Goal: Task Accomplishment & Management: Manage account settings

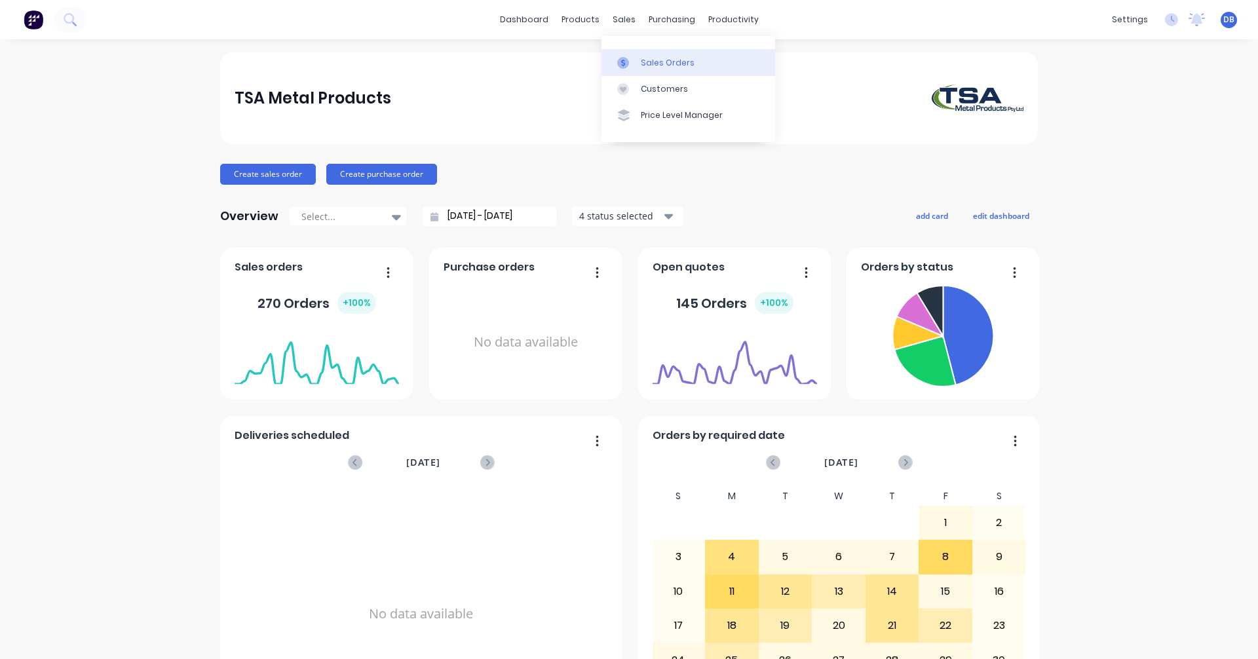
click at [643, 66] on div "Sales Orders" at bounding box center [668, 63] width 54 height 12
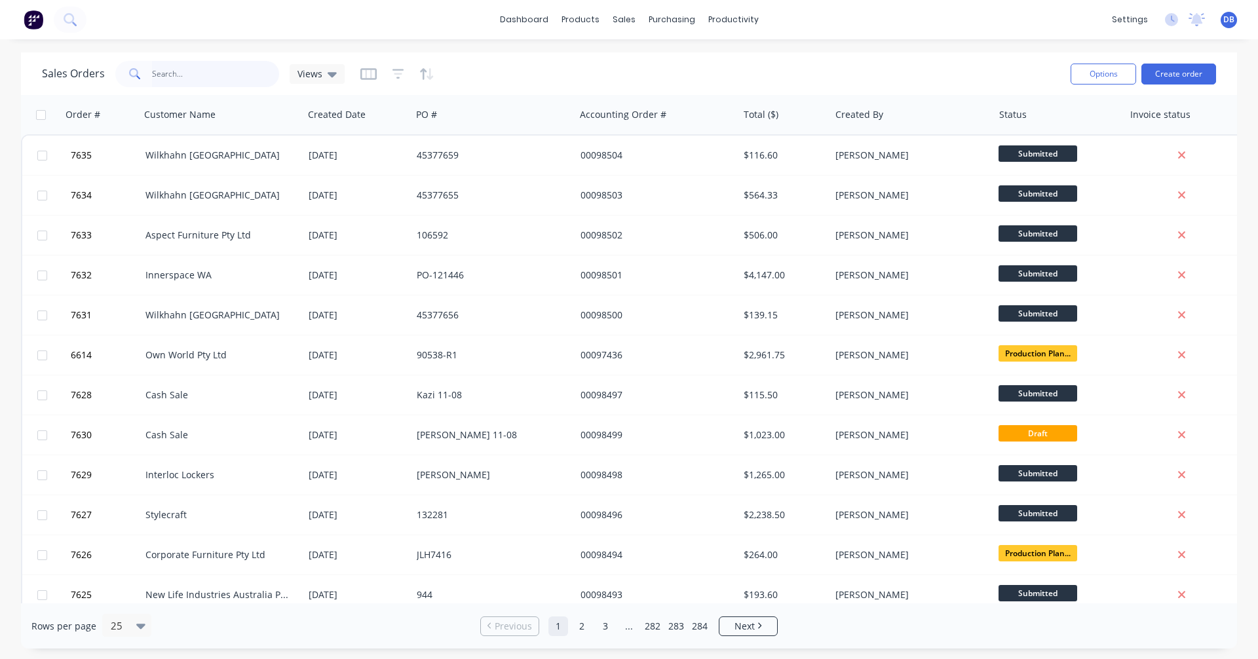
click at [162, 79] on input "text" at bounding box center [216, 74] width 128 height 26
type input "98423"
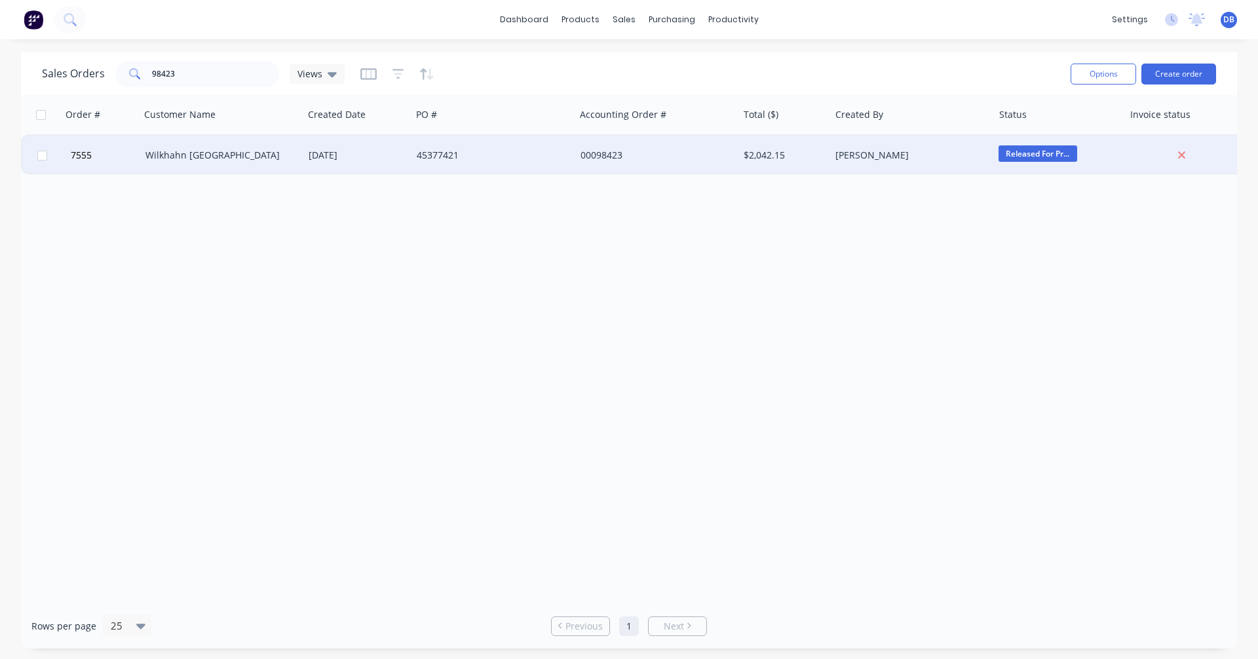
click at [211, 155] on div "Wilkhahn [GEOGRAPHIC_DATA]" at bounding box center [217, 155] width 145 height 13
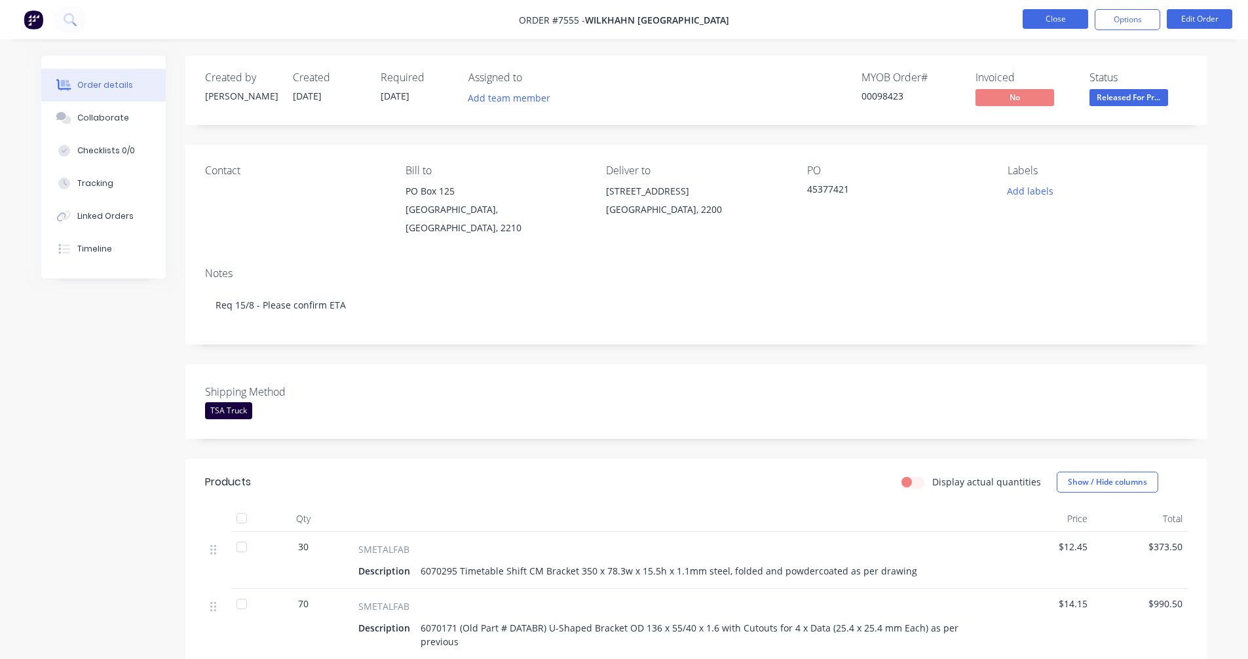
click at [1066, 14] on button "Close" at bounding box center [1056, 19] width 66 height 20
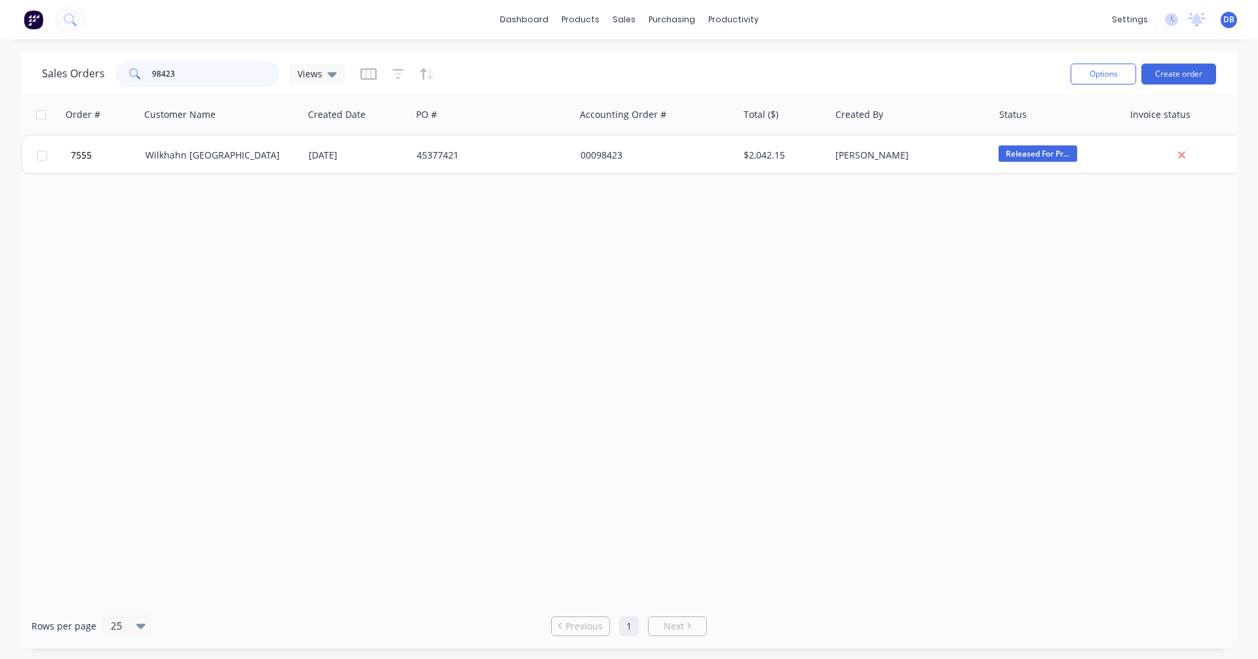
drag, startPoint x: 182, startPoint y: 75, endPoint x: 138, endPoint y: 73, distance: 44.6
click at [138, 73] on div "98423" at bounding box center [197, 74] width 164 height 26
type input "98127"
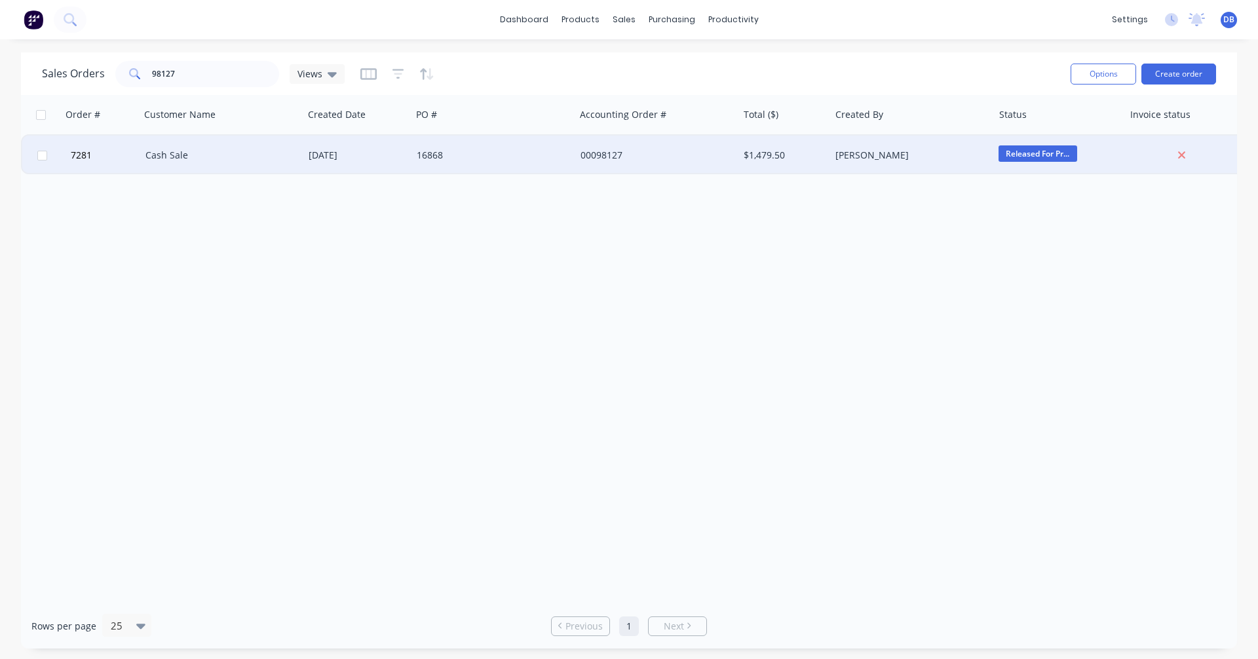
click at [168, 153] on div "Cash Sale" at bounding box center [217, 155] width 145 height 13
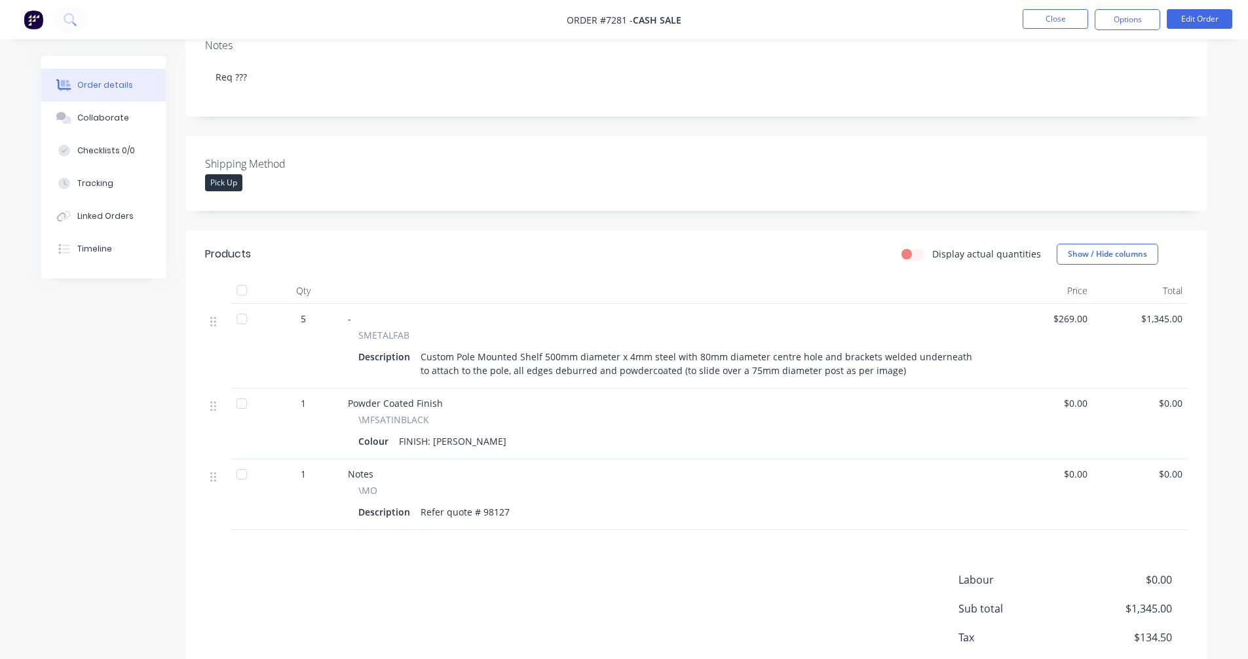
scroll to position [131, 0]
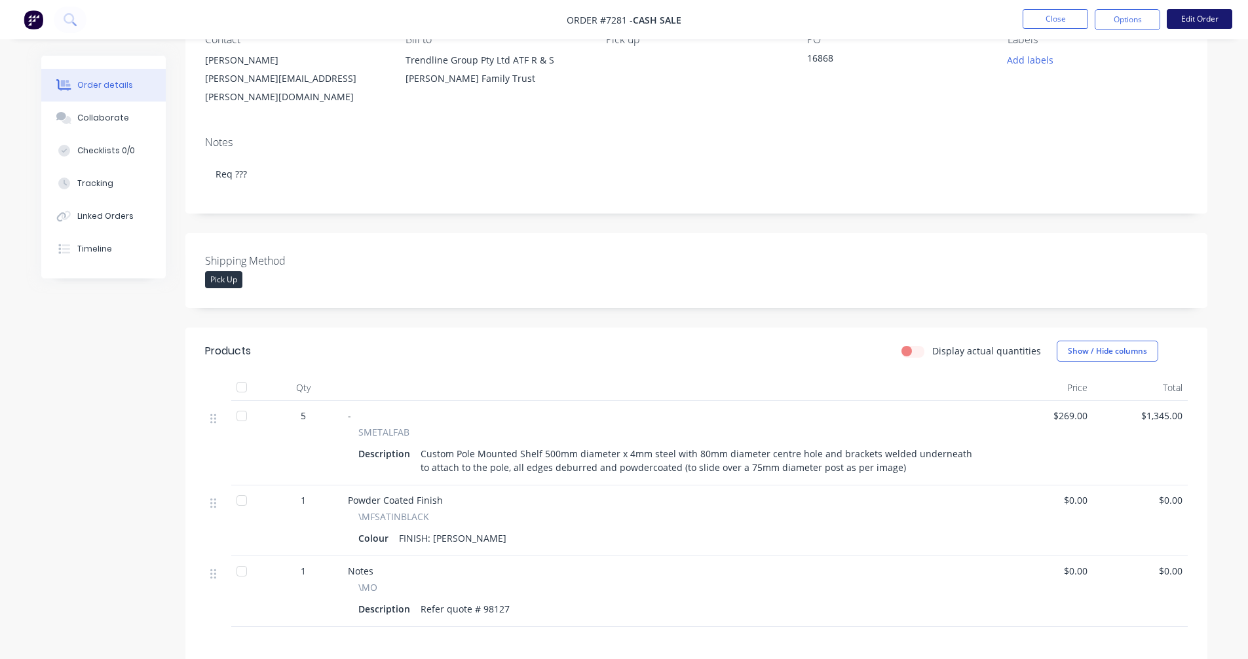
click at [1197, 12] on button "Edit Order" at bounding box center [1200, 19] width 66 height 20
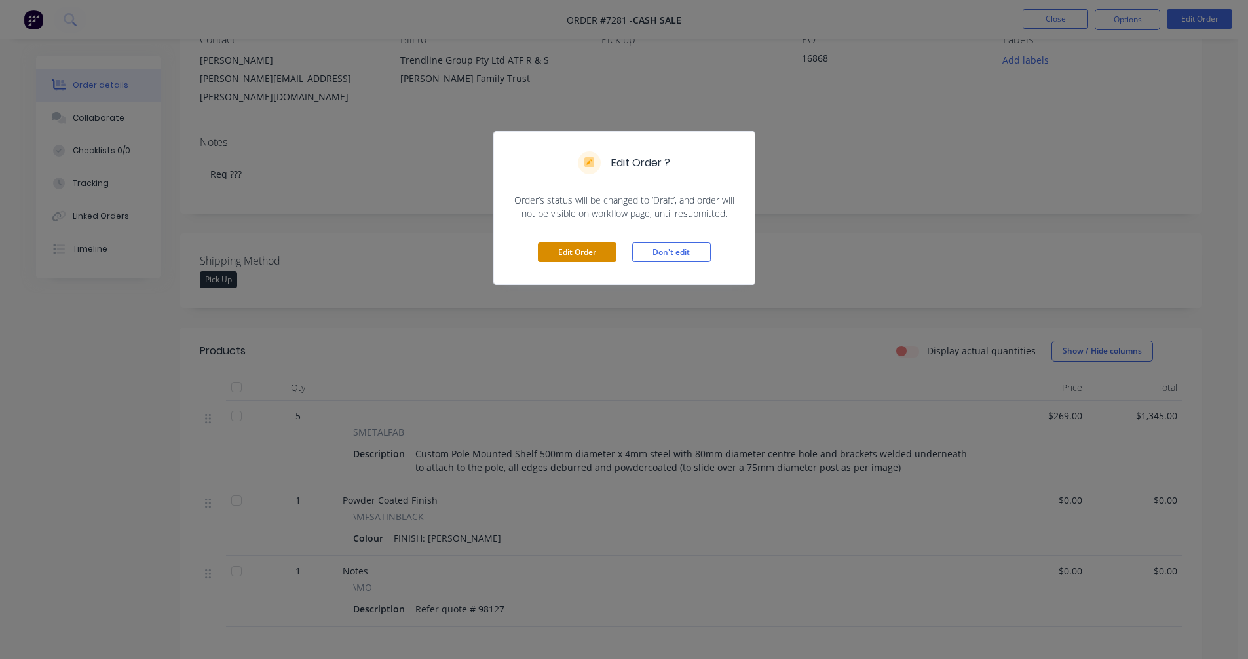
click at [567, 254] on button "Edit Order" at bounding box center [577, 252] width 79 height 20
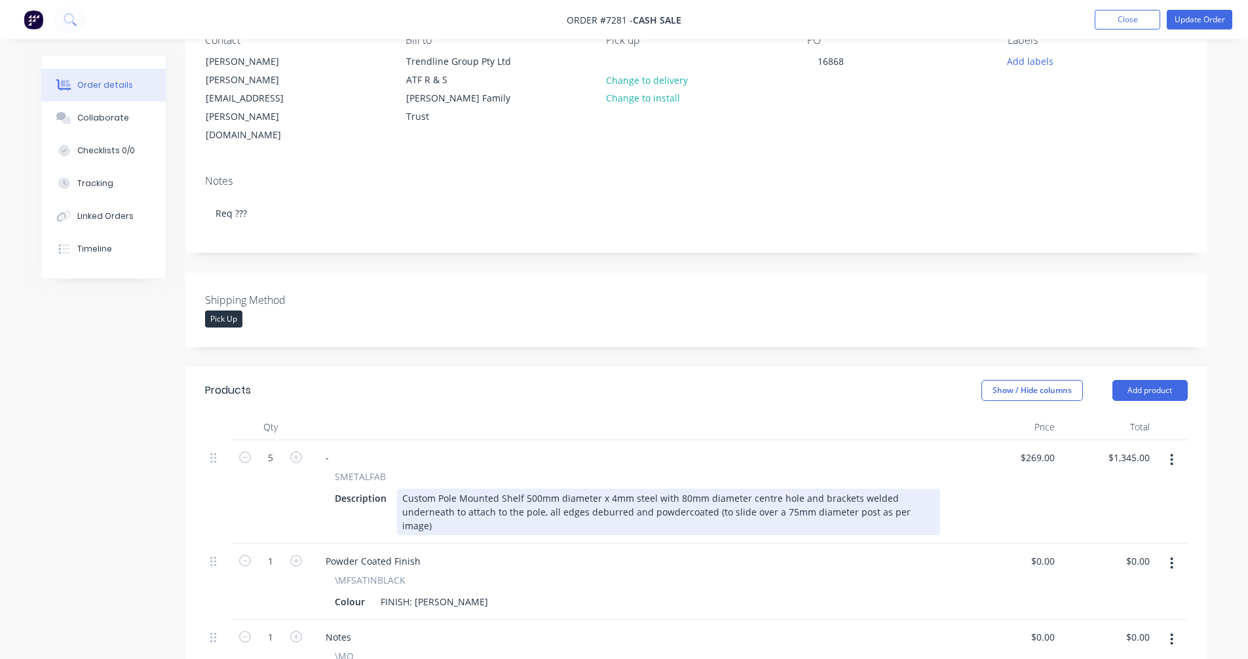
click at [625, 489] on div "Custom Pole Mounted Shelf 500mm diameter x 4mm steel with 80mm diameter centre …" at bounding box center [668, 512] width 543 height 47
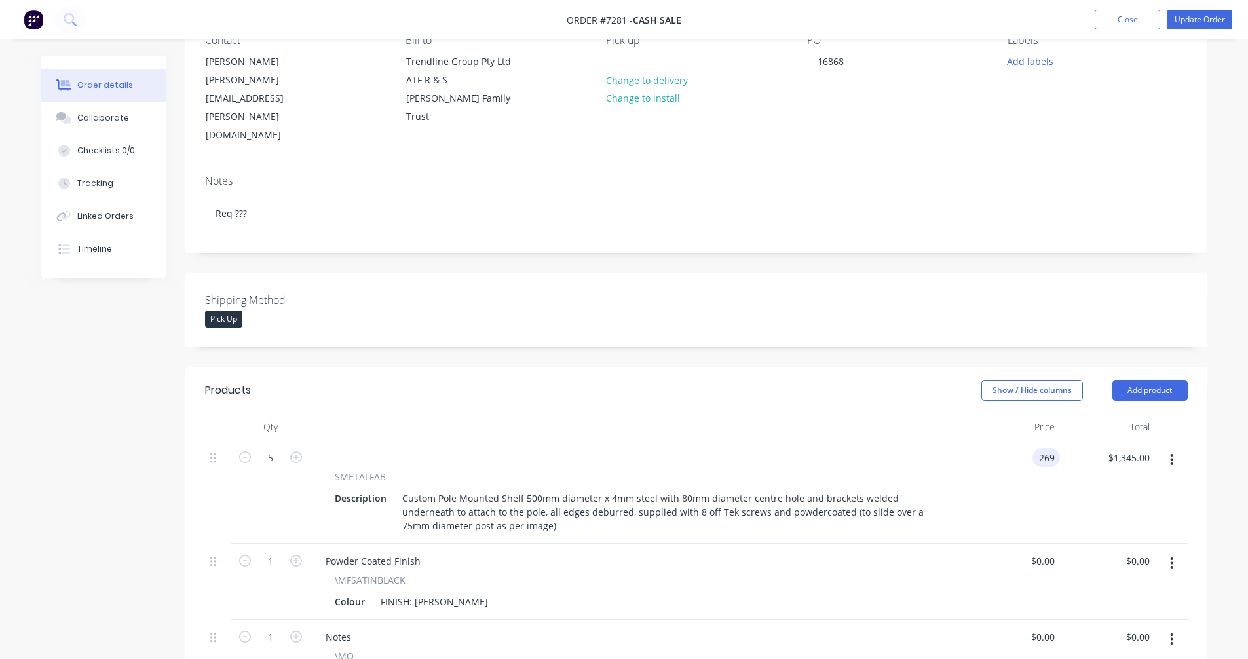
type input "$269.00"
type input "$1,345.00"
click at [1194, 20] on button "Update Order" at bounding box center [1200, 20] width 66 height 20
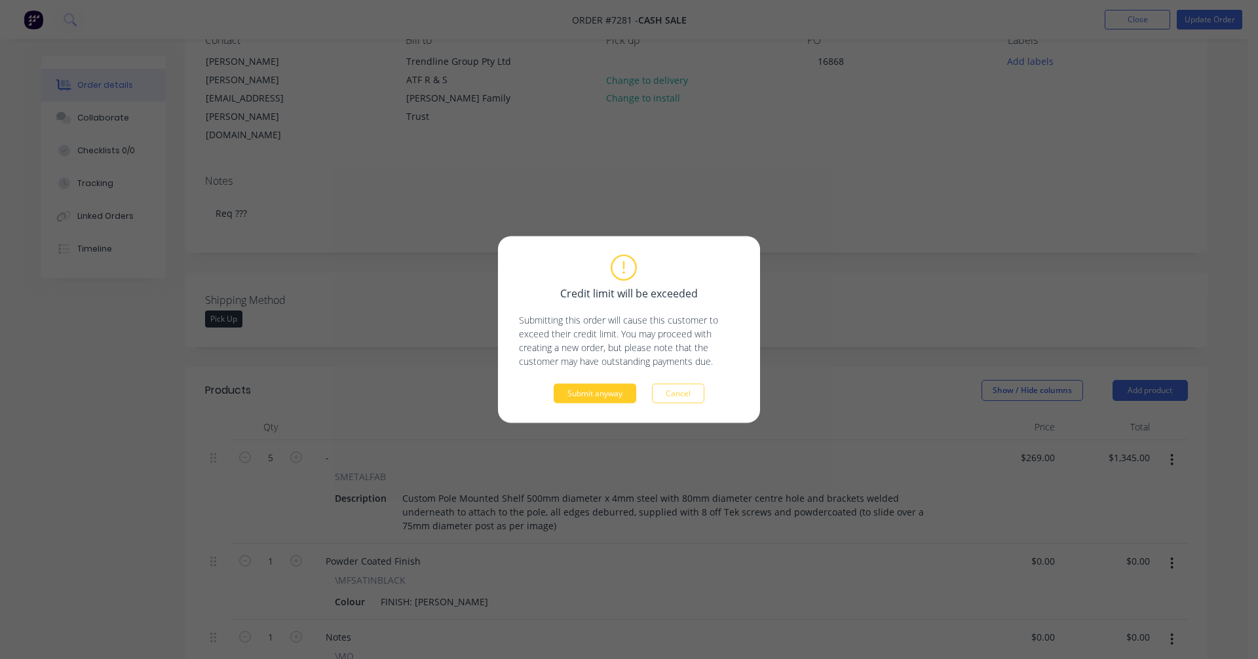
click at [606, 397] on button "Submit anyway" at bounding box center [595, 394] width 83 height 20
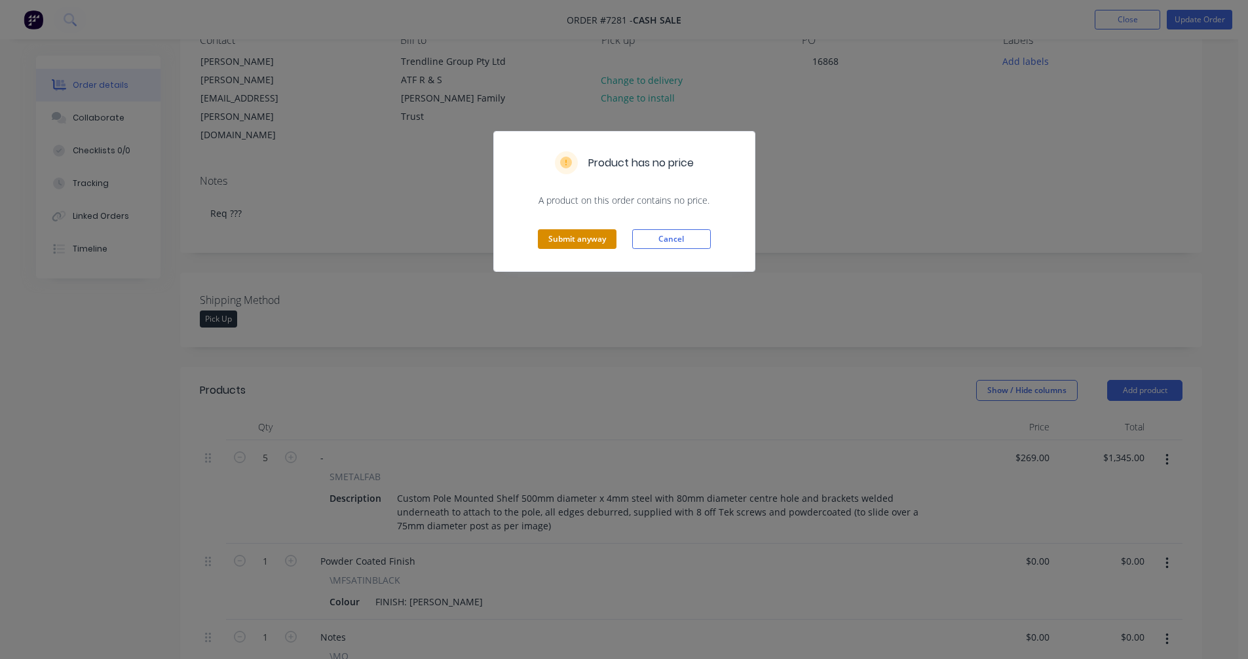
click at [591, 233] on button "Submit anyway" at bounding box center [577, 239] width 79 height 20
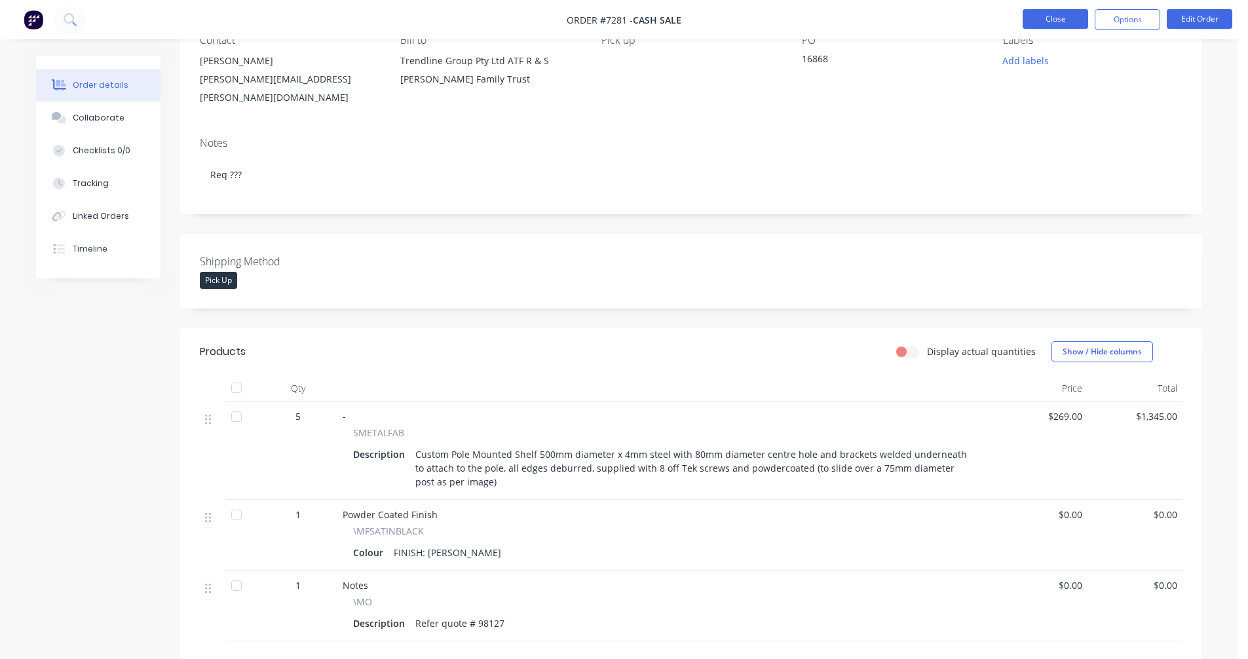
click at [1063, 18] on button "Close" at bounding box center [1056, 19] width 66 height 20
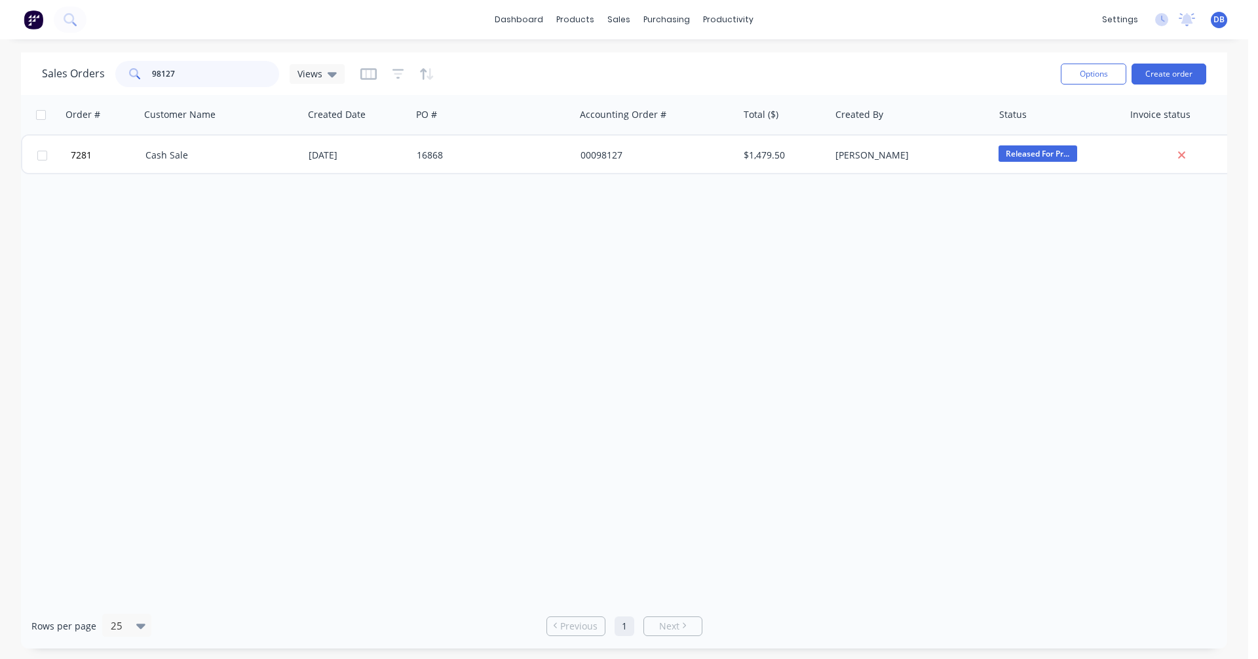
drag, startPoint x: 198, startPoint y: 69, endPoint x: 109, endPoint y: 71, distance: 89.1
click at [109, 71] on div "Sales Orders 98127 Views" at bounding box center [193, 74] width 303 height 26
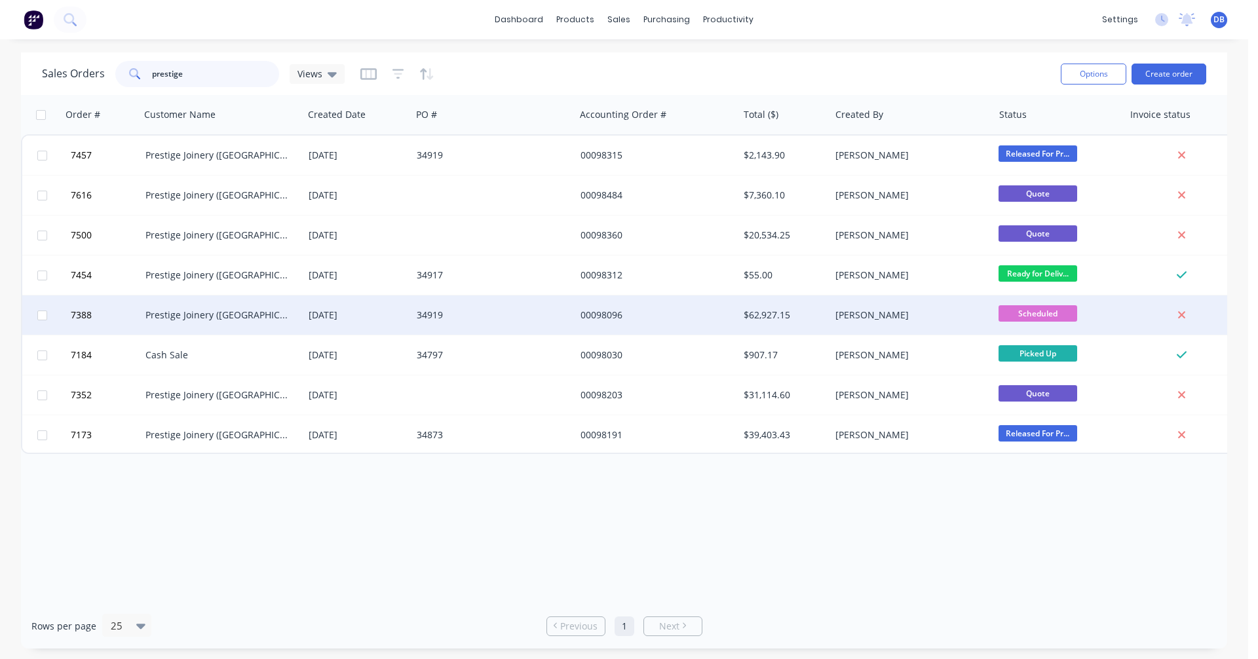
type input "prestige"
click at [193, 322] on div "Prestige Joinery ([GEOGRAPHIC_DATA]) Pty Ltd" at bounding box center [221, 314] width 163 height 39
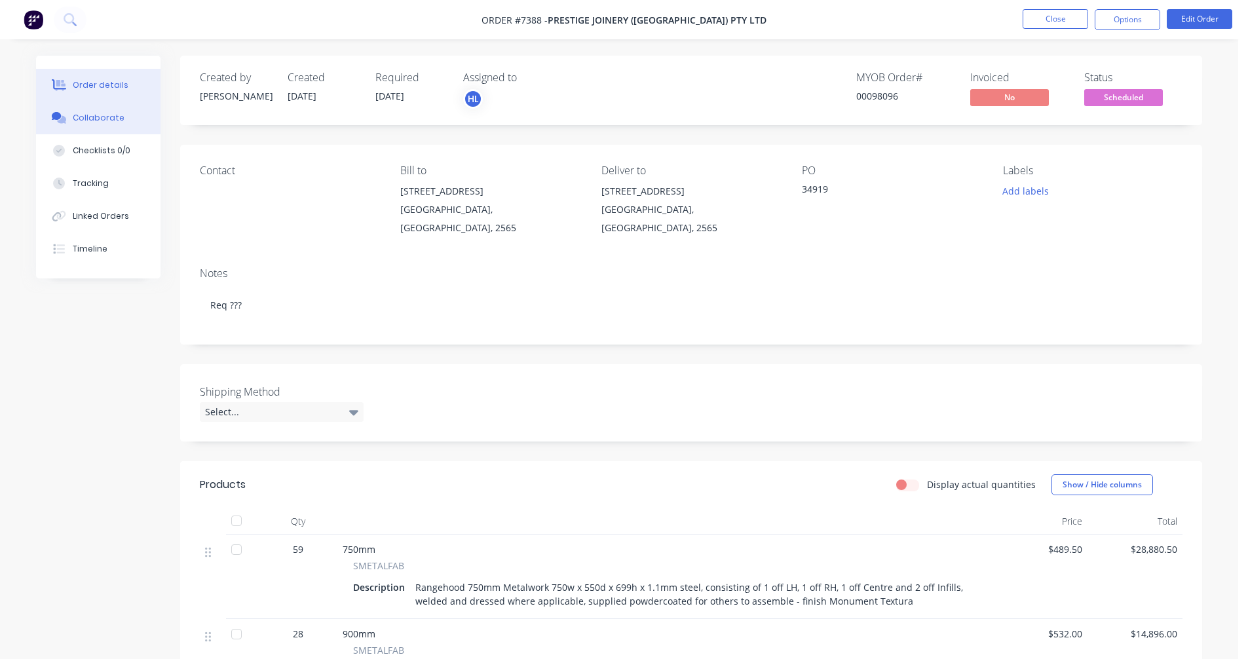
click at [96, 117] on div "Collaborate" at bounding box center [99, 118] width 52 height 12
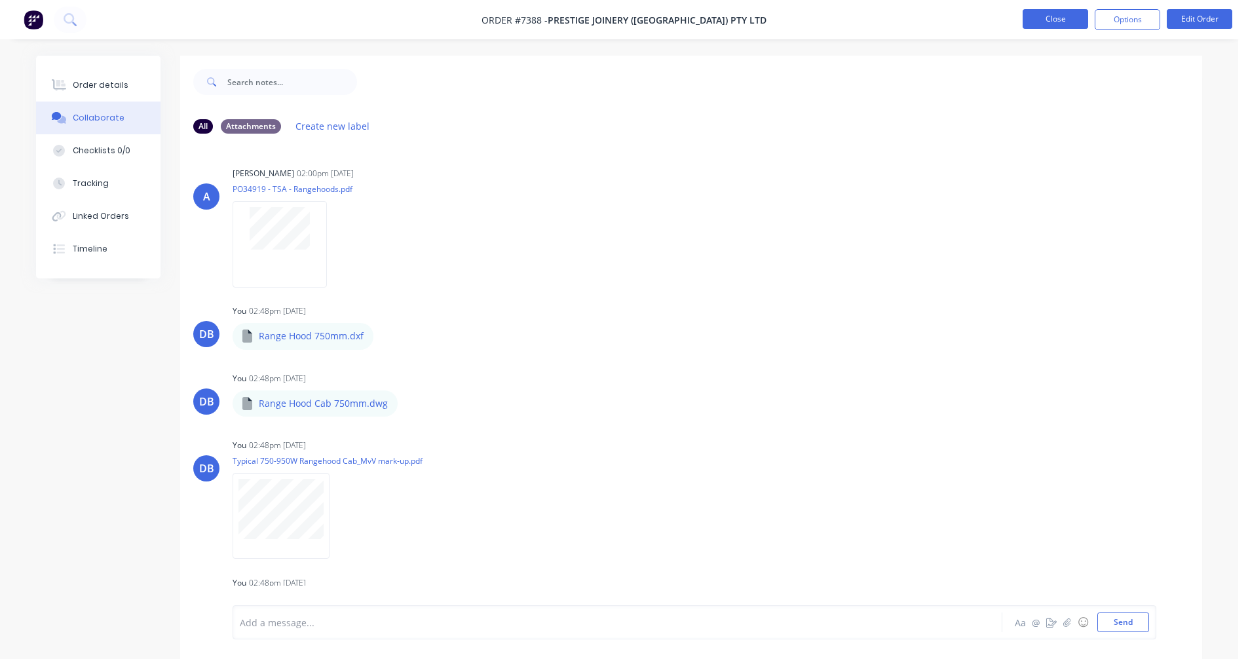
click at [1040, 18] on button "Close" at bounding box center [1056, 19] width 66 height 20
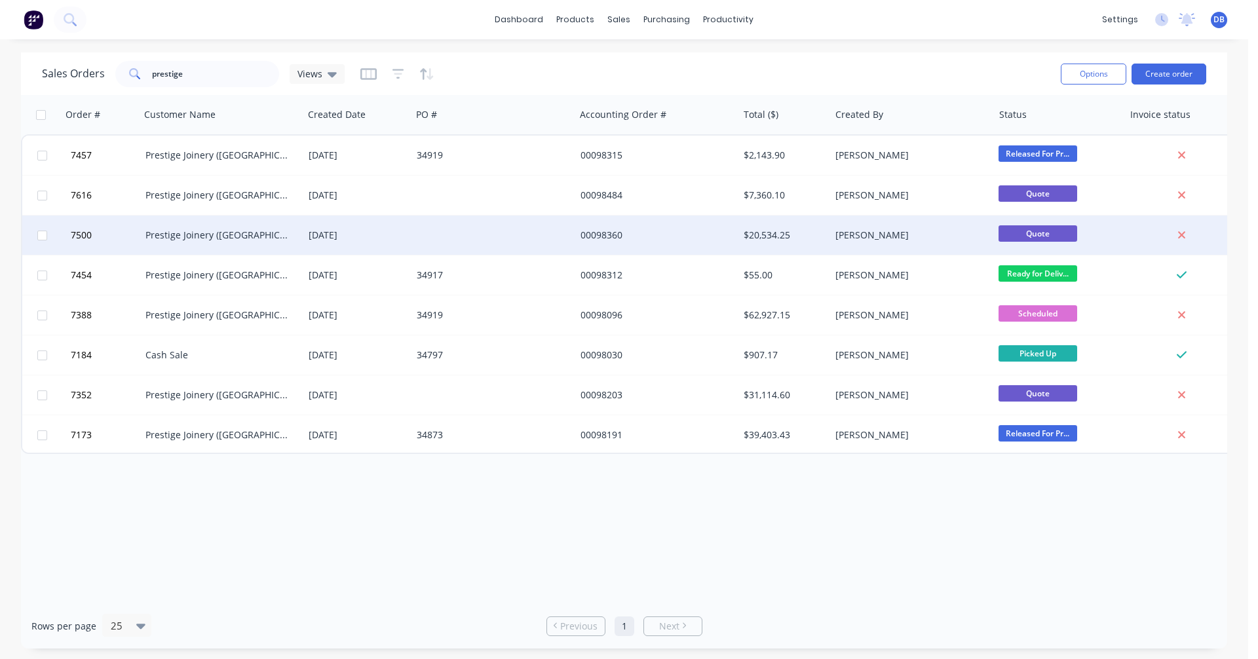
click at [190, 229] on div "Prestige Joinery ([GEOGRAPHIC_DATA]) Pty Ltd" at bounding box center [217, 235] width 145 height 13
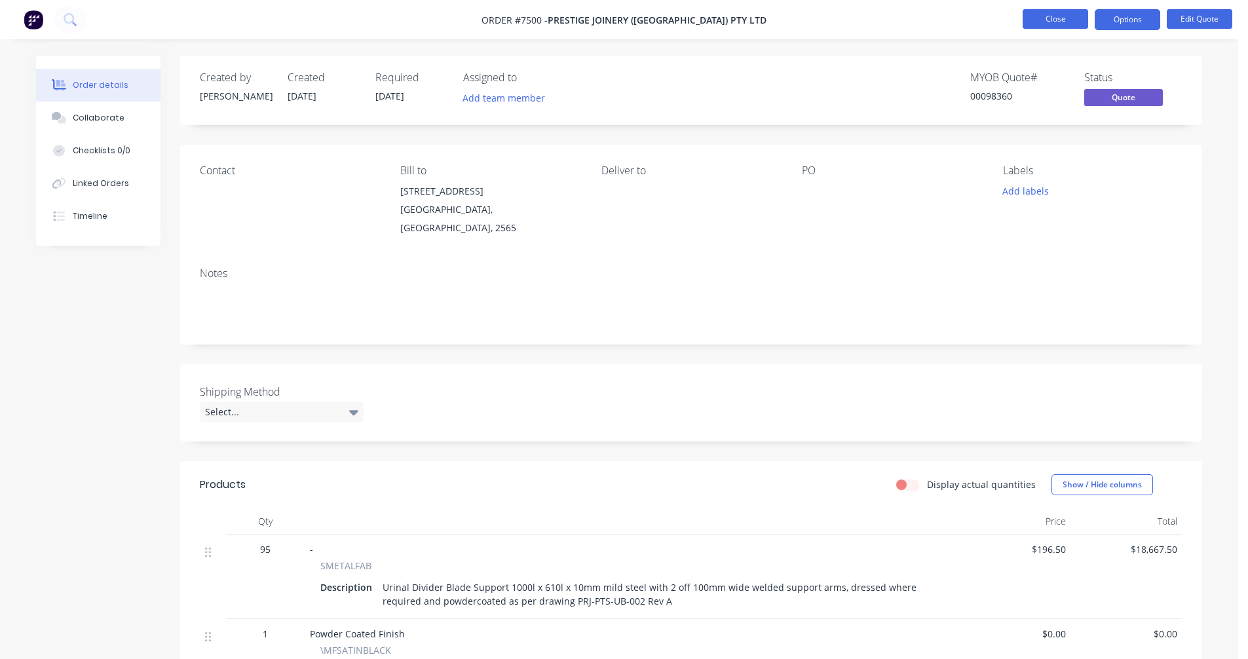
click at [1060, 24] on button "Close" at bounding box center [1056, 19] width 66 height 20
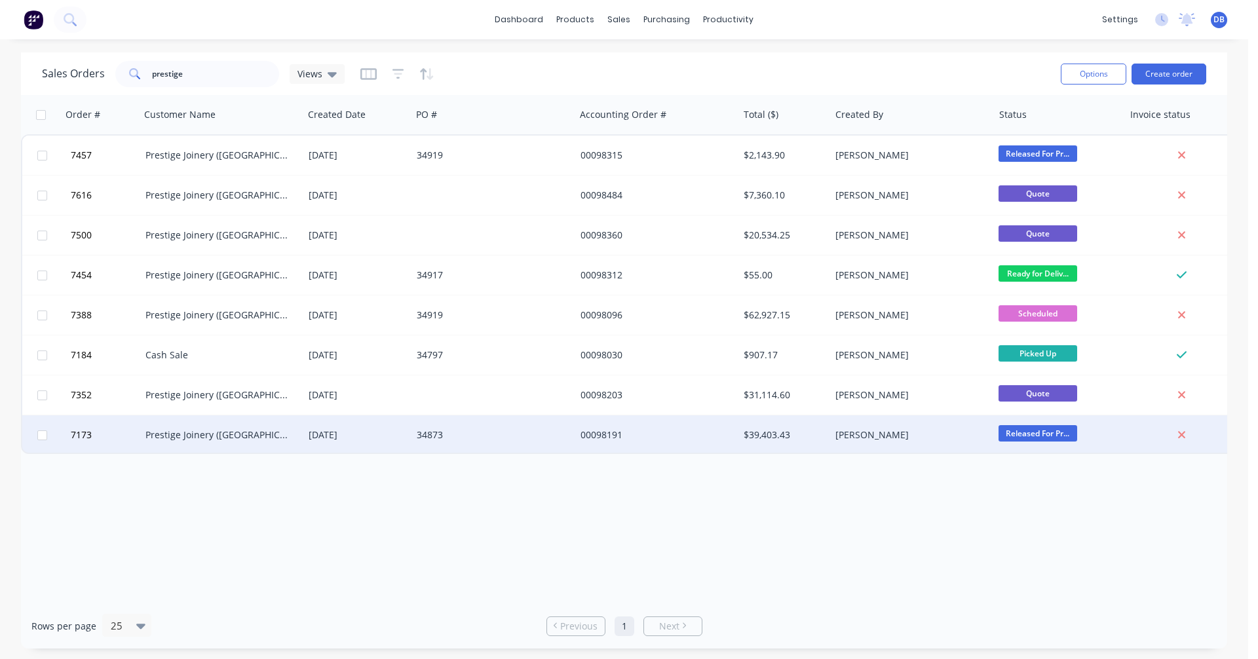
click at [195, 432] on div "Prestige Joinery ([GEOGRAPHIC_DATA]) Pty Ltd" at bounding box center [217, 434] width 145 height 13
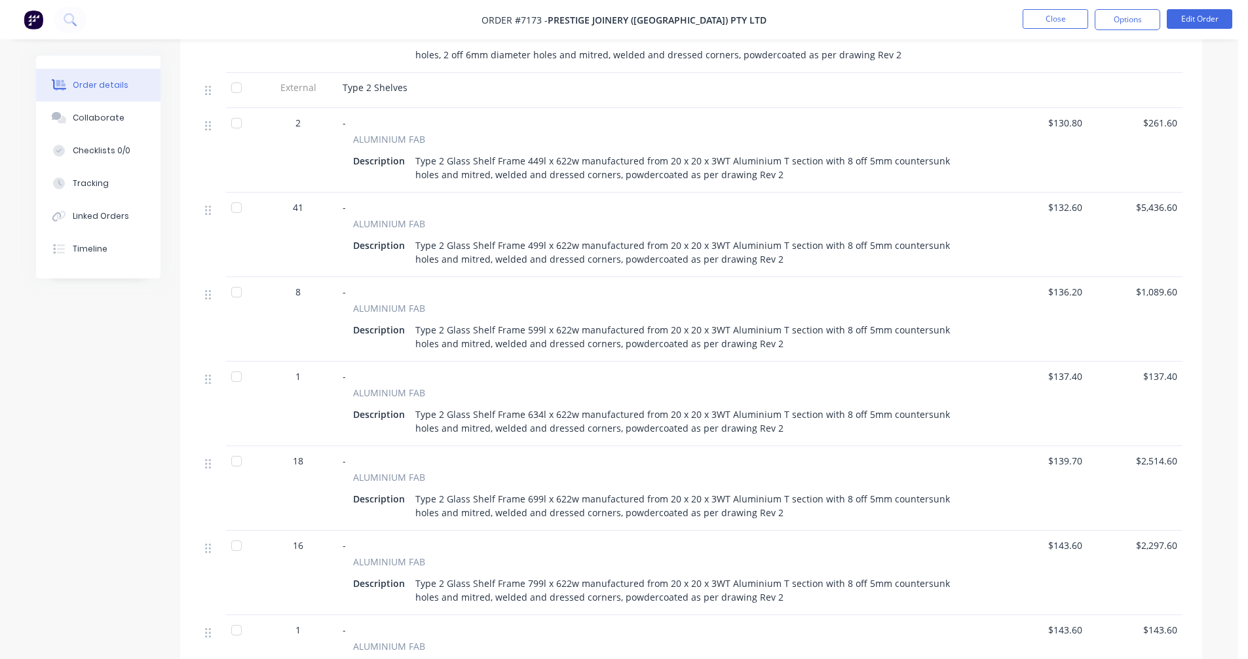
scroll to position [1638, 0]
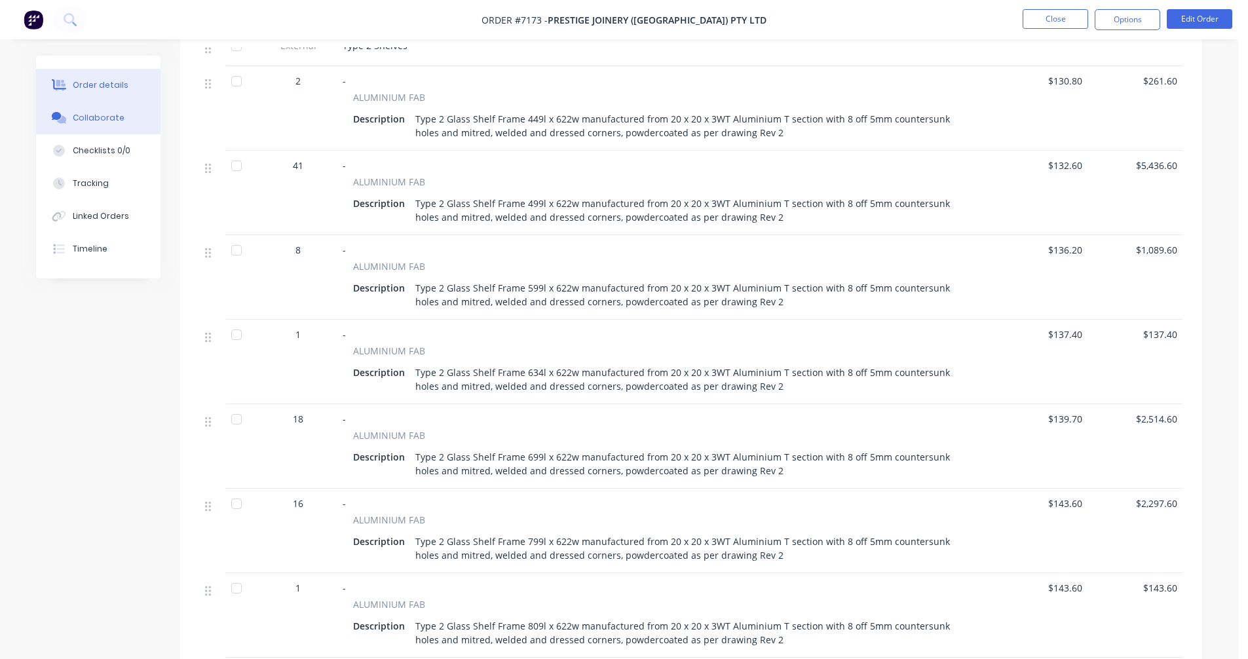
click at [90, 120] on div "Collaborate" at bounding box center [99, 118] width 52 height 12
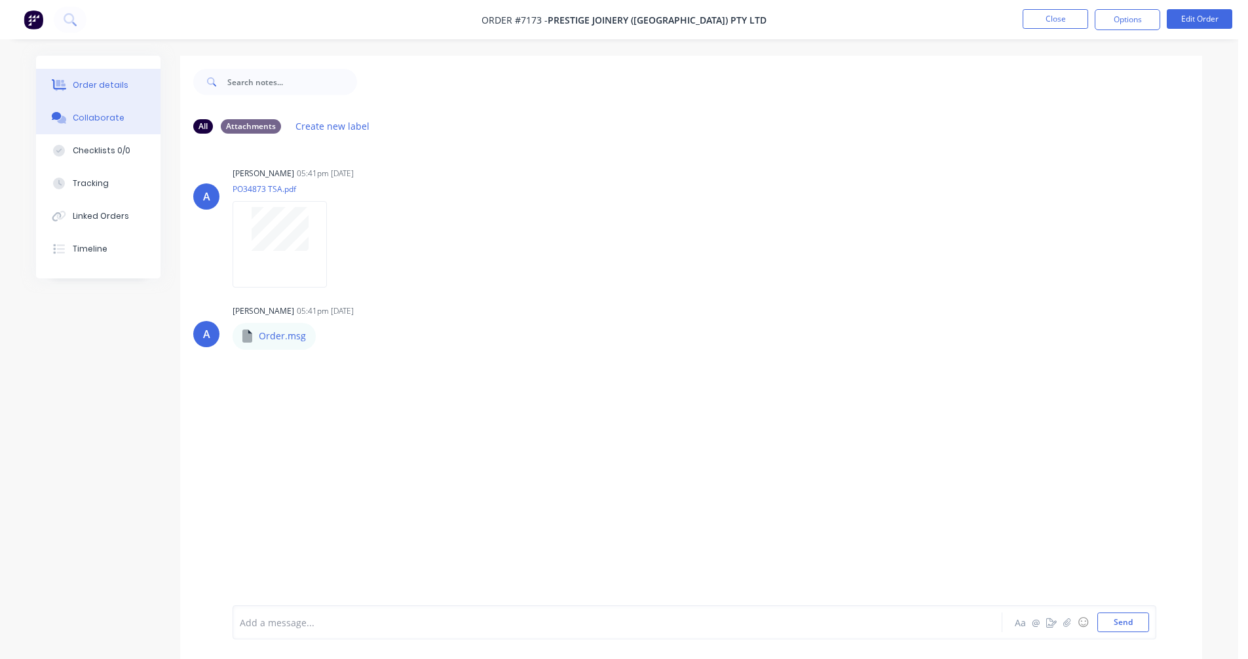
click at [104, 84] on div "Order details" at bounding box center [101, 85] width 56 height 12
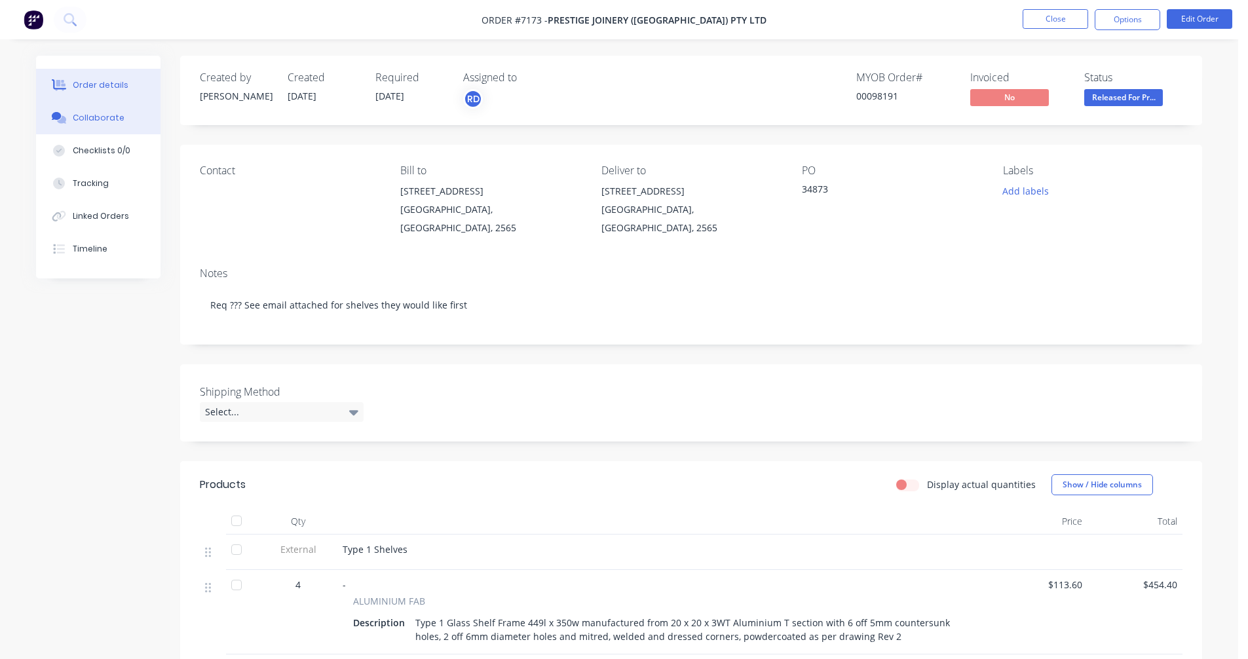
click at [90, 119] on div "Collaborate" at bounding box center [99, 118] width 52 height 12
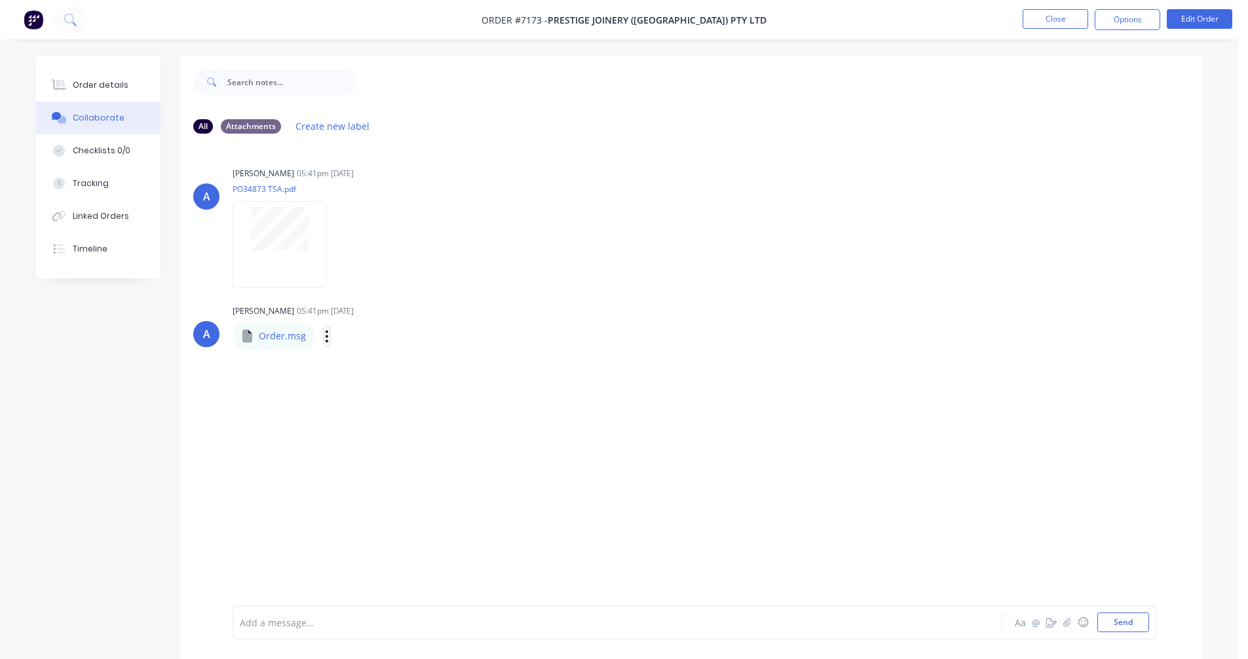
click at [325, 340] on icon "button" at bounding box center [327, 336] width 4 height 15
click at [364, 367] on button "Download" at bounding box center [412, 370] width 147 height 29
click at [88, 77] on button "Order details" at bounding box center [98, 85] width 124 height 33
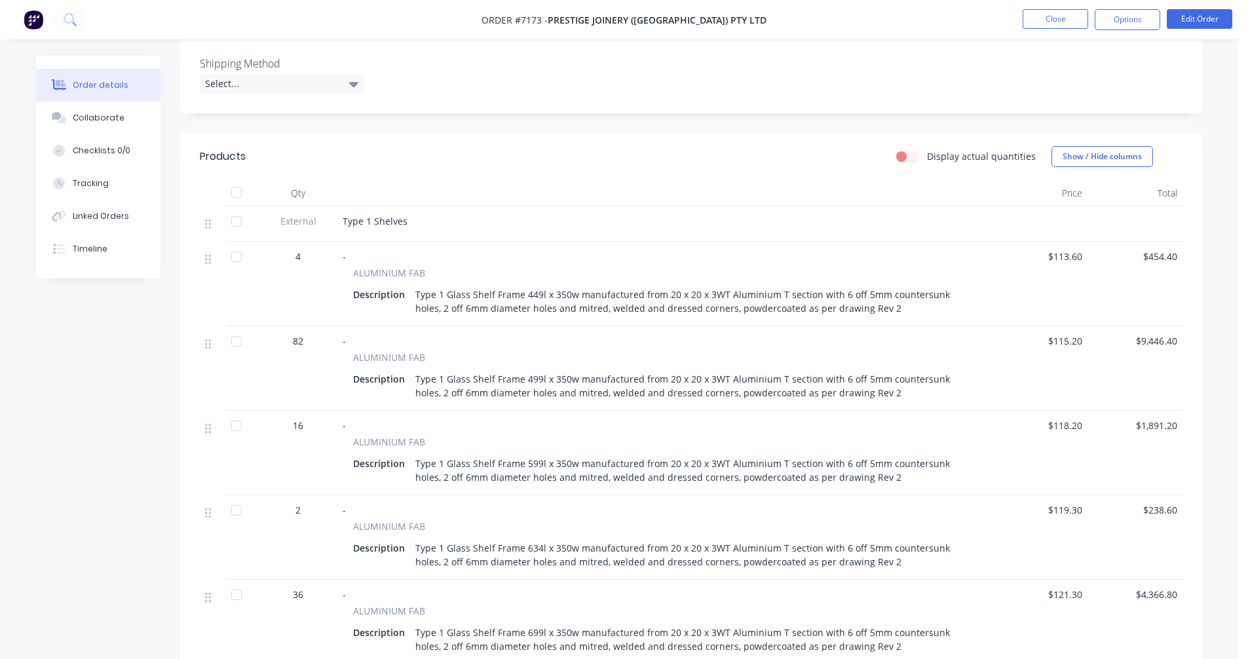
scroll to position [328, 0]
click at [1050, 18] on button "Close" at bounding box center [1056, 19] width 66 height 20
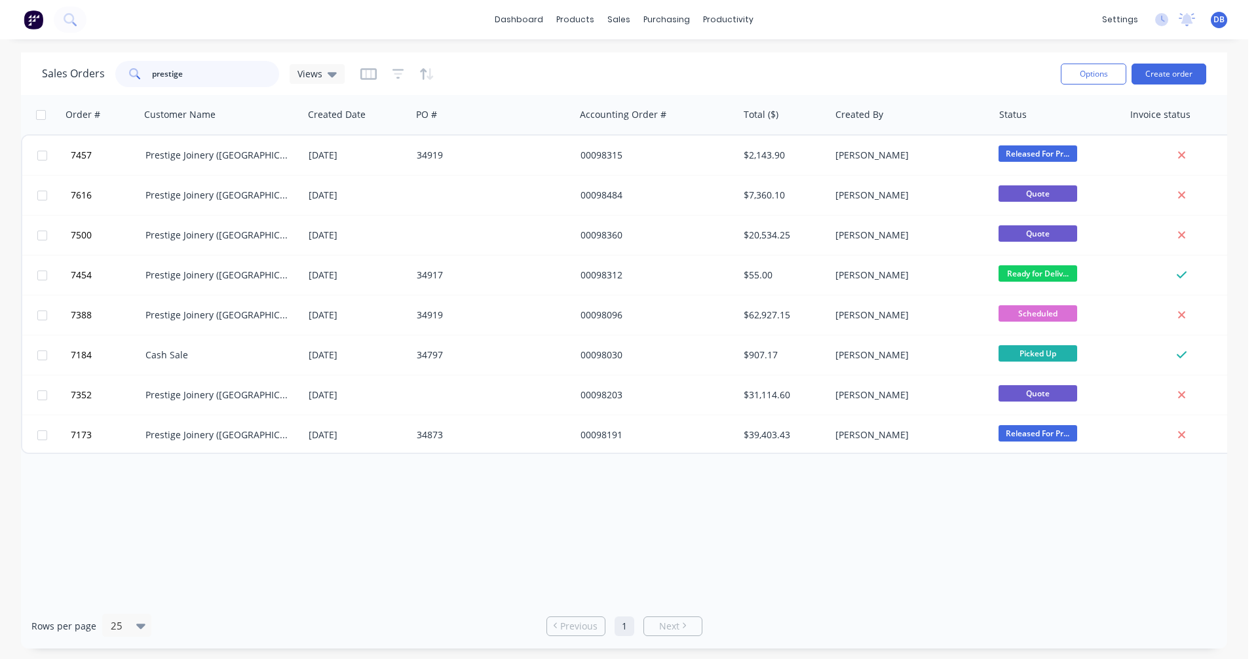
drag, startPoint x: 188, startPoint y: 83, endPoint x: 130, endPoint y: 76, distance: 58.0
click at [131, 76] on div "prestige" at bounding box center [197, 74] width 164 height 26
type input "98248"
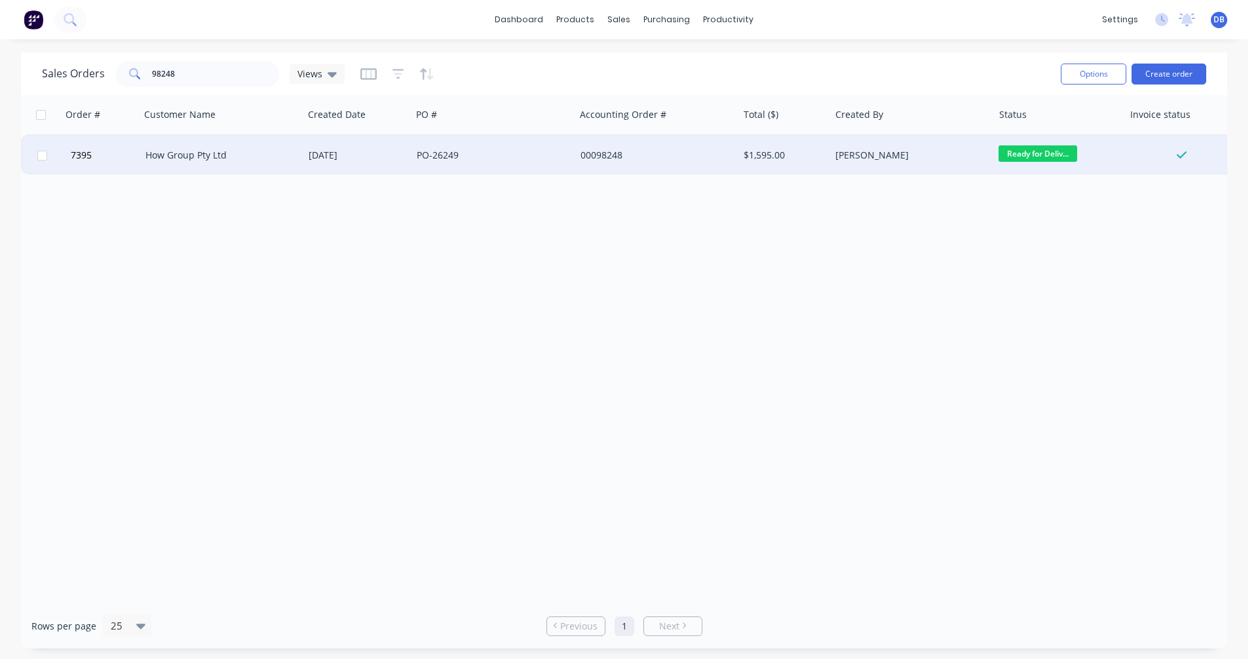
click at [194, 157] on div "How Group Pty Ltd" at bounding box center [217, 155] width 145 height 13
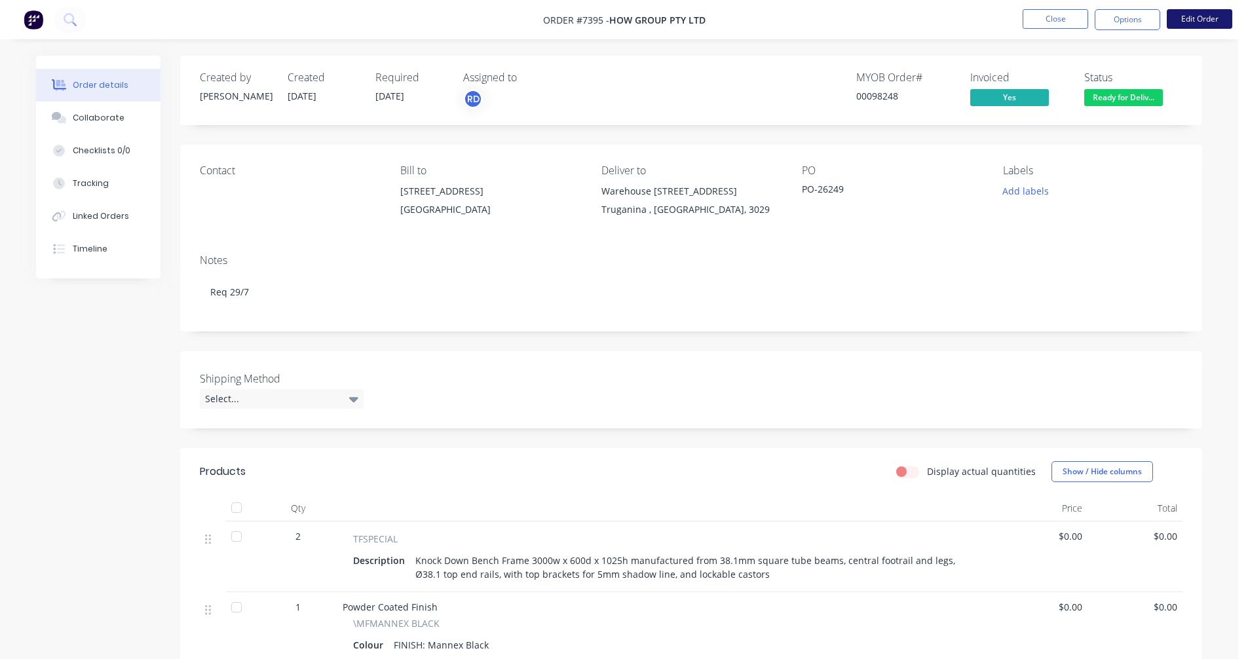
click at [1206, 20] on button "Edit Order" at bounding box center [1200, 19] width 66 height 20
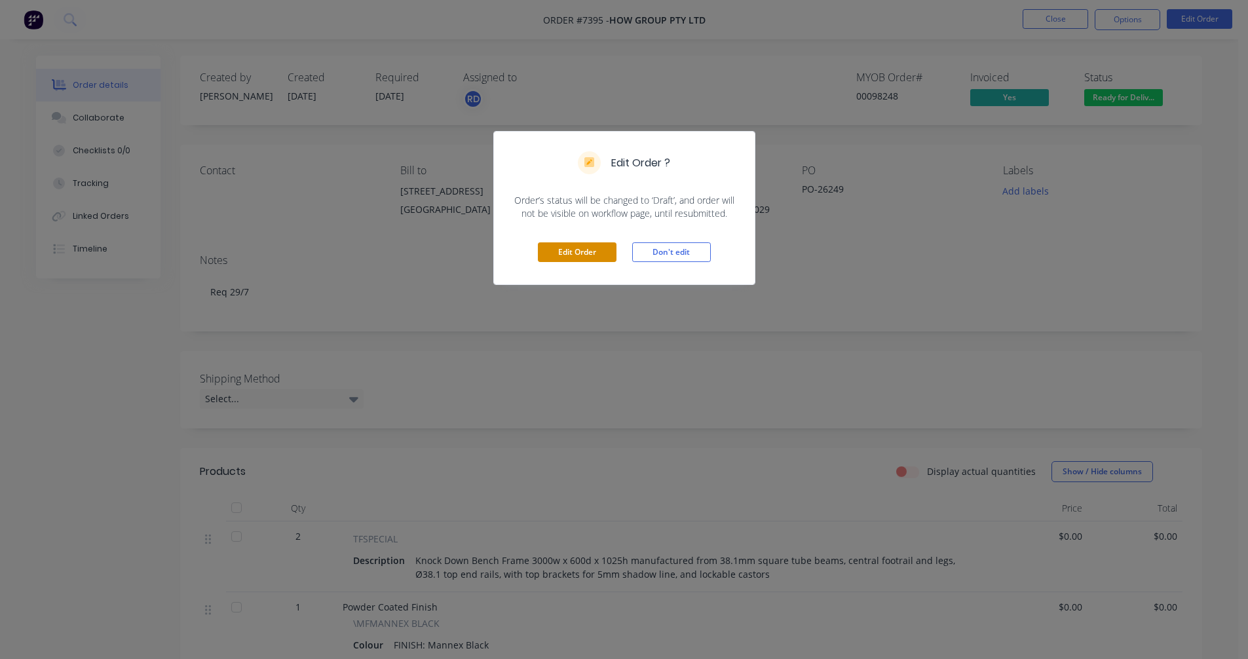
click at [579, 254] on button "Edit Order" at bounding box center [577, 252] width 79 height 20
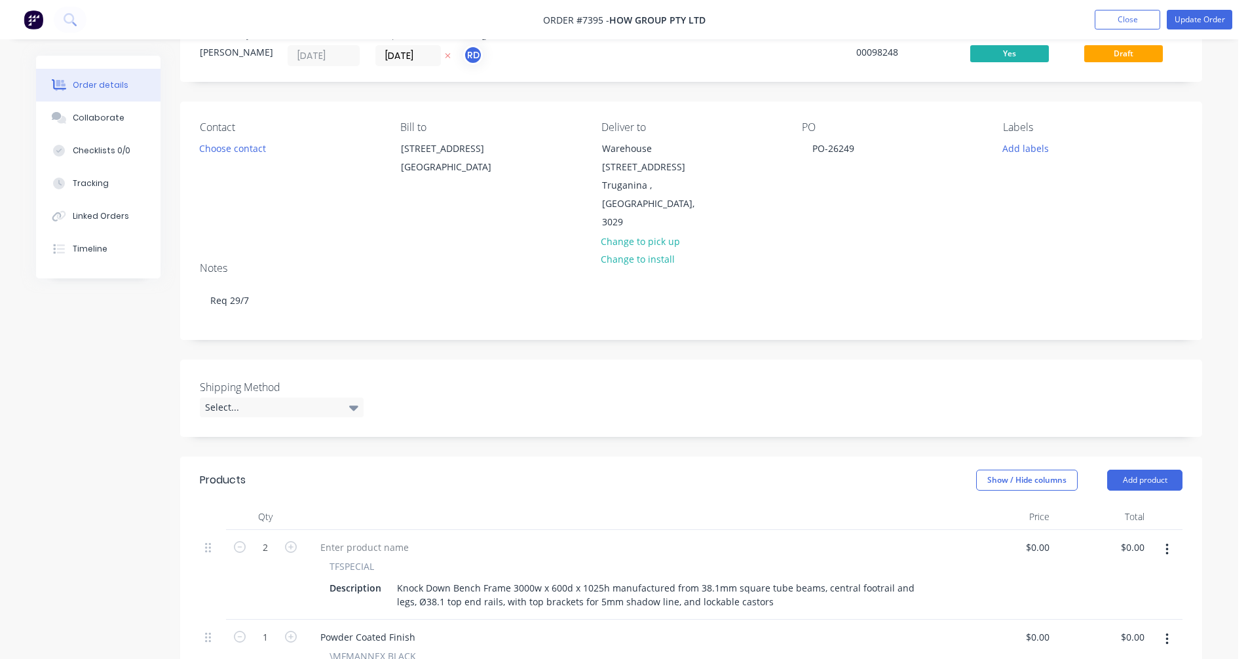
scroll to position [197, 0]
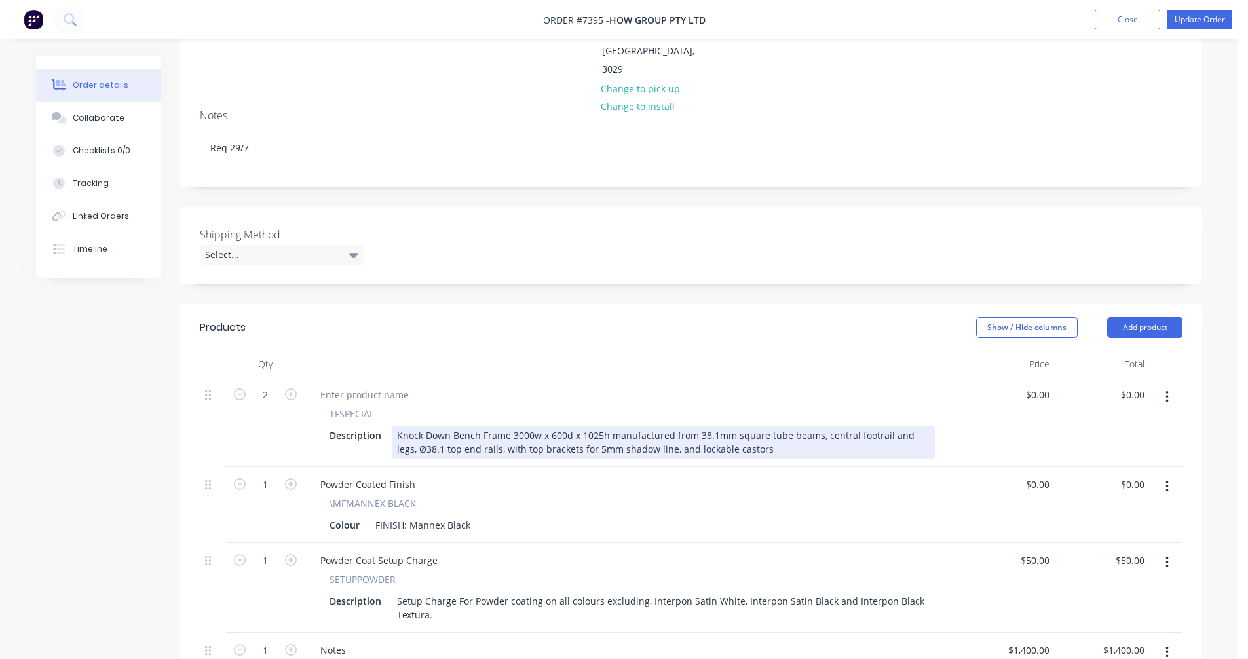
click at [664, 426] on div "Knock Down Bench Frame 3000w x 600d x 1025h manufactured from 38.1mm square tub…" at bounding box center [663, 442] width 543 height 33
type input "$1,025.00"
type input "$2,050.00"
click at [599, 426] on div "Knock Down Bench Frame 3000w x 600d x 1025h manufactured from 38.1mm square tub…" at bounding box center [663, 442] width 543 height 33
type input "$983.00"
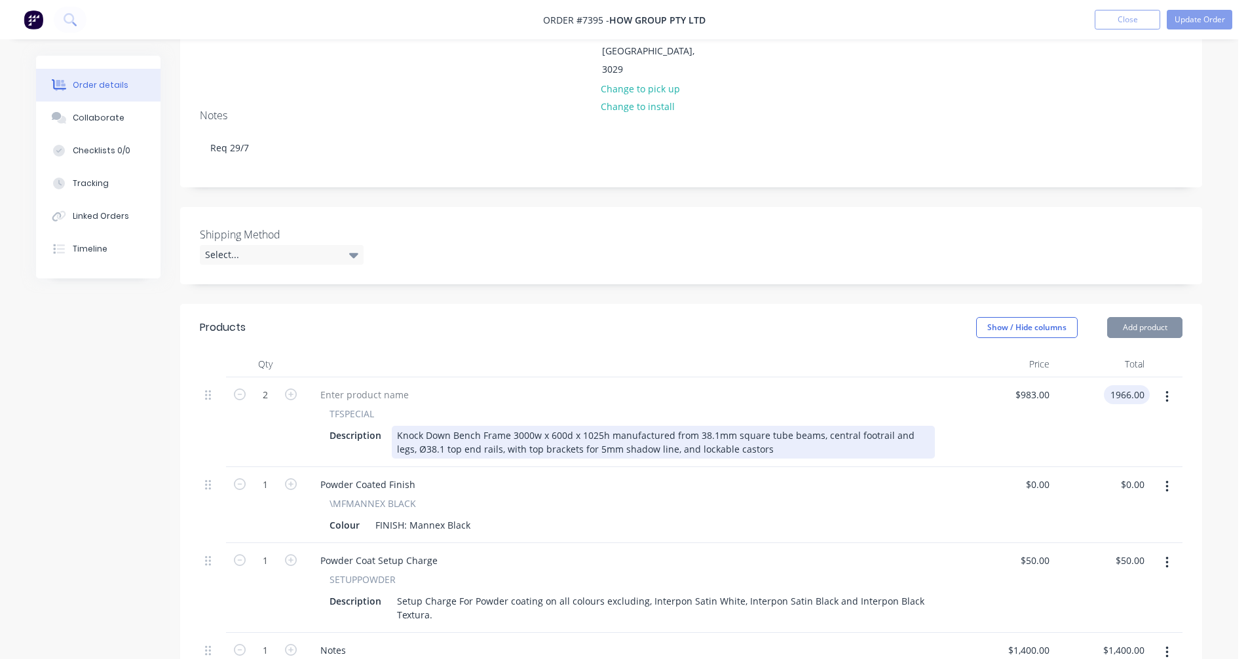
type input "$1,966.00"
click at [538, 426] on div "Knock Down Bench Frame 3000w x 600d x 1025h manufactured from 38.1mm square tub…" at bounding box center [663, 442] width 543 height 33
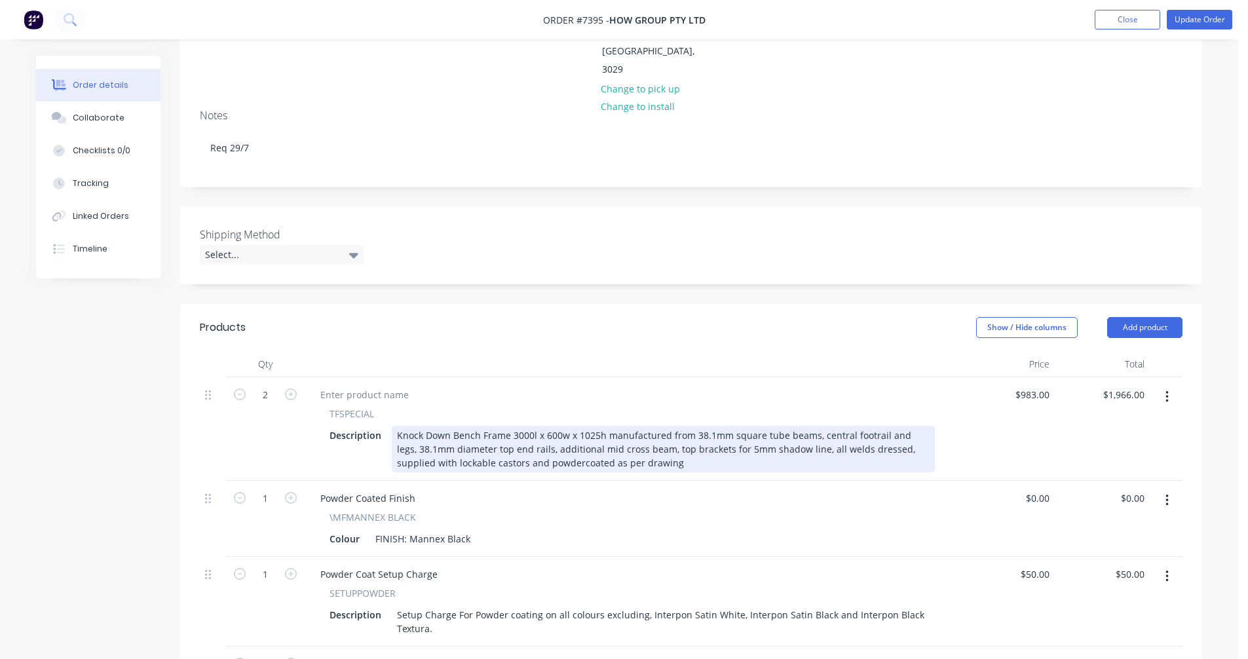
click at [455, 426] on div "Knock Down Bench Frame 3000l x 600w x 1025h manufactured from 38.1mm square tub…" at bounding box center [663, 449] width 543 height 47
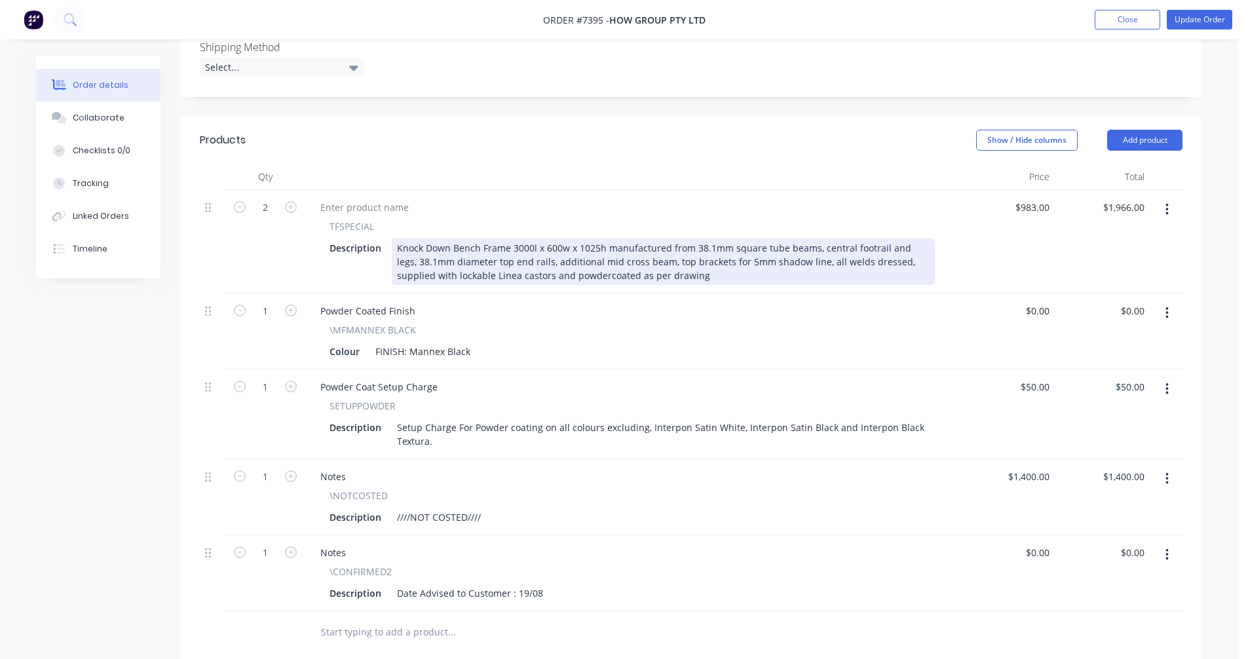
scroll to position [393, 0]
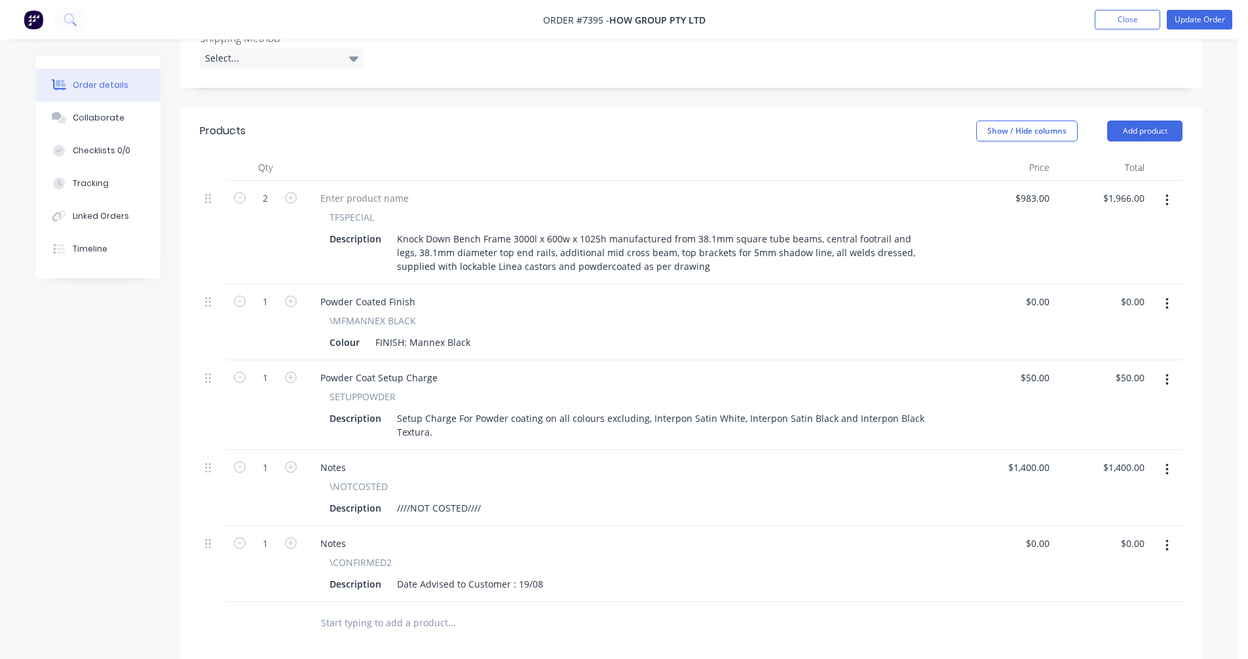
click at [1165, 462] on icon "button" at bounding box center [1166, 469] width 3 height 14
click at [1101, 573] on div "Delete" at bounding box center [1120, 582] width 101 height 19
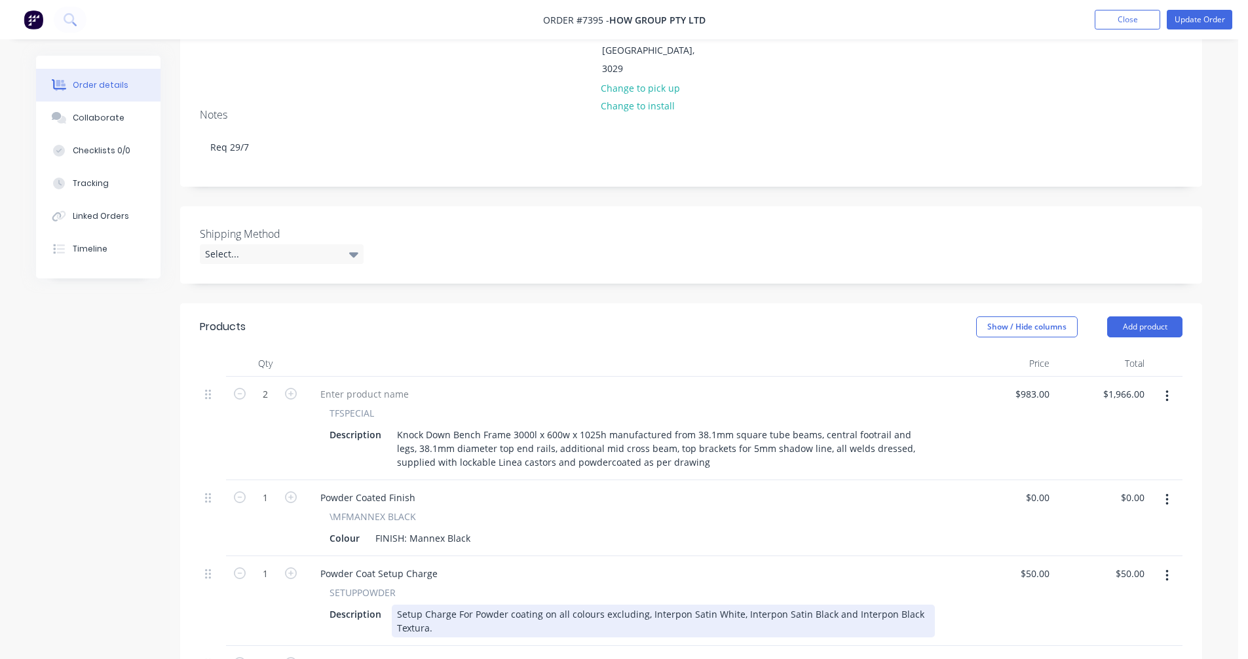
scroll to position [197, 0]
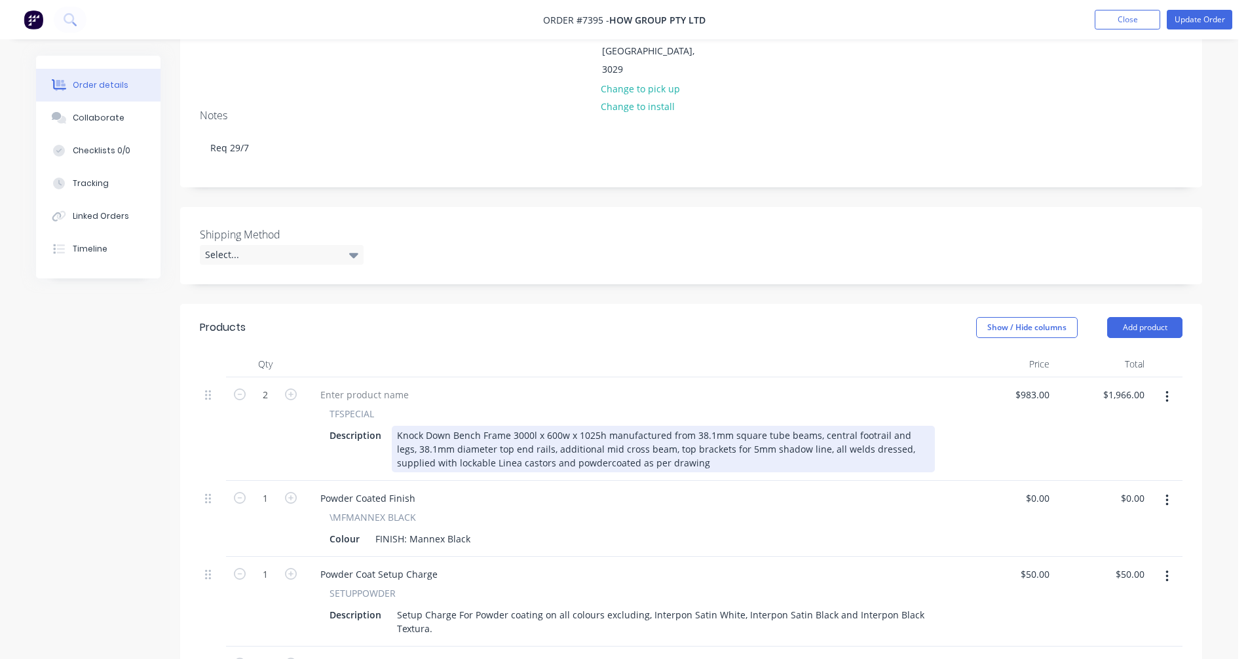
click at [422, 426] on div "Knock Down Bench Frame 3000l x 600w x 1025h manufactured from 38.1mm square tub…" at bounding box center [663, 449] width 543 height 47
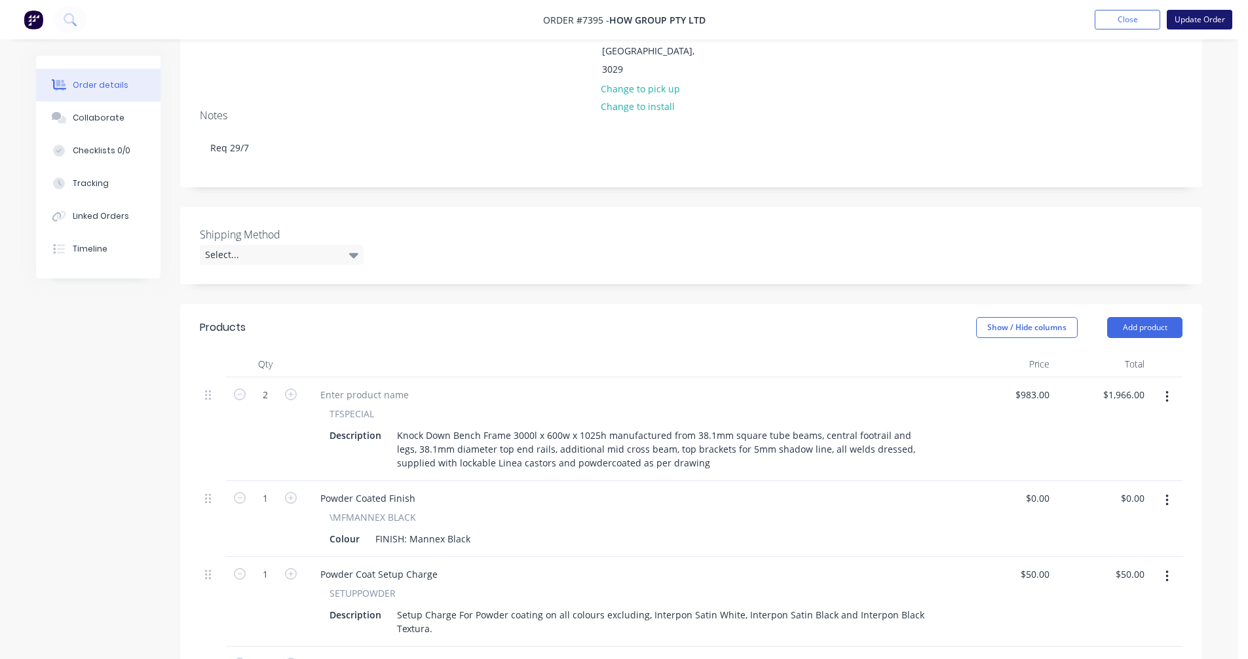
click at [1190, 24] on button "Update Order" at bounding box center [1200, 20] width 66 height 20
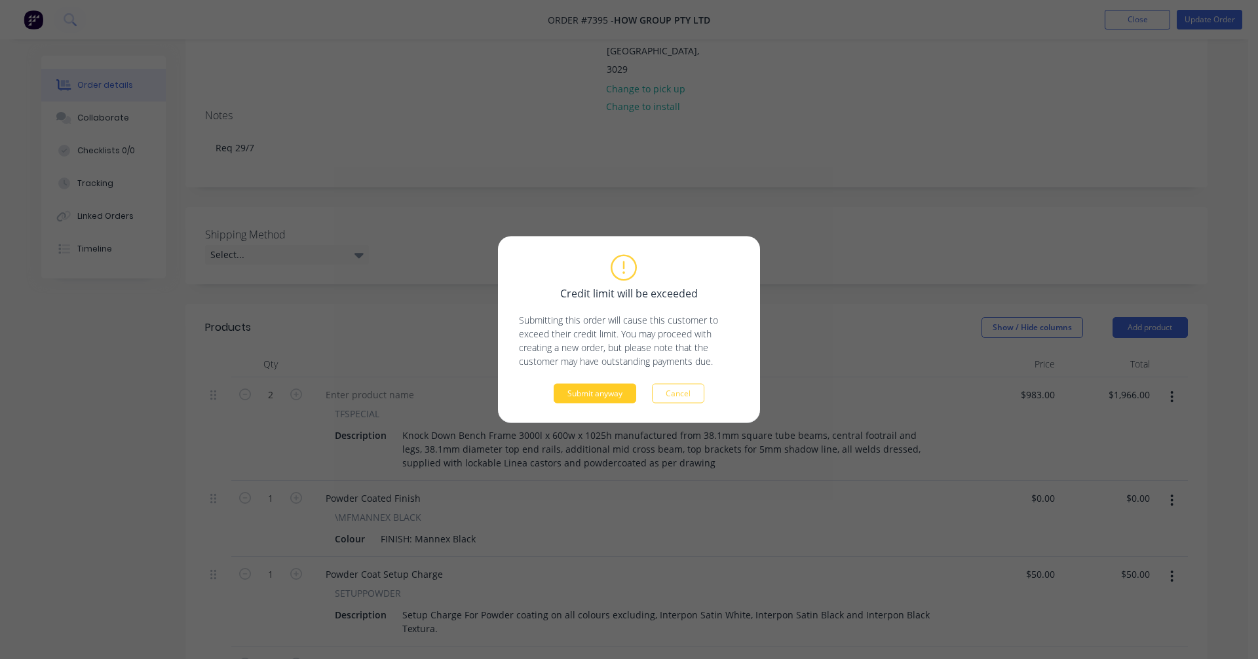
click at [597, 392] on button "Submit anyway" at bounding box center [595, 394] width 83 height 20
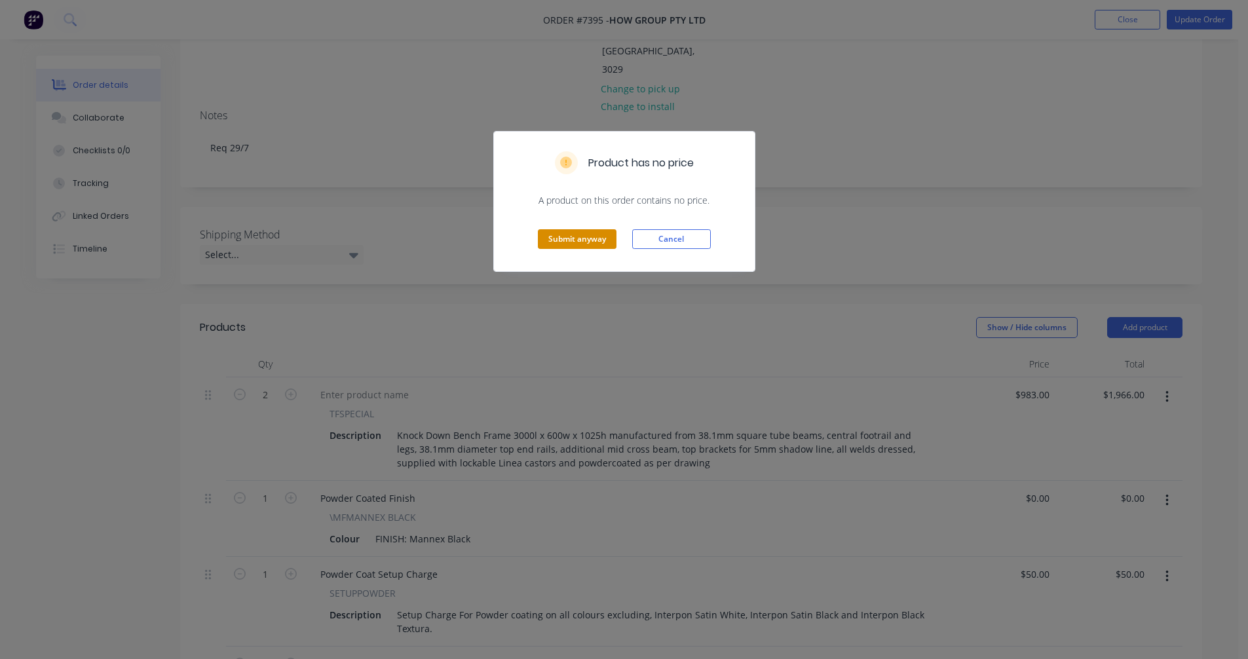
click at [586, 243] on button "Submit anyway" at bounding box center [577, 239] width 79 height 20
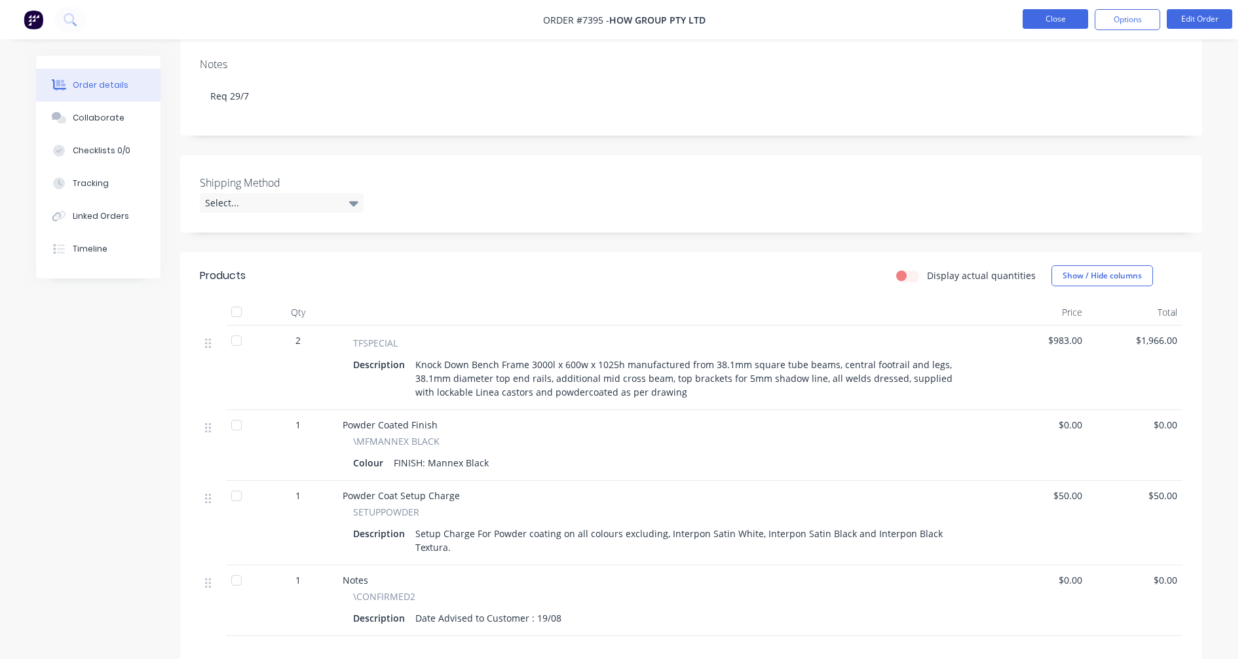
click at [1040, 17] on button "Close" at bounding box center [1056, 19] width 66 height 20
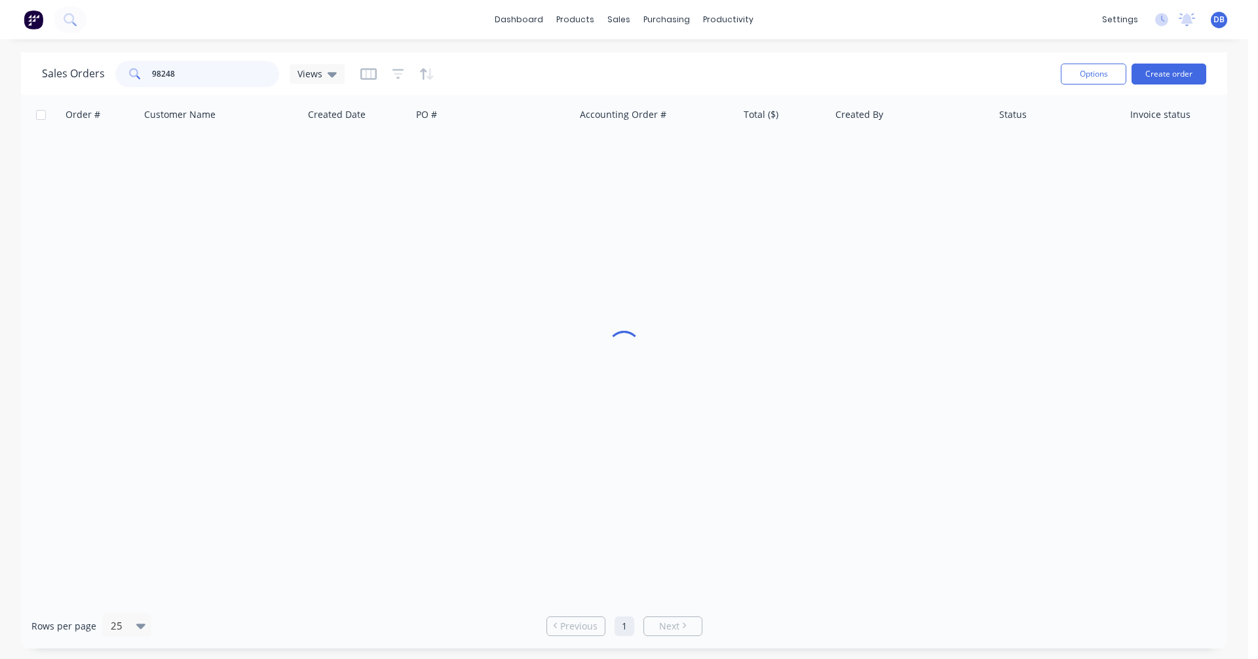
drag, startPoint x: 196, startPoint y: 68, endPoint x: 120, endPoint y: 71, distance: 76.0
click at [120, 71] on div "98248" at bounding box center [197, 74] width 164 height 26
type input "98278"
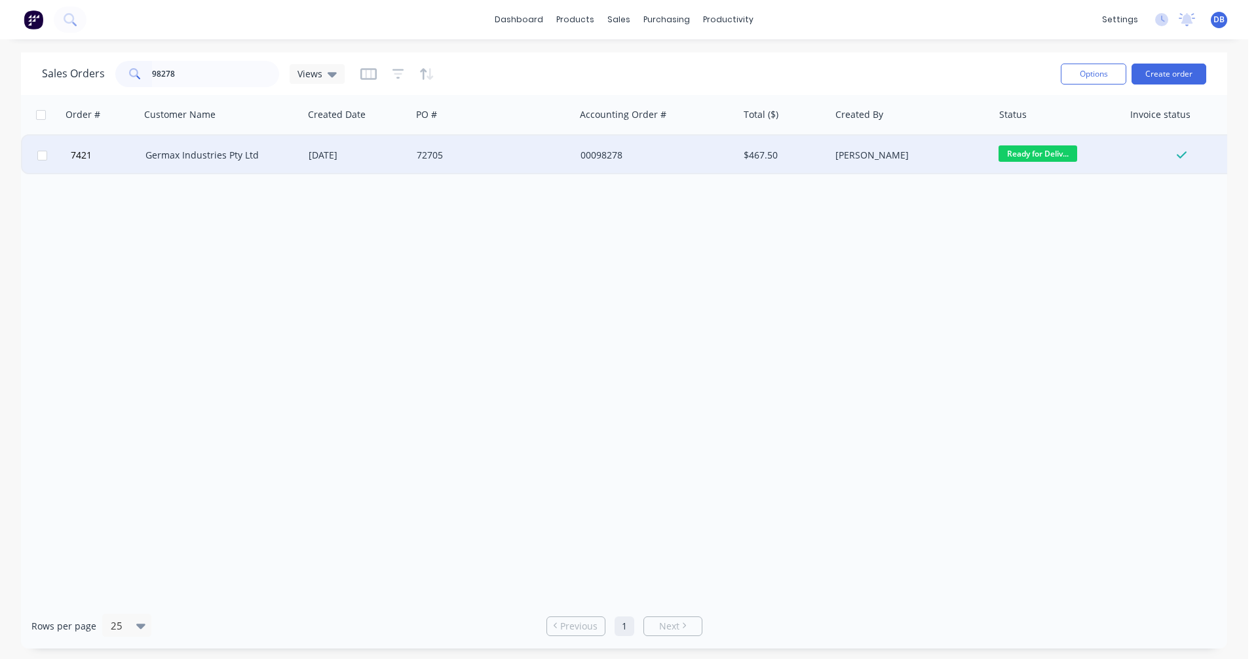
click at [197, 157] on div "Germax Industries Pty Ltd" at bounding box center [217, 155] width 145 height 13
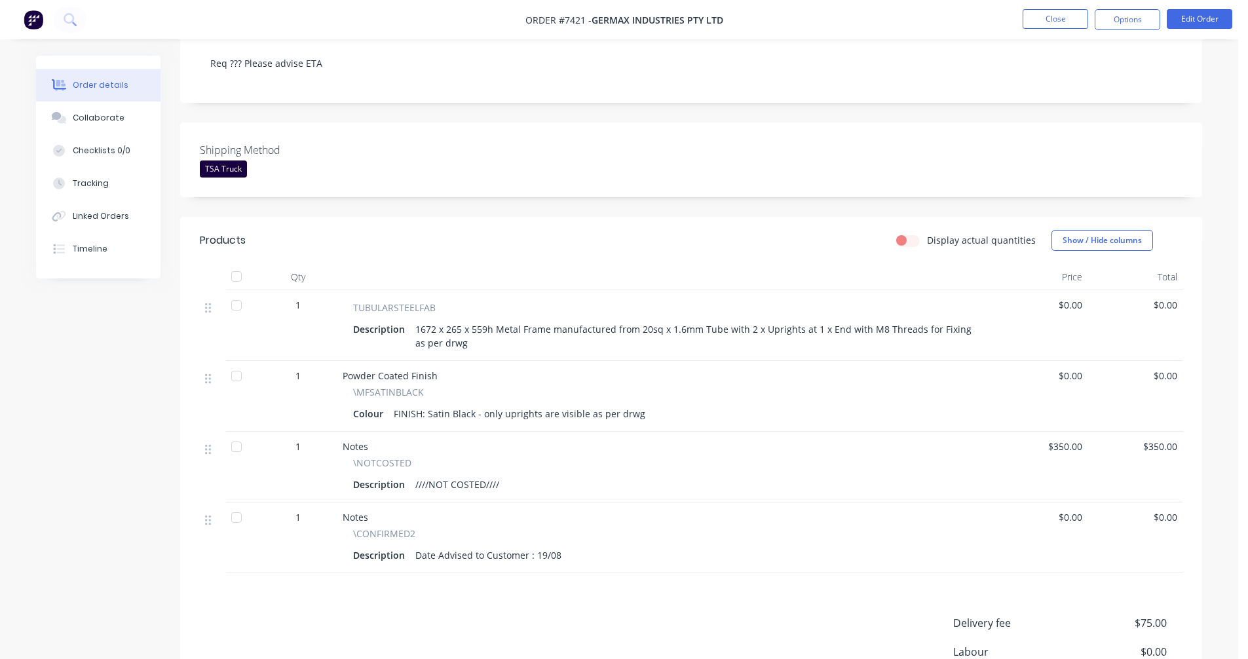
scroll to position [262, 0]
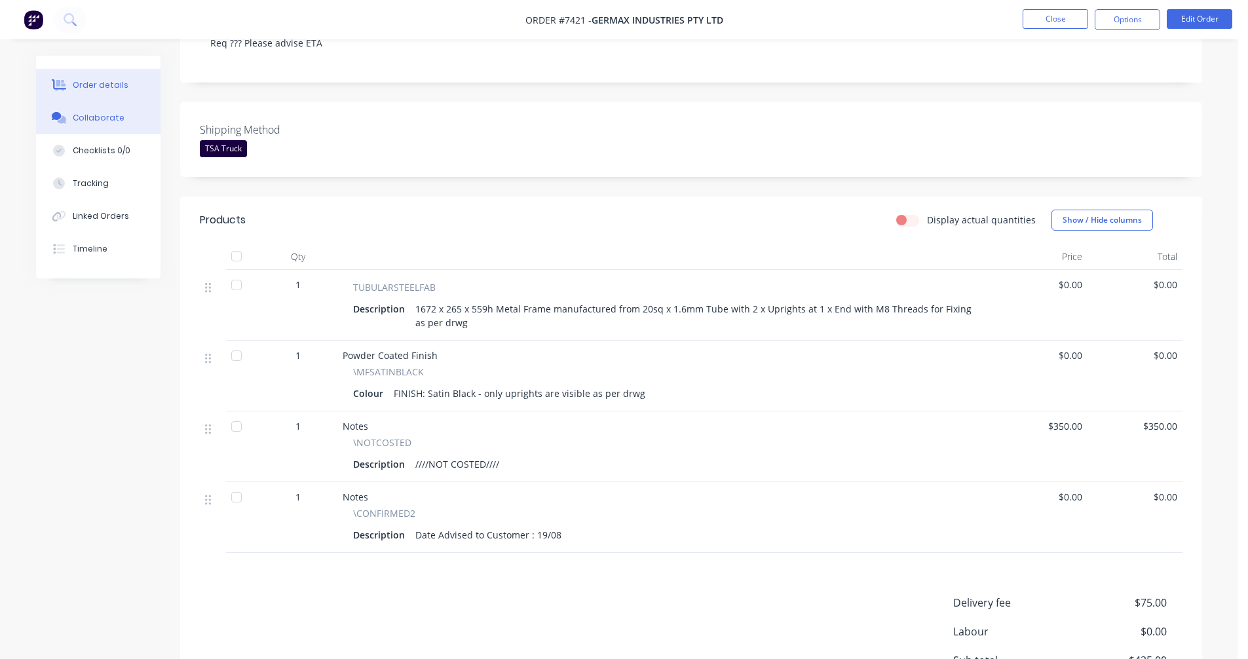
click at [94, 113] on div "Collaborate" at bounding box center [99, 118] width 52 height 12
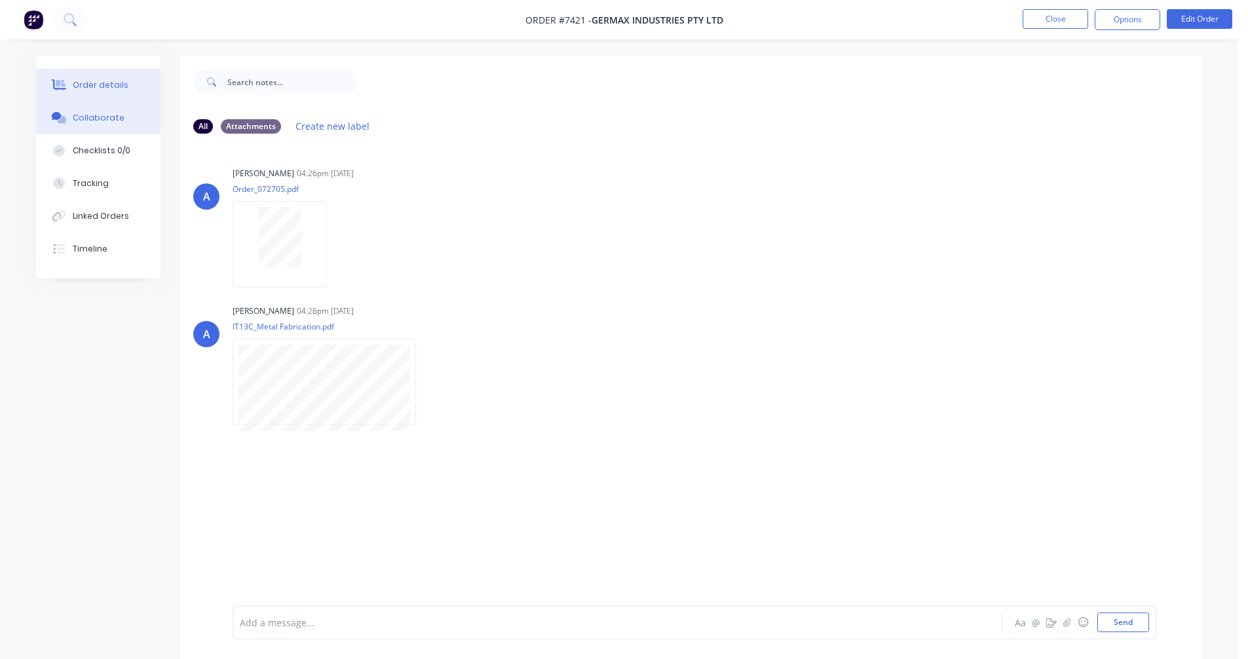
click at [81, 88] on div "Order details" at bounding box center [101, 85] width 56 height 12
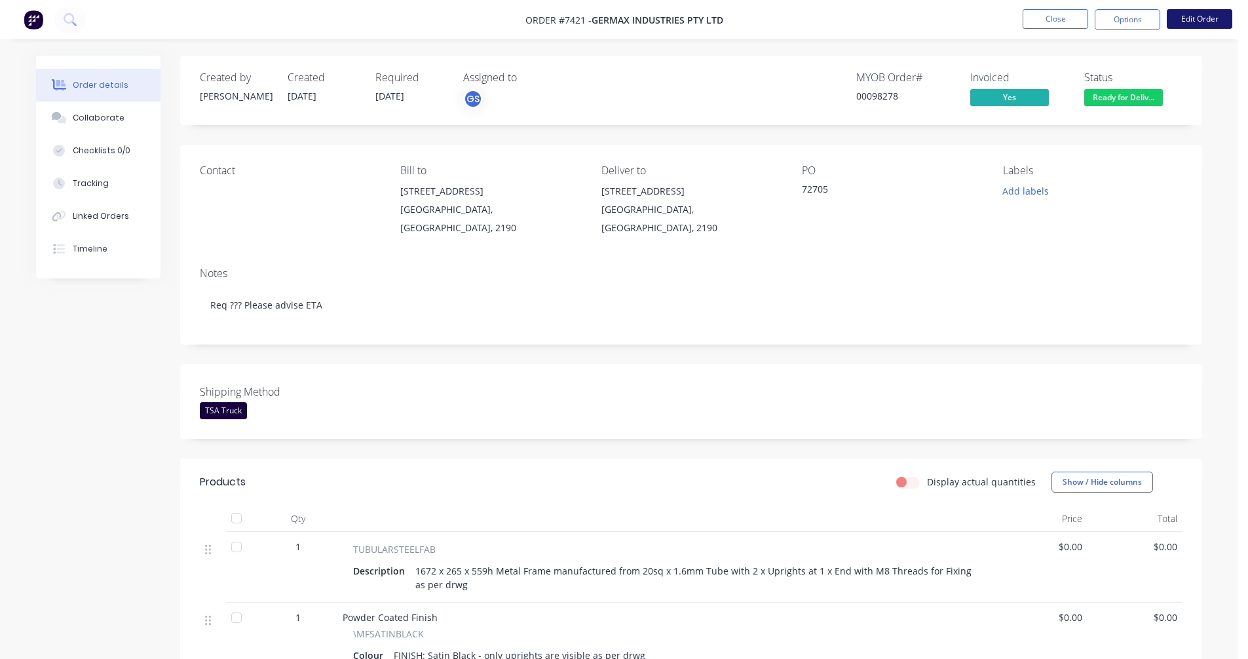
click at [1192, 22] on button "Edit Order" at bounding box center [1200, 19] width 66 height 20
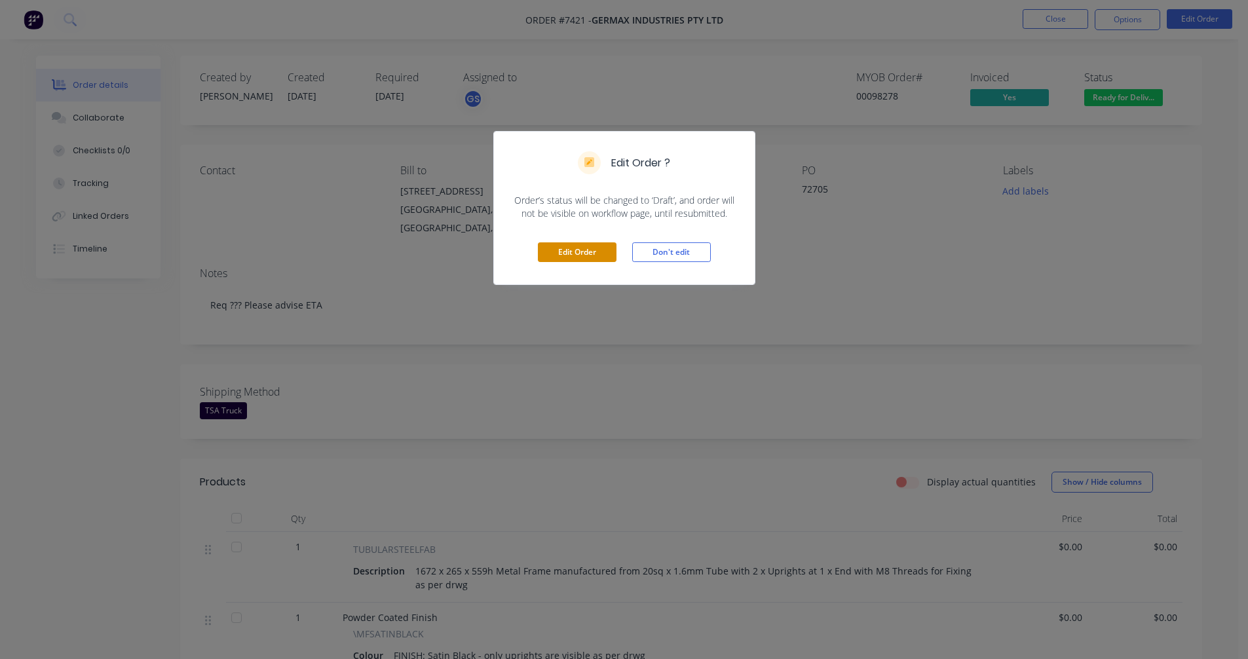
click at [575, 250] on button "Edit Order" at bounding box center [577, 252] width 79 height 20
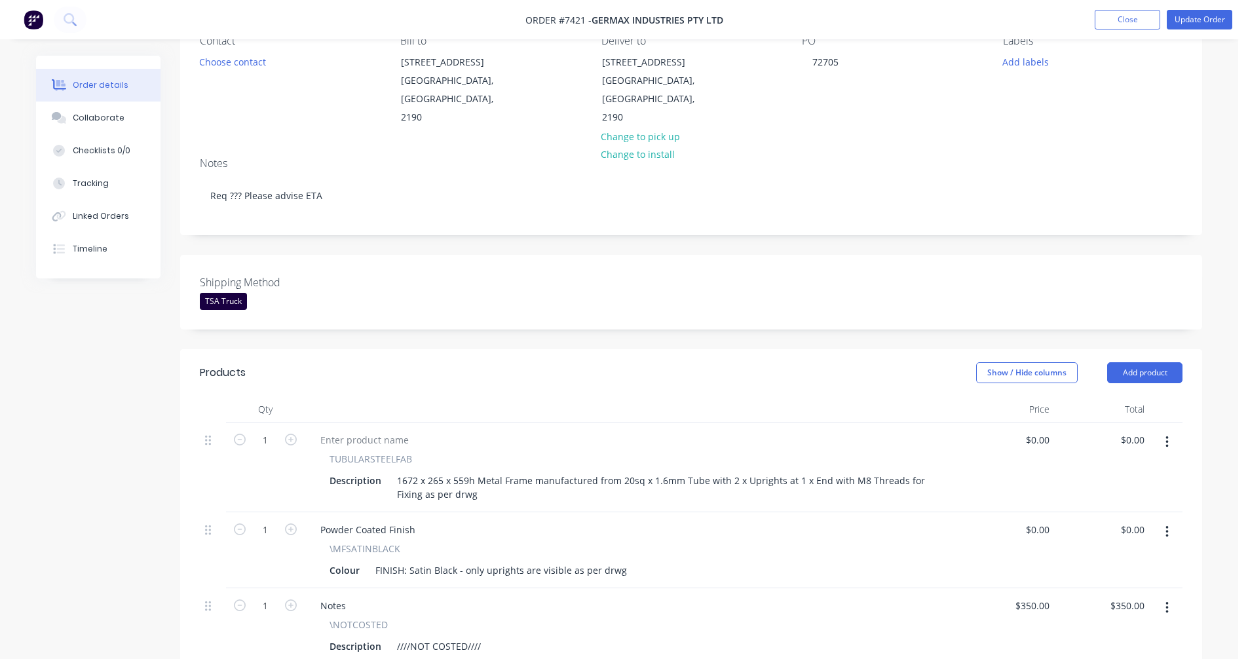
scroll to position [131, 0]
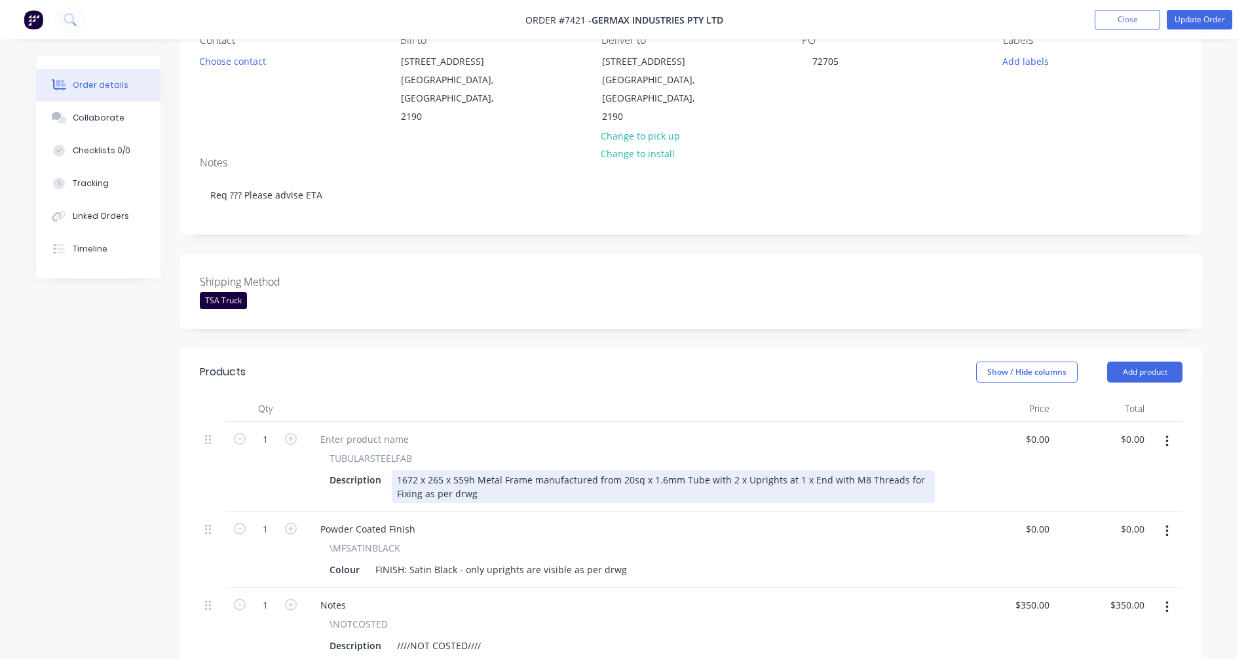
click at [508, 470] on div "1672 x 265 x 559h Metal Frame manufactured from 20sq x 1.6mm Tube with 2 x Upri…" at bounding box center [663, 486] width 543 height 33
click at [426, 470] on div "1672 x 265 x 559h Metal Frame manufactured from 20sq x 1.6mm Tube with 2 x Upri…" at bounding box center [663, 486] width 543 height 33
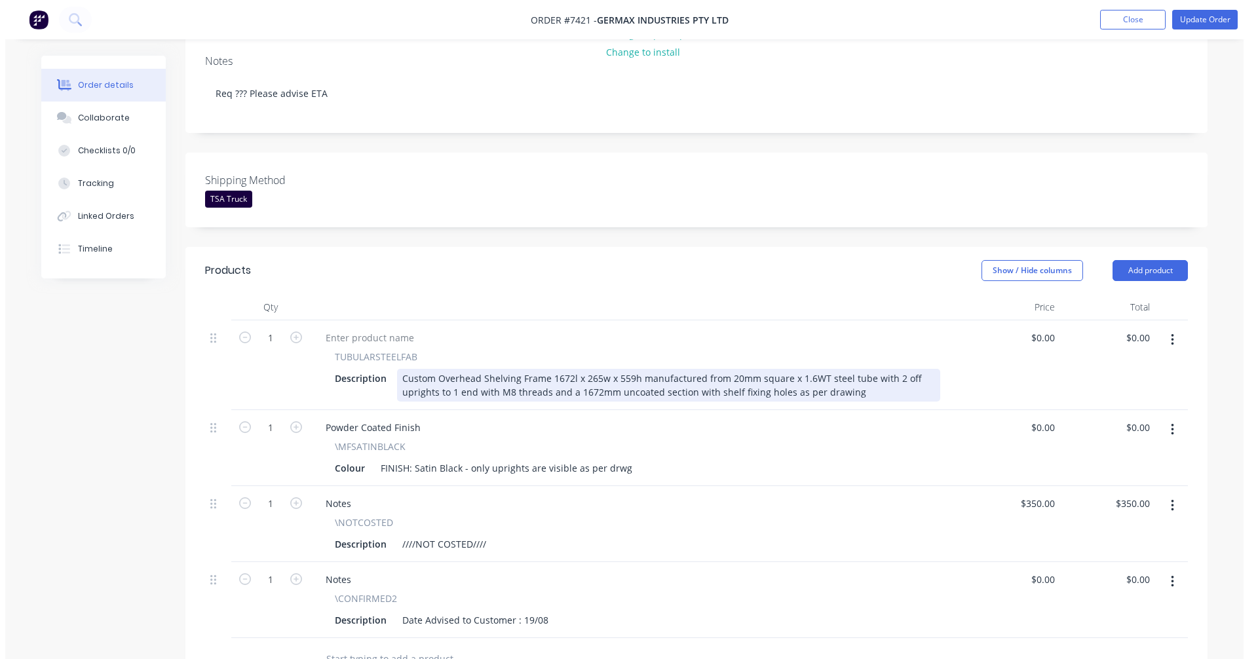
scroll to position [328, 0]
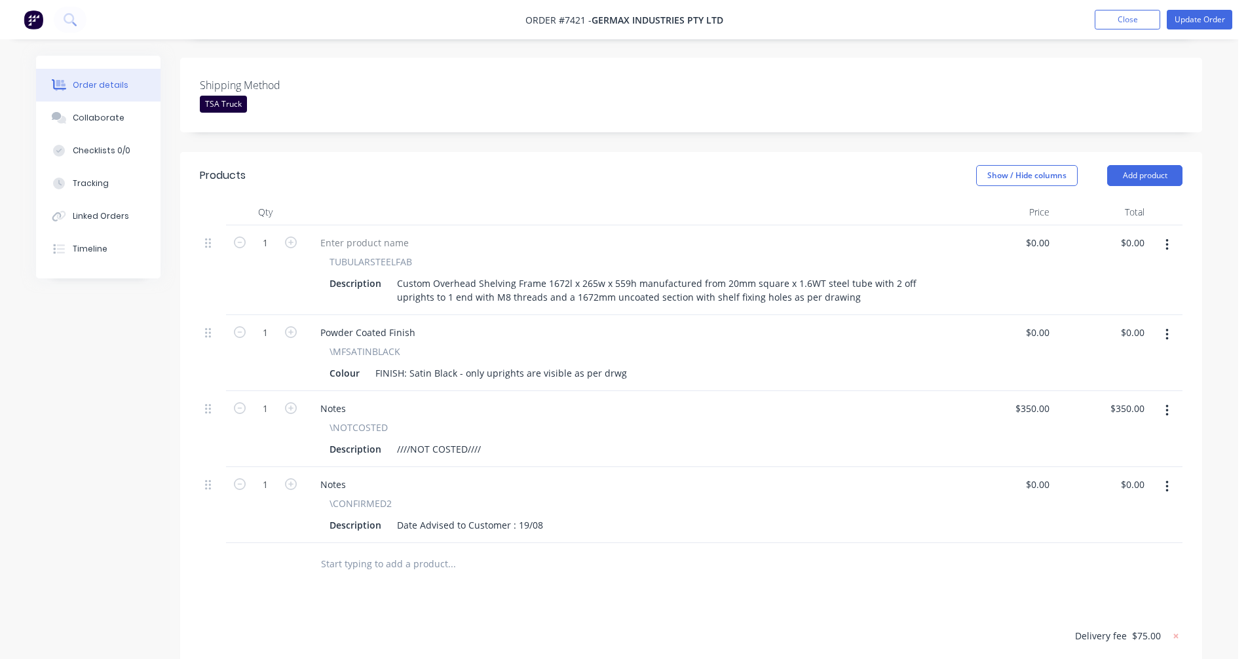
click at [1165, 404] on icon "button" at bounding box center [1166, 411] width 3 height 14
click at [1094, 514] on div "Delete" at bounding box center [1120, 523] width 101 height 19
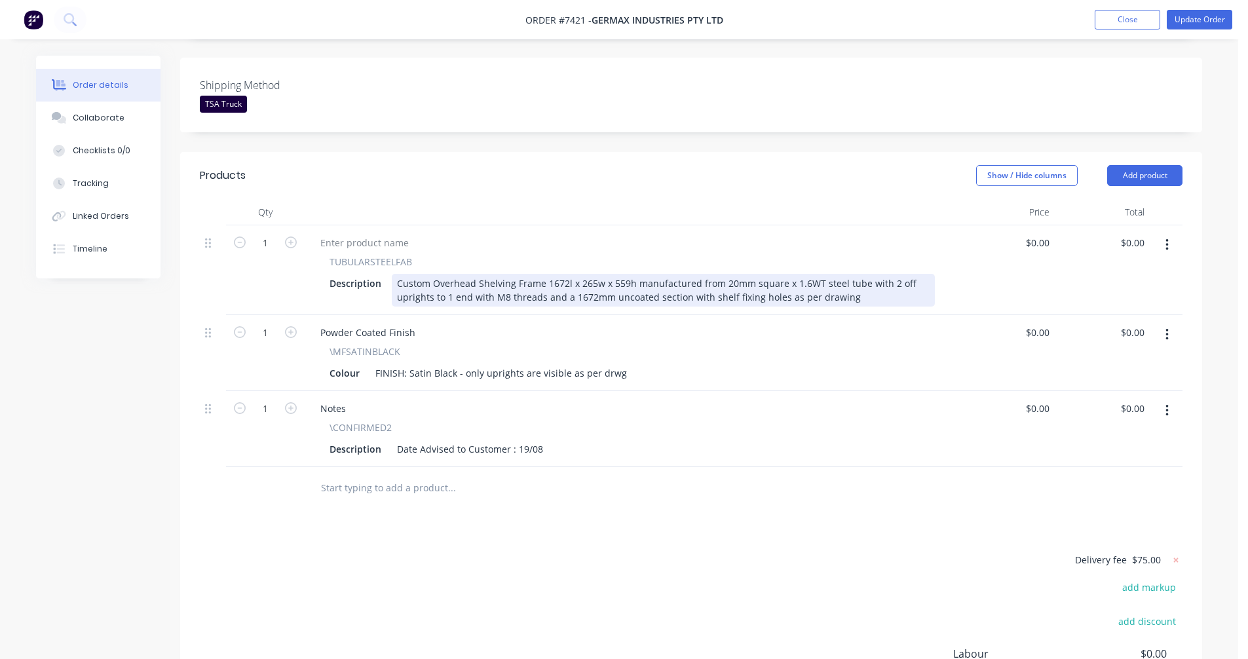
click at [600, 274] on div "Custom Overhead Shelving Frame 1672l x 265w x 559h manufactured from 20mm squar…" at bounding box center [663, 290] width 543 height 33
type input "$830.00"
drag, startPoint x: 488, startPoint y: 280, endPoint x: 471, endPoint y: 277, distance: 17.3
click at [471, 277] on div "Custom Overhead Shelving Frame 1672l x 265w x 559h manufactured from 20mm squar…" at bounding box center [663, 290] width 543 height 33
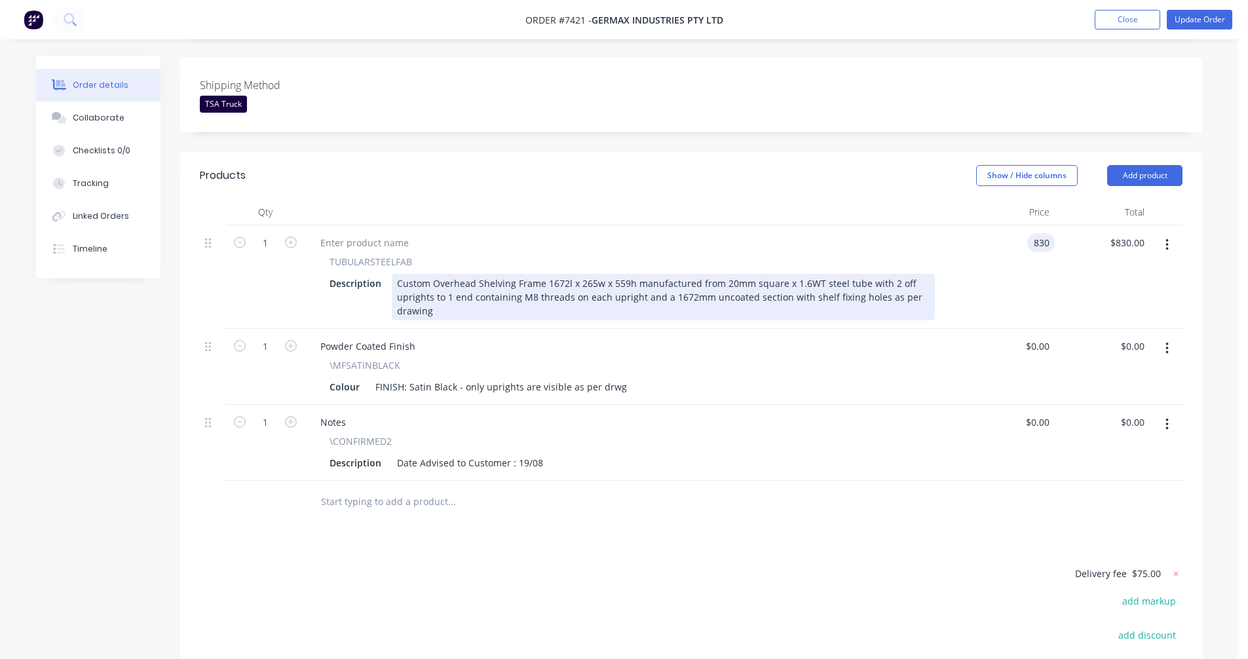
type input "$830.00"
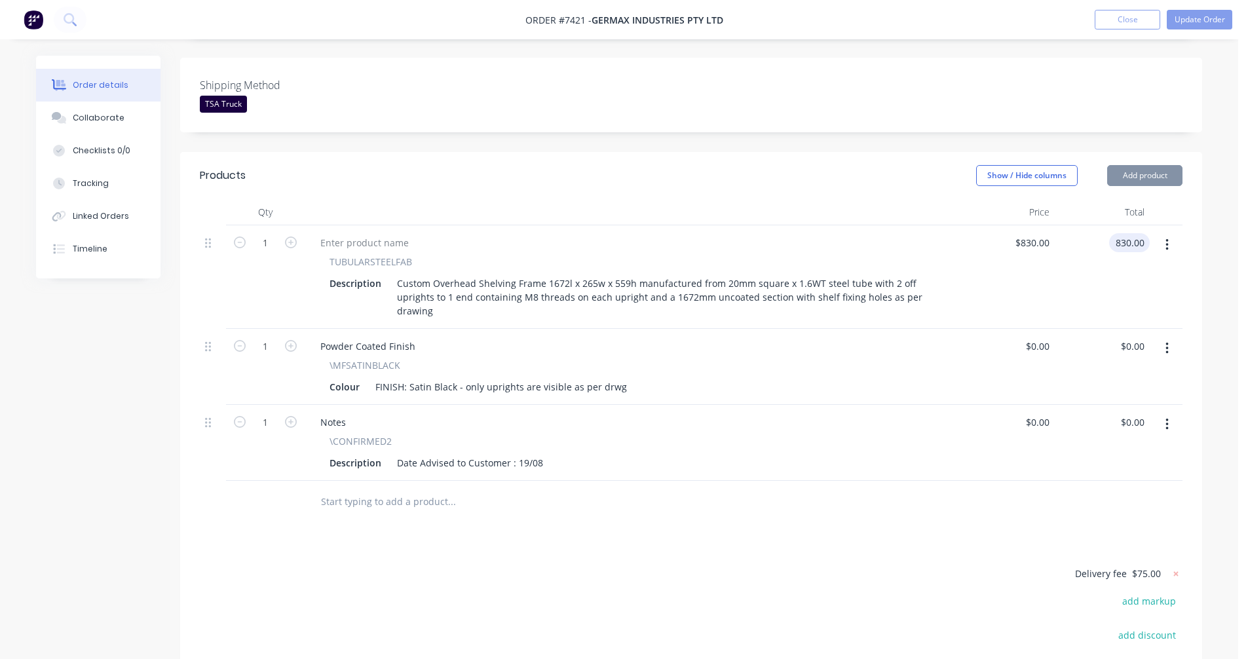
type input "$830.00"
click at [1195, 19] on button "Update Order" at bounding box center [1200, 20] width 66 height 20
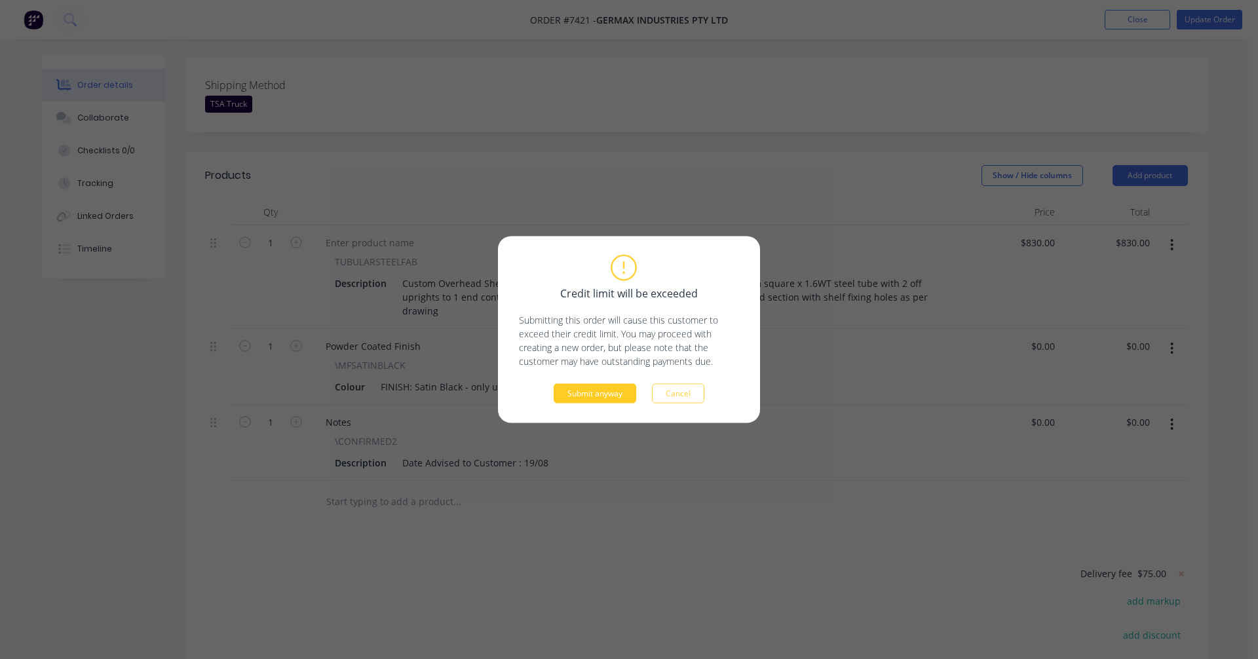
click at [591, 398] on button "Submit anyway" at bounding box center [595, 394] width 83 height 20
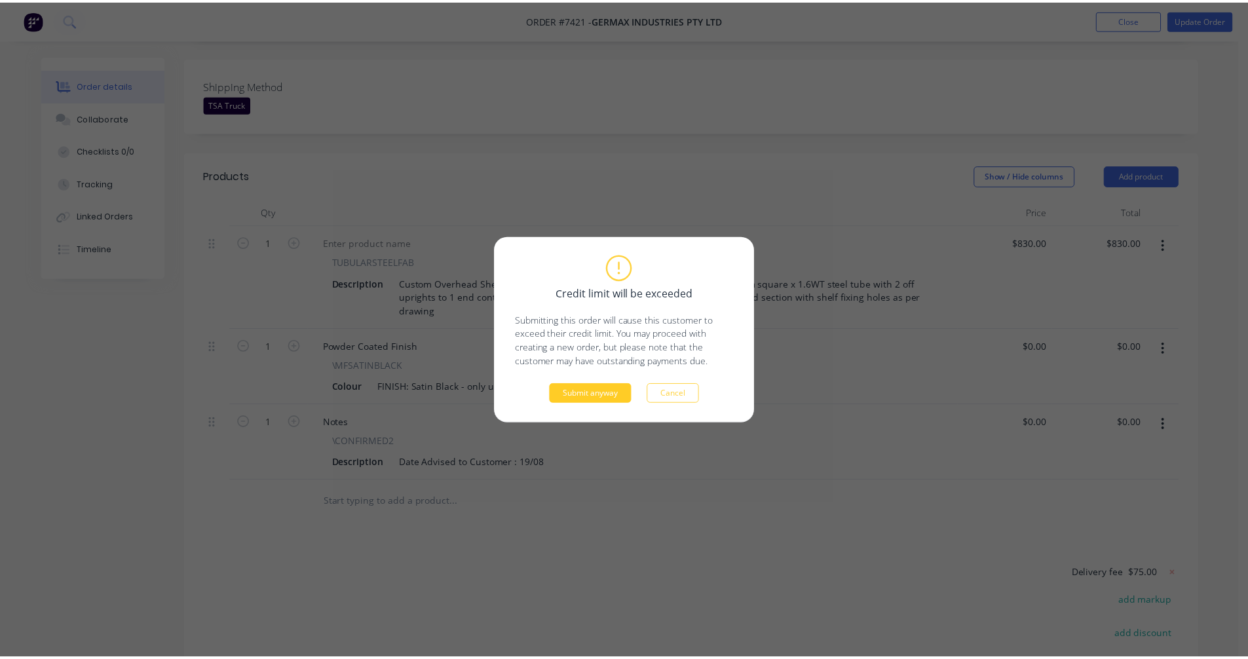
scroll to position [321, 0]
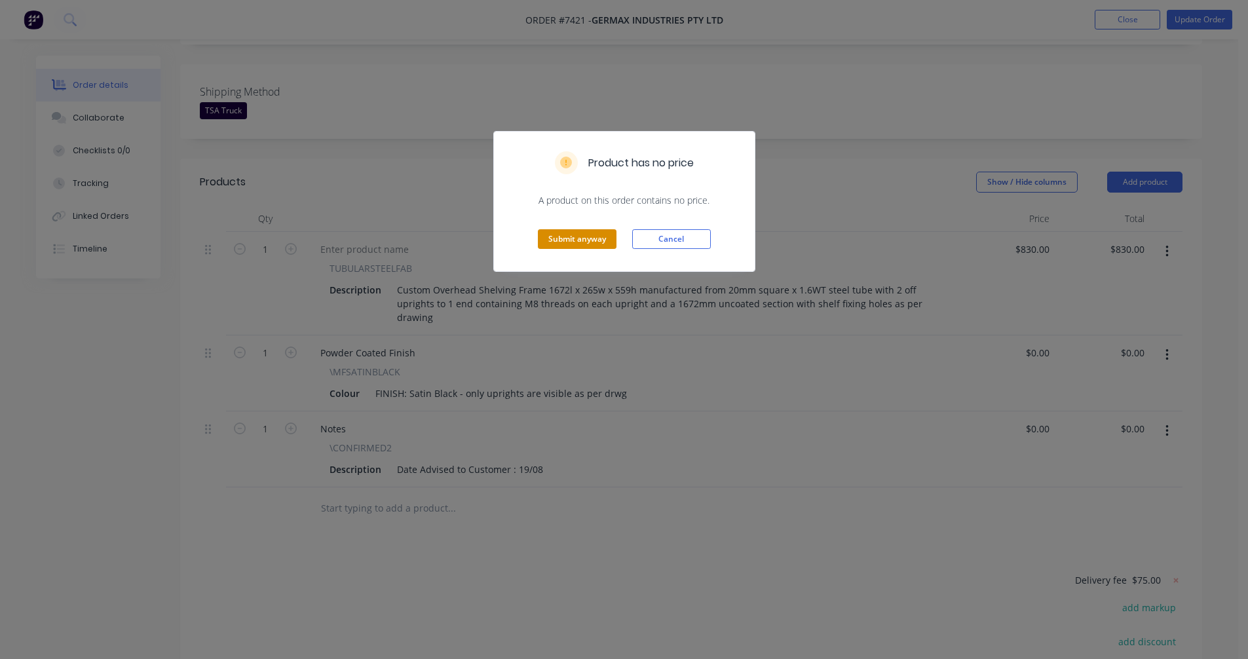
click at [590, 238] on button "Submit anyway" at bounding box center [577, 239] width 79 height 20
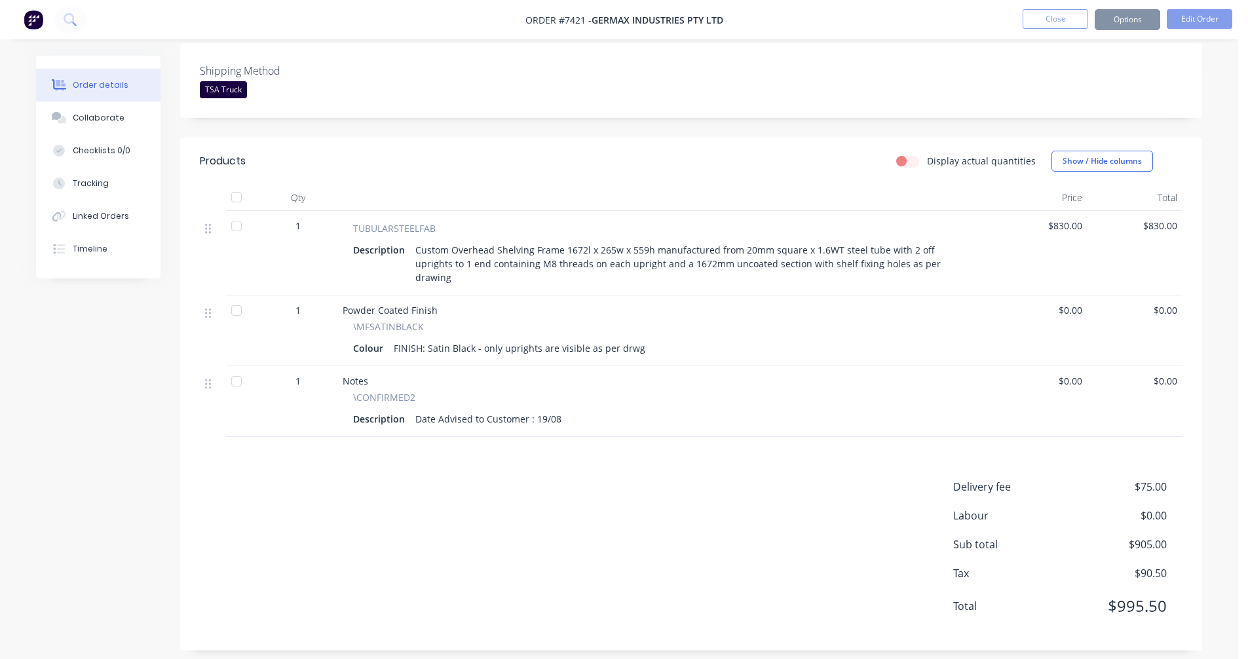
scroll to position [305, 0]
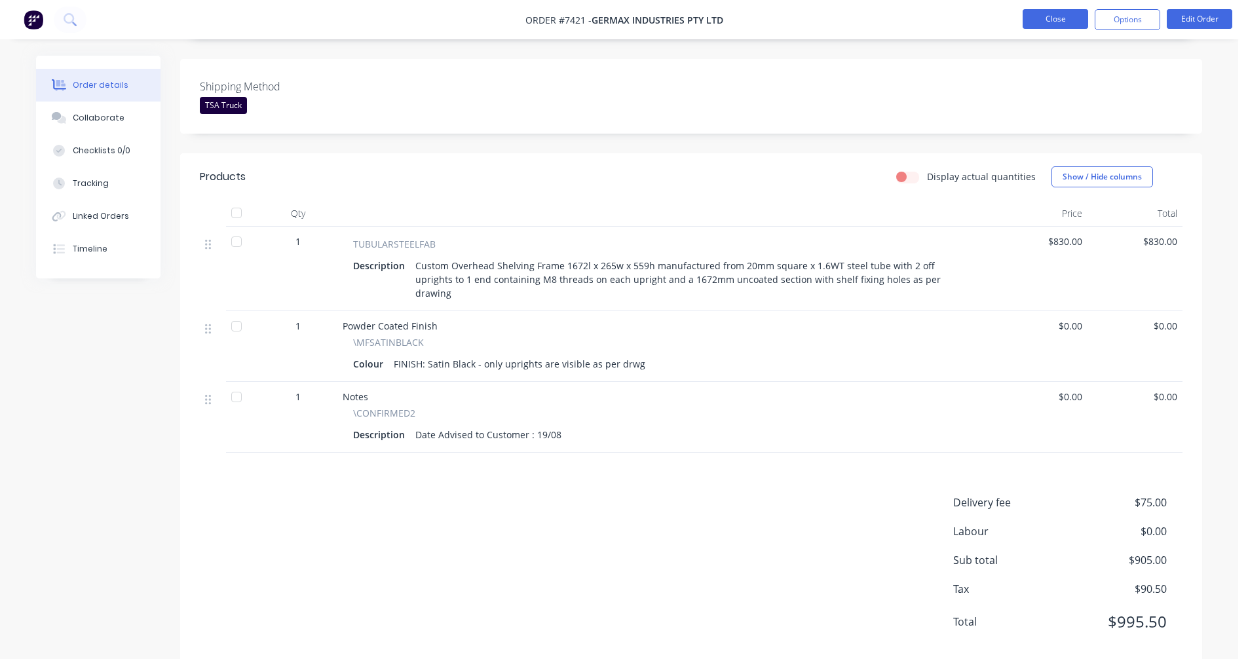
click at [1059, 23] on button "Close" at bounding box center [1056, 19] width 66 height 20
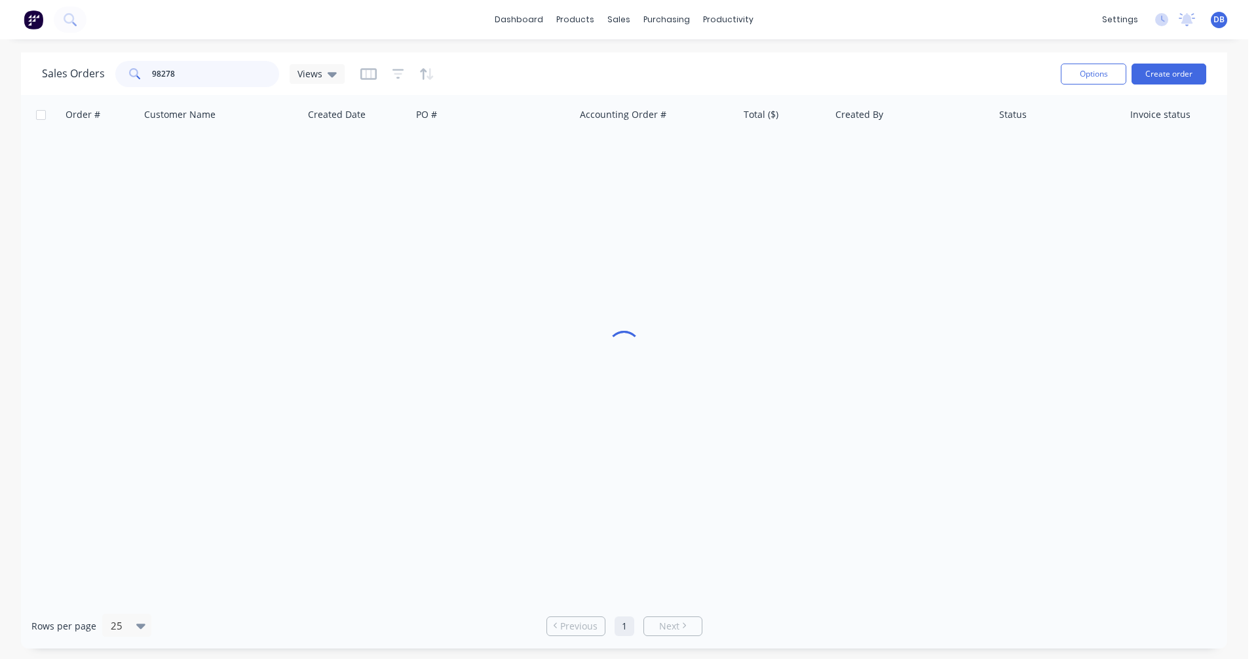
drag, startPoint x: 178, startPoint y: 75, endPoint x: 121, endPoint y: 73, distance: 56.4
click at [121, 73] on div "98278" at bounding box center [197, 74] width 164 height 26
type input "98110"
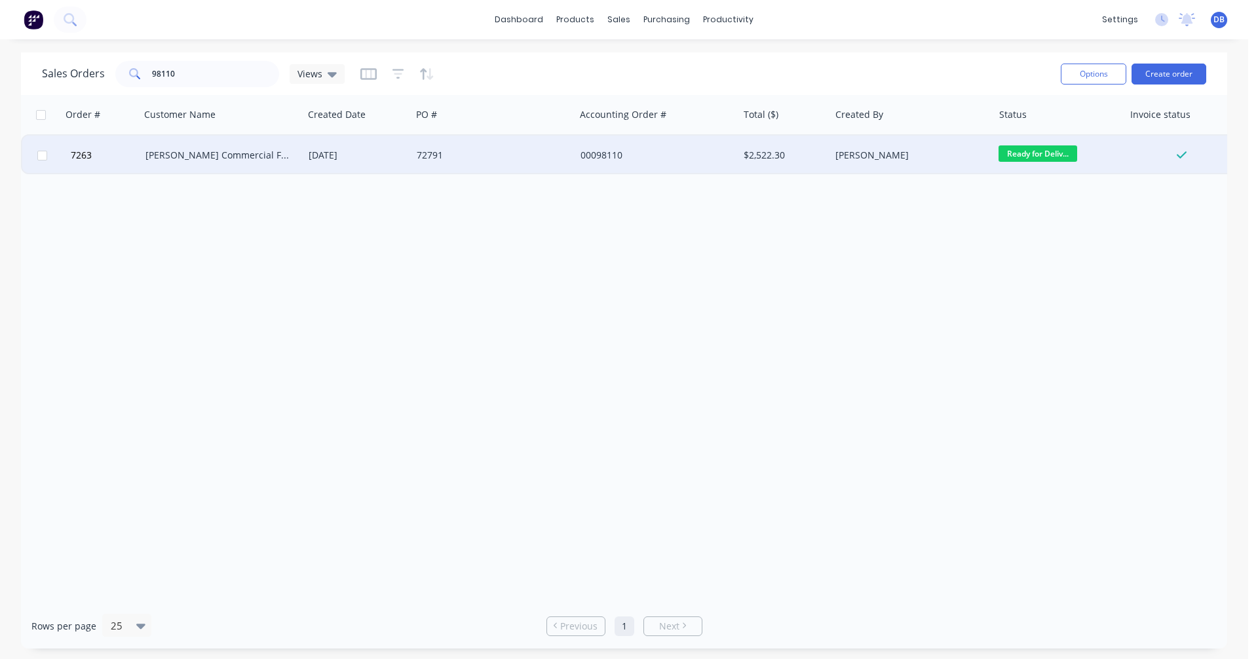
click at [195, 155] on div "[PERSON_NAME] Commercial Furniture" at bounding box center [217, 155] width 145 height 13
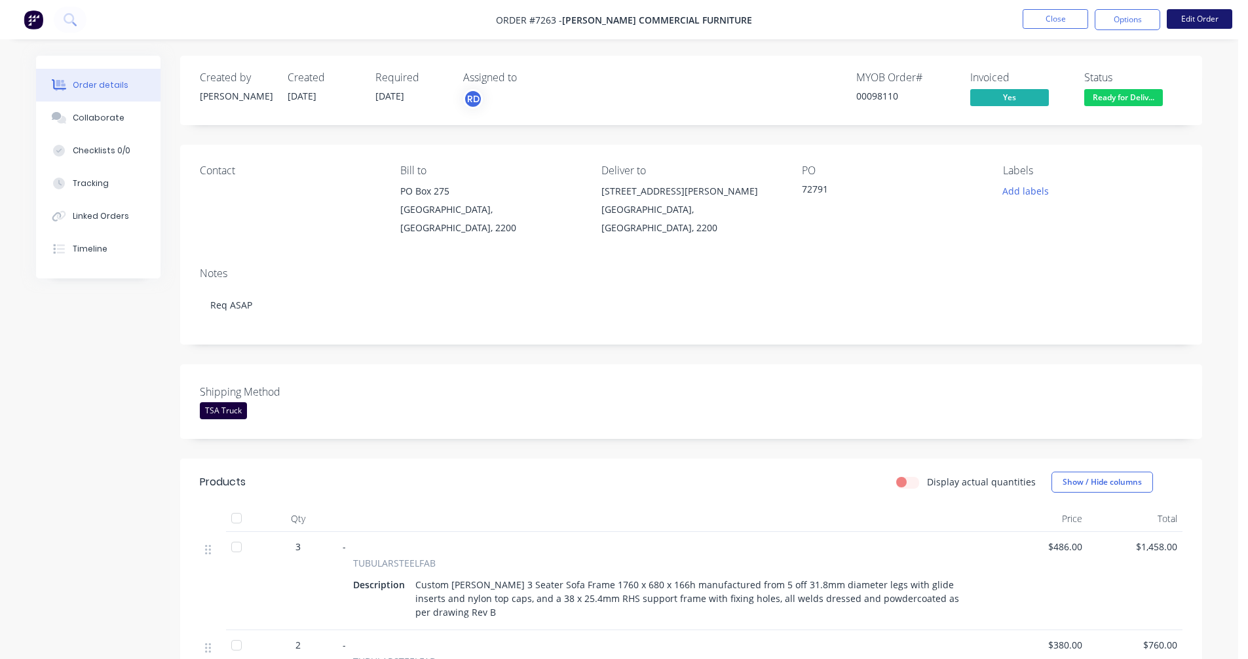
click at [1194, 18] on button "Edit Order" at bounding box center [1200, 19] width 66 height 20
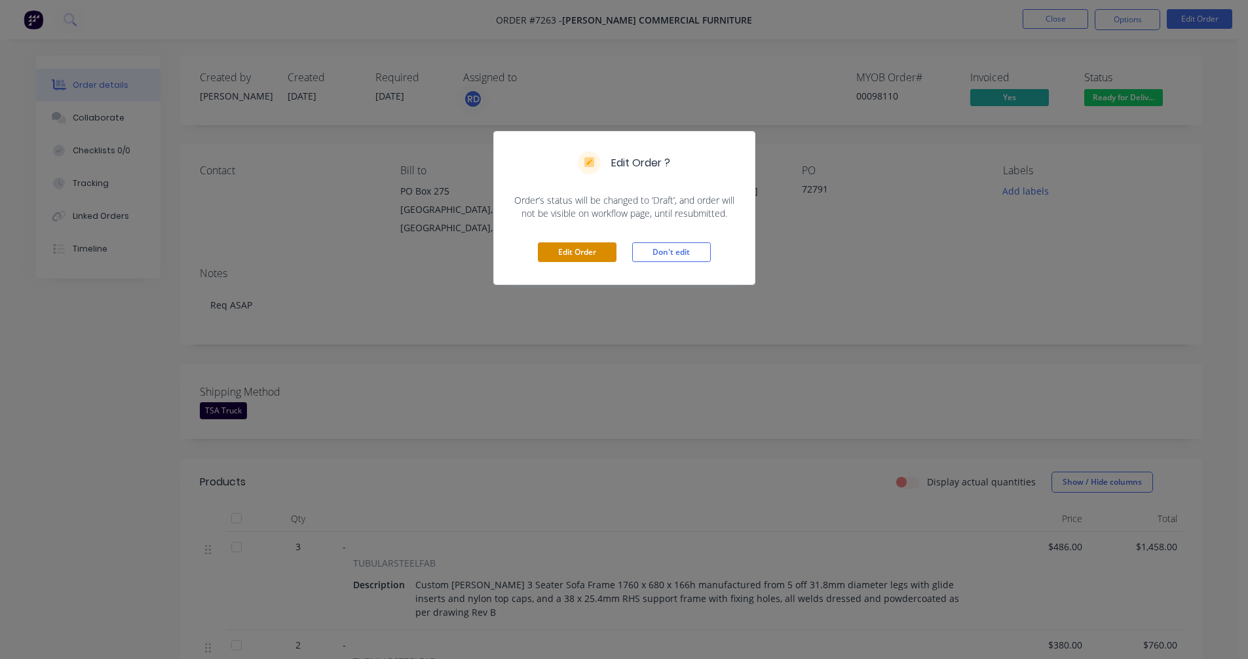
click at [586, 250] on button "Edit Order" at bounding box center [577, 252] width 79 height 20
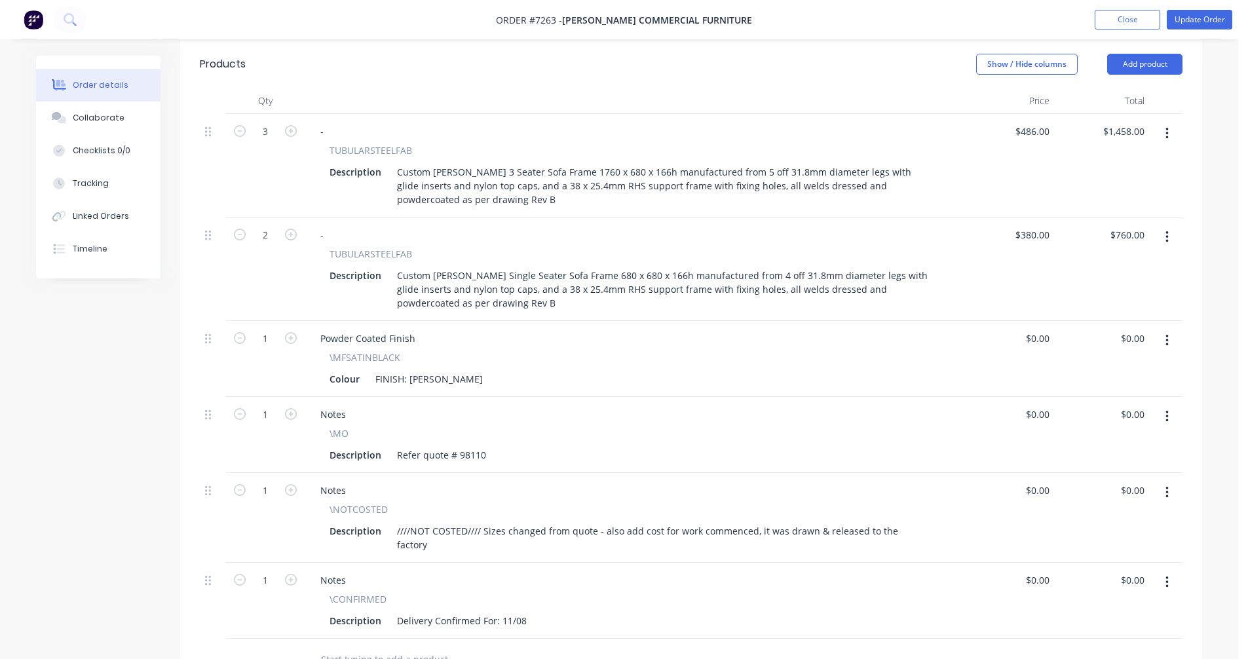
scroll to position [459, 0]
click at [362, 645] on input "text" at bounding box center [451, 658] width 262 height 26
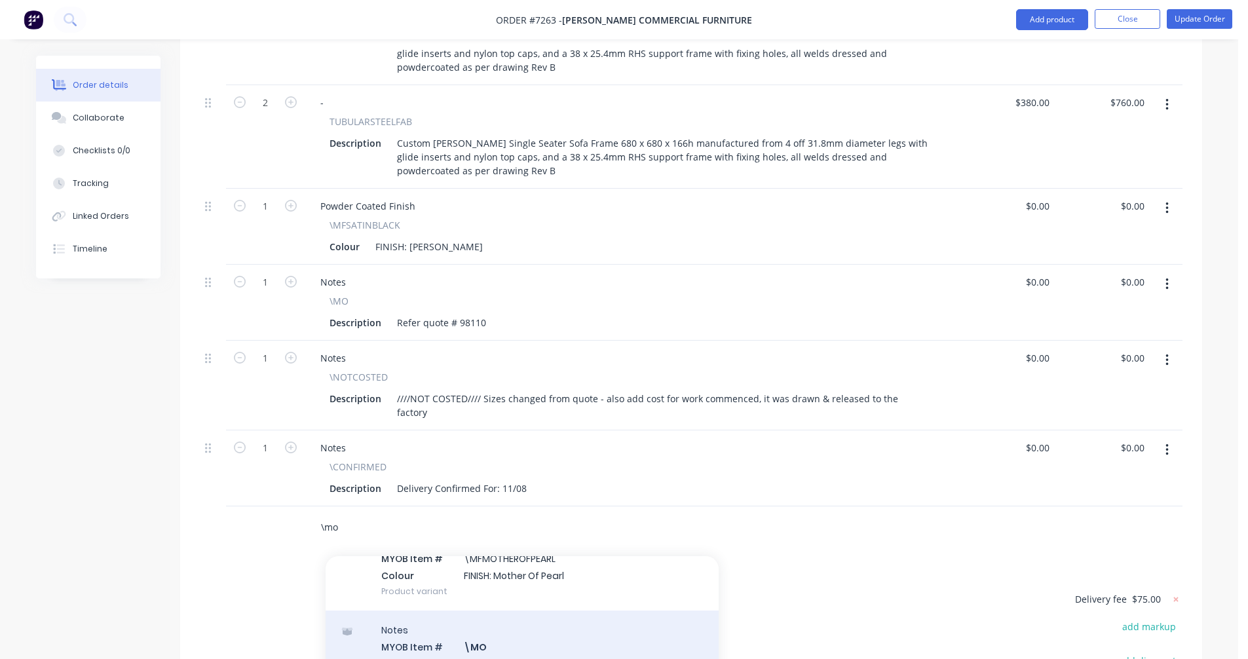
scroll to position [197, 0]
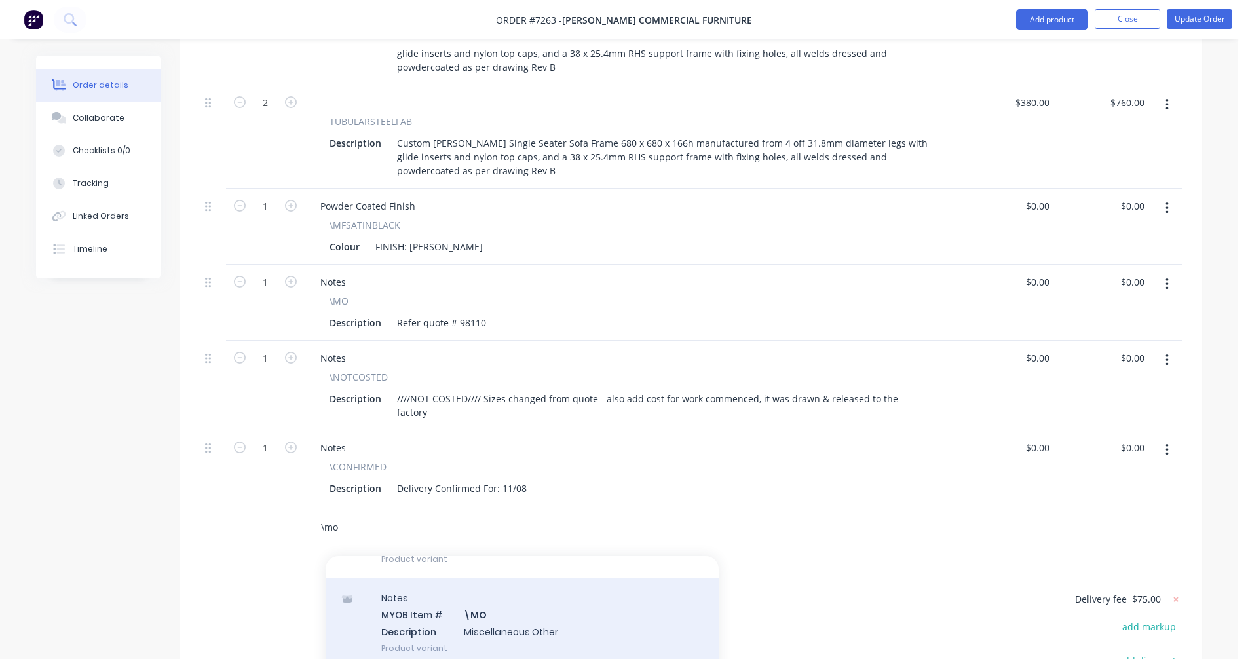
type input "\mo"
click at [499, 578] on div "Notes MYOB Item # \MO Description Miscellaneous Other Product variant" at bounding box center [522, 622] width 393 height 88
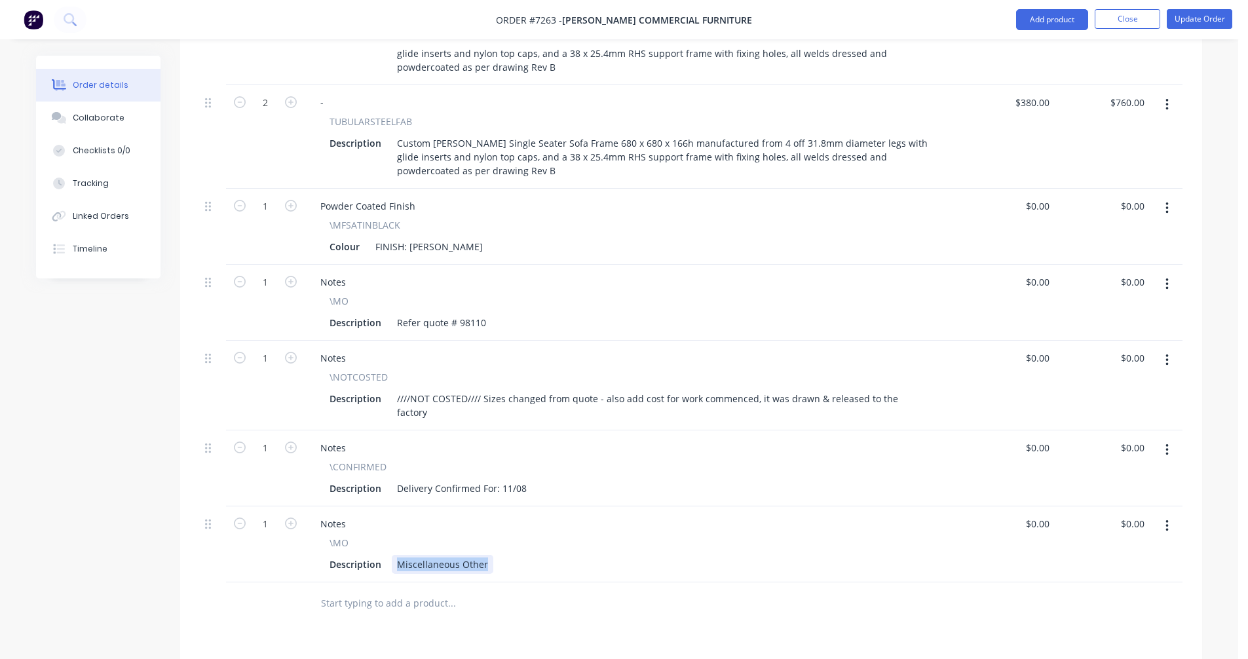
drag, startPoint x: 484, startPoint y: 513, endPoint x: 386, endPoint y: 510, distance: 97.7
click at [386, 555] on div "Description Miscellaneous Other" at bounding box center [629, 564] width 611 height 19
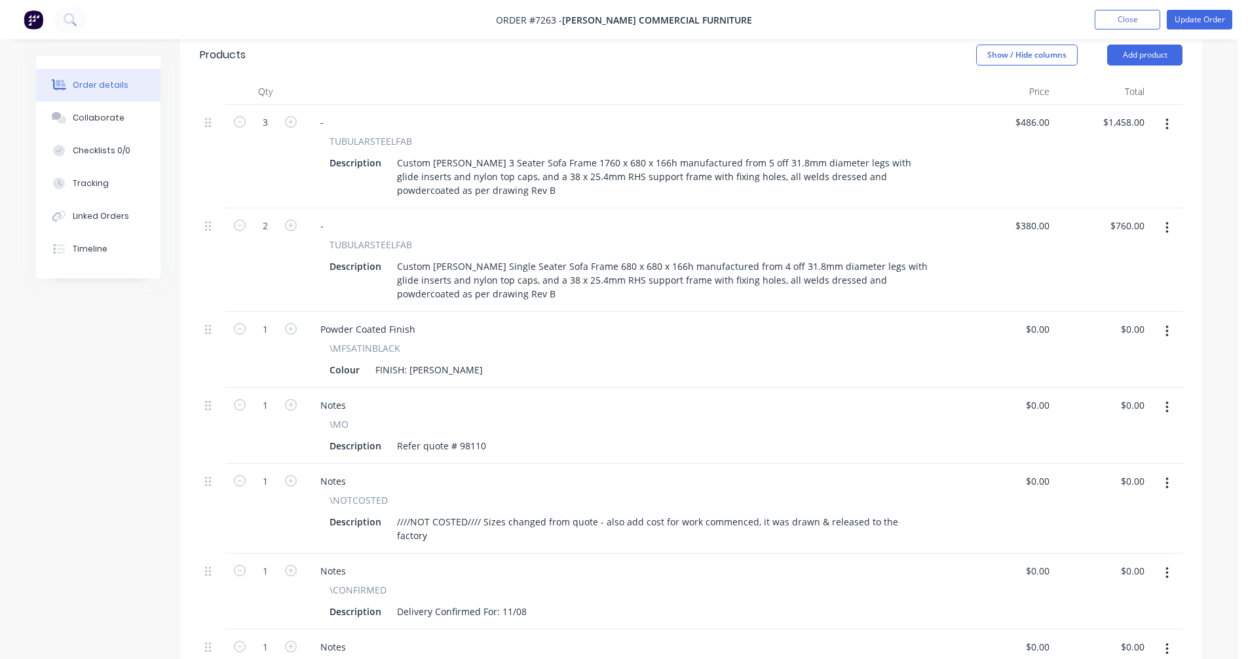
scroll to position [393, 0]
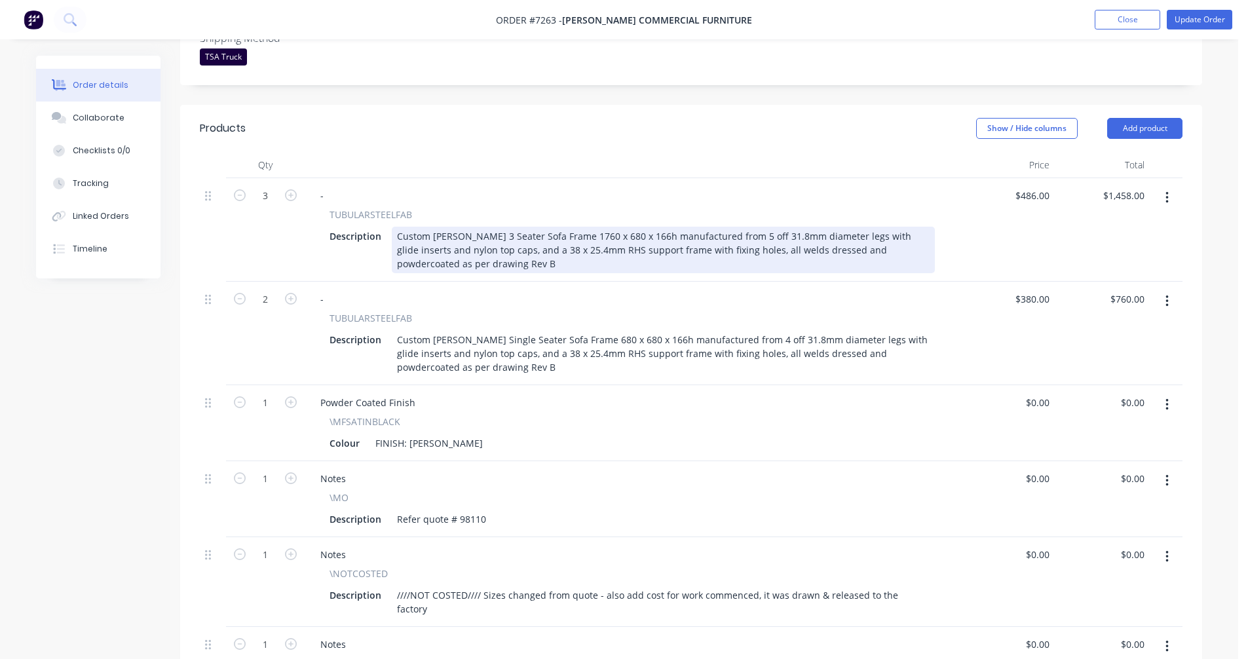
click at [568, 227] on div "Custom [PERSON_NAME] 3 Seater Sofa Frame 1760 x 680 x 166h manufactured from 5 …" at bounding box center [663, 250] width 543 height 47
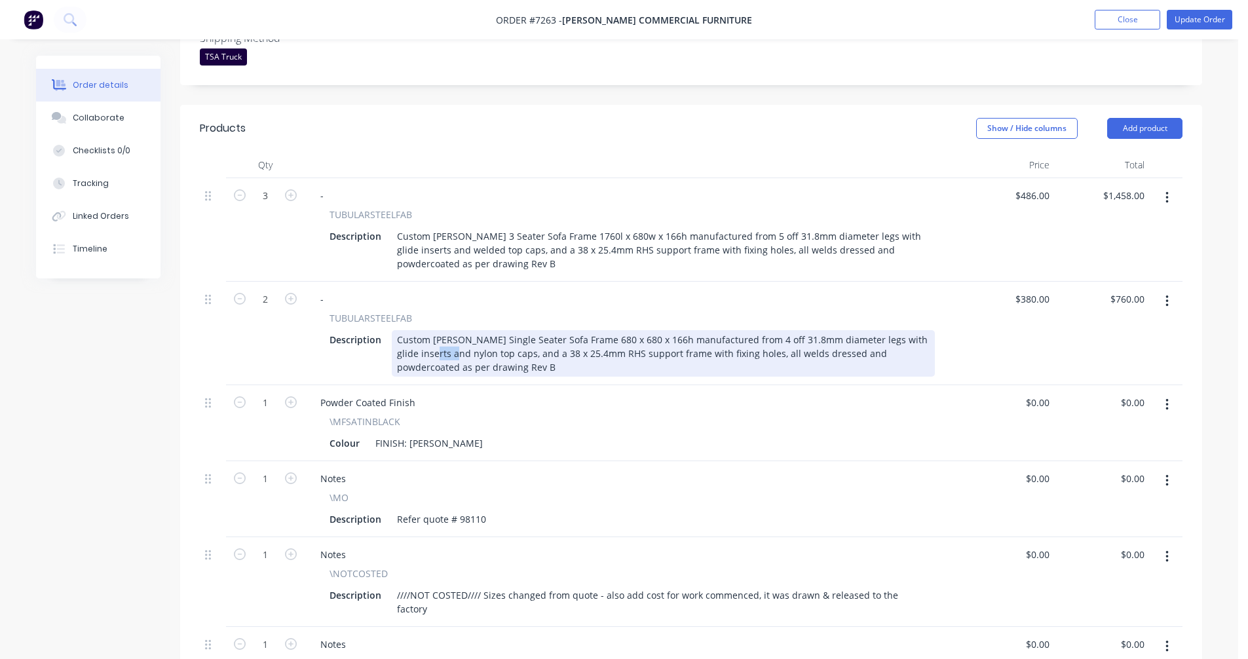
drag, startPoint x: 438, startPoint y: 318, endPoint x: 415, endPoint y: 315, distance: 23.2
click at [415, 330] on div "Custom [PERSON_NAME] Single Seater Sofa Frame 680 x 680 x 166h manufactured fro…" at bounding box center [663, 353] width 543 height 47
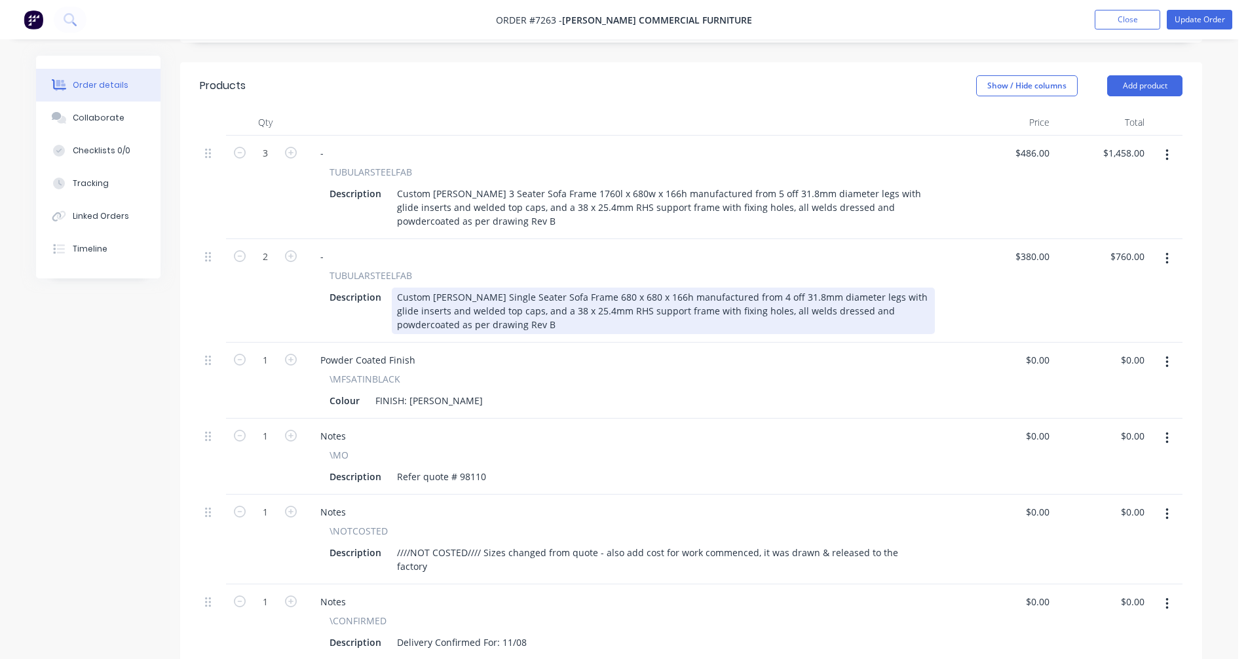
scroll to position [459, 0]
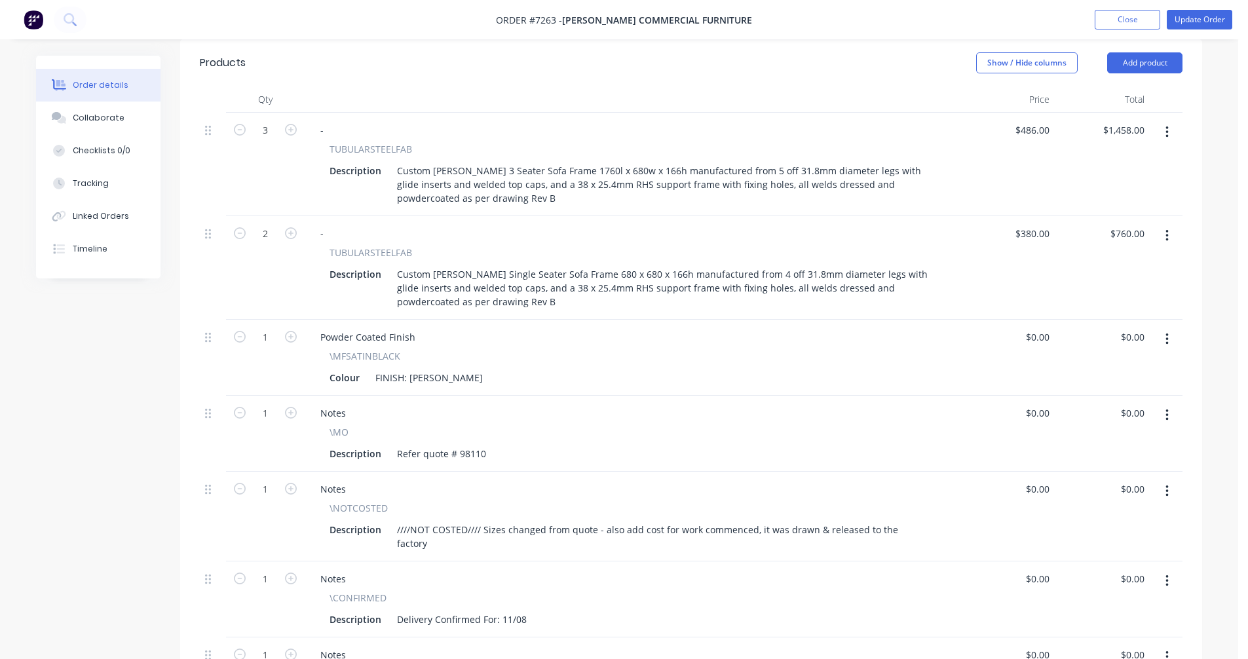
click at [1165, 484] on icon "button" at bounding box center [1166, 491] width 3 height 14
click at [1097, 595] on div "Delete" at bounding box center [1120, 604] width 101 height 19
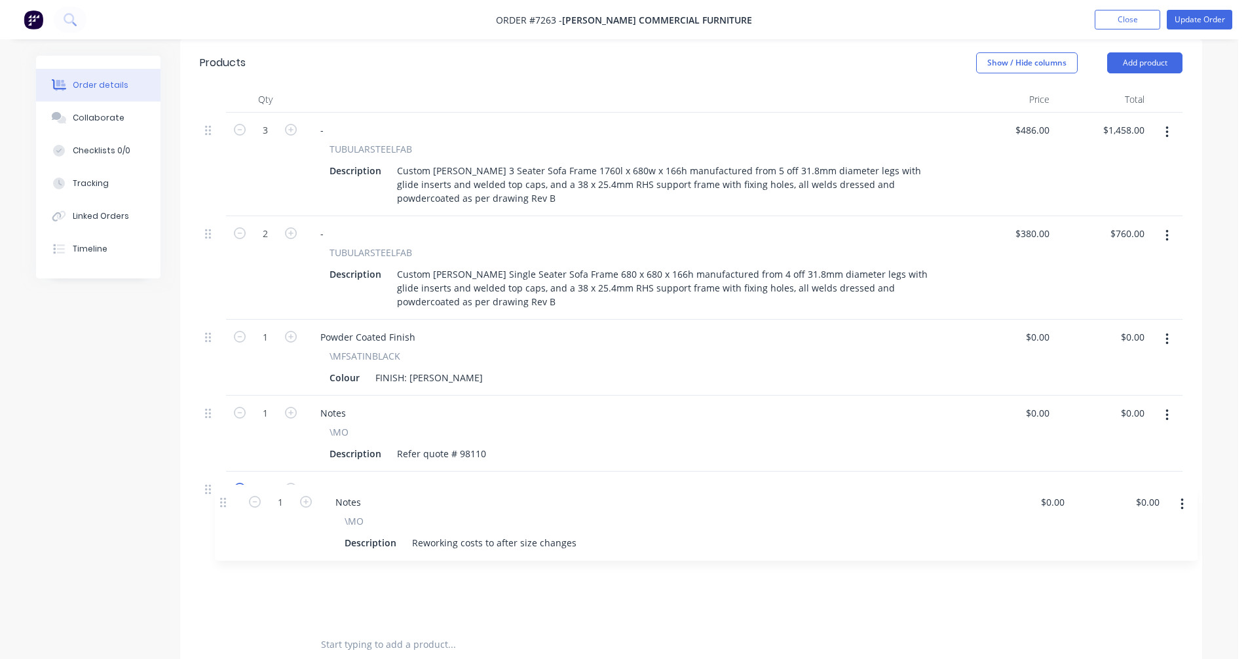
scroll to position [462, 0]
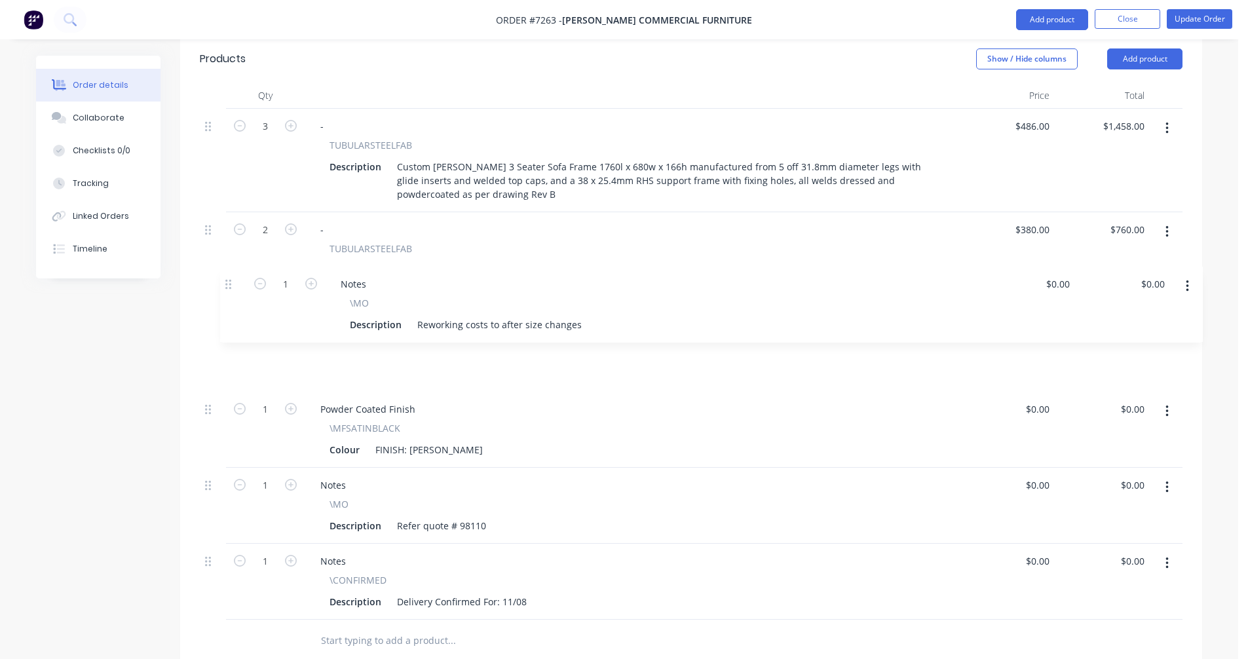
drag, startPoint x: 210, startPoint y: 529, endPoint x: 245, endPoint y: 289, distance: 243.0
click at [231, 282] on div "3 - TUBULARSTEELFAB Description Custom [PERSON_NAME] 3 Seater Sofa Frame 1760l …" at bounding box center [691, 364] width 983 height 511
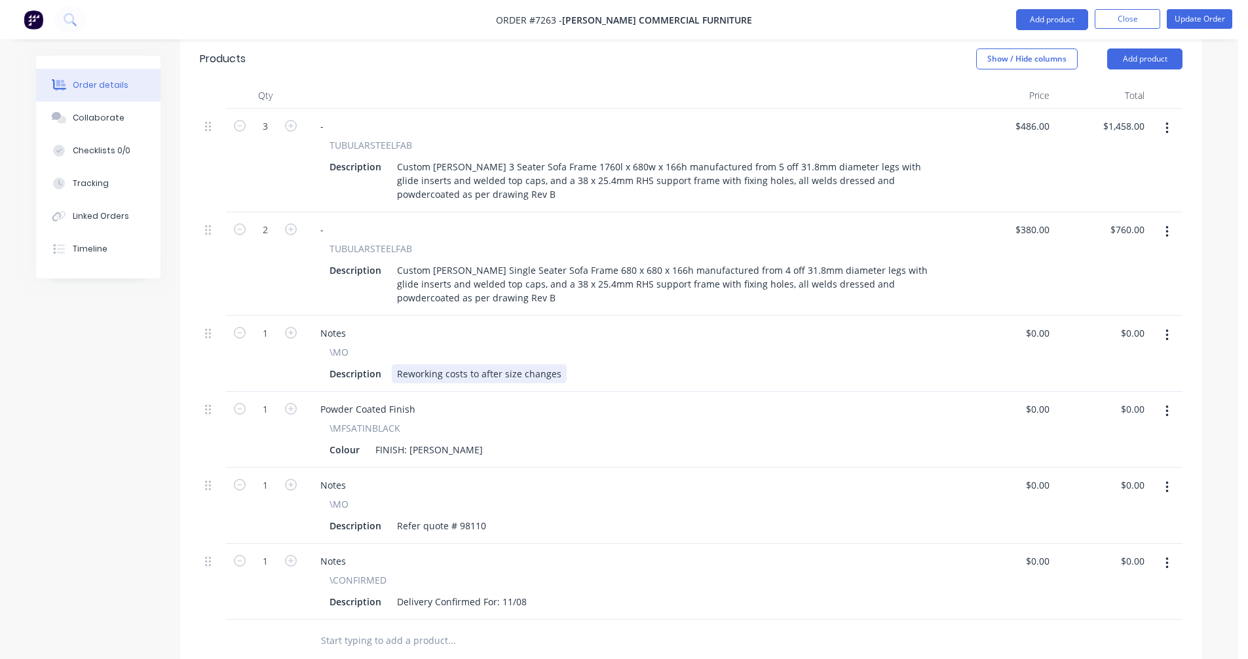
click at [479, 364] on div "Reworking costs to after size changes" at bounding box center [479, 373] width 175 height 19
click at [700, 364] on div "Reworking costs to material already cut after size changes - refer email" at bounding box center [553, 373] width 323 height 19
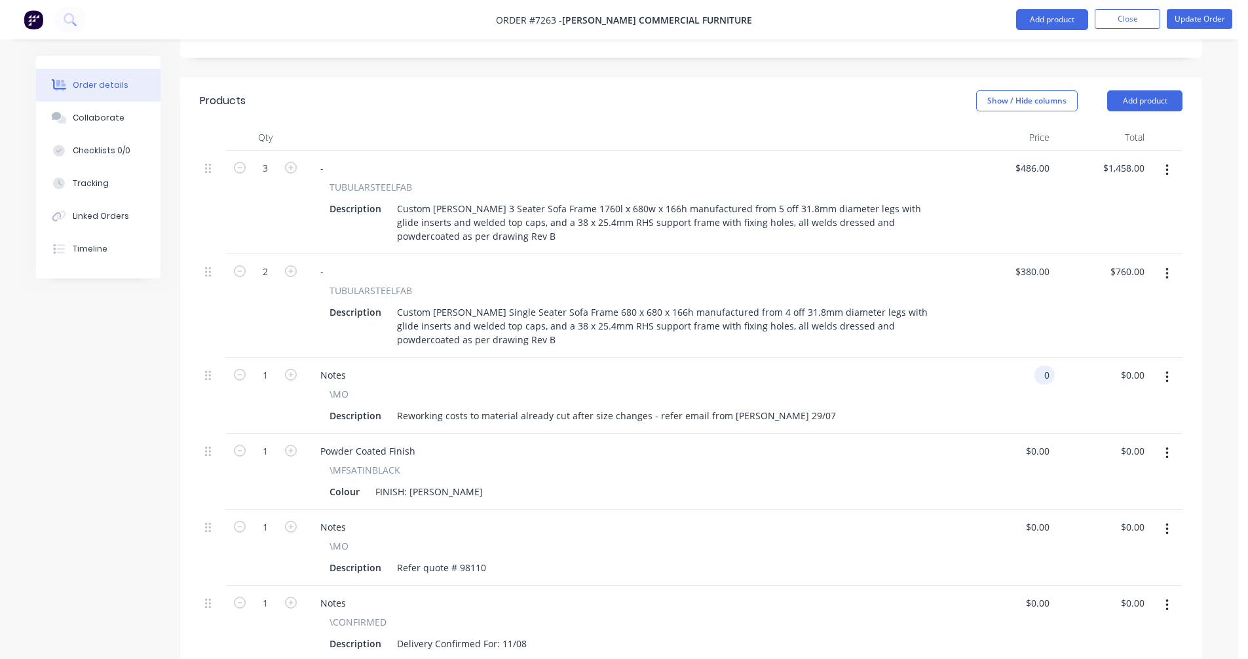
scroll to position [397, 0]
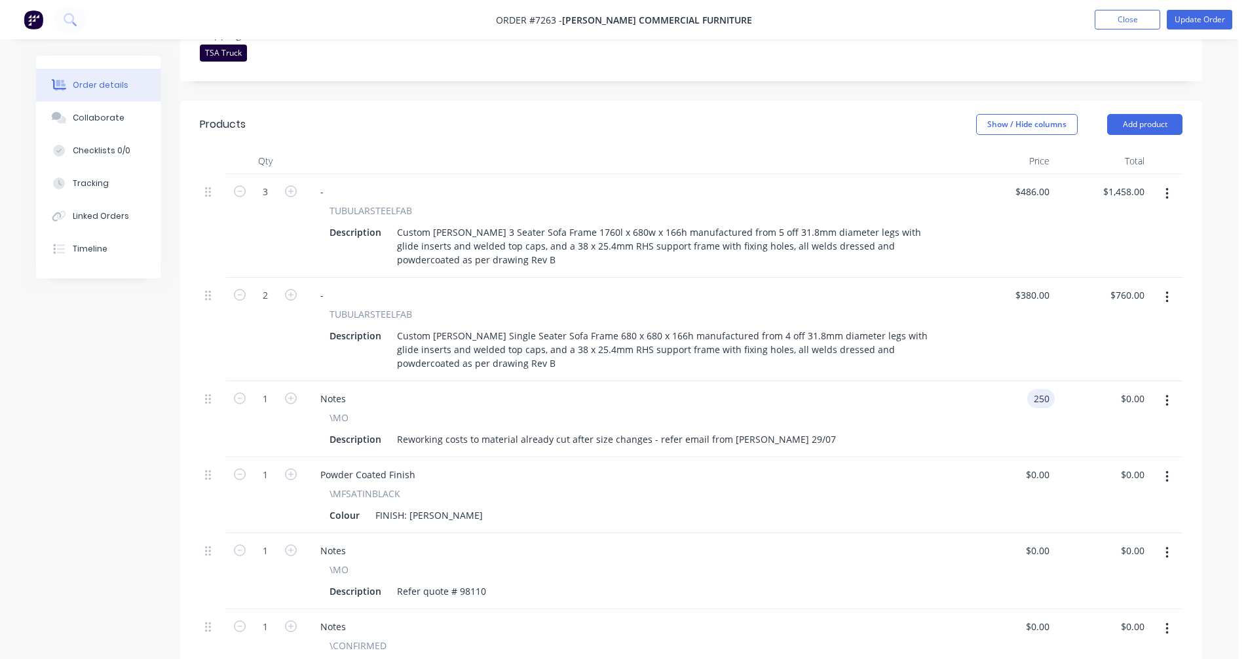
type input "$250.00"
click at [1047, 389] on input "250" at bounding box center [1043, 398] width 22 height 19
type input "$200.00"
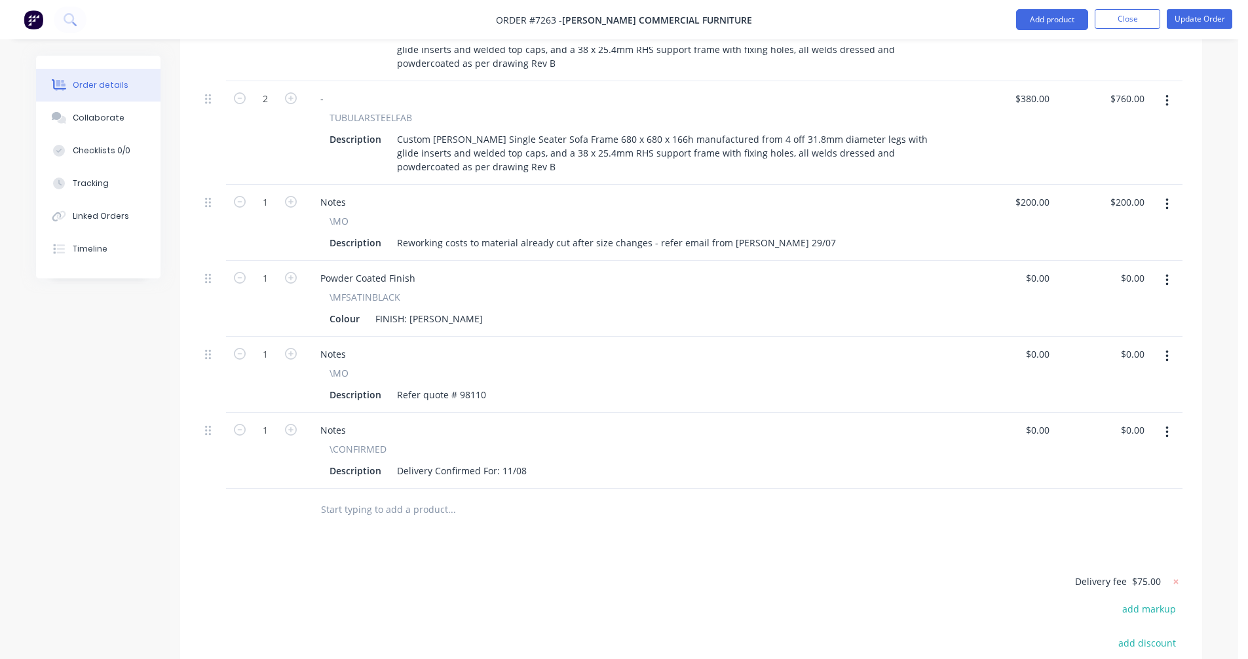
scroll to position [528, 0]
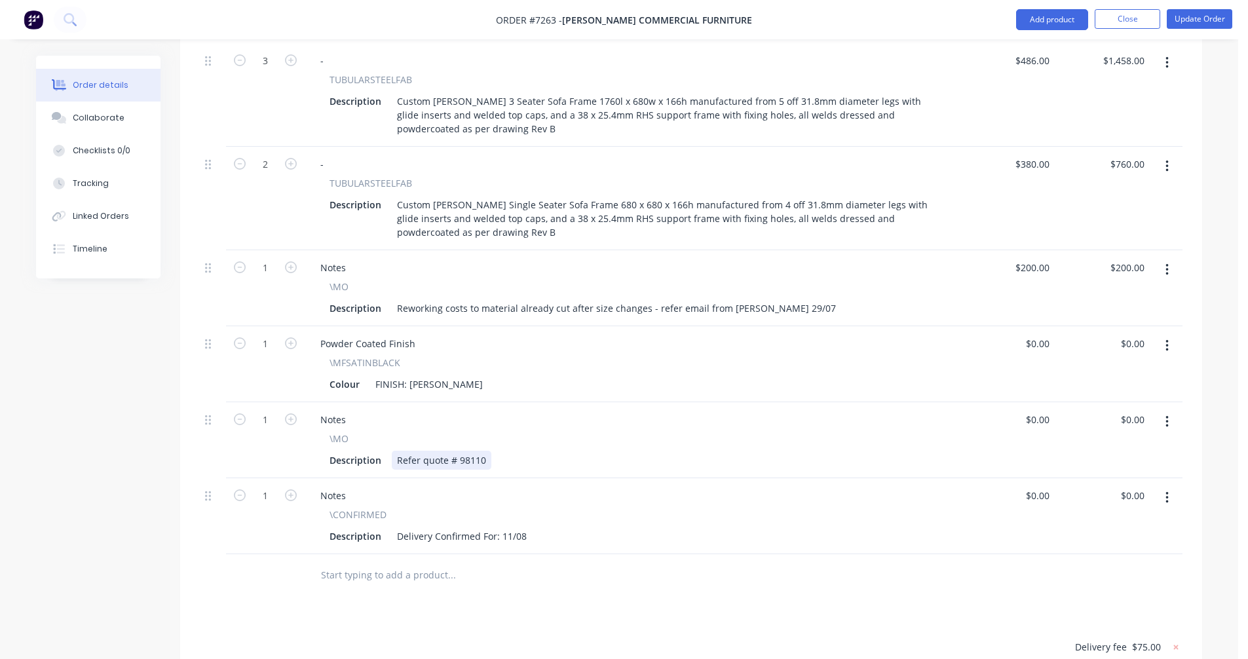
click at [483, 451] on div "Refer quote # 98110" at bounding box center [442, 460] width 100 height 19
type input "$0.00"
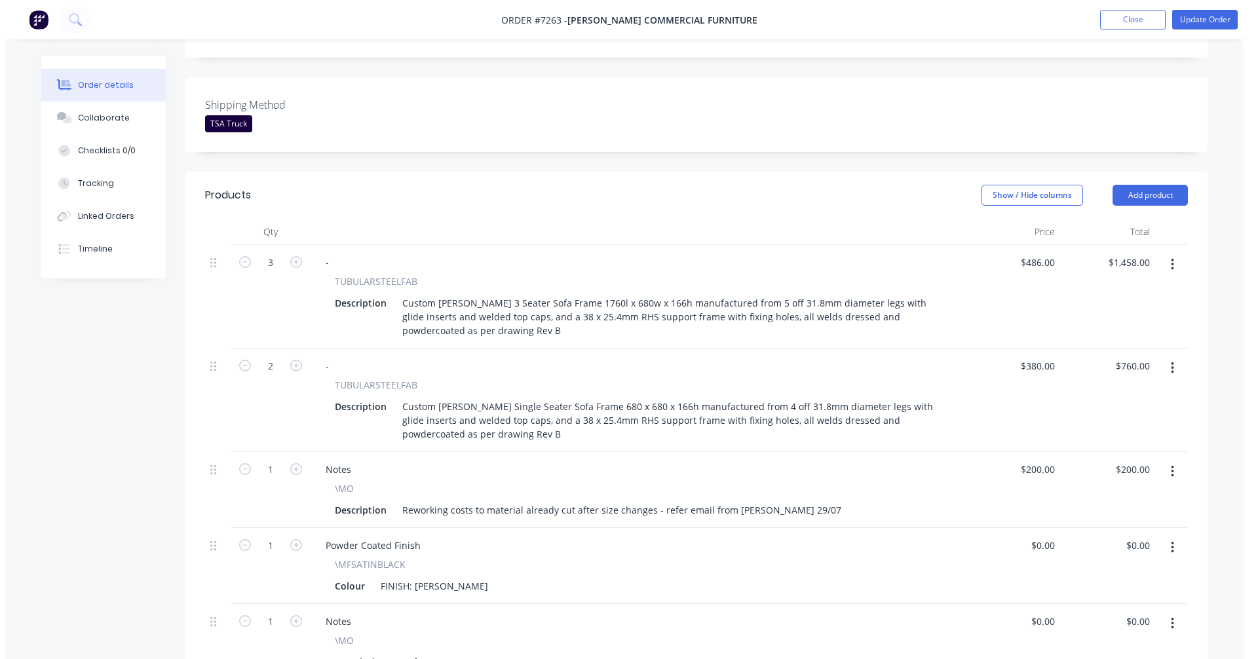
scroll to position [266, 0]
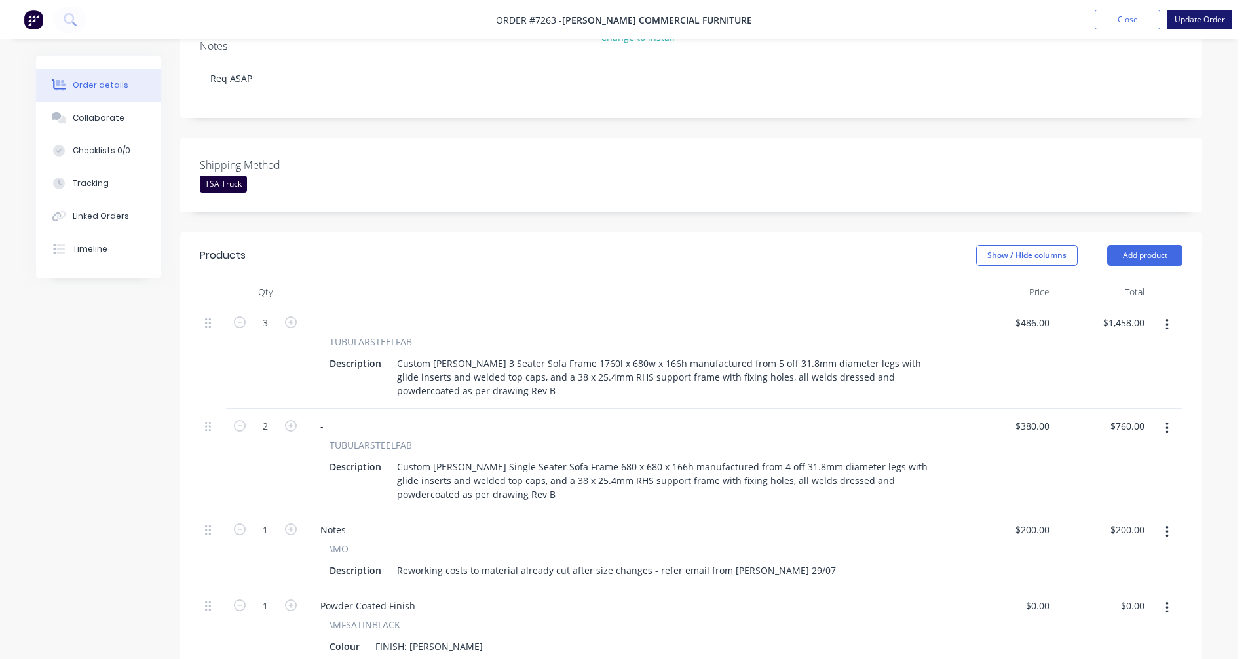
click at [1197, 20] on button "Update Order" at bounding box center [1200, 20] width 66 height 20
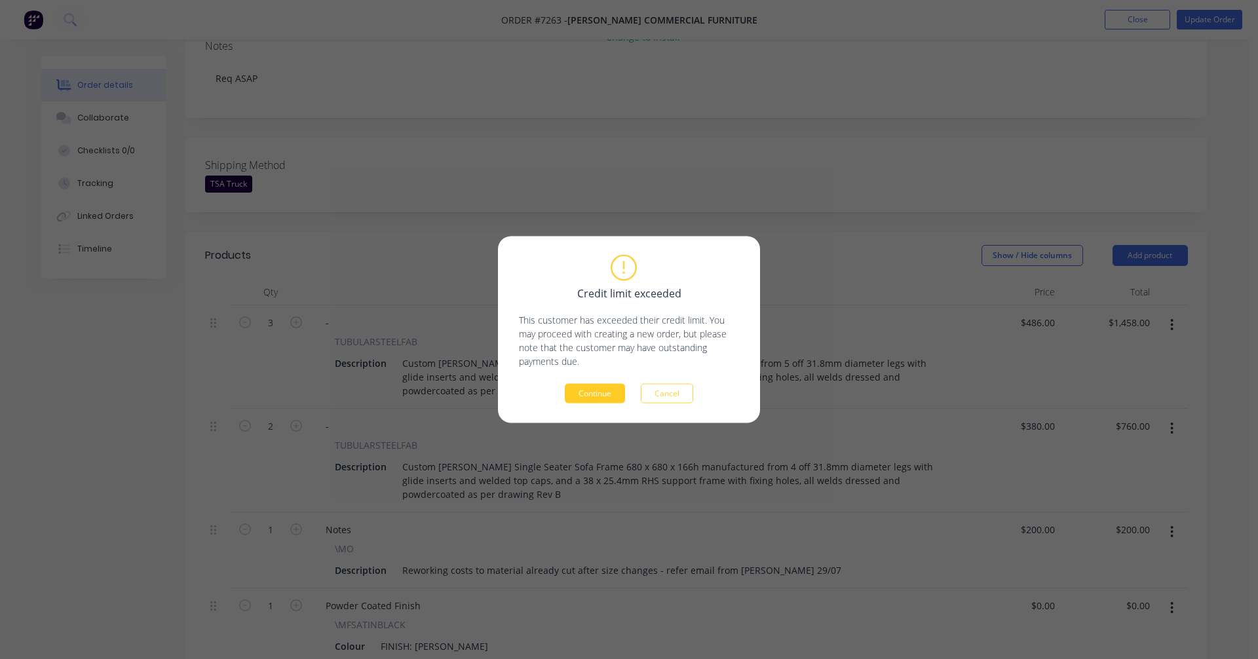
click at [586, 398] on button "Continue" at bounding box center [595, 394] width 60 height 20
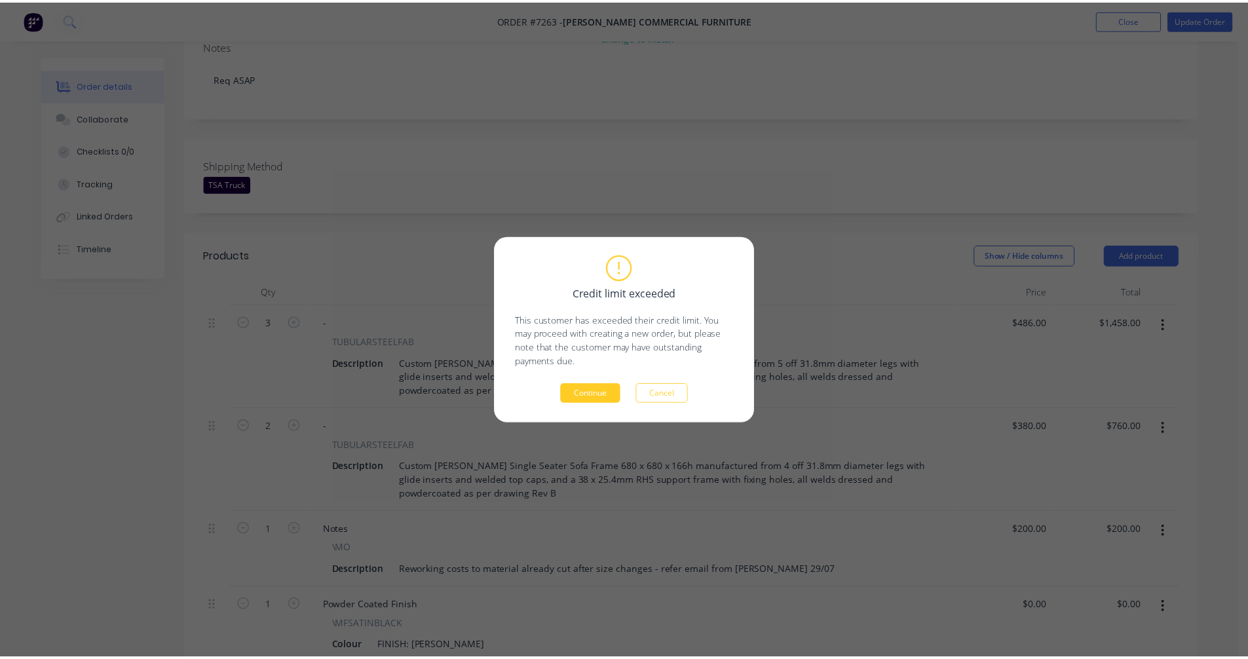
scroll to position [280, 0]
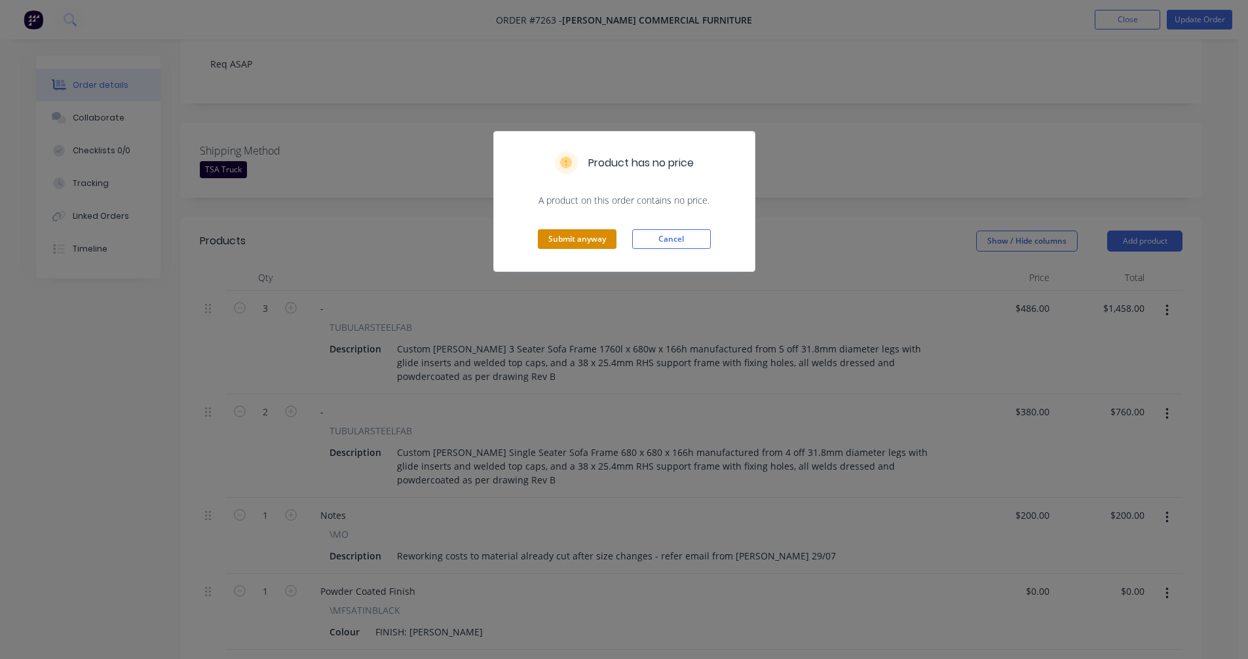
click at [569, 242] on button "Submit anyway" at bounding box center [577, 239] width 79 height 20
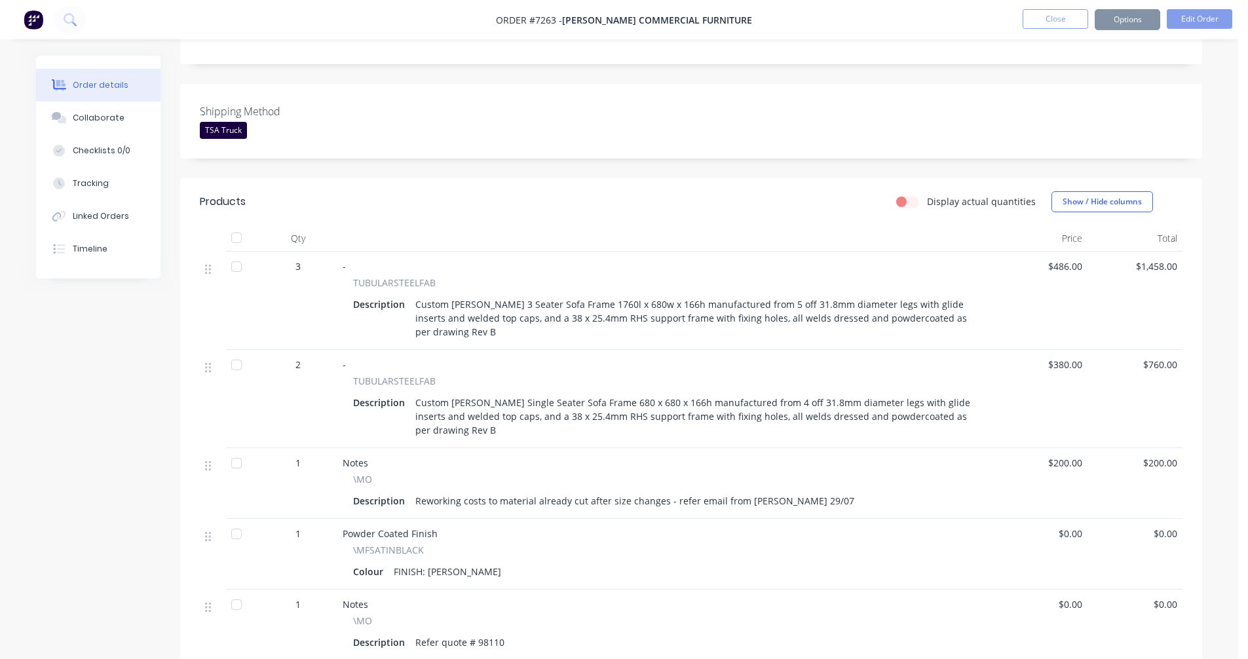
scroll to position [265, 0]
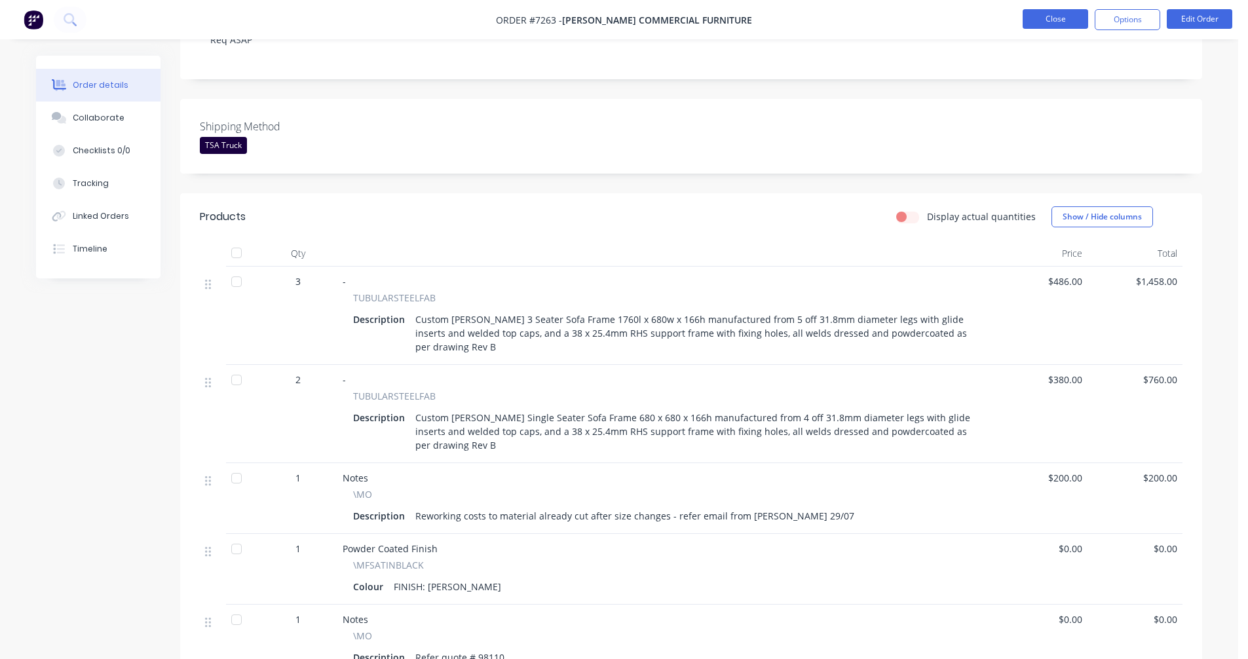
click at [1045, 23] on button "Close" at bounding box center [1056, 19] width 66 height 20
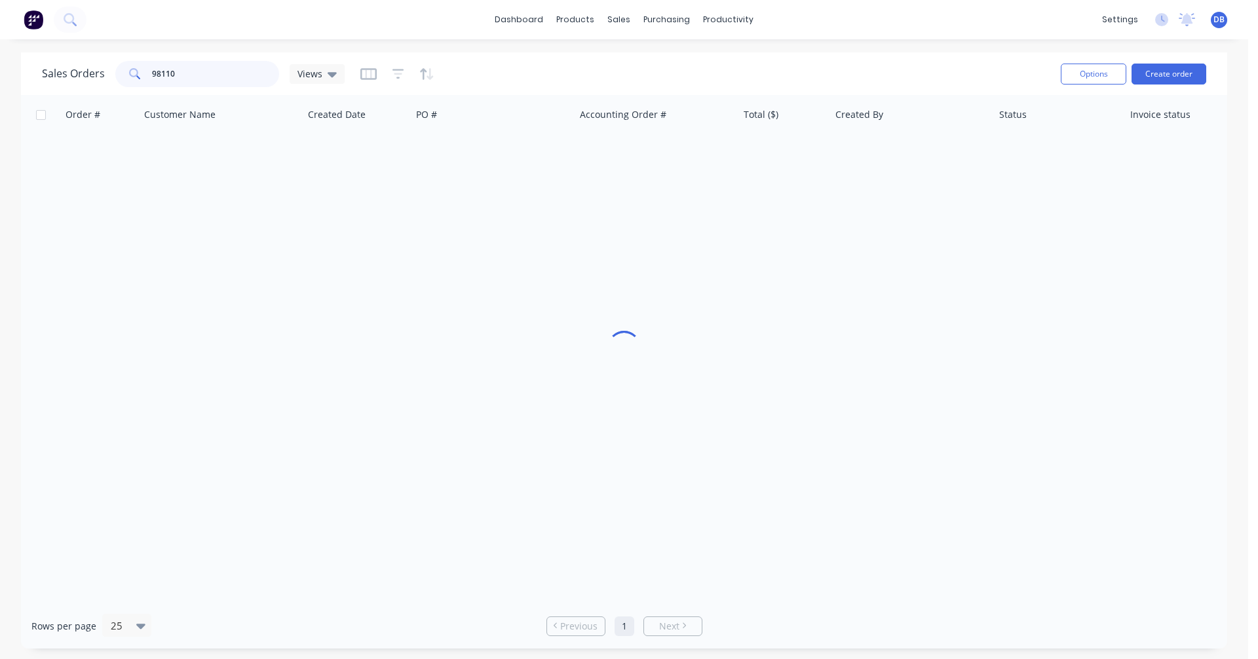
click at [123, 75] on div "98110" at bounding box center [197, 74] width 164 height 26
type input "98366"
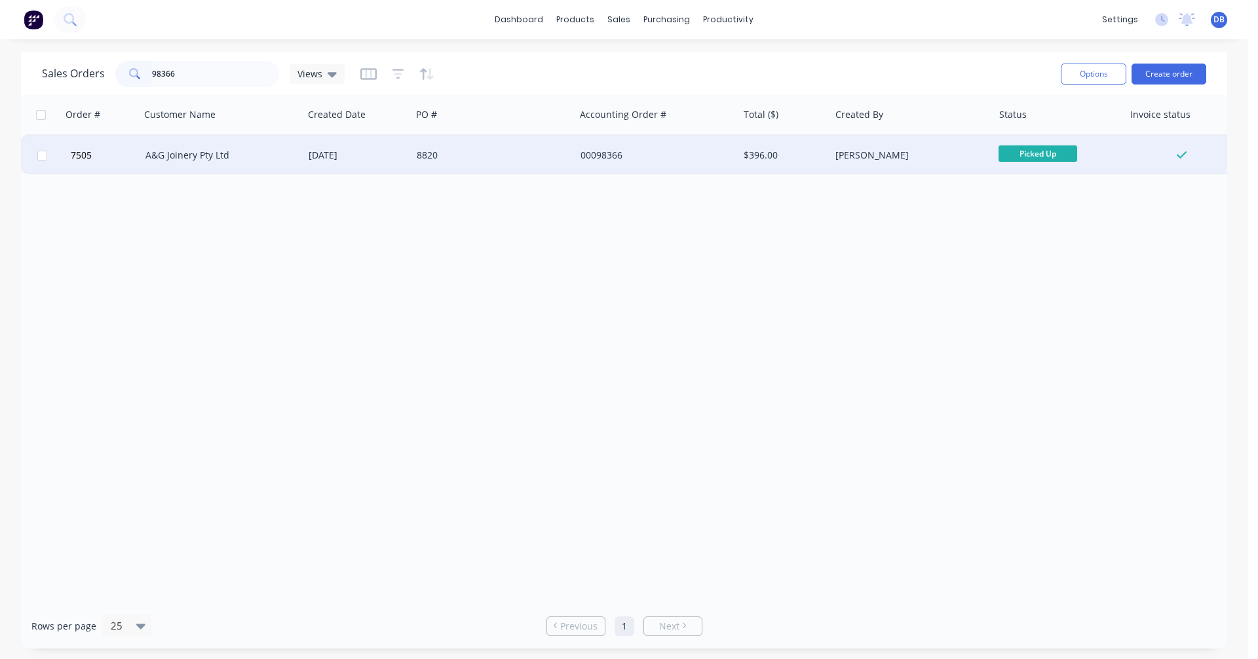
click at [198, 158] on div "A&G Joinery Pty Ltd" at bounding box center [217, 155] width 145 height 13
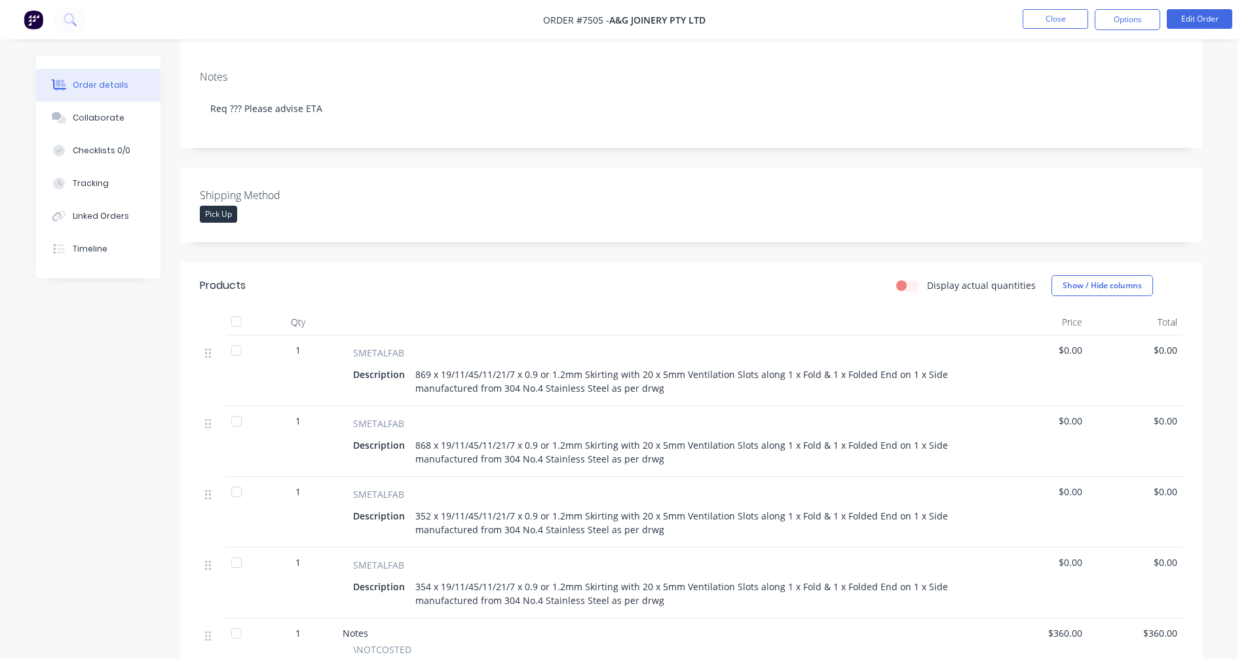
scroll to position [262, 0]
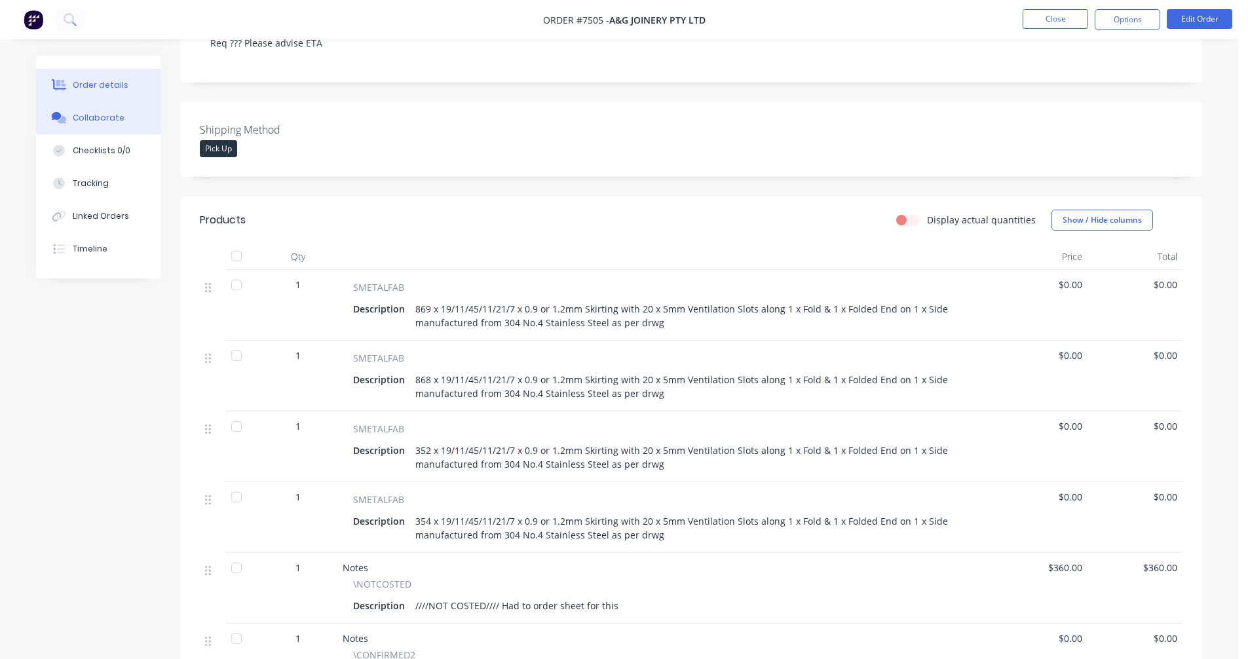
click at [97, 117] on div "Collaborate" at bounding box center [99, 118] width 52 height 12
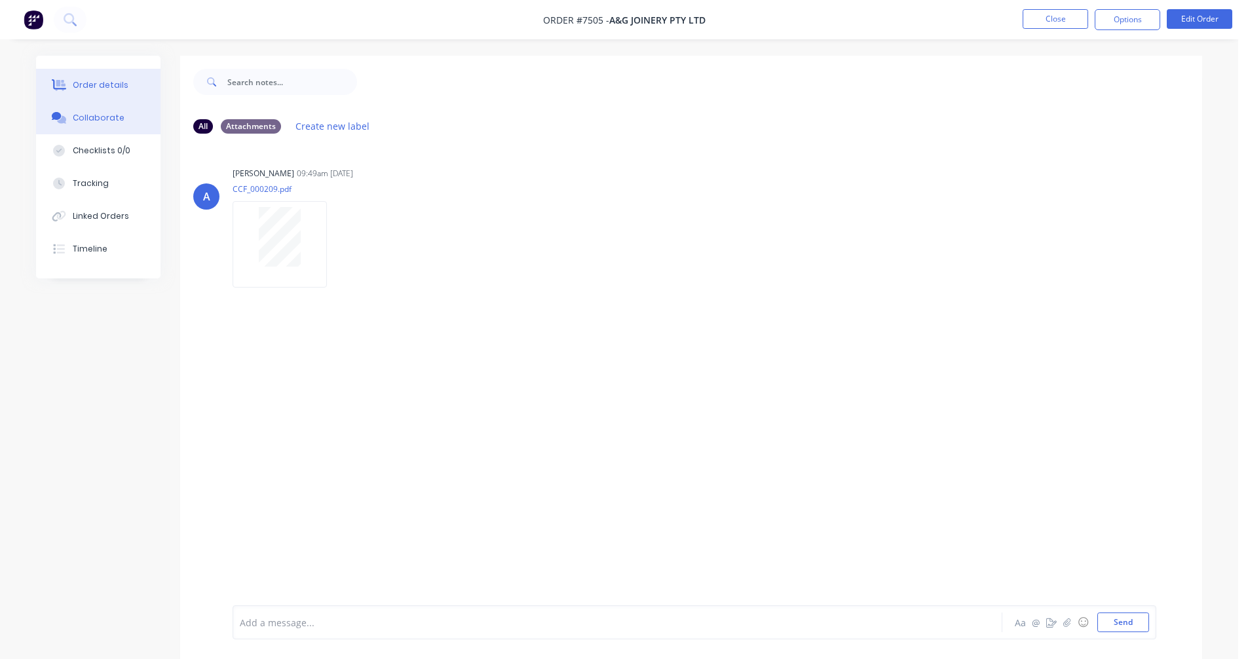
click at [86, 85] on div "Order details" at bounding box center [101, 85] width 56 height 12
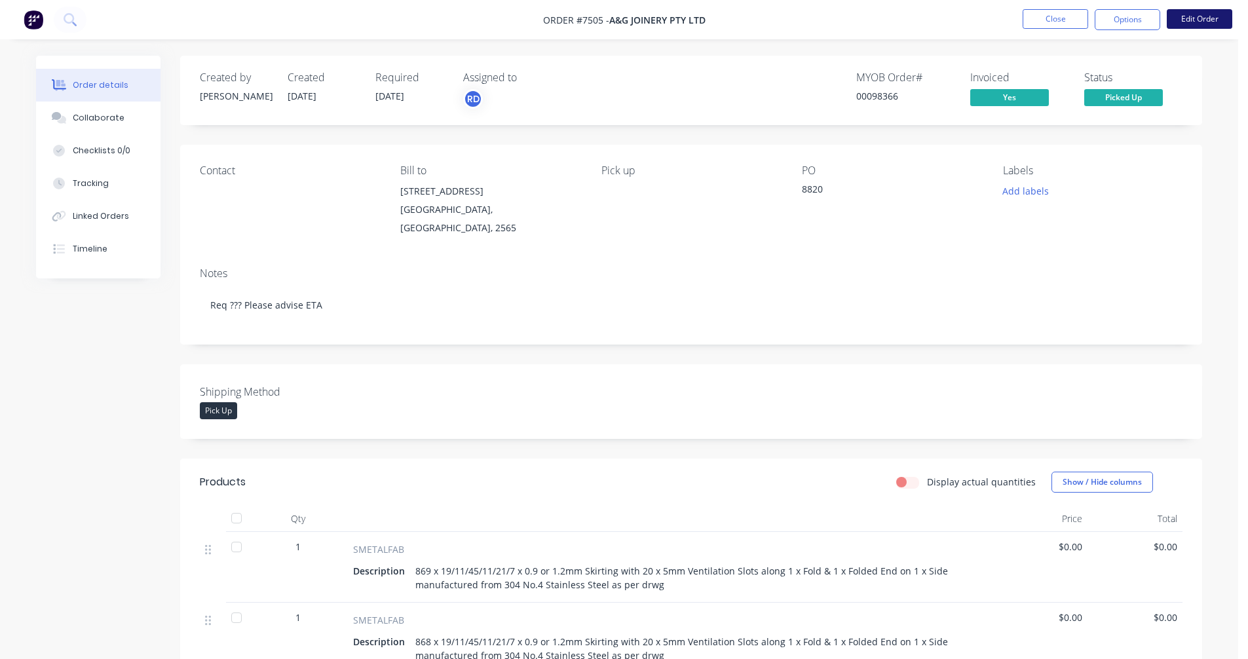
click at [1194, 18] on button "Edit Order" at bounding box center [1200, 19] width 66 height 20
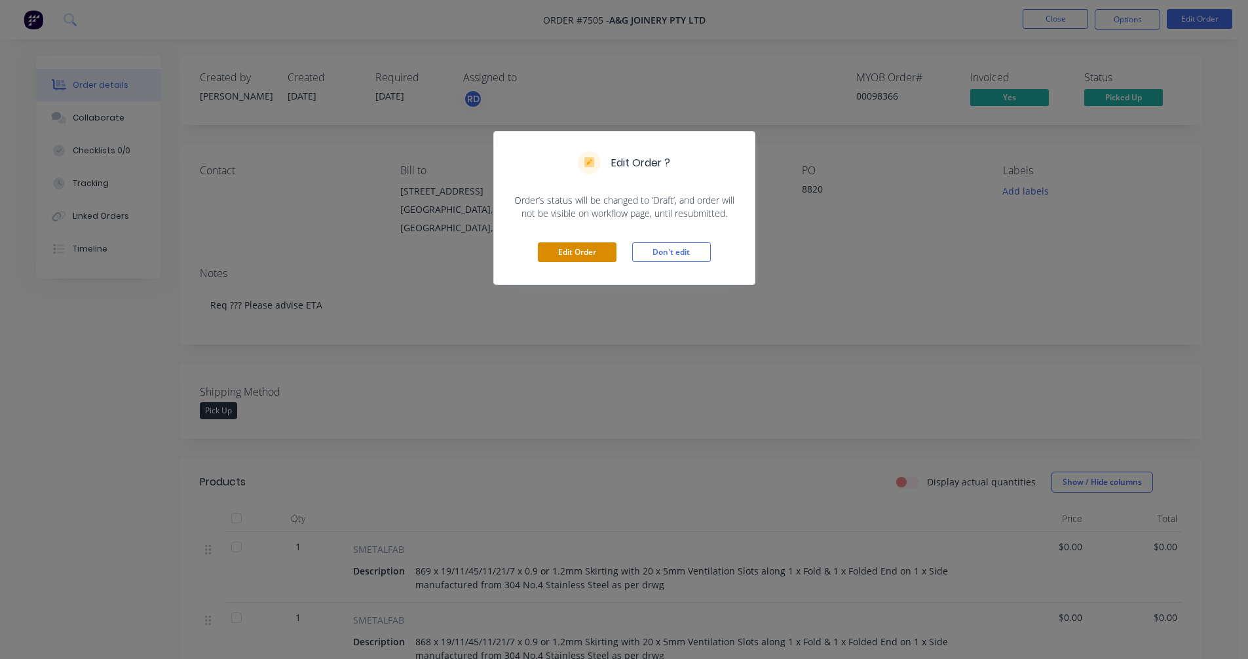
click at [583, 251] on button "Edit Order" at bounding box center [577, 252] width 79 height 20
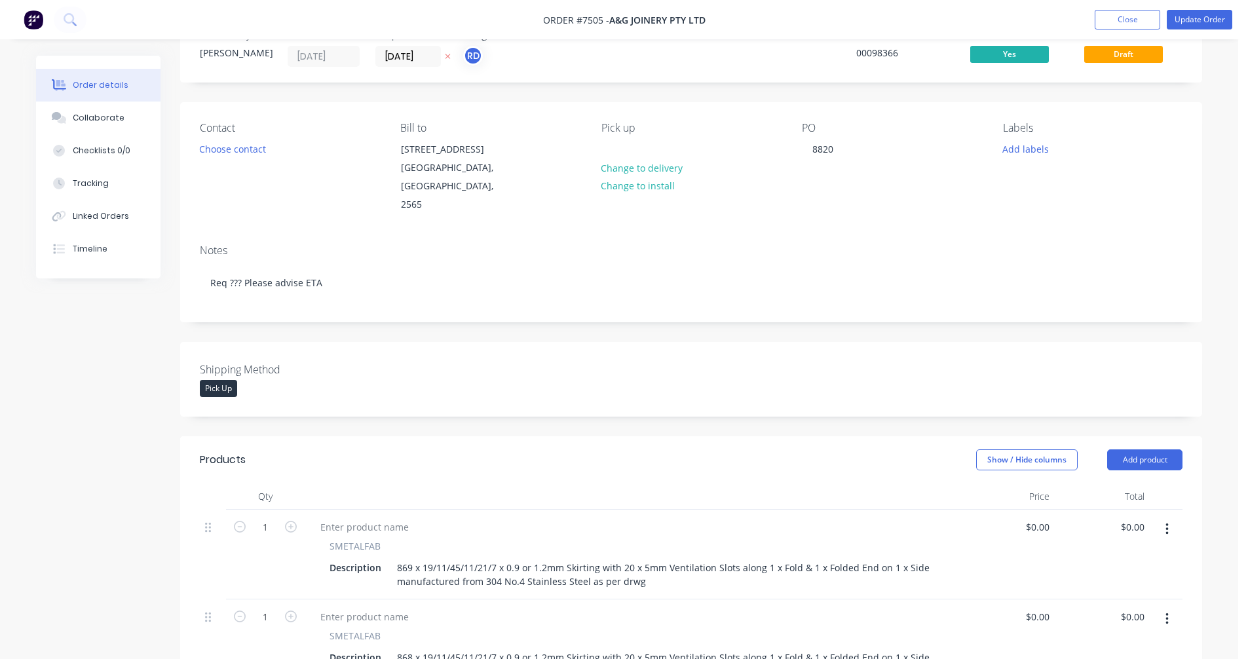
scroll to position [197, 0]
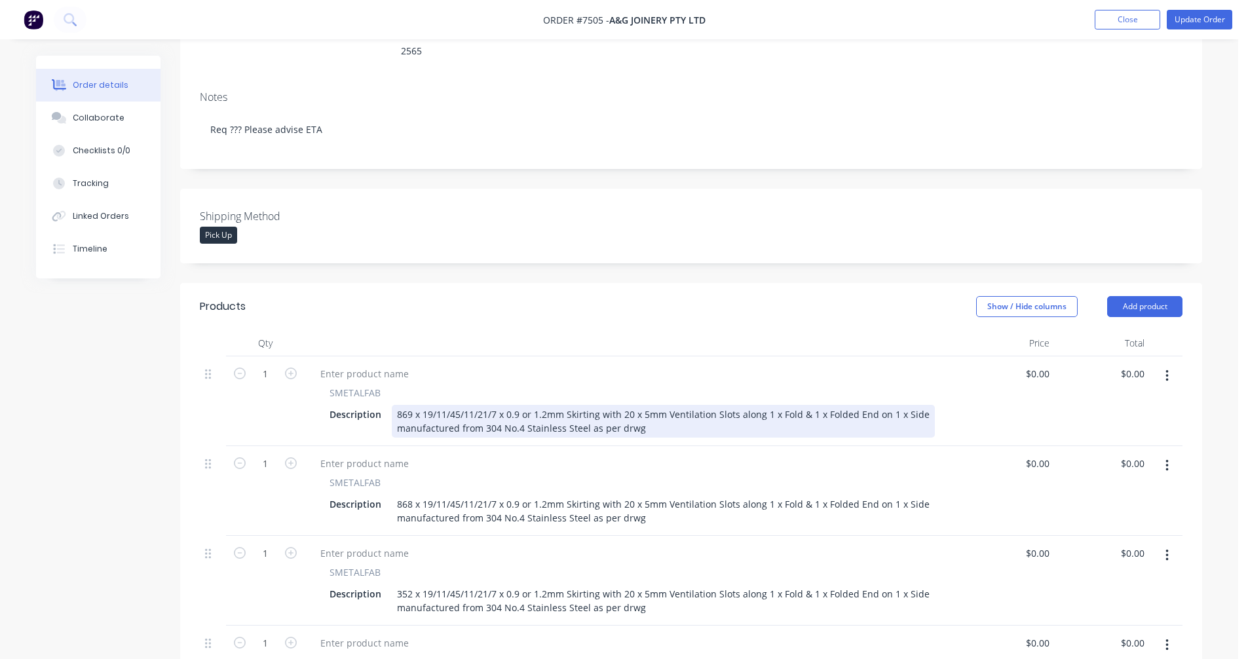
click at [411, 405] on div "869 x 19/11/45/11/21/7 x 0.9 or 1.2mm Skirting with 20 x 5mm Ventilation Slots …" at bounding box center [663, 421] width 543 height 33
click at [523, 405] on div "869l x 19/11/45/11/21/7 x 0.9 or 1.2mm Skirting with 20 x 5mm Ventilation Slots…" at bounding box center [663, 421] width 543 height 33
click at [426, 405] on div "869l x 19/11/45/11/21/7 x 0.9mm 304 #4 Stainless Steel (TSA supplied) or 1.2mm …" at bounding box center [663, 421] width 543 height 33
click at [429, 405] on div "Custom Skirting A 869l x 66w x 11h x 0.9mm 304 #4 Stainless Steel (TSA supplied…" at bounding box center [663, 421] width 543 height 33
click at [614, 405] on div "Custom Vented Skirting Panel A 869l x 66w x 11h x 0.9mm 304 #4 Stainless Steel …" at bounding box center [663, 421] width 543 height 33
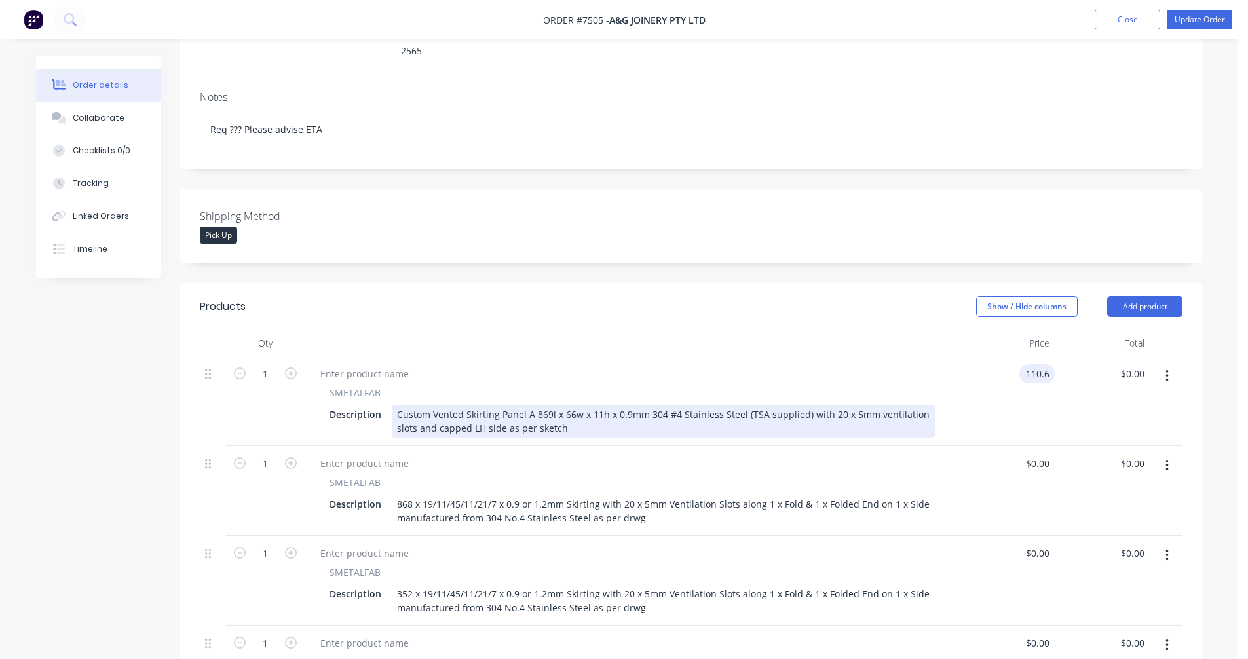
type input "$110.60"
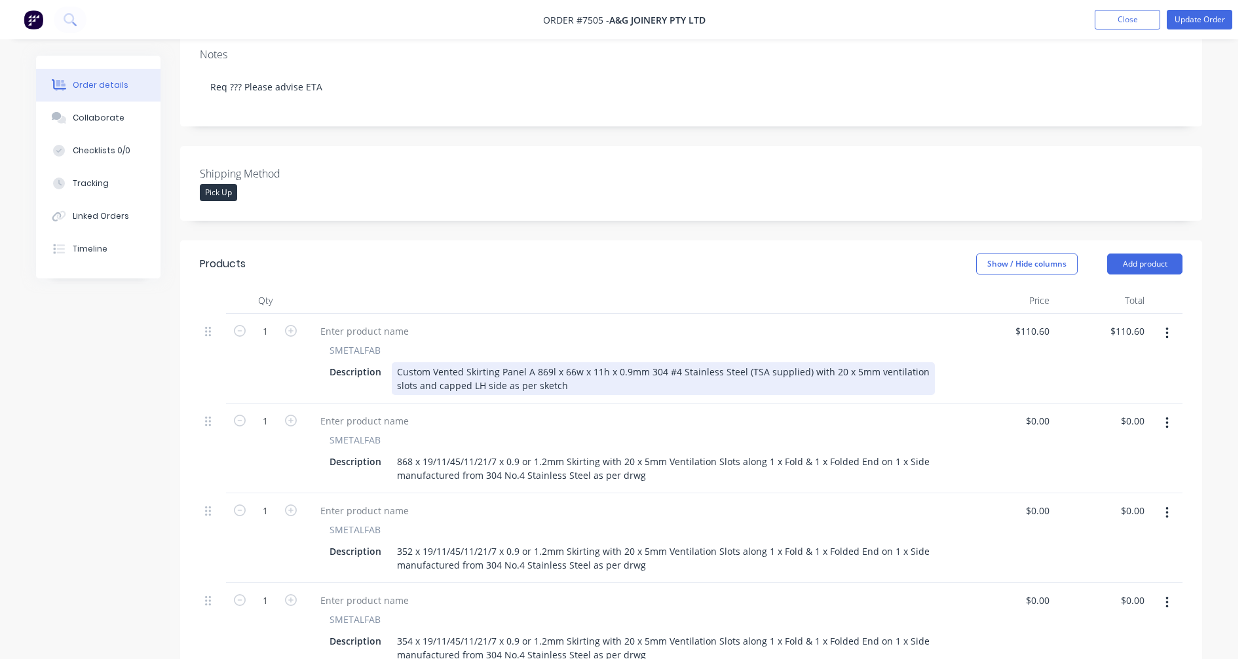
scroll to position [328, 0]
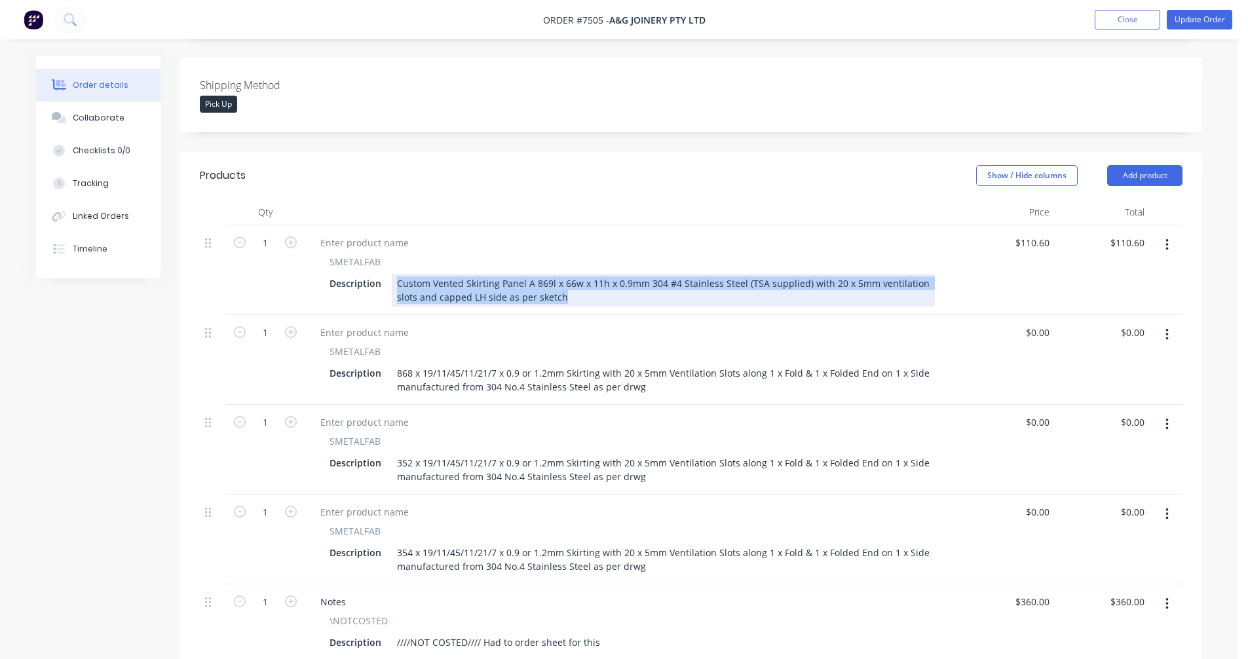
drag, startPoint x: 568, startPoint y: 278, endPoint x: 392, endPoint y: 257, distance: 177.5
click at [392, 274] on div "Custom Vented Skirting Panel A 869l x 66w x 11h x 0.9mm 304 #4 Stainless Steel …" at bounding box center [663, 290] width 543 height 33
copy div "Custom Vented Skirting Panel A 869l x 66w x 11h x 0.9mm 304 #4 Stainless Steel …"
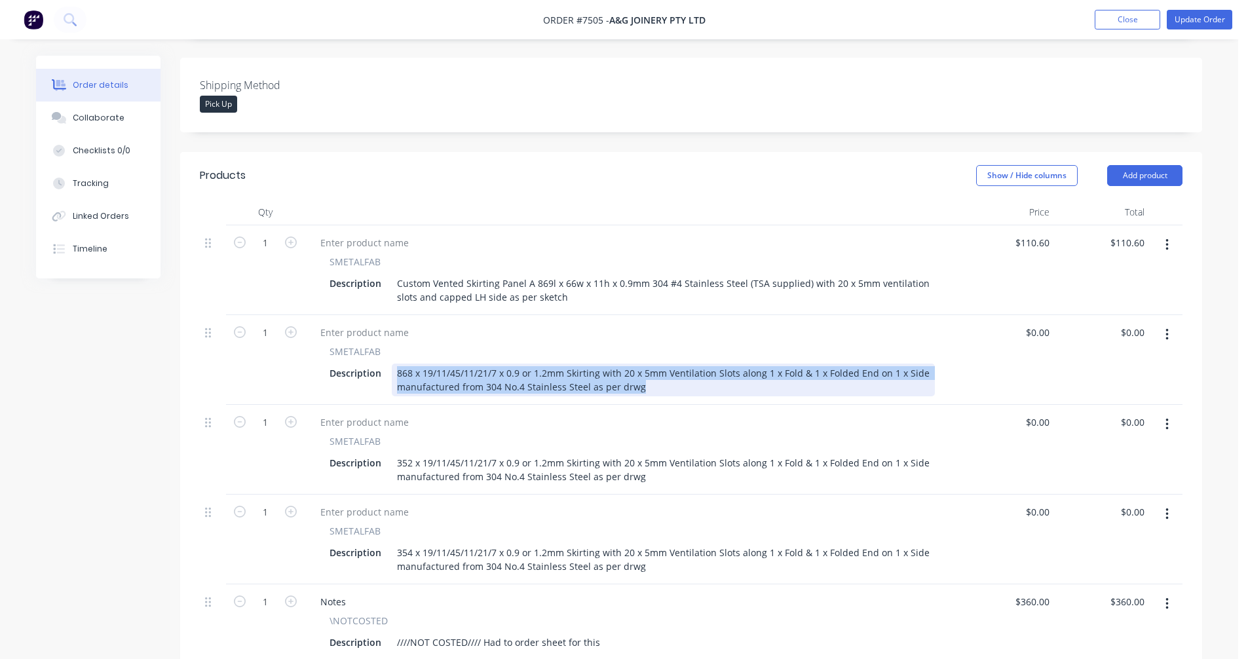
drag, startPoint x: 643, startPoint y: 369, endPoint x: 386, endPoint y: 352, distance: 257.3
click at [386, 364] on div "Description 868 x 19/11/45/11/21/7 x 0.9 or 1.2mm Skirting with 20 x 5mm Ventil…" at bounding box center [629, 380] width 611 height 33
paste div
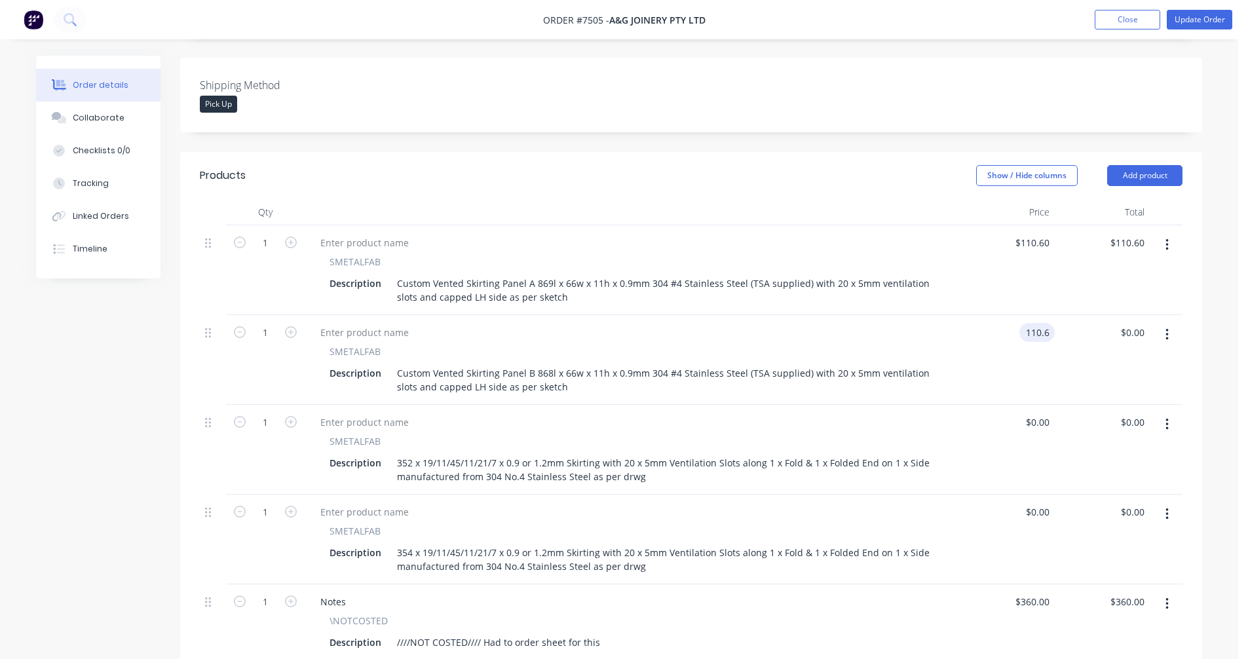
type input "$110.60"
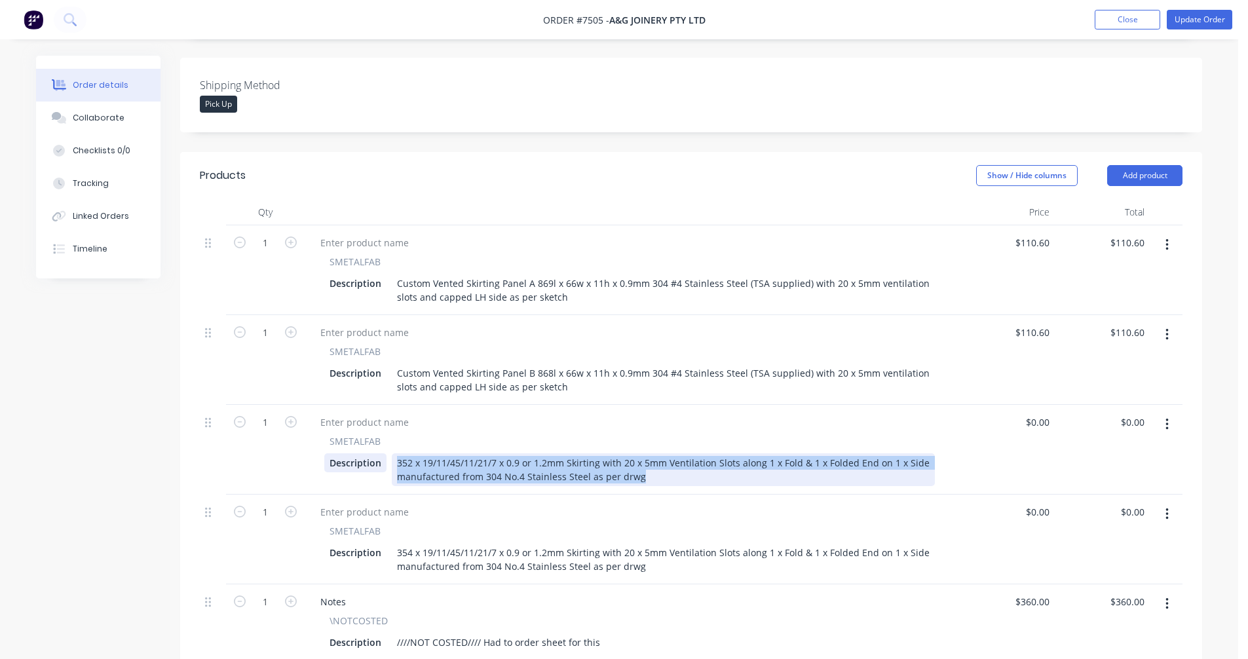
drag, startPoint x: 657, startPoint y: 462, endPoint x: 385, endPoint y: 440, distance: 272.7
click at [385, 453] on div "Description 352 x 19/11/45/11/21/7 x 0.9 or 1.2mm Skirting with 20 x 5mm Ventil…" at bounding box center [629, 469] width 611 height 33
paste div
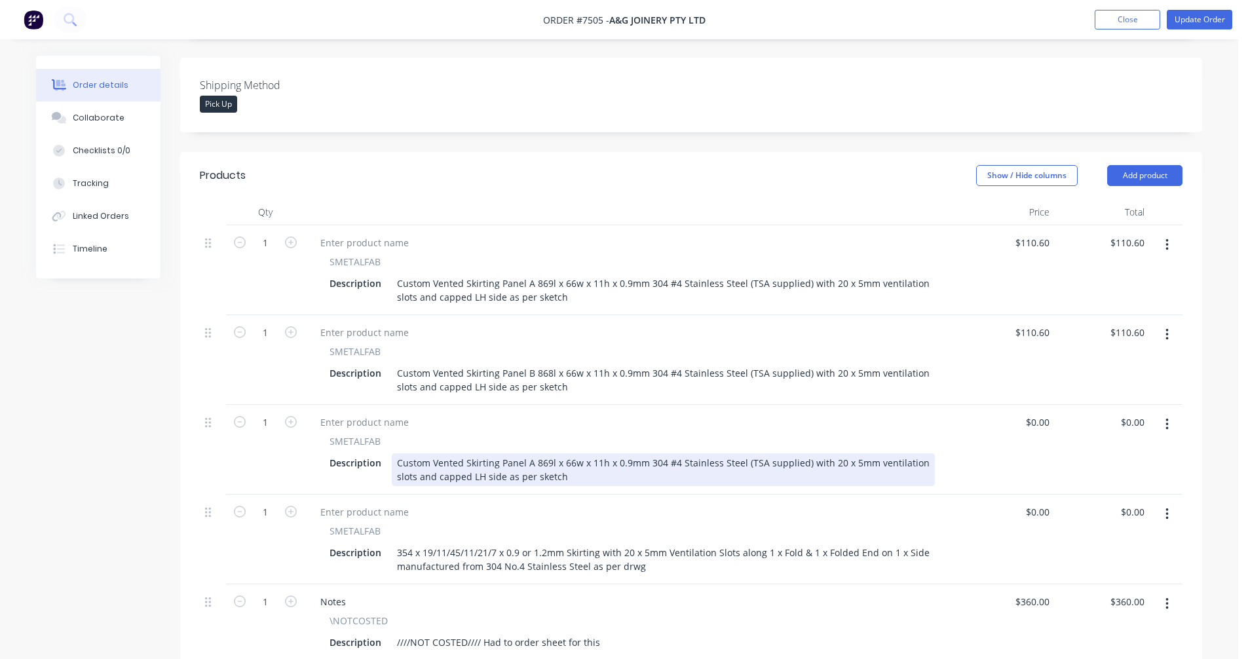
click at [530, 453] on div "Custom Vented Skirting Panel A 869l x 66w x 11h x 0.9mm 304 #4 Stainless Steel …" at bounding box center [663, 469] width 543 height 33
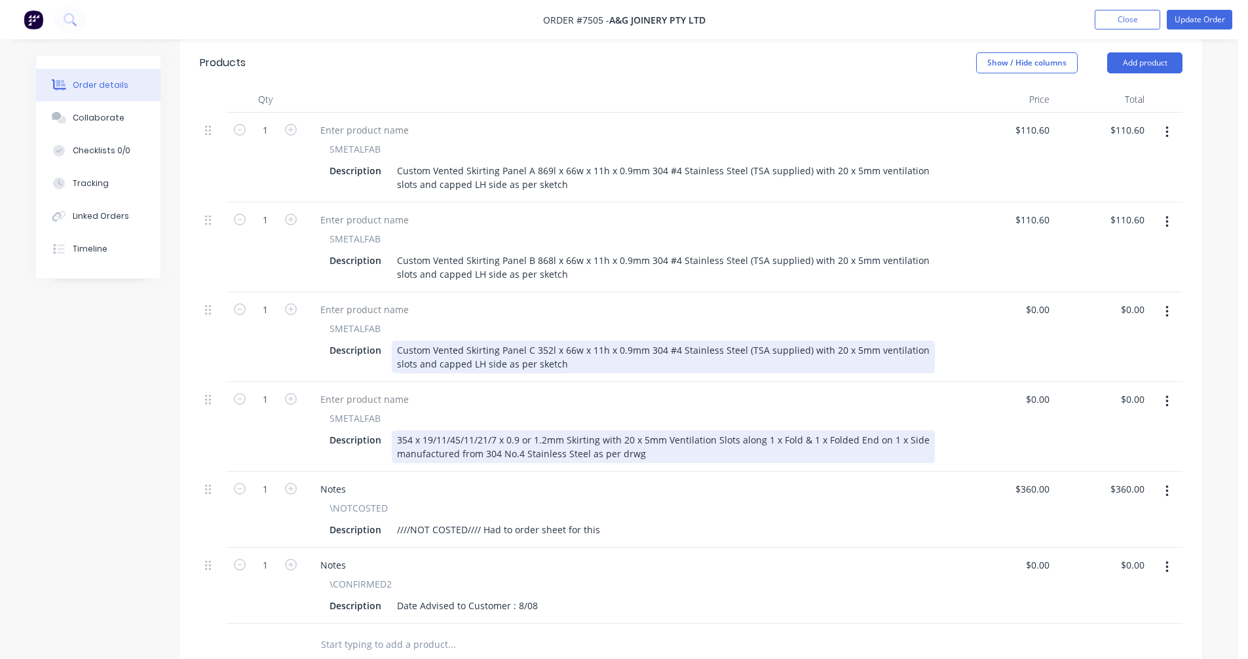
scroll to position [459, 0]
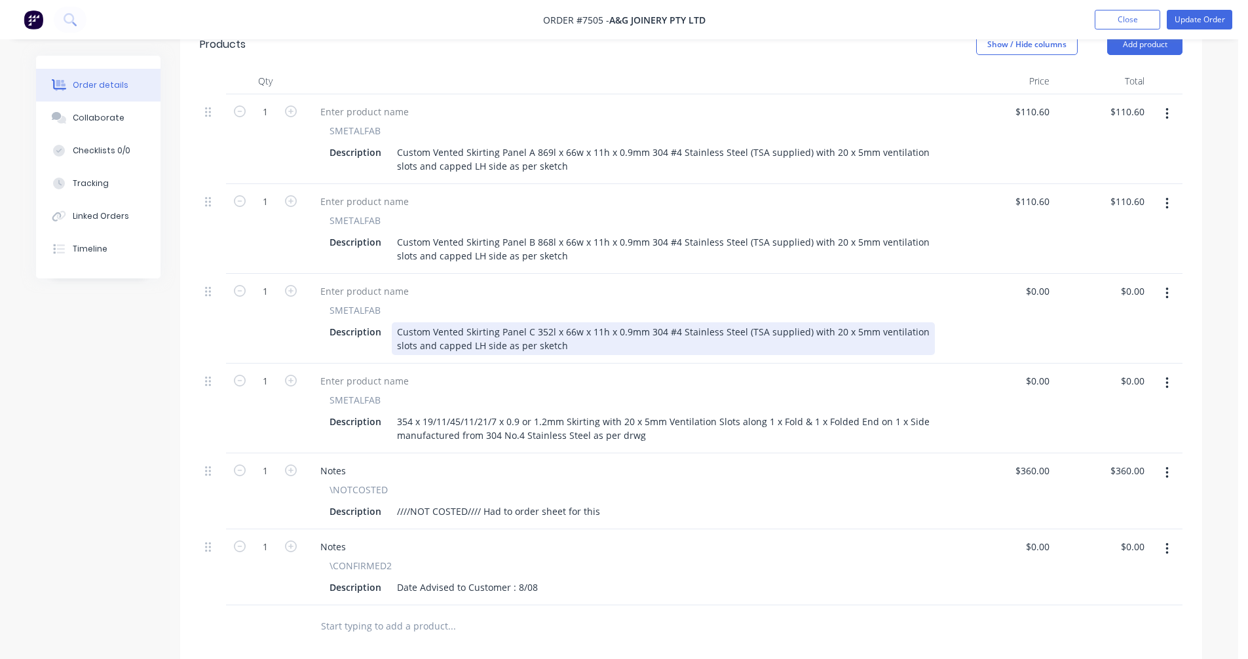
click at [476, 326] on div "Custom Vented Skirting Panel C 352l x 66w x 11h x 0.9mm 304 #4 Stainless Steel …" at bounding box center [663, 338] width 543 height 33
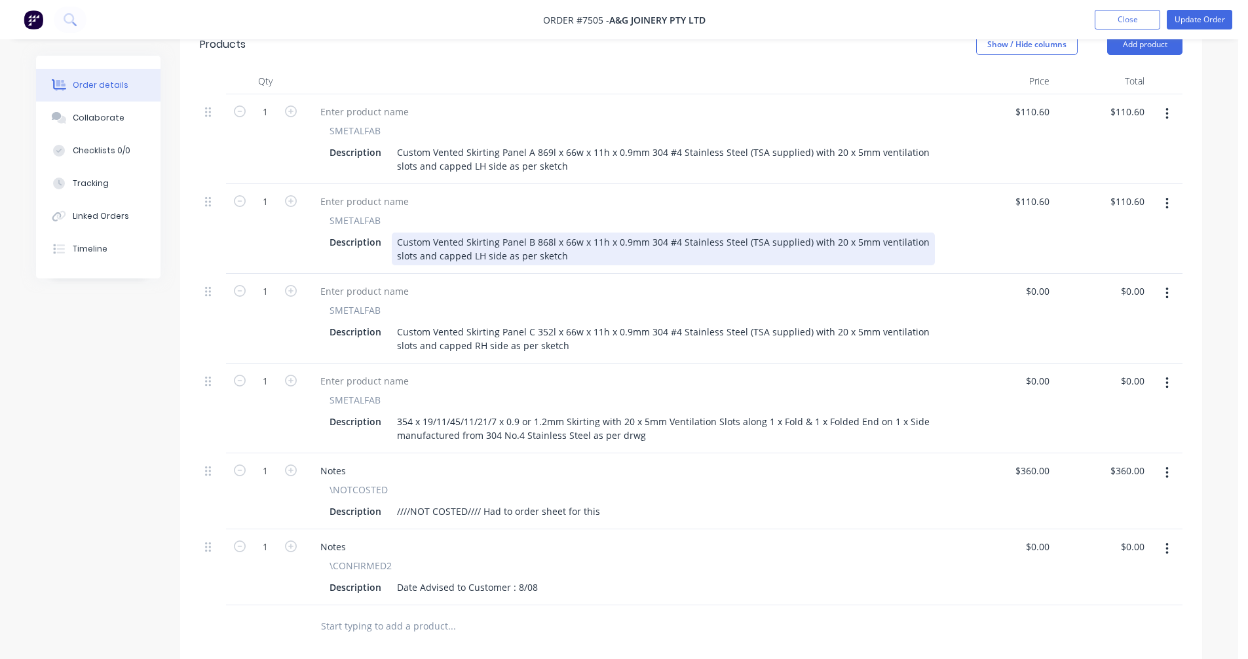
click at [474, 238] on div "Custom Vented Skirting Panel B 868l x 66w x 11h x 0.9mm 304 #4 Stainless Steel …" at bounding box center [663, 249] width 543 height 33
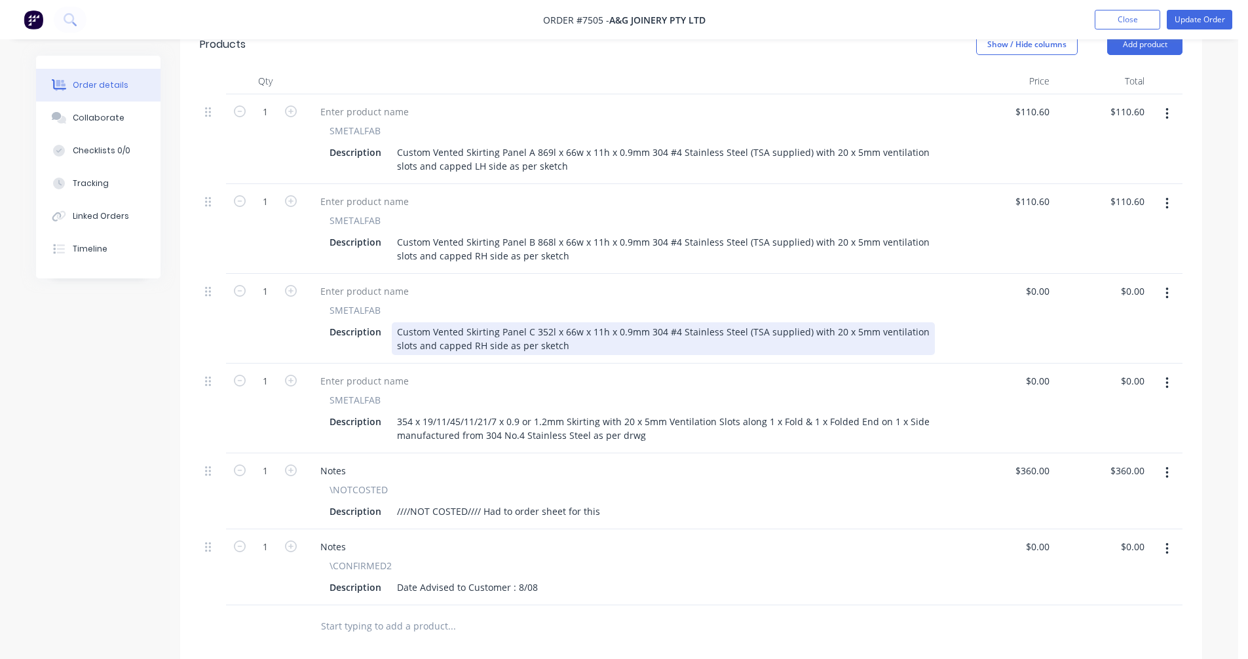
click at [745, 322] on div "Custom Vented Skirting Panel C 352l x 66w x 11h x 0.9mm 304 #4 Stainless Steel …" at bounding box center [663, 338] width 543 height 33
type input "$94.20"
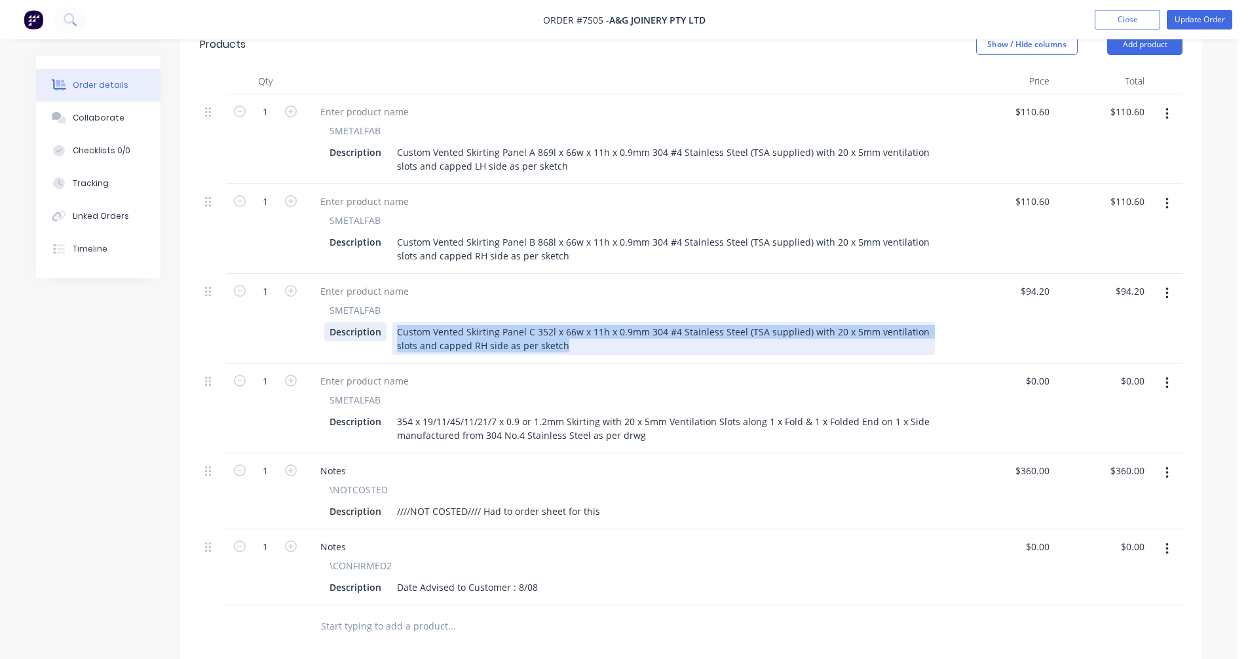
drag, startPoint x: 554, startPoint y: 329, endPoint x: 385, endPoint y: 312, distance: 169.1
click at [385, 322] on div "Description Custom Vented Skirting Panel C 352l x 66w x 11h x 0.9mm 304 #4 Stai…" at bounding box center [629, 338] width 611 height 33
copy div "Custom Vented Skirting Panel C 352l x 66w x 11h x 0.9mm 304 #4 Stainless Steel …"
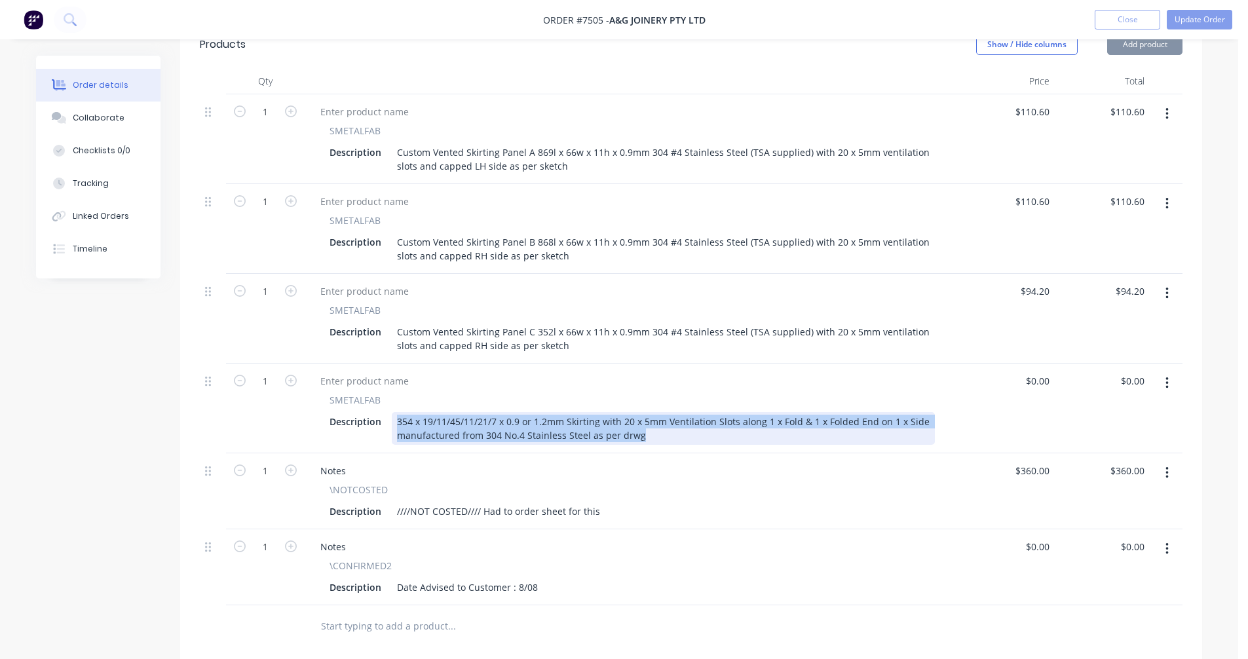
drag, startPoint x: 649, startPoint y: 419, endPoint x: 372, endPoint y: 388, distance: 278.9
click at [372, 393] on div "SMETALFAB Description 354 x 19/11/45/11/21/7 x 0.9 or 1.2mm Skirting with 20 x …" at bounding box center [632, 419] width 645 height 52
paste div
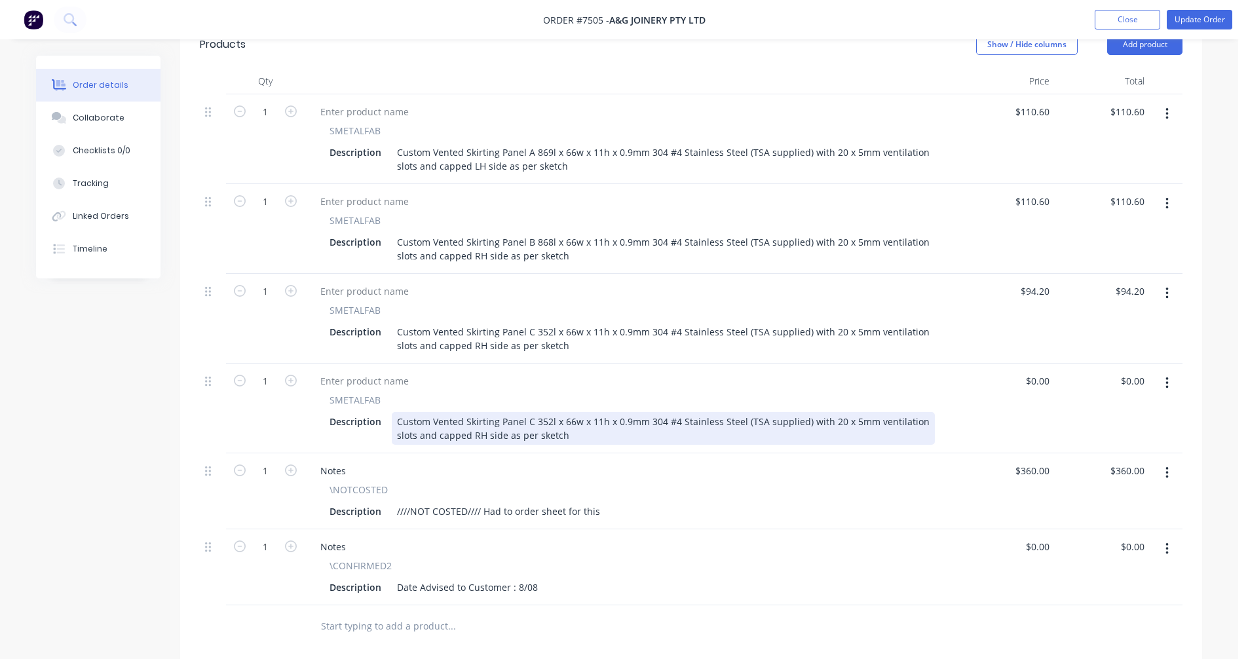
click at [531, 412] on div "Custom Vented Skirting Panel C 352l x 66w x 11h x 0.9mm 304 #4 Stainless Steel …" at bounding box center [663, 428] width 543 height 33
type input "$0.00"
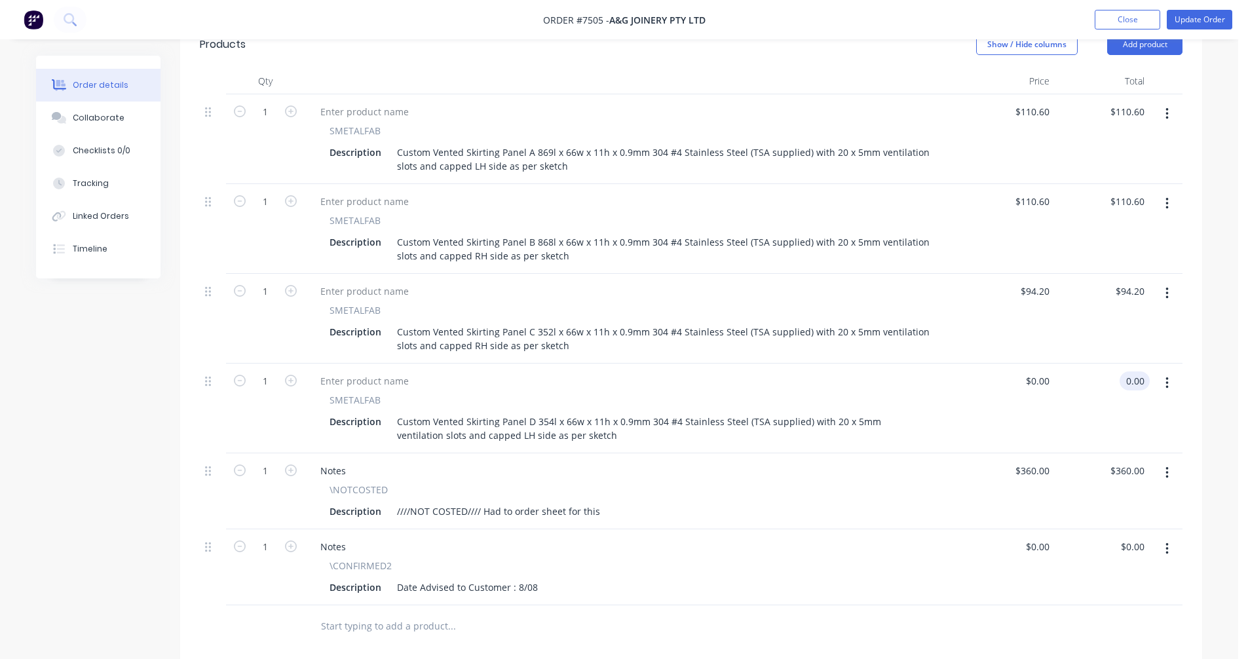
type input "$0.00"
click at [1164, 461] on button "button" at bounding box center [1167, 473] width 31 height 24
click at [1082, 576] on div "Delete" at bounding box center [1120, 585] width 101 height 19
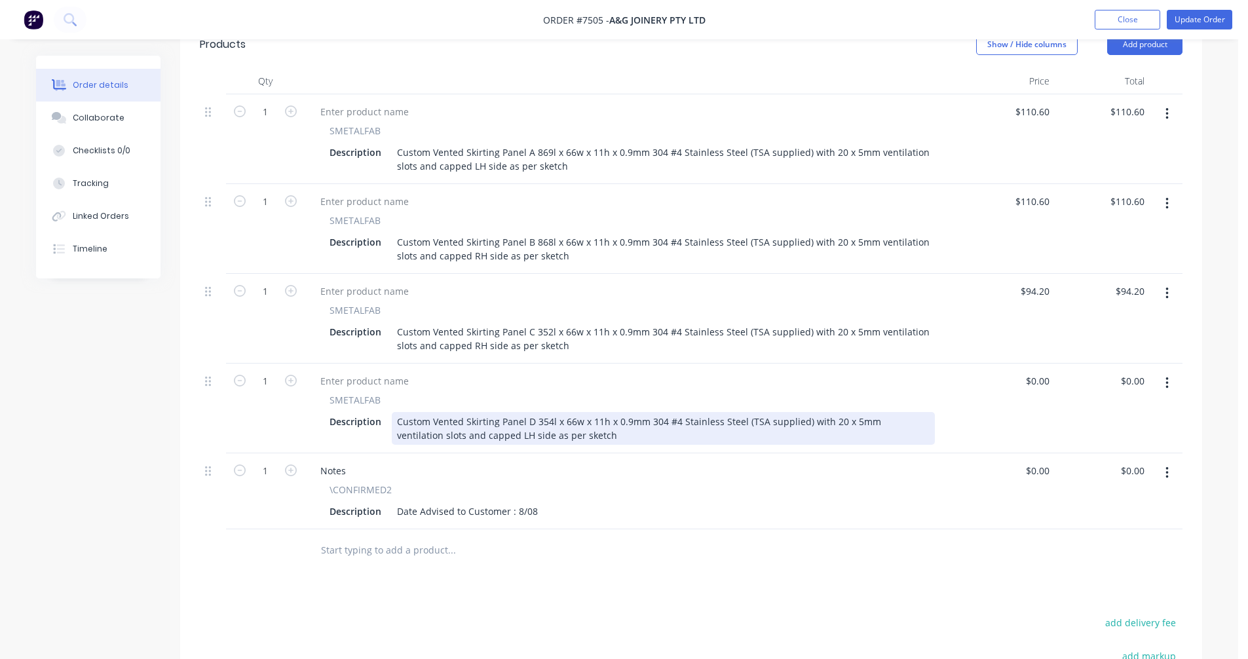
click at [825, 412] on div "Custom Vented Skirting Panel D 354l x 66w x 11h x 0.9mm 304 #4 Stainless Steel …" at bounding box center [663, 428] width 543 height 33
type input "$94.20"
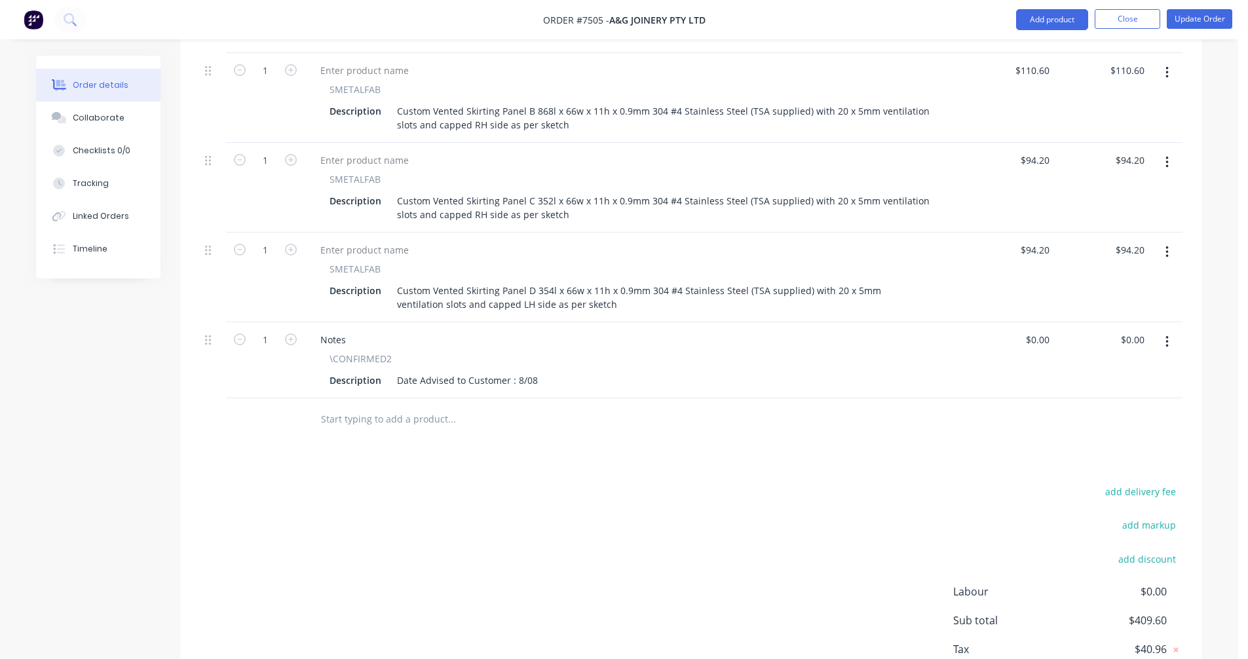
scroll to position [593, 0]
click at [375, 403] on input "text" at bounding box center [451, 416] width 262 height 26
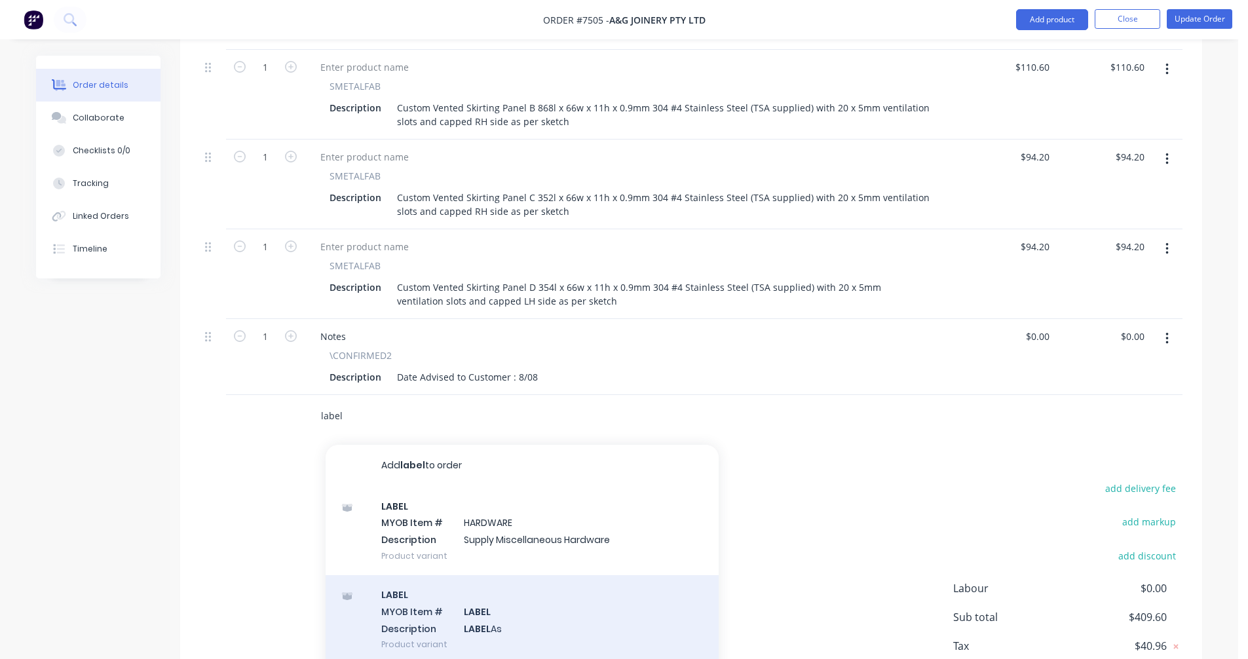
type input "label"
click at [468, 599] on div "LABEL MYOB Item # LABEL Description LABEL As Product variant" at bounding box center [522, 619] width 393 height 88
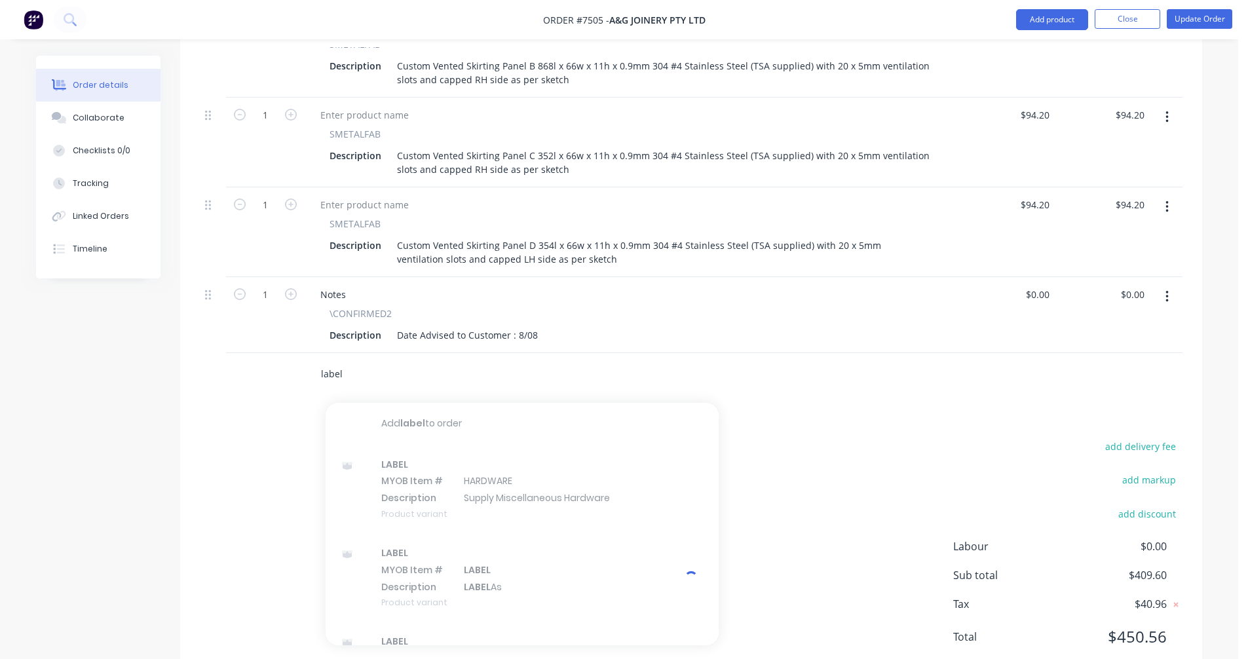
scroll to position [658, 0]
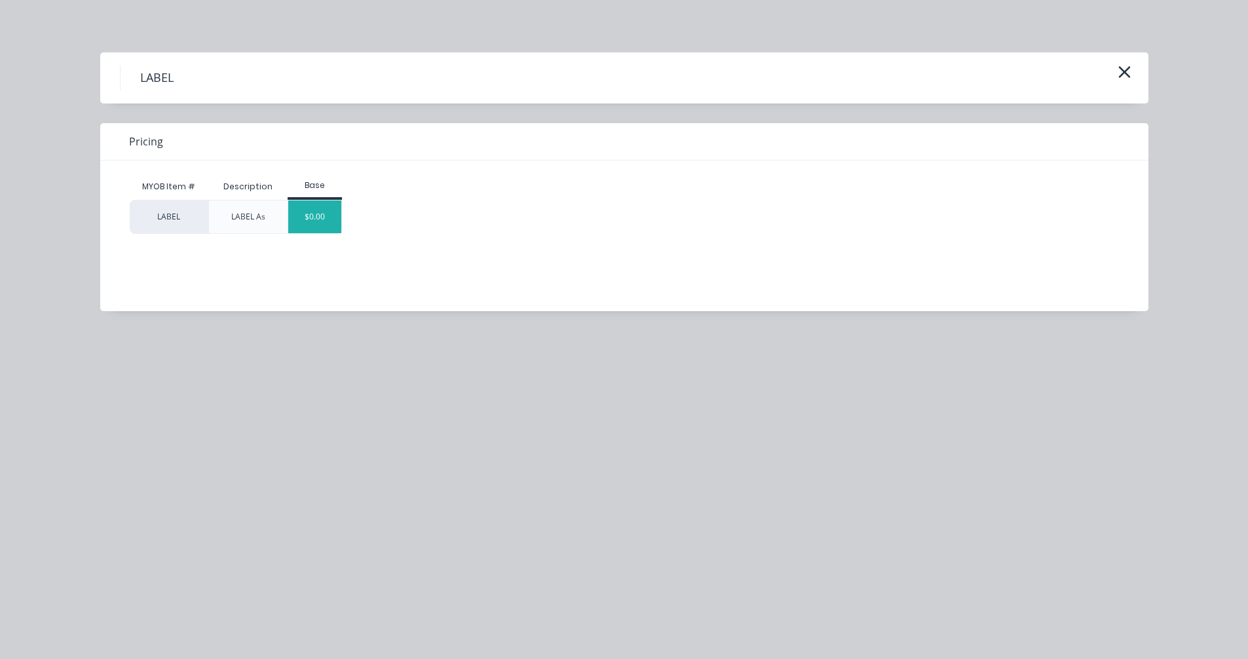
click at [324, 206] on div "$0.00" at bounding box center [314, 216] width 53 height 33
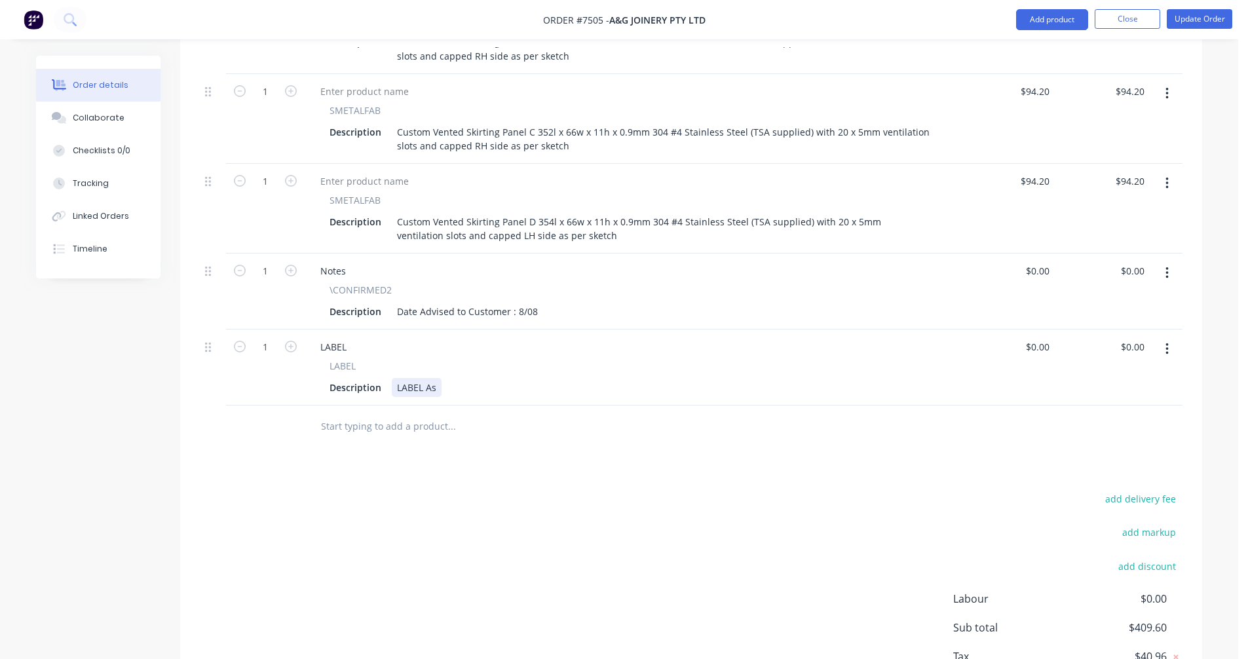
click at [434, 378] on div "LABEL As" at bounding box center [417, 387] width 50 height 19
type input "$0.00"
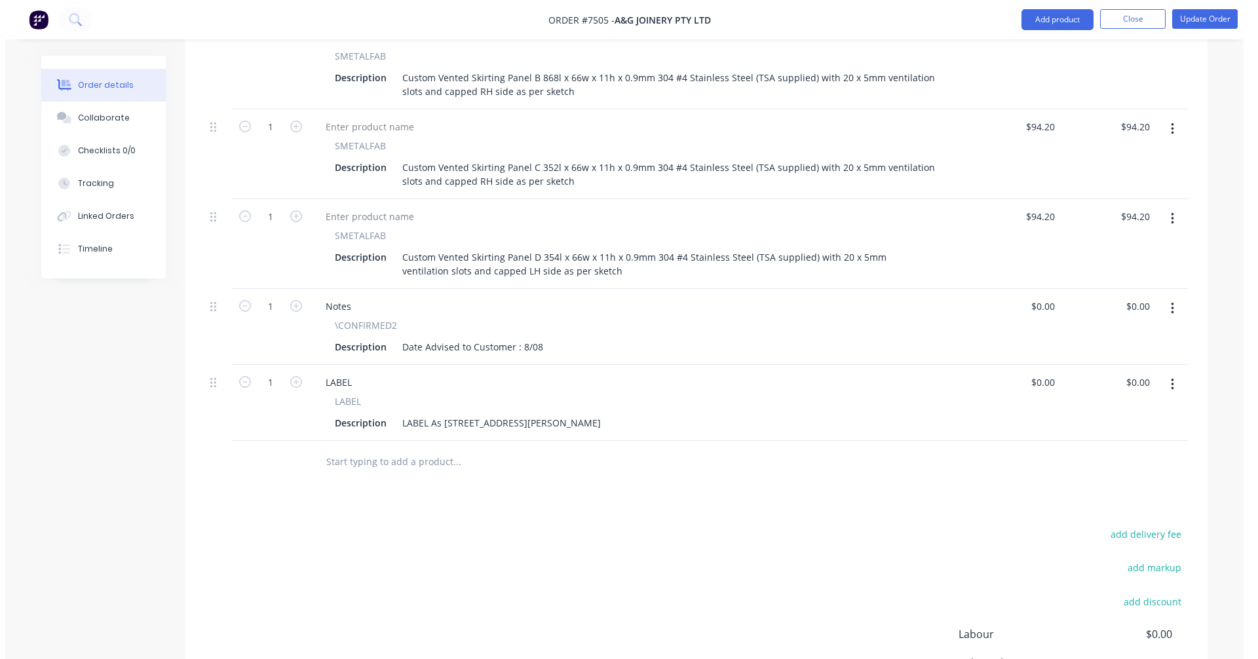
scroll to position [593, 0]
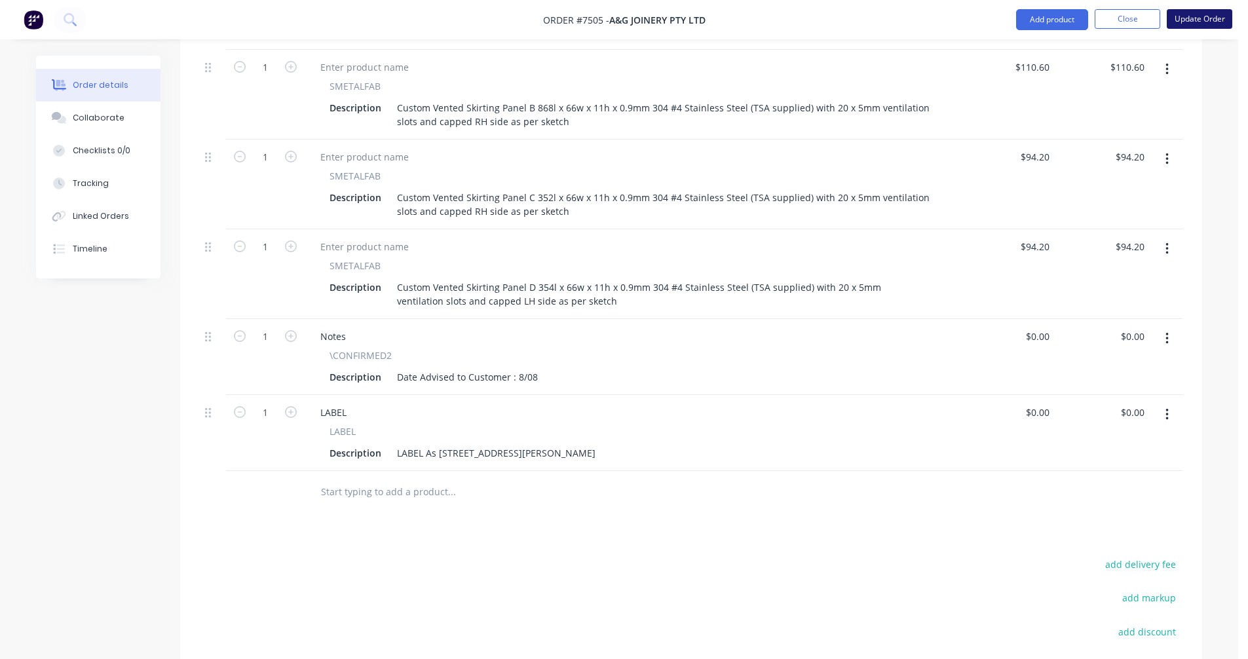
click at [1195, 18] on button "Update Order" at bounding box center [1200, 19] width 66 height 20
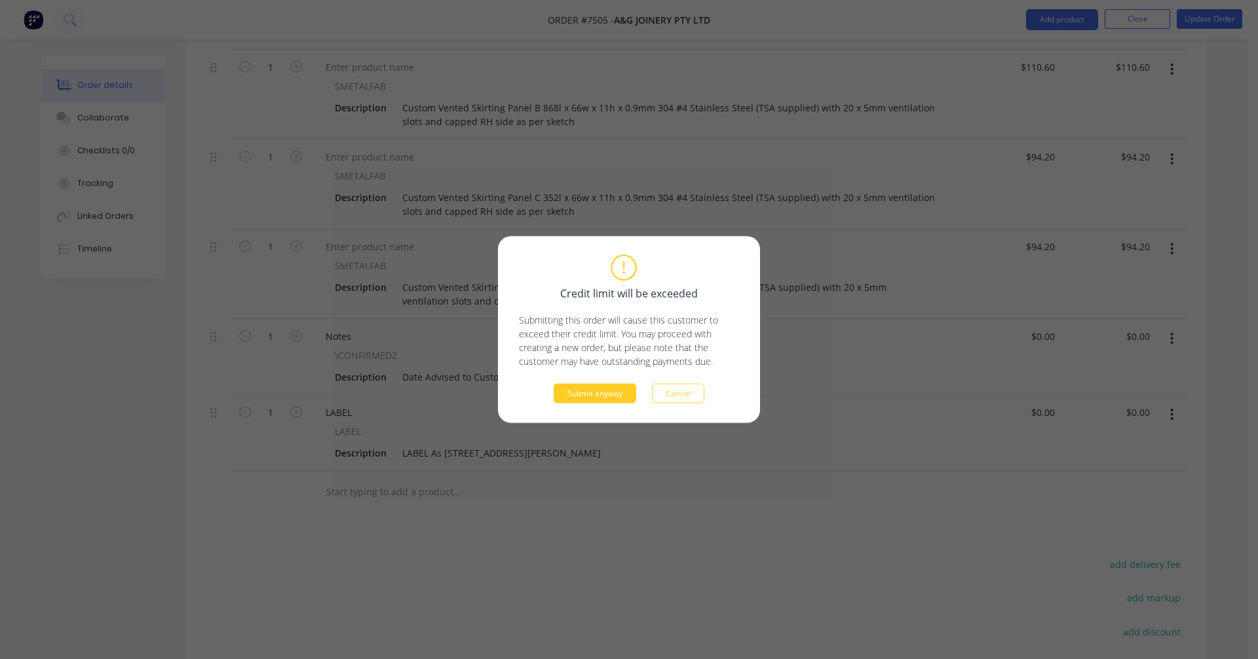
click at [600, 401] on button "Submit anyway" at bounding box center [595, 394] width 83 height 20
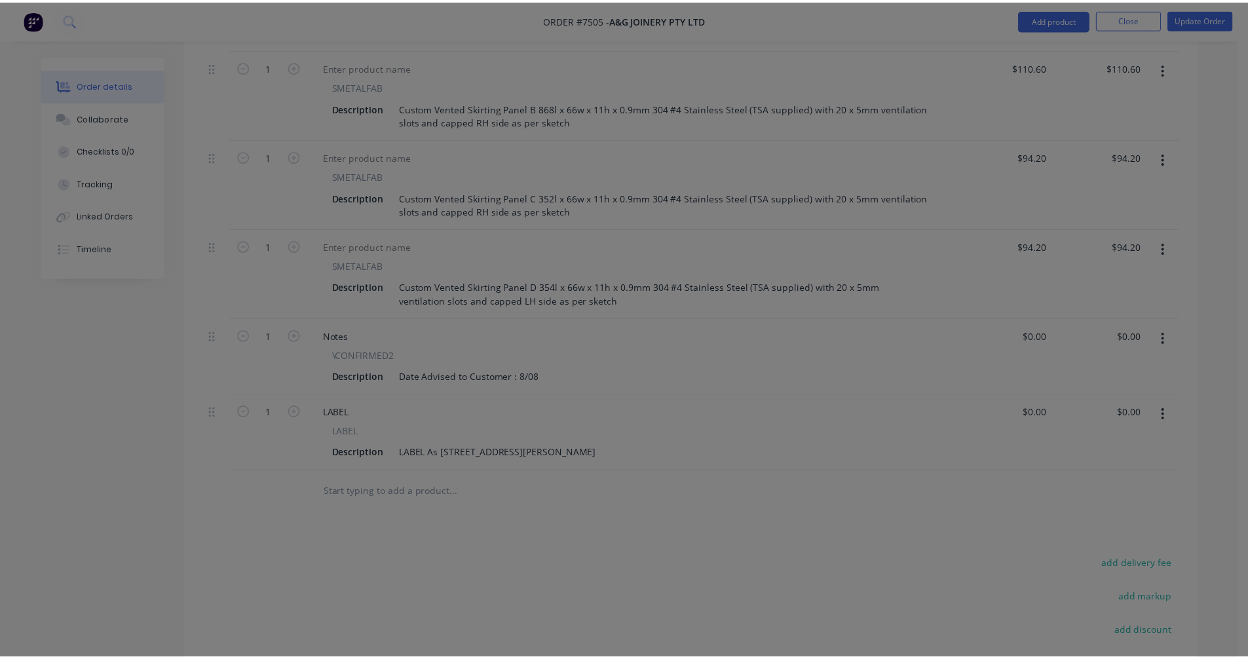
scroll to position [504, 0]
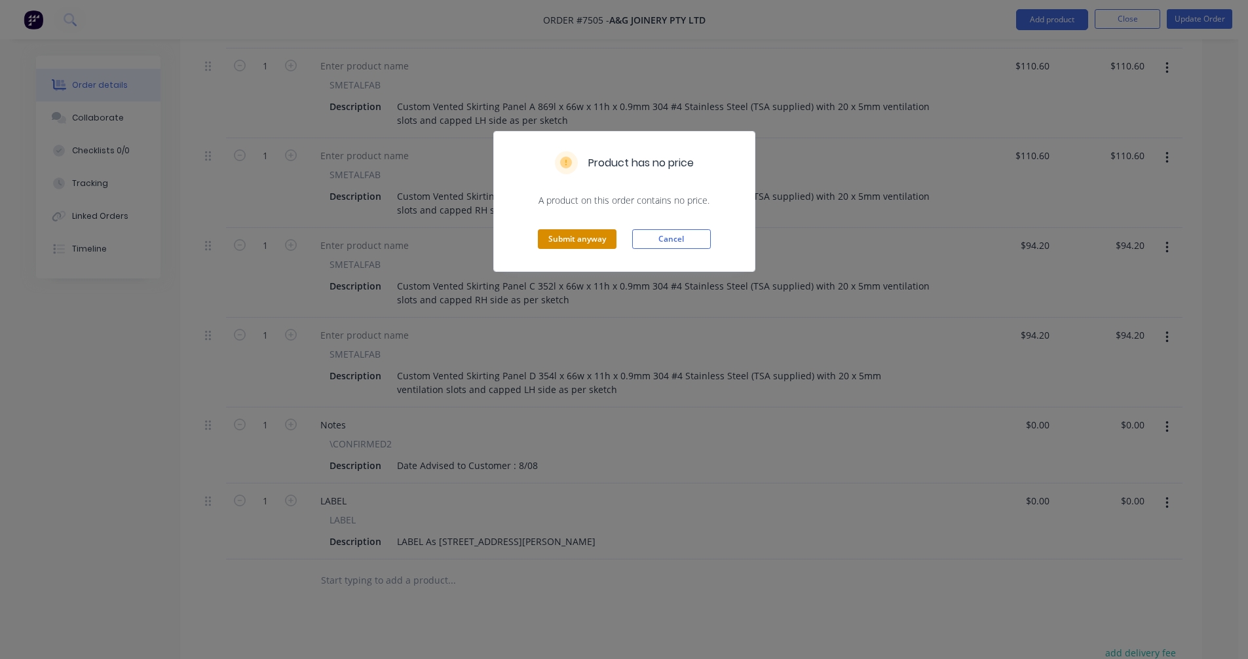
click at [587, 242] on button "Submit anyway" at bounding box center [577, 239] width 79 height 20
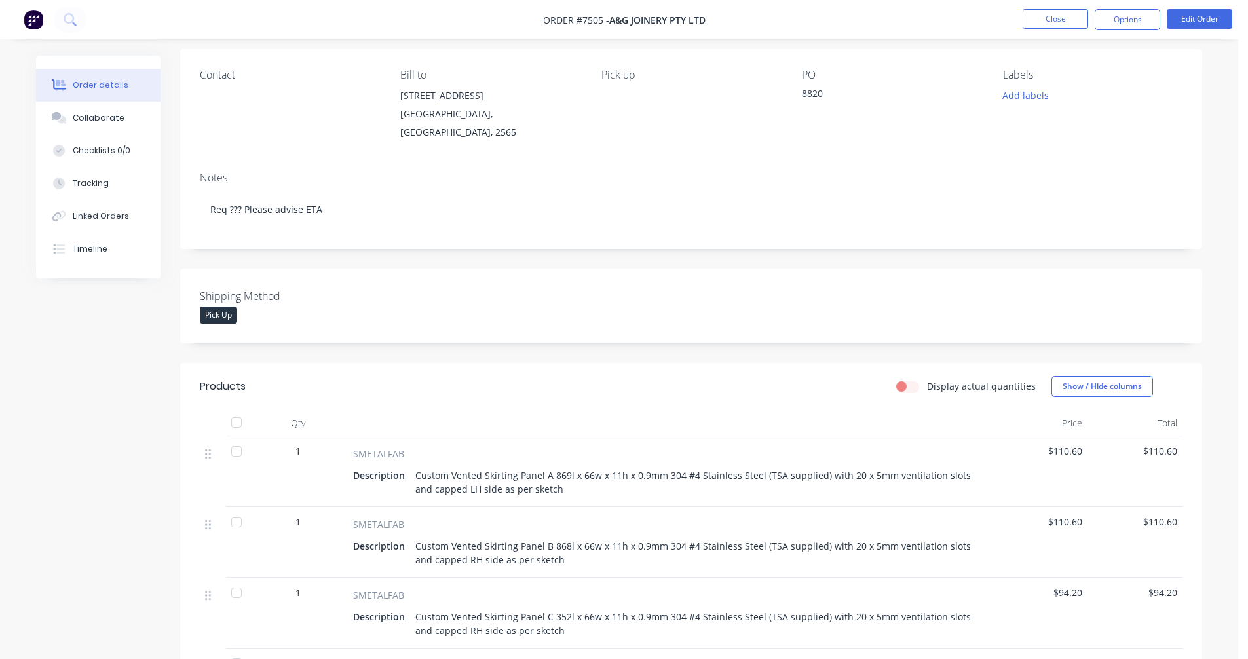
scroll to position [0, 0]
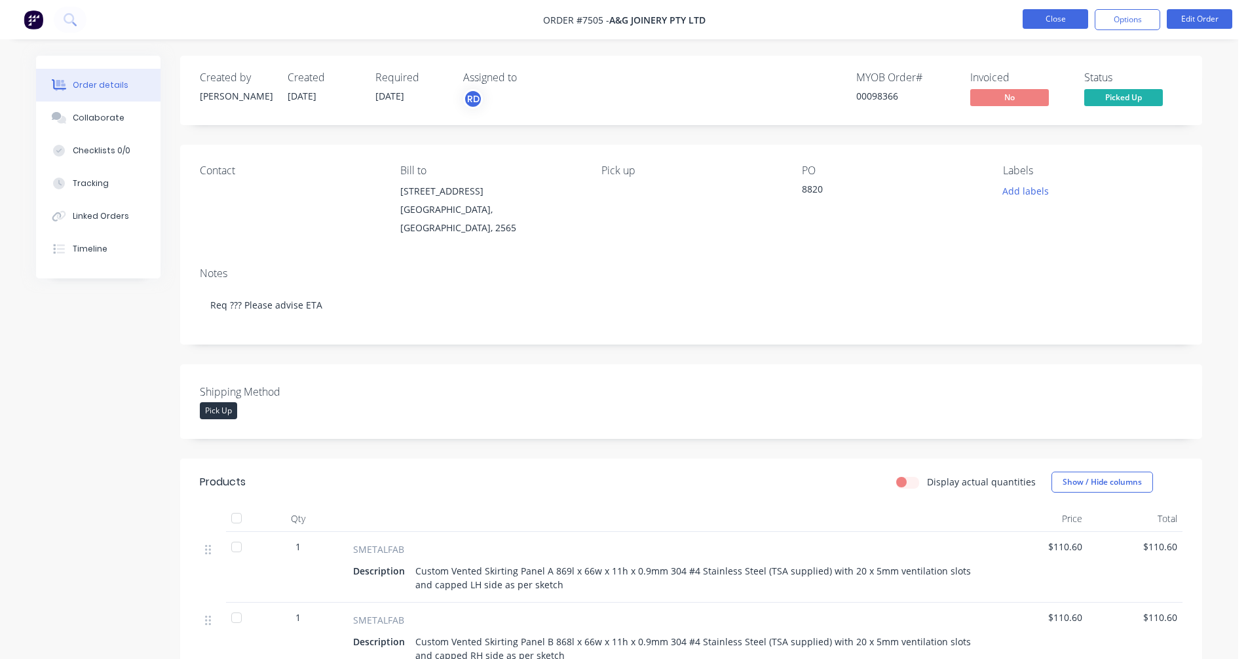
click at [1053, 20] on button "Close" at bounding box center [1056, 19] width 66 height 20
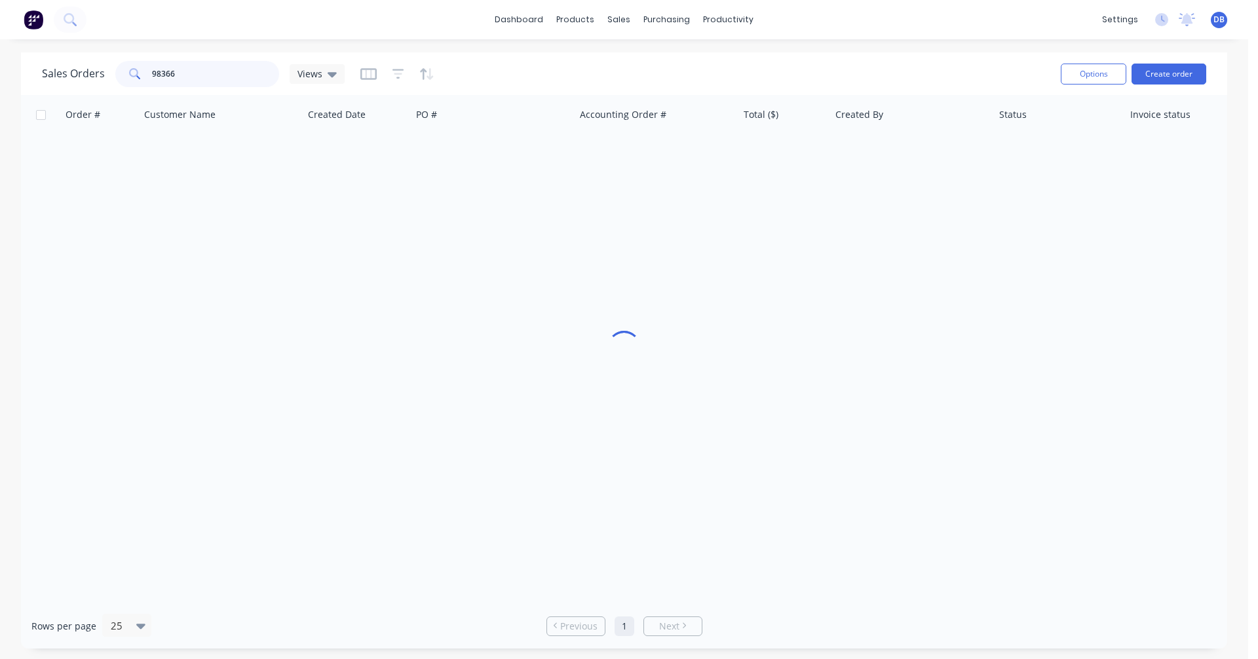
drag, startPoint x: 184, startPoint y: 73, endPoint x: 122, endPoint y: 71, distance: 62.3
click at [122, 71] on div "98366" at bounding box center [197, 74] width 164 height 26
type input "98356"
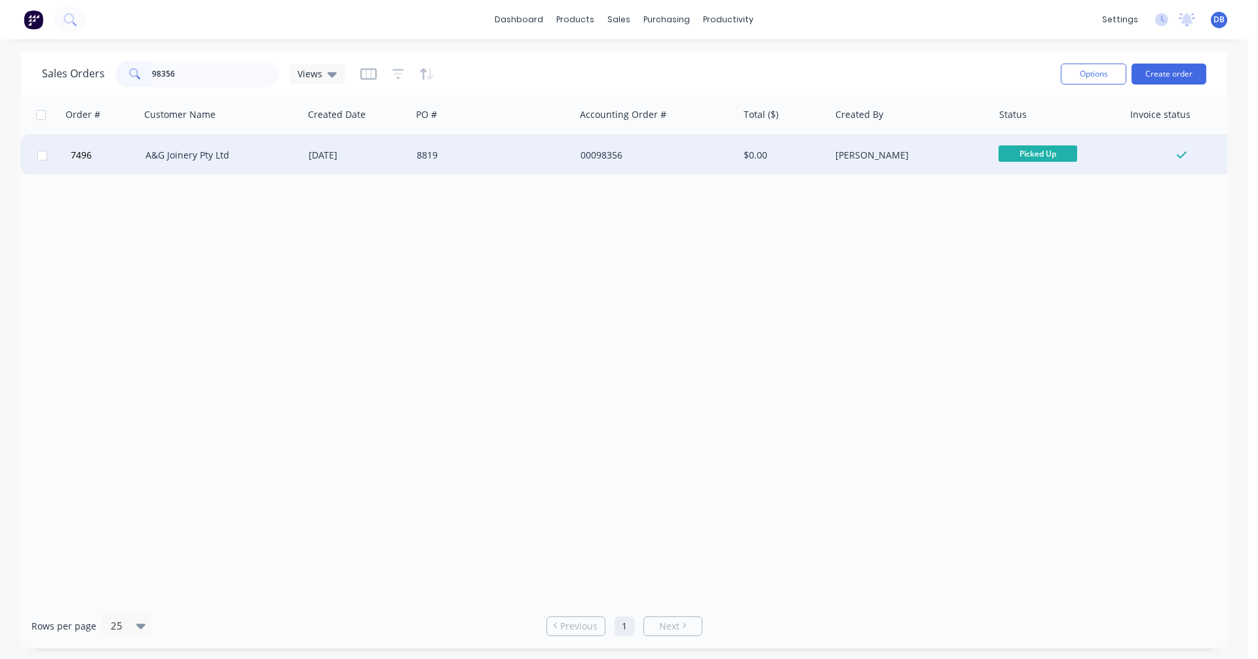
click at [196, 154] on div "A&G Joinery Pty Ltd" at bounding box center [217, 155] width 145 height 13
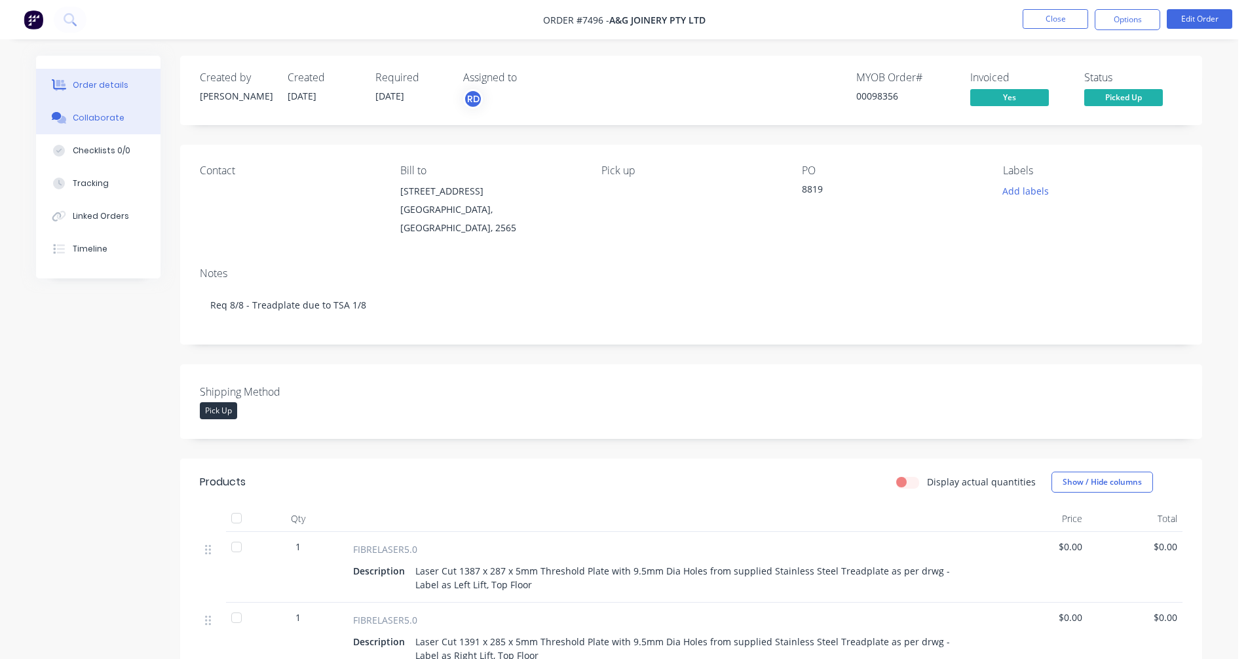
click at [85, 122] on div "Collaborate" at bounding box center [99, 118] width 52 height 12
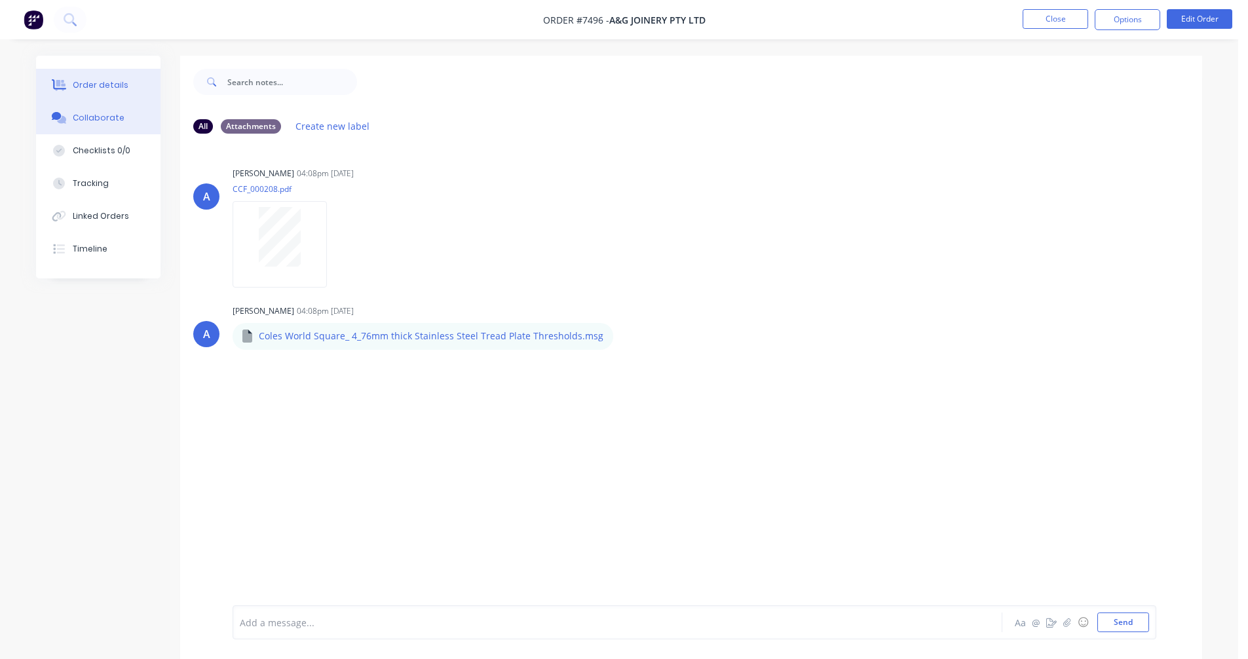
click at [83, 85] on div "Order details" at bounding box center [101, 85] width 56 height 12
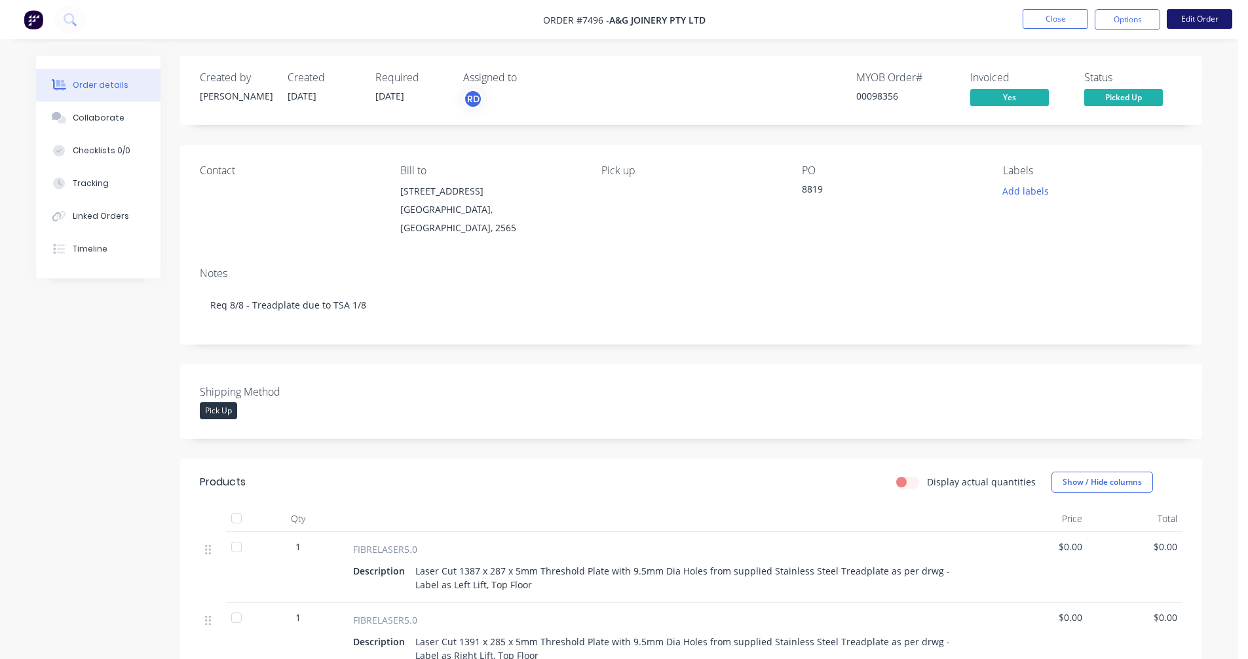
click at [1203, 24] on button "Edit Order" at bounding box center [1200, 19] width 66 height 20
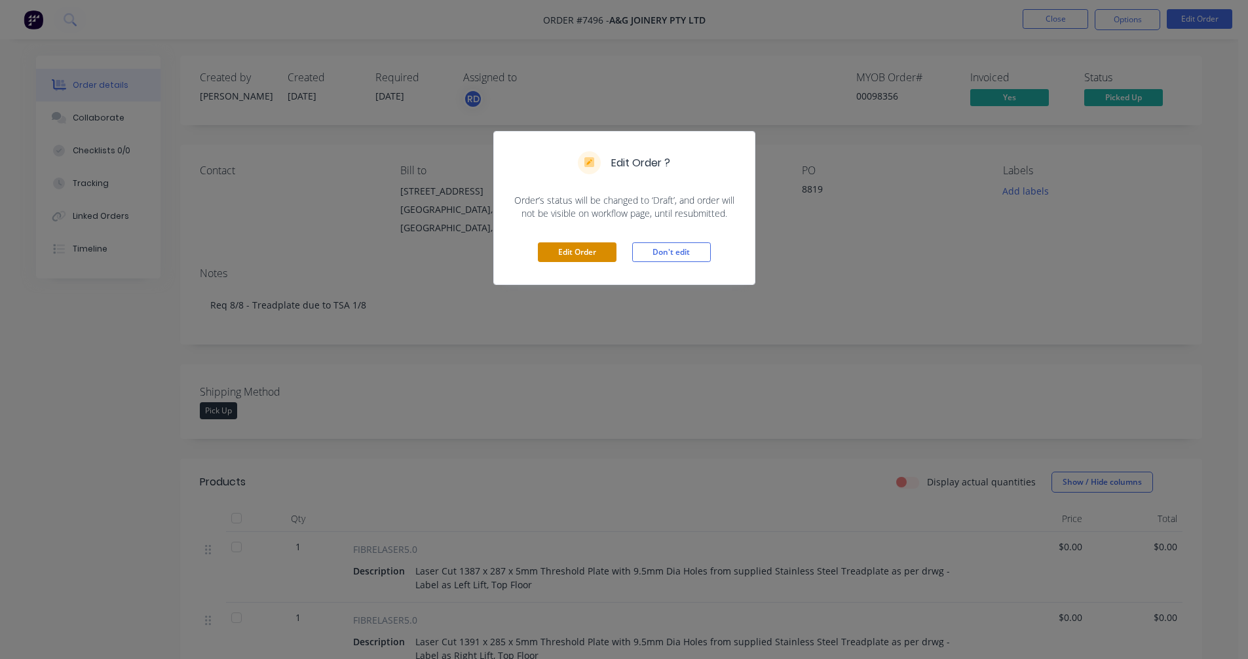
click at [559, 250] on button "Edit Order" at bounding box center [577, 252] width 79 height 20
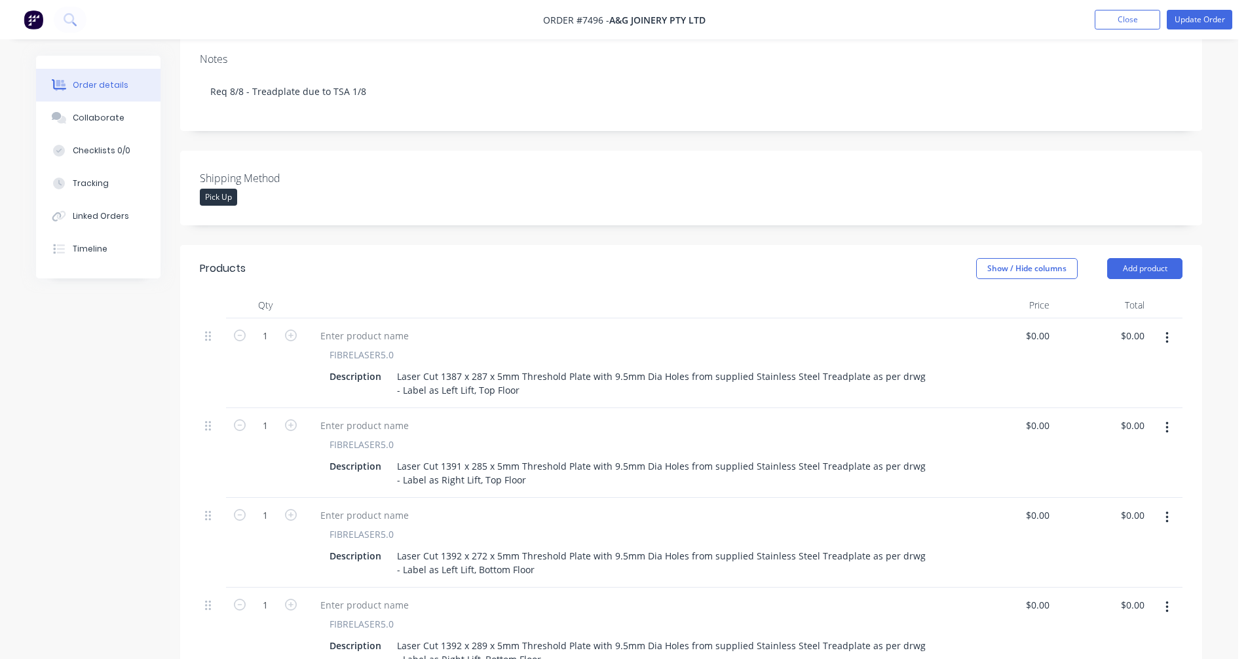
scroll to position [262, 0]
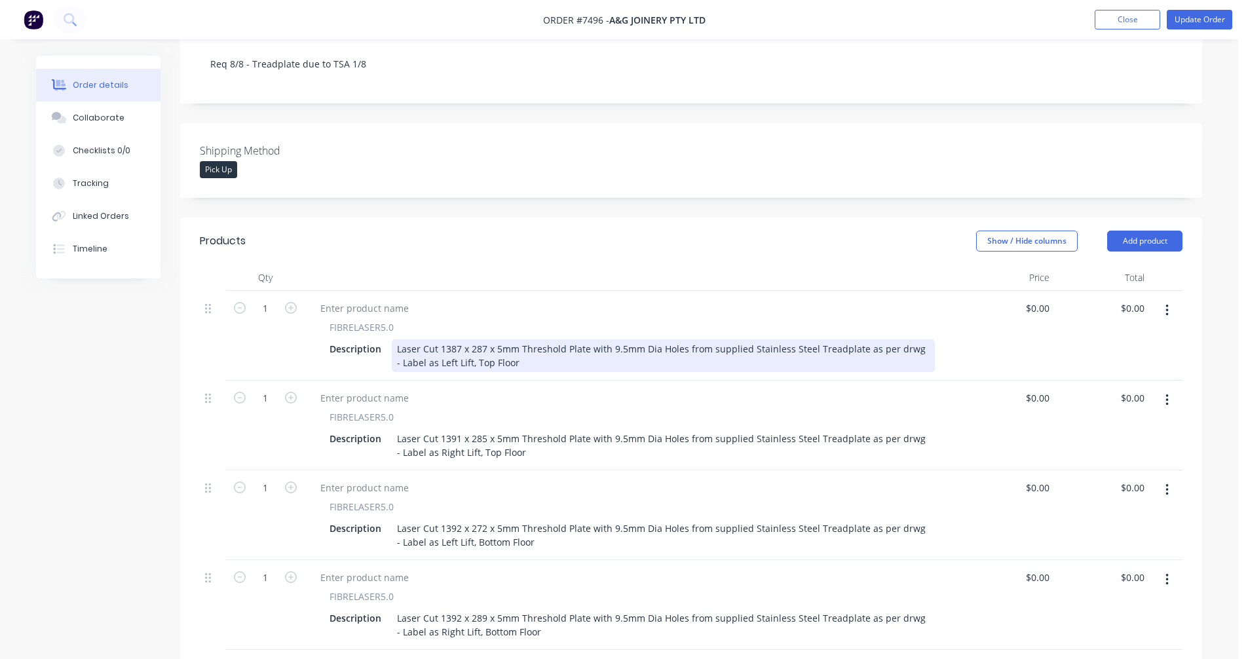
click at [459, 339] on div "Laser Cut 1387 x 287 x 5mm Threshold Plate with 9.5mm Dia Holes from supplied S…" at bounding box center [663, 355] width 543 height 33
click at [436, 339] on div "Laser Cut 1387l x 287/279w x 5mm Threshold Plate with 12 off 9.5mm diameter hol…" at bounding box center [663, 355] width 543 height 33
type input "$0.00"
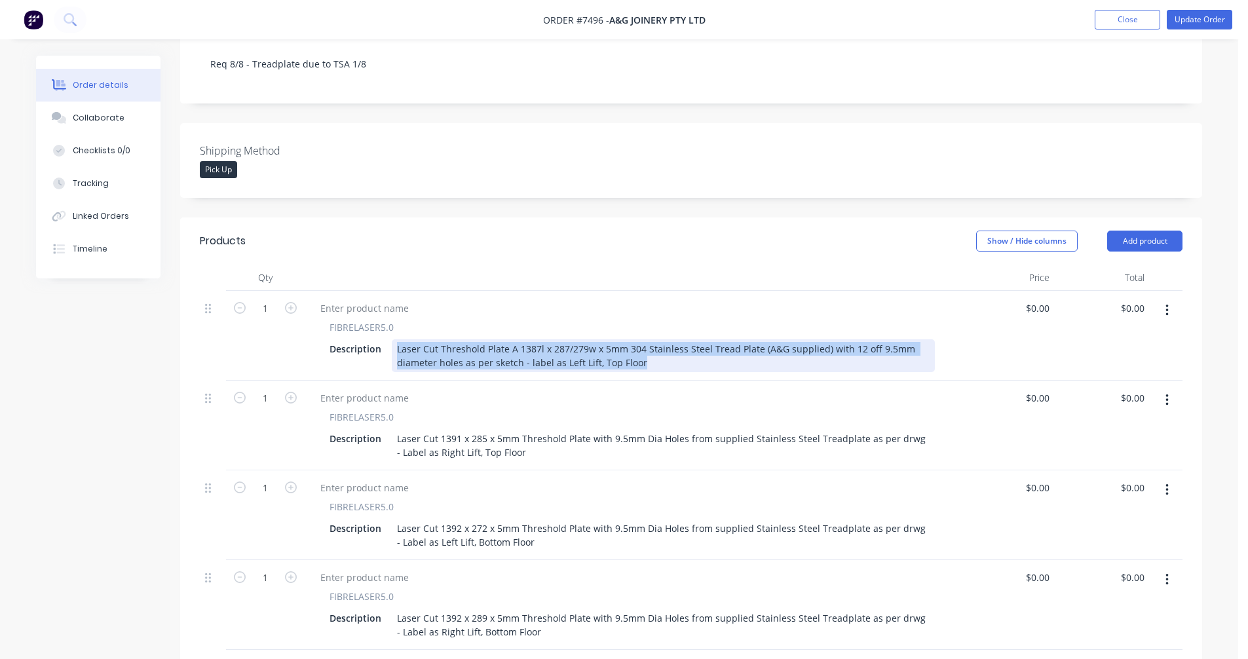
drag, startPoint x: 652, startPoint y: 347, endPoint x: 394, endPoint y: 326, distance: 258.9
click at [394, 339] on div "Laser Cut Threshold Plate A 1387l x 287/279w x 5mm 304 Stainless Steel Tread Pl…" at bounding box center [663, 355] width 543 height 33
copy div "Laser Cut Threshold Plate A 1387l x 287/279w x 5mm 304 Stainless Steel Tread Pl…"
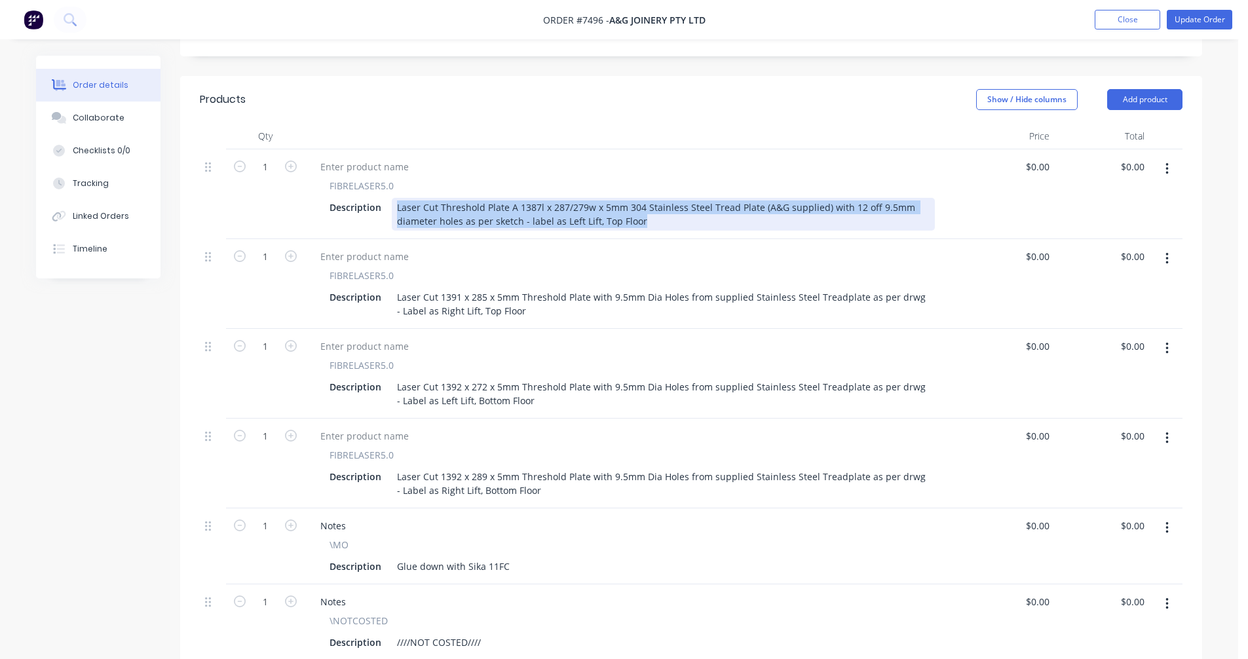
scroll to position [459, 0]
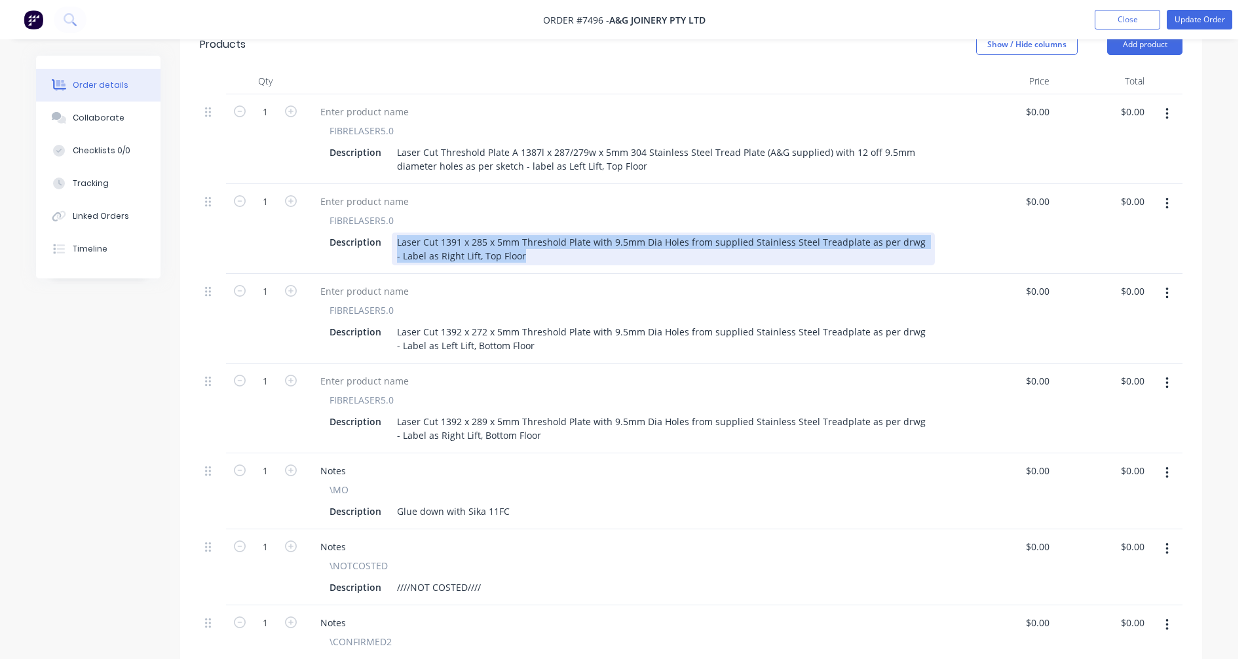
drag, startPoint x: 523, startPoint y: 237, endPoint x: 390, endPoint y: 225, distance: 133.5
click at [390, 233] on div "Description Laser Cut 1391 x 285 x 5mm Threshold Plate with 9.5mm Dia Holes fro…" at bounding box center [629, 249] width 611 height 33
paste div
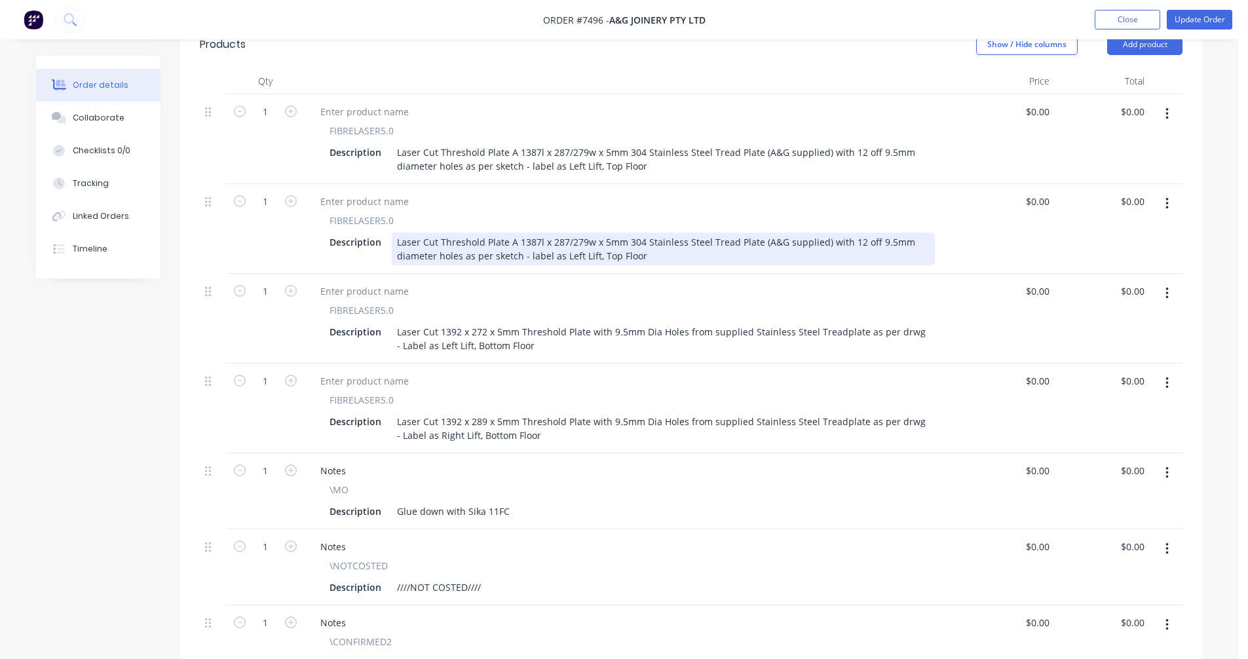
click at [574, 236] on div "Laser Cut Threshold Plate A 1387l x 287/279w x 5mm 304 Stainless Steel Tread Pl…" at bounding box center [663, 249] width 543 height 33
click at [527, 233] on div "Laser Cut Threshold Plate A 1387l x 287/279w x 5mm 304 Stainless Steel Tread Pl…" at bounding box center [663, 249] width 543 height 33
click at [514, 233] on div "Laser Cut Threshold Plate A 1391l x 287/279w x 5mm 304 Stainless Steel Tread Pl…" at bounding box center [663, 249] width 543 height 33
click at [555, 233] on div "Laser Cut Threshold Plate B 1391l x 287/279w x 5mm 304 Stainless Steel Tread Pl…" at bounding box center [663, 249] width 543 height 33
type input "$0.00"
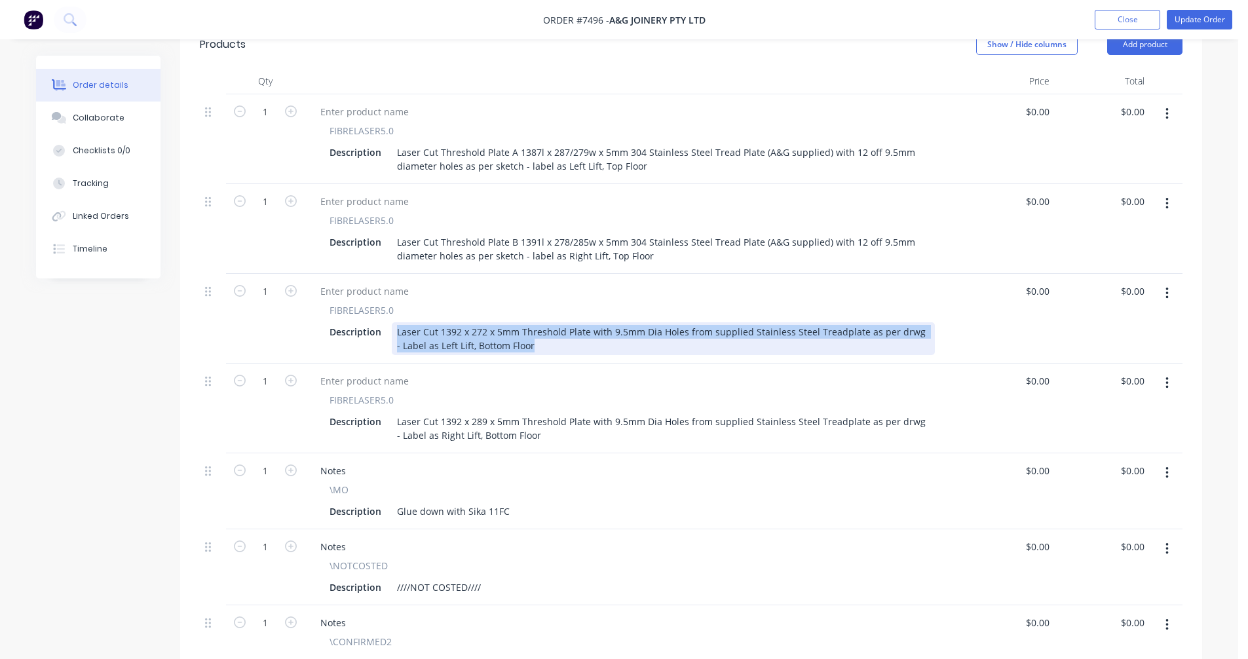
drag, startPoint x: 415, startPoint y: 306, endPoint x: 388, endPoint y: 303, distance: 27.6
click at [388, 322] on div "Description Laser Cut 1392 x 272 x 5mm Threshold Plate with 9.5mm Dia Holes fro…" at bounding box center [629, 338] width 611 height 33
paste div
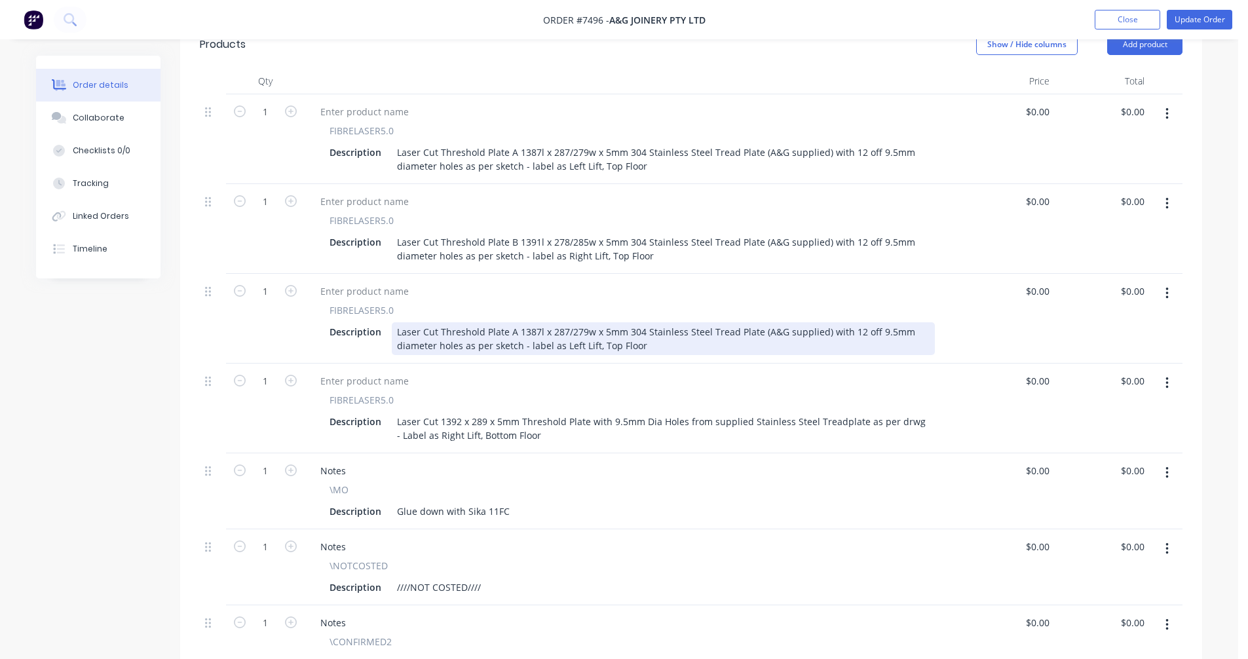
click at [512, 322] on div "Laser Cut Threshold Plate A 1387l x 287/279w x 5mm 304 Stainless Steel Tread Pl…" at bounding box center [663, 338] width 543 height 33
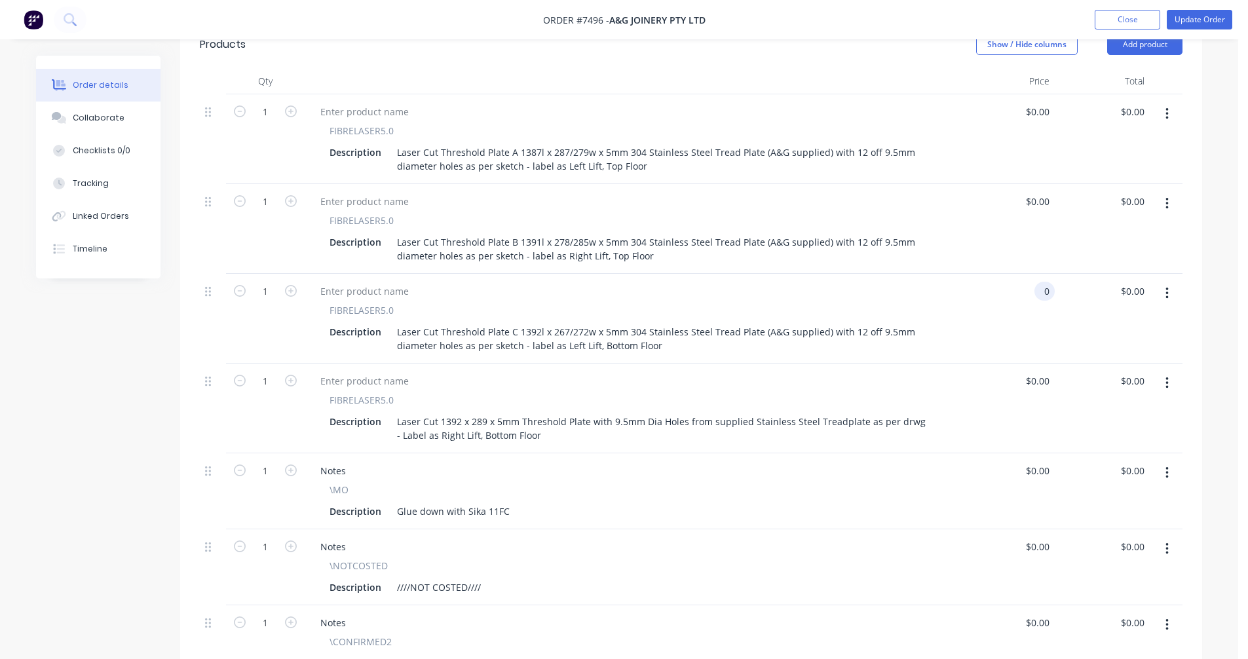
type input "$0.00"
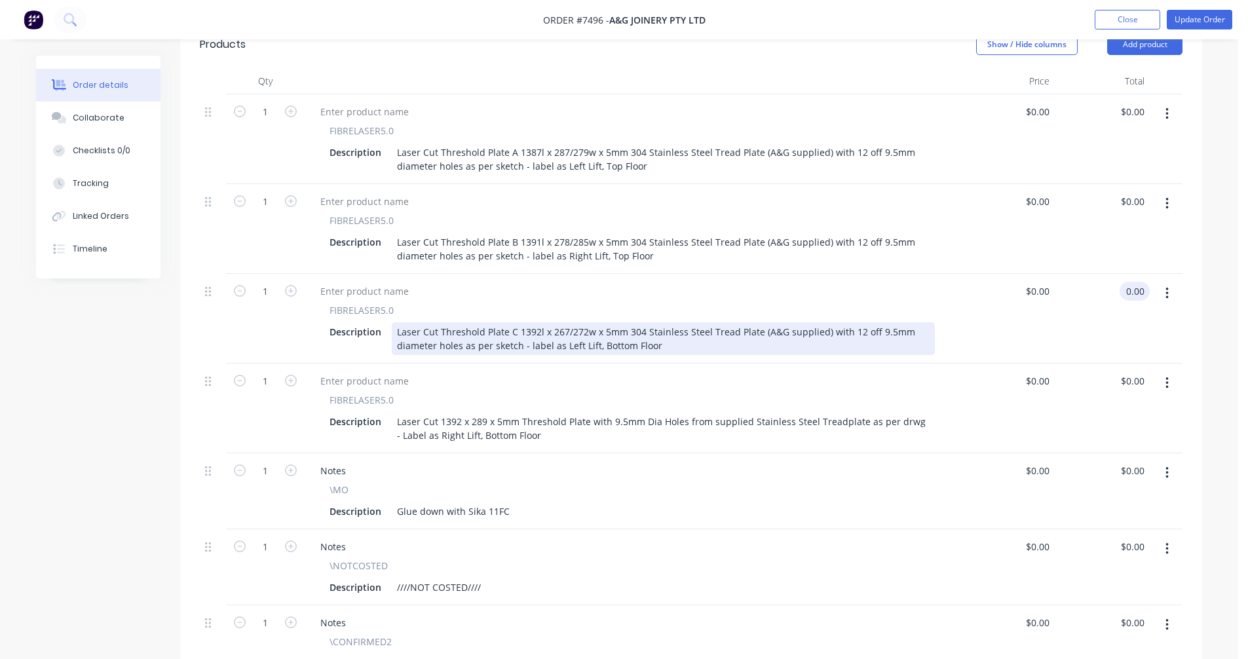
type input "$0.00"
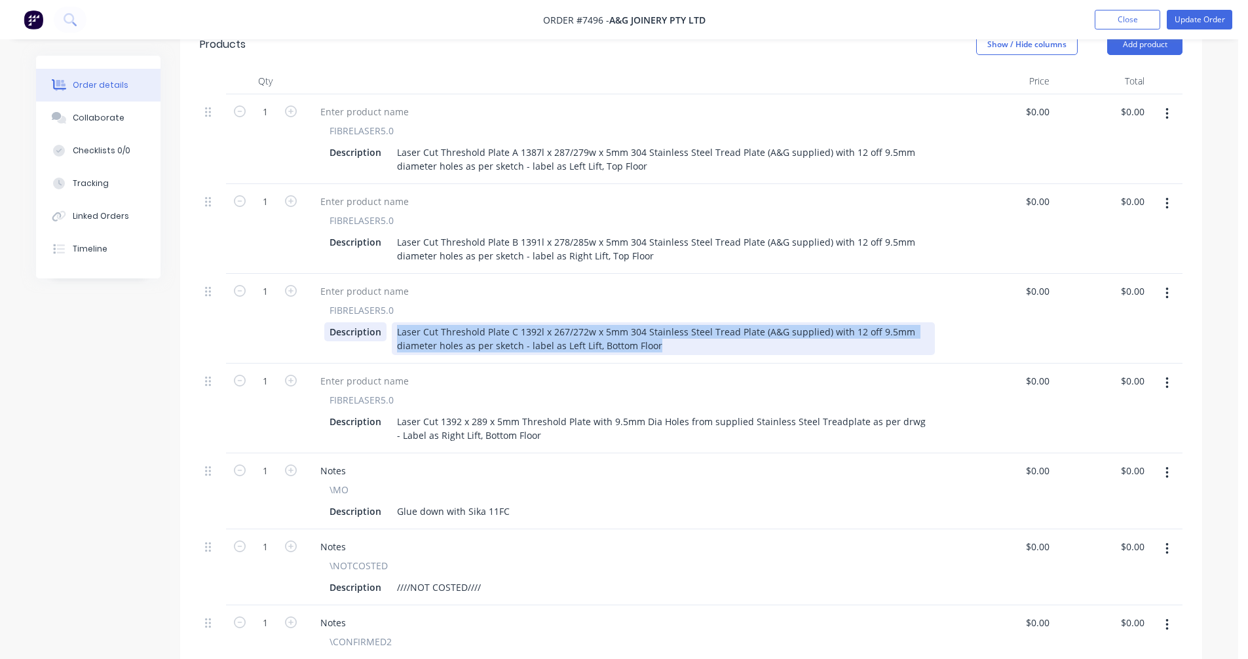
drag, startPoint x: 663, startPoint y: 327, endPoint x: 372, endPoint y: 309, distance: 291.4
click at [371, 322] on div "Description Laser Cut Threshold Plate C 1392l x 267/272w x 5mm 304 Stainless St…" at bounding box center [629, 338] width 611 height 33
copy div "Laser Cut Threshold Plate C 1392l x 267/272w x 5mm 304 Stainless Steel Tread Pl…"
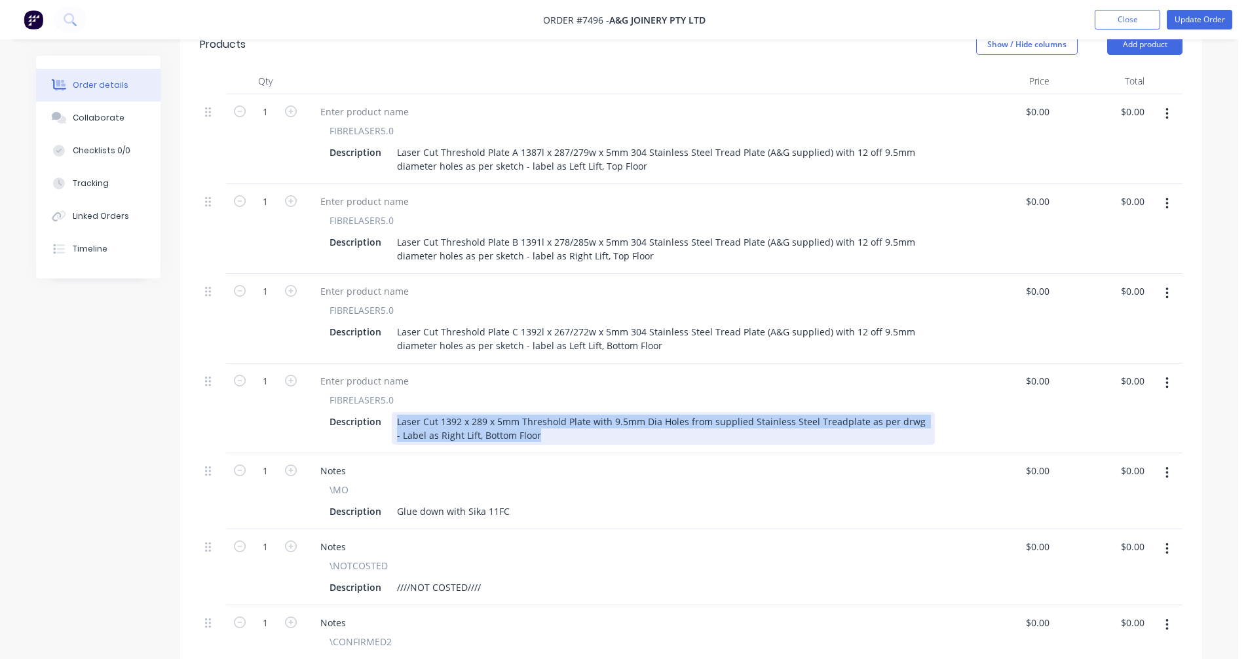
drag, startPoint x: 545, startPoint y: 423, endPoint x: 392, endPoint y: 396, distance: 155.6
click at [392, 412] on div "Laser Cut 1392 x 289 x 5mm Threshold Plate with 9.5mm Dia Holes from supplied S…" at bounding box center [663, 428] width 543 height 33
paste div
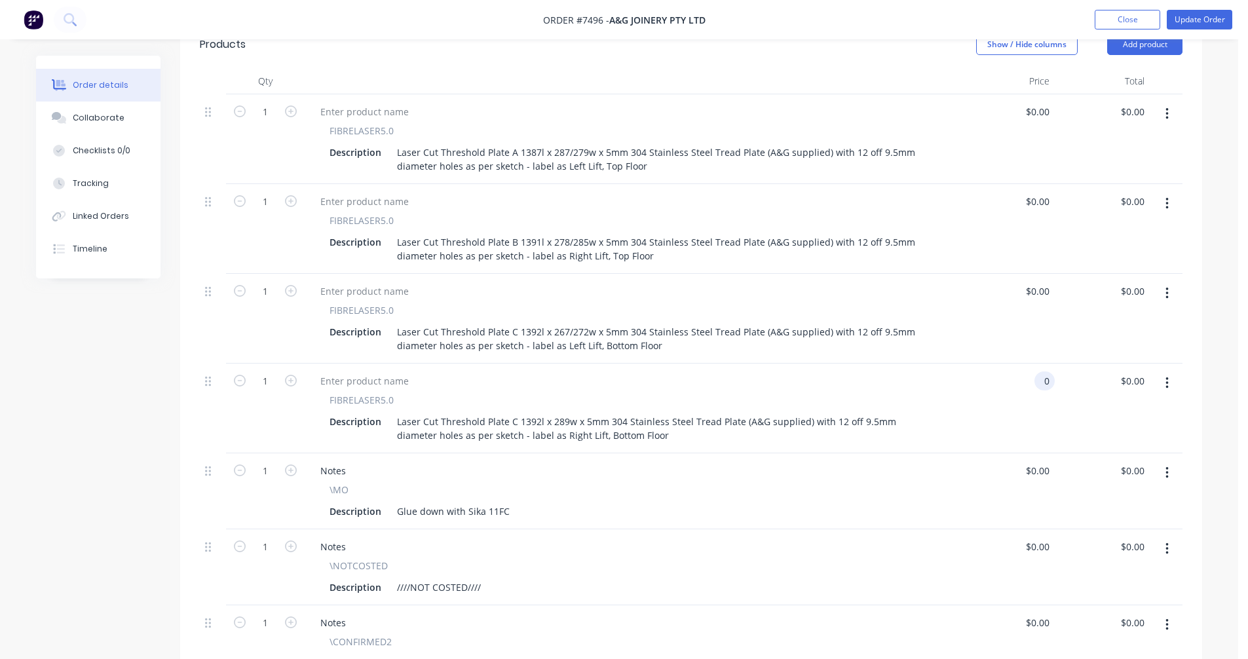
type input "$0.00"
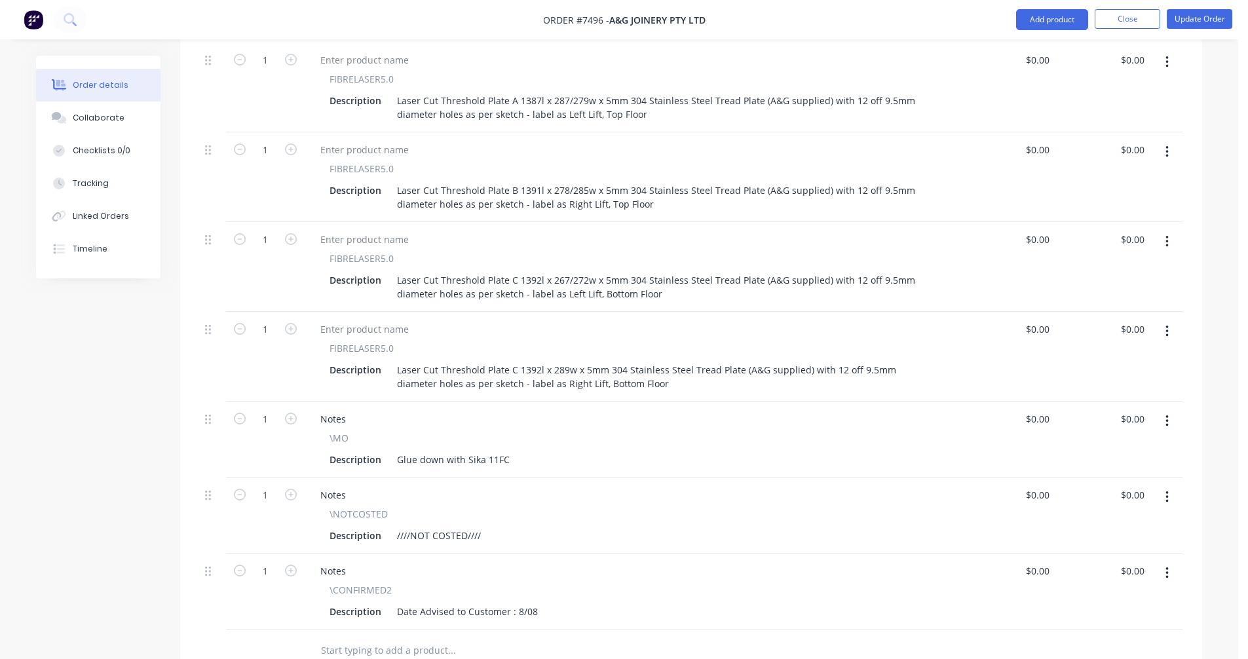
scroll to position [590, 0]
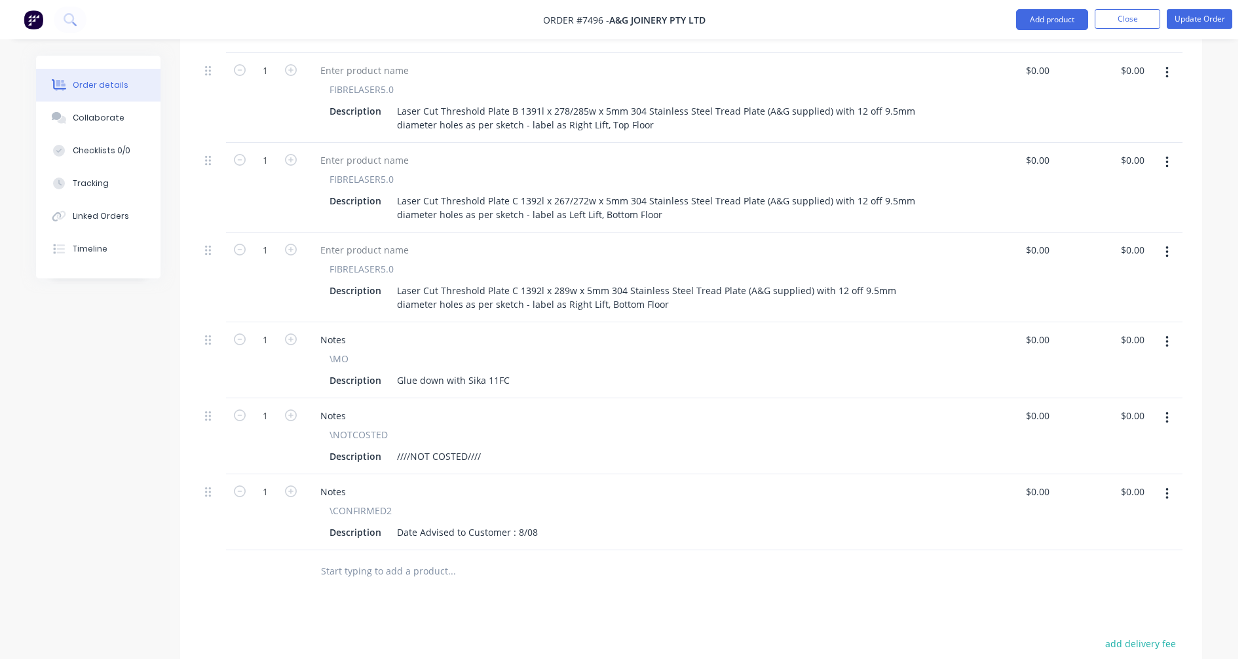
click at [1168, 335] on icon "button" at bounding box center [1166, 342] width 3 height 14
click at [1095, 445] on div "Delete" at bounding box center [1120, 454] width 101 height 19
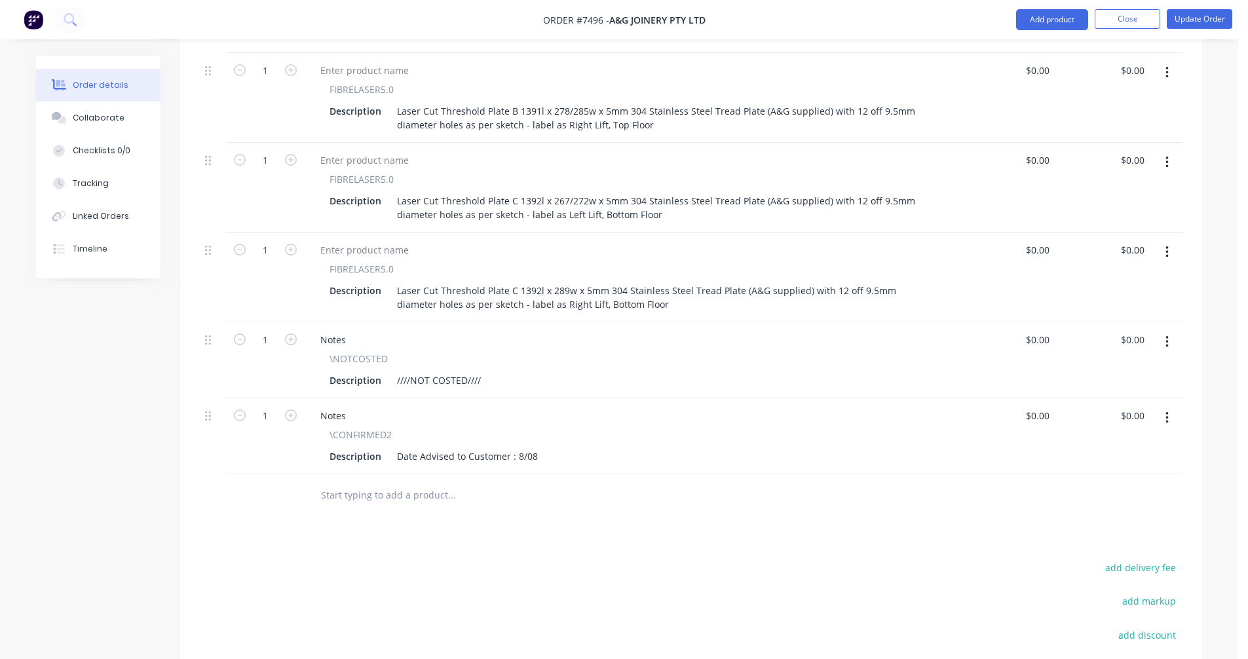
click at [1165, 335] on icon "button" at bounding box center [1166, 342] width 3 height 14
click at [1102, 445] on div "Delete" at bounding box center [1120, 454] width 101 height 19
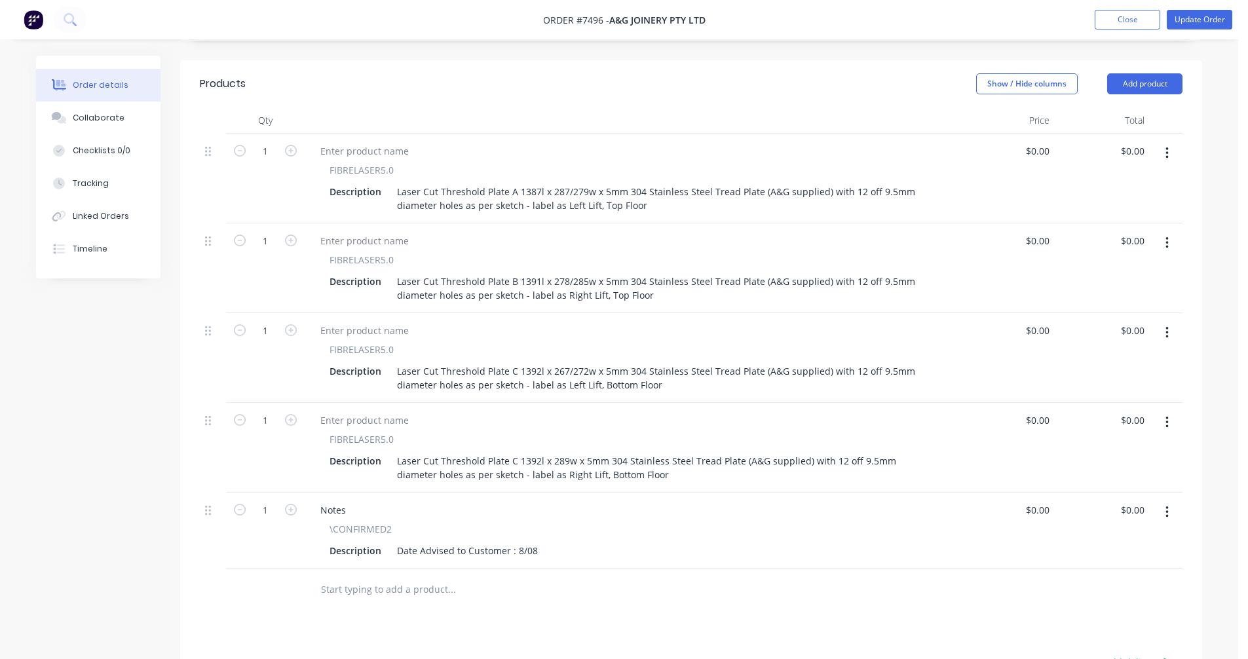
scroll to position [393, 0]
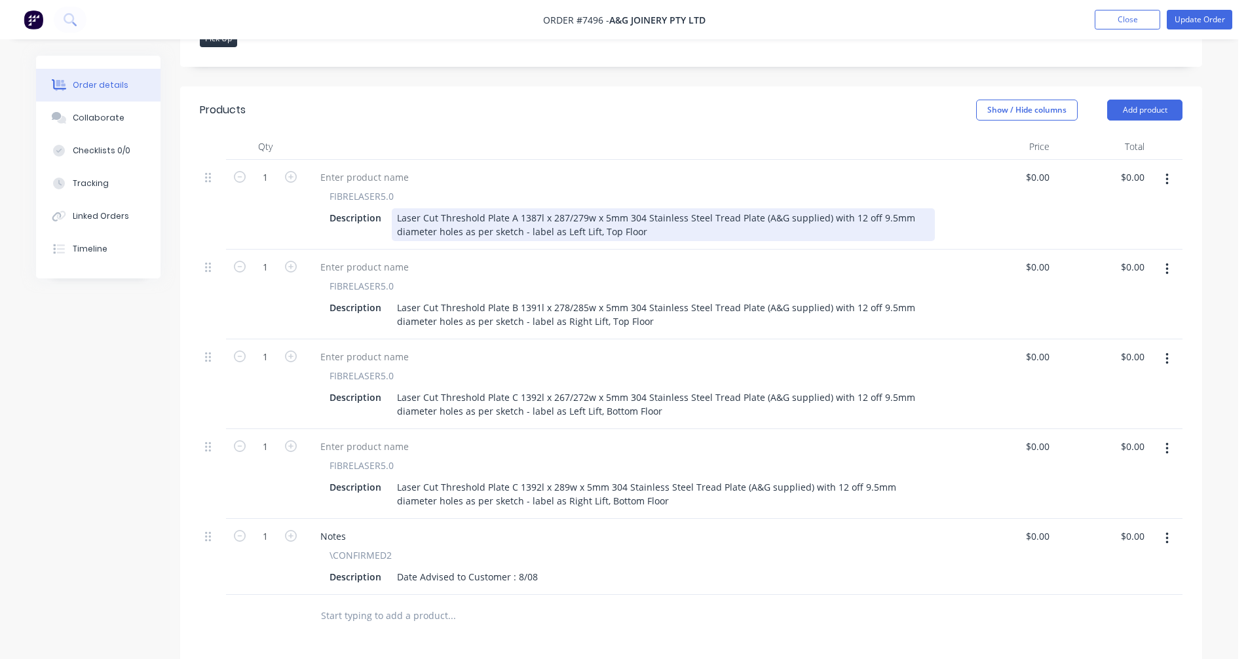
click at [783, 208] on div "Laser Cut Threshold Plate A 1387l x 287/279w x 5mm 304 Stainless Steel Tread Pl…" at bounding box center [663, 224] width 543 height 33
type input "$121.70"
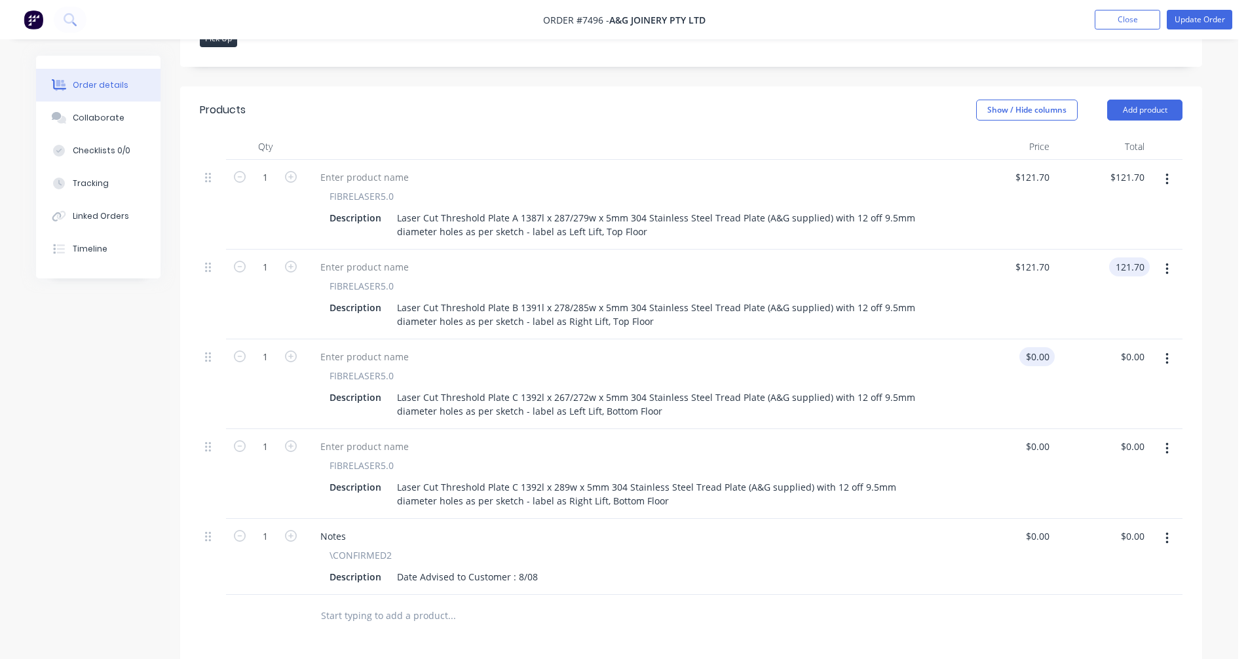
type input "$121.70"
click at [1040, 347] on input "0" at bounding box center [1047, 356] width 15 height 19
type input "$121.70"
click at [1045, 437] on input "0" at bounding box center [1047, 446] width 15 height 19
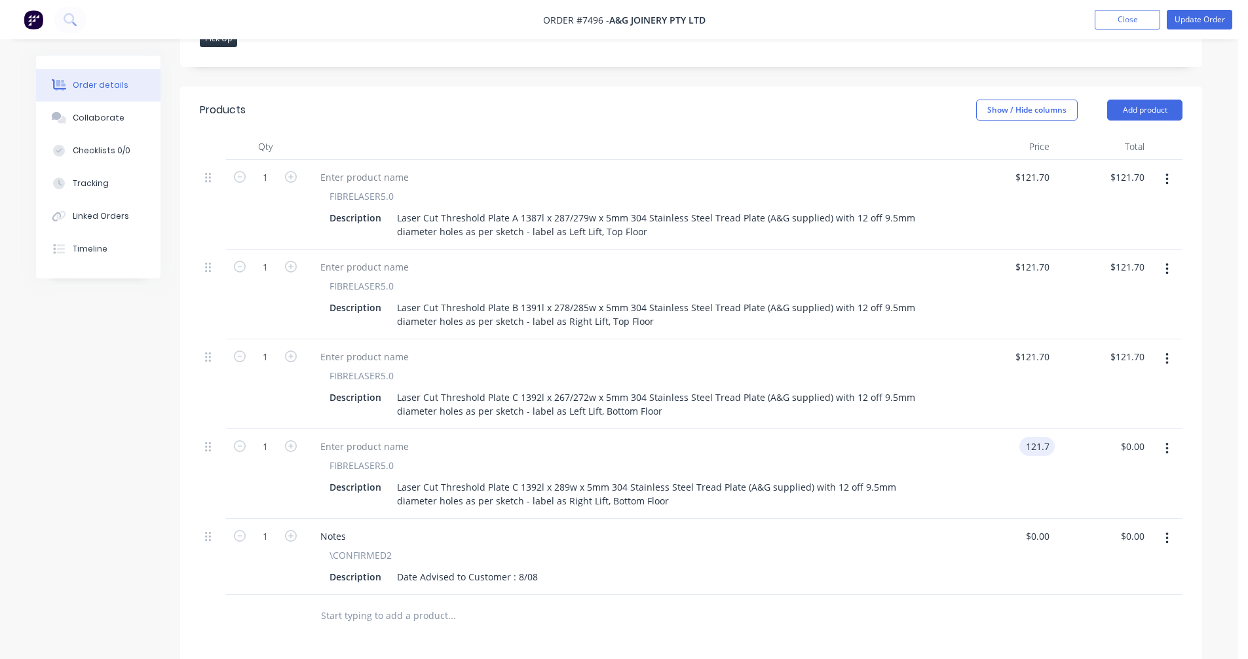
type input "$121.70"
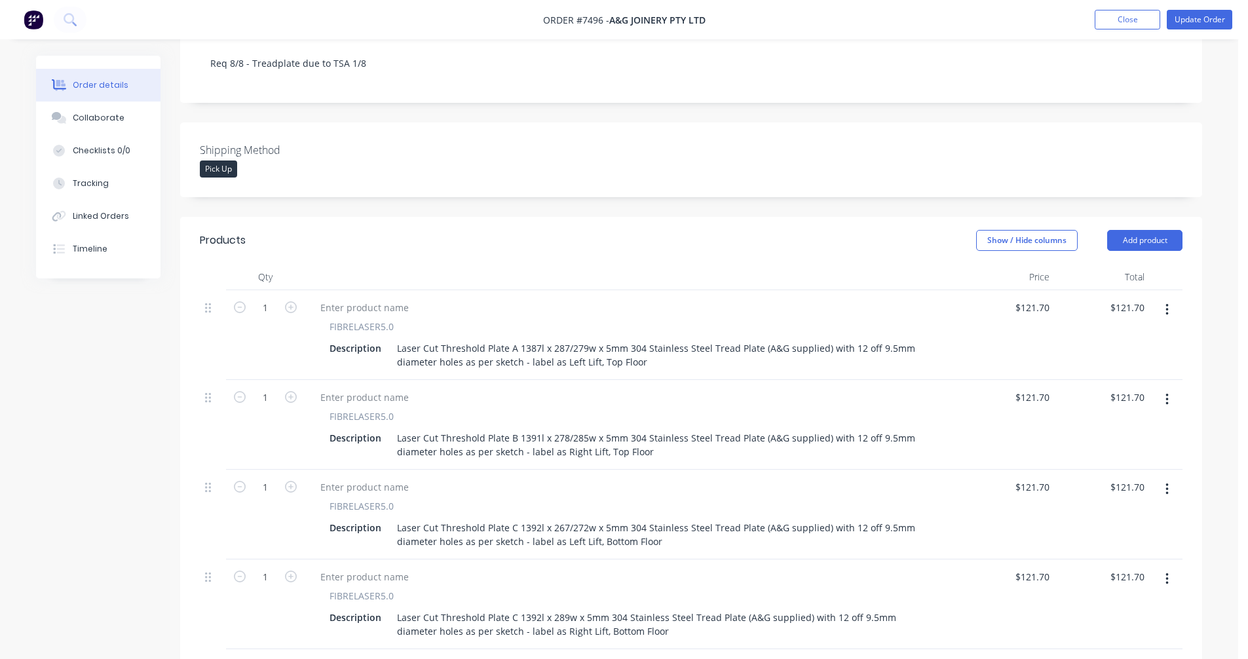
scroll to position [262, 0]
click at [1190, 23] on button "Update Order" at bounding box center [1200, 20] width 66 height 20
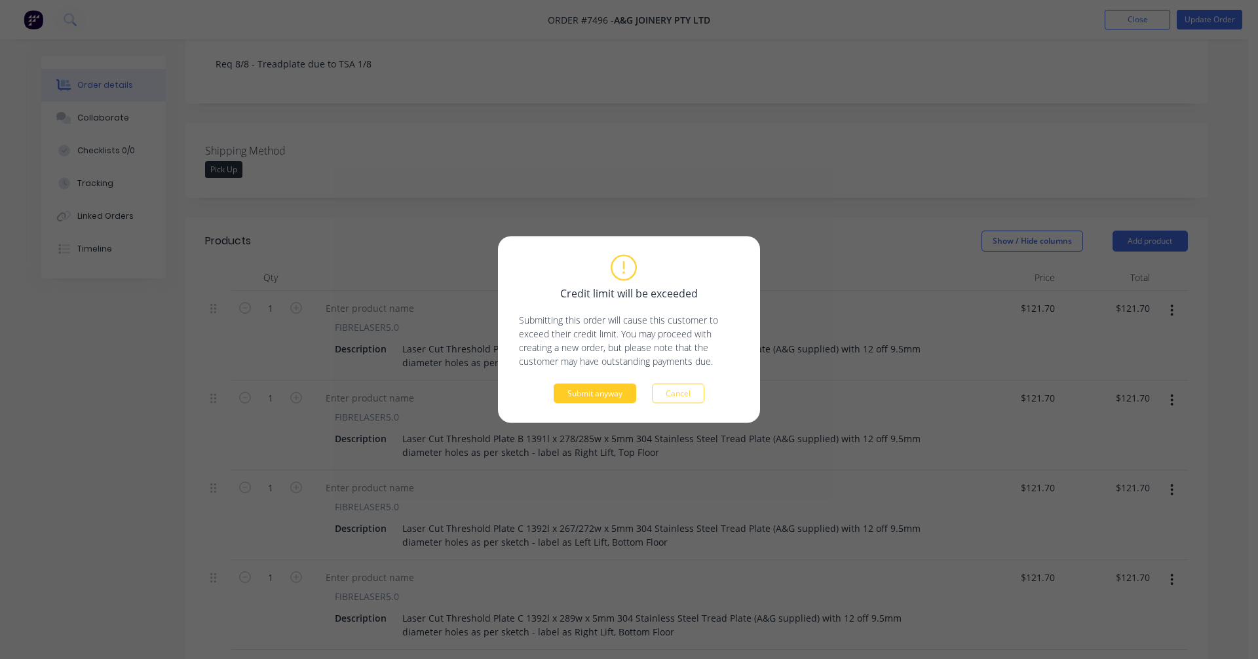
click at [595, 391] on button "Submit anyway" at bounding box center [595, 394] width 83 height 20
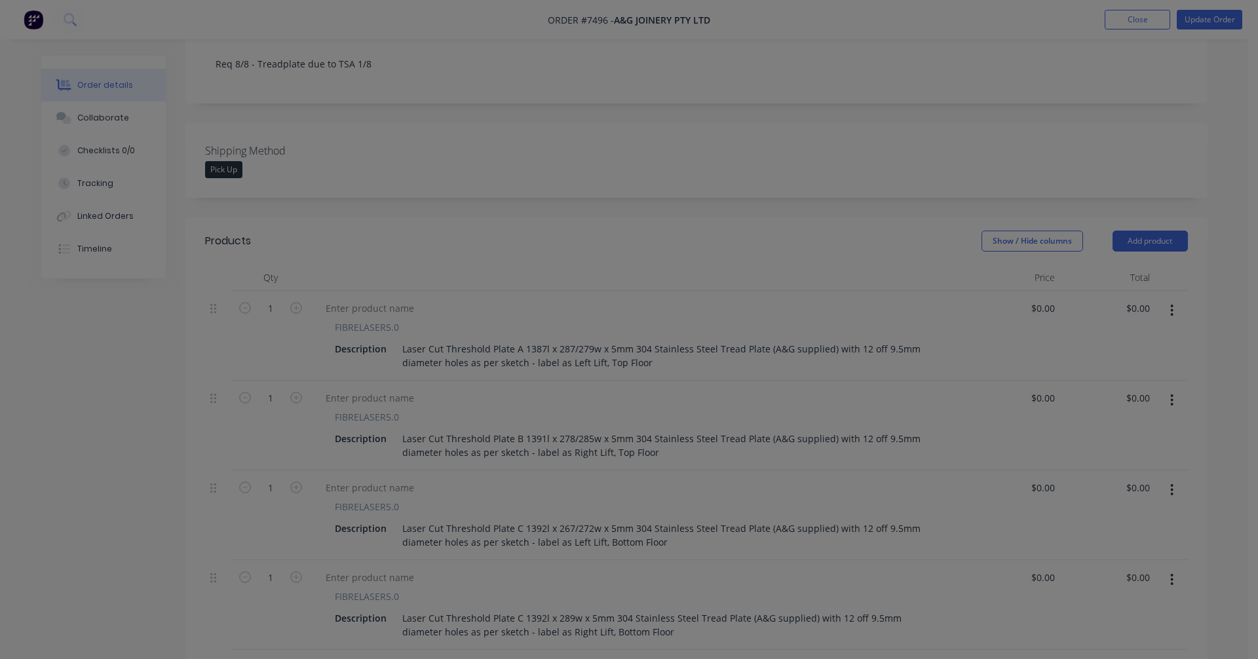
type input "$121.70"
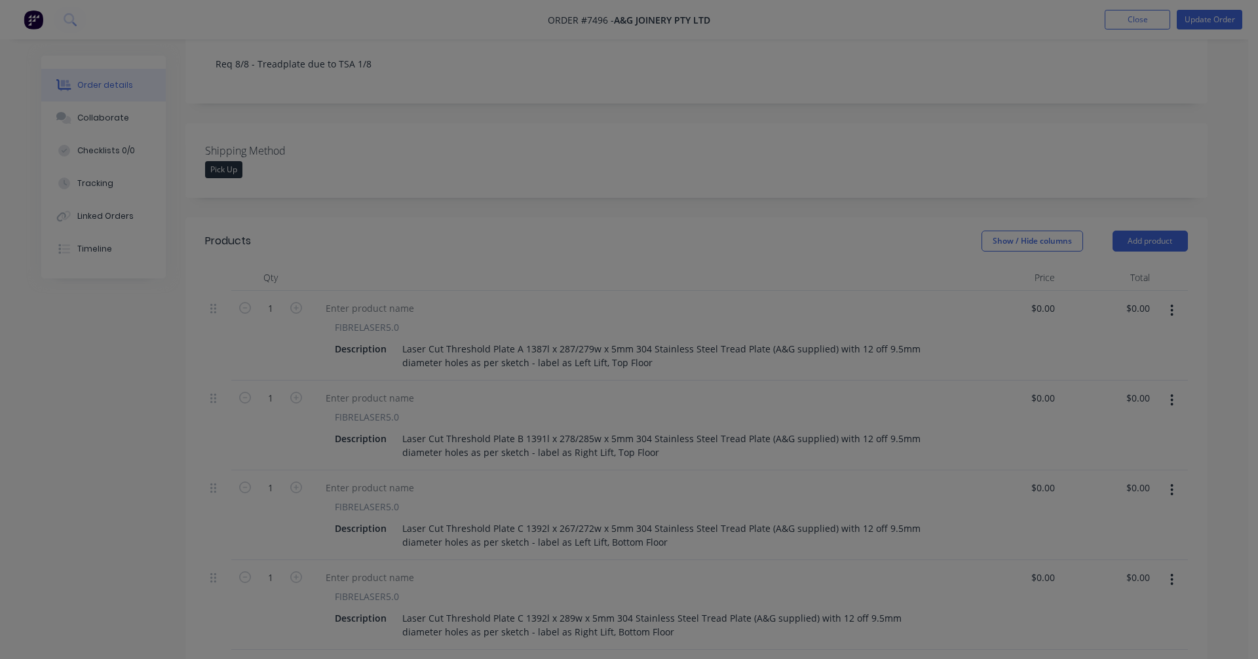
type input "$121.70"
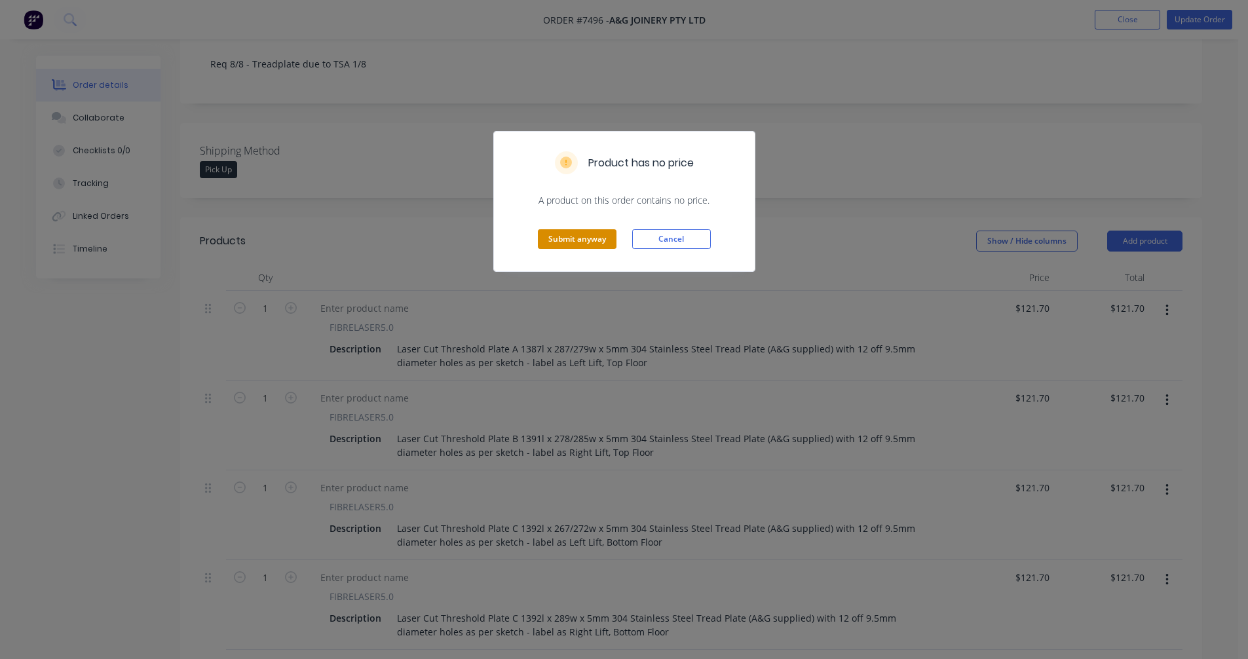
click at [577, 240] on button "Submit anyway" at bounding box center [577, 239] width 79 height 20
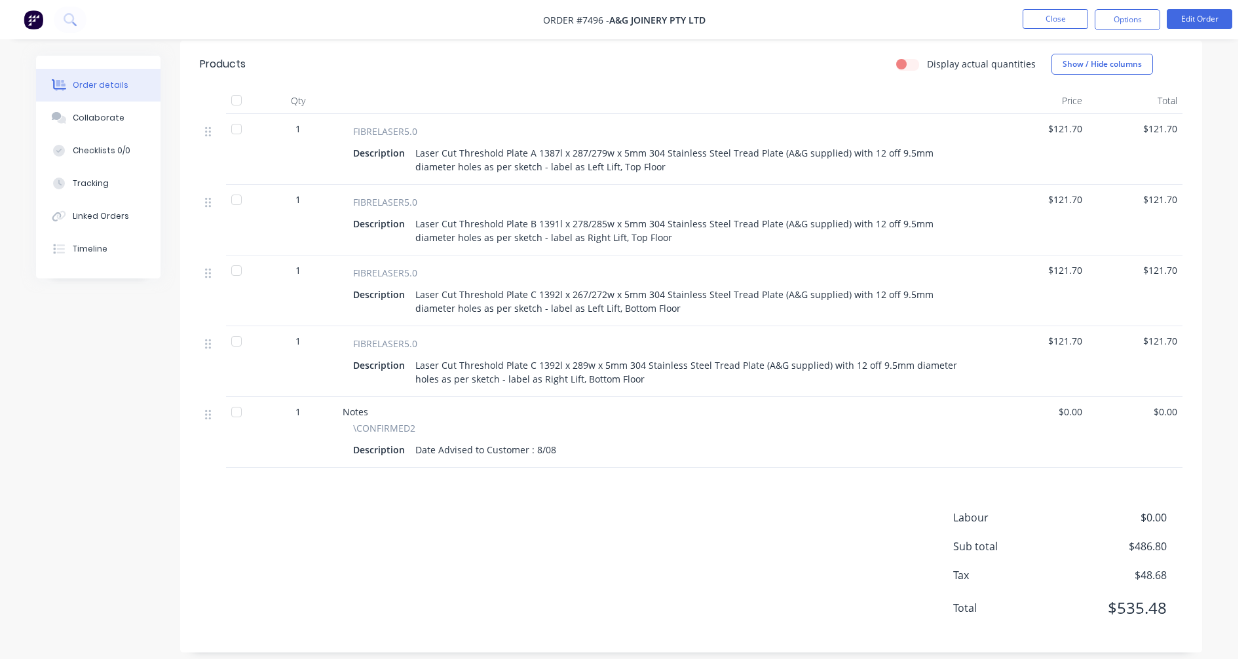
scroll to position [90, 0]
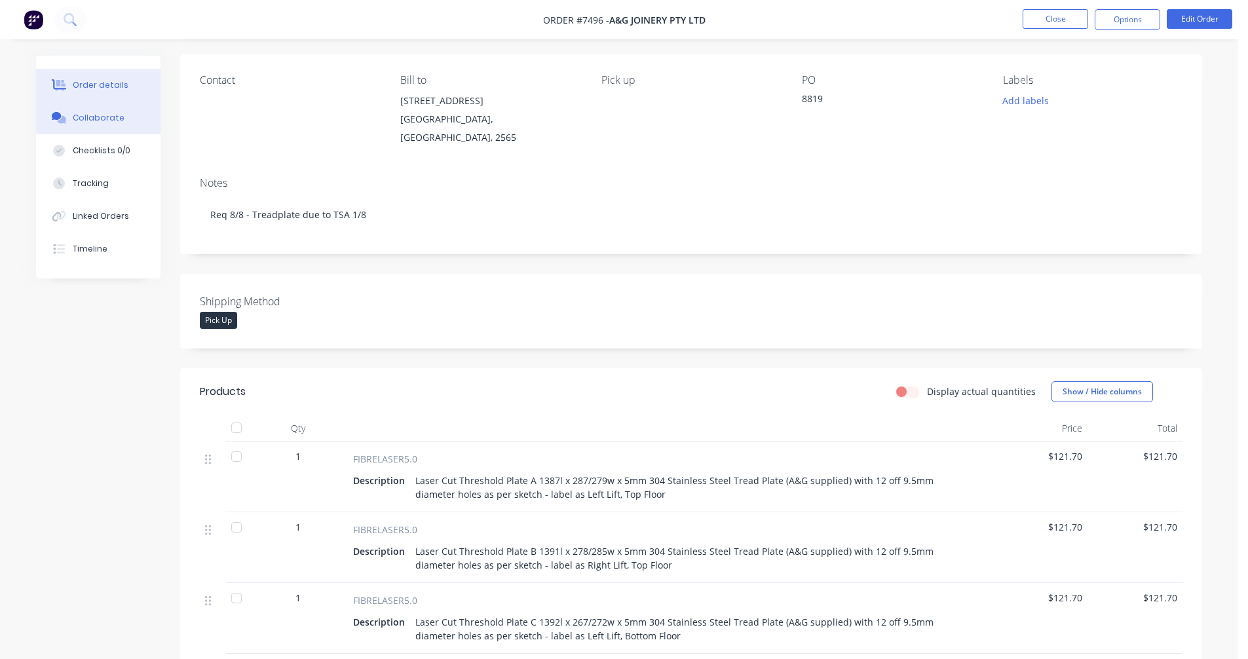
click at [89, 113] on div "Collaborate" at bounding box center [99, 118] width 52 height 12
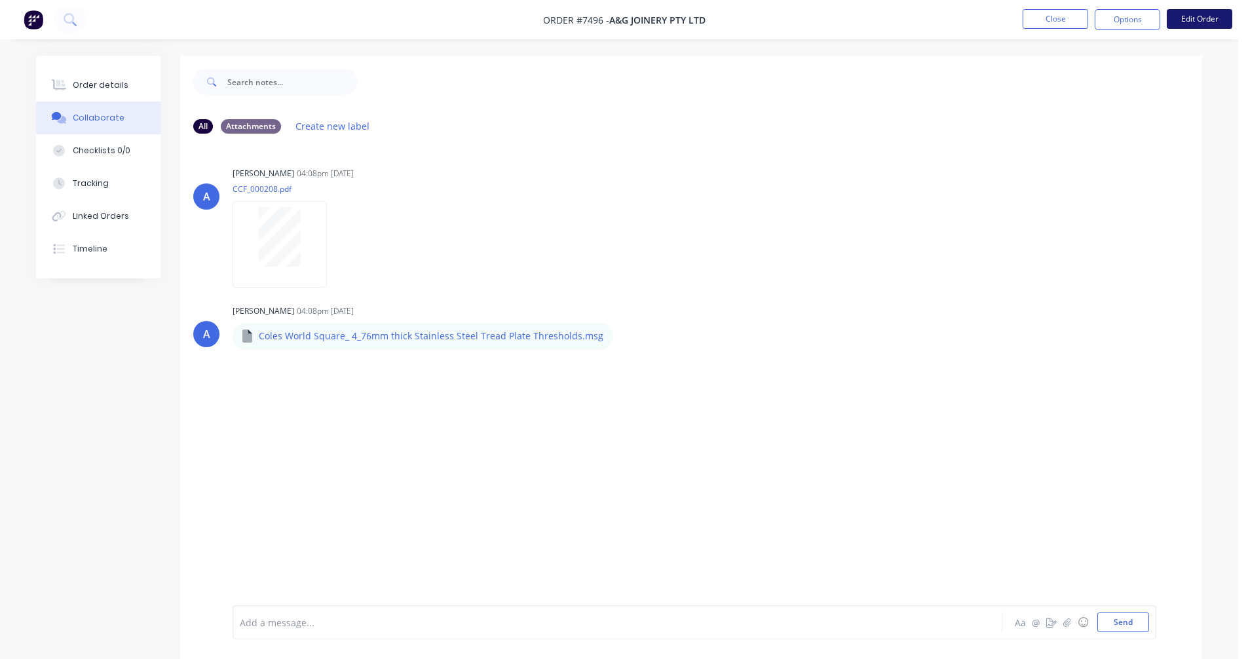
click at [1183, 22] on button "Edit Order" at bounding box center [1200, 19] width 66 height 20
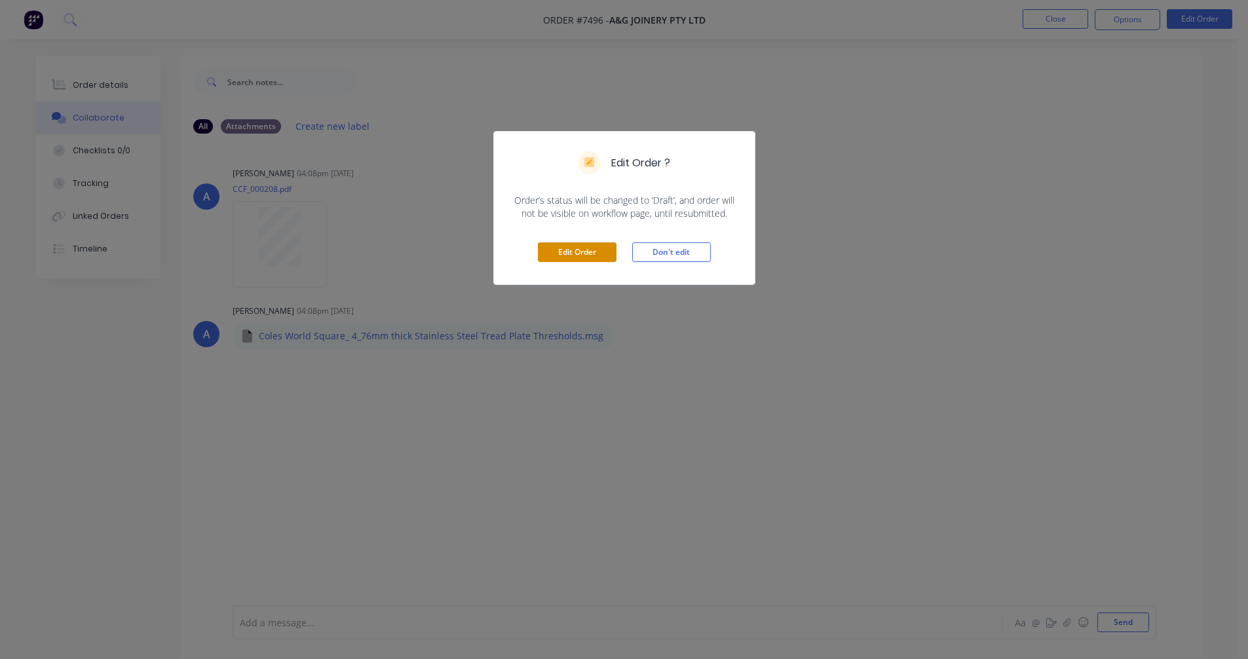
click at [555, 248] on button "Edit Order" at bounding box center [577, 252] width 79 height 20
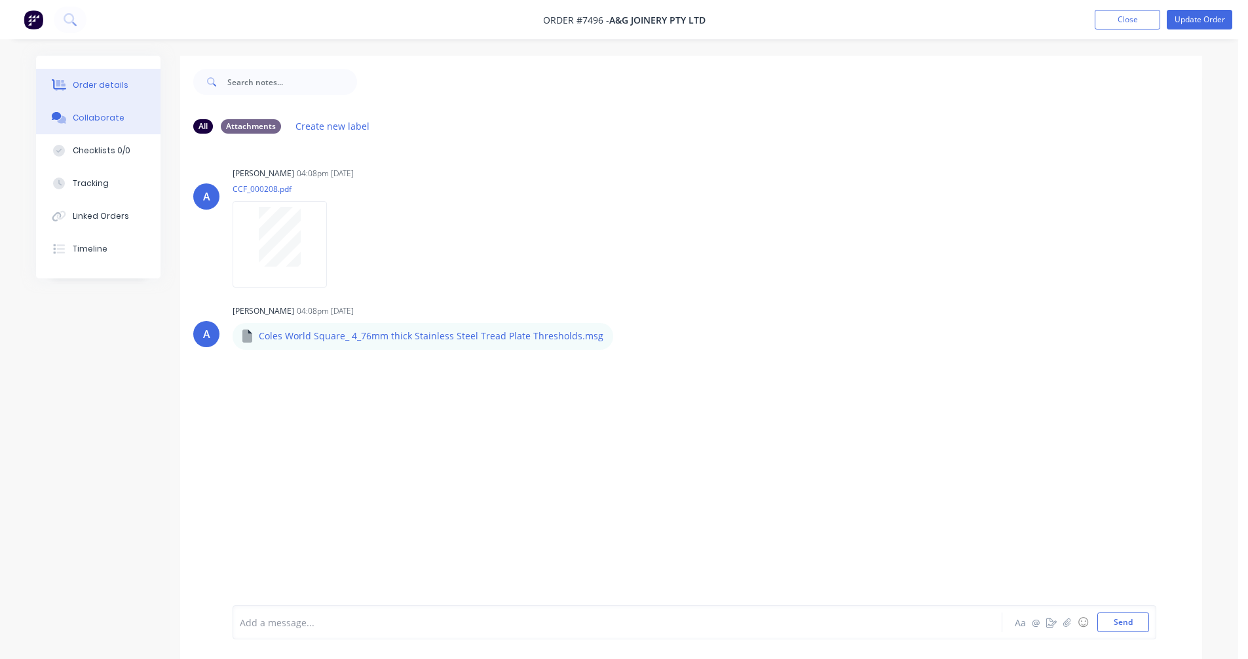
click at [96, 92] on button "Order details" at bounding box center [98, 85] width 124 height 33
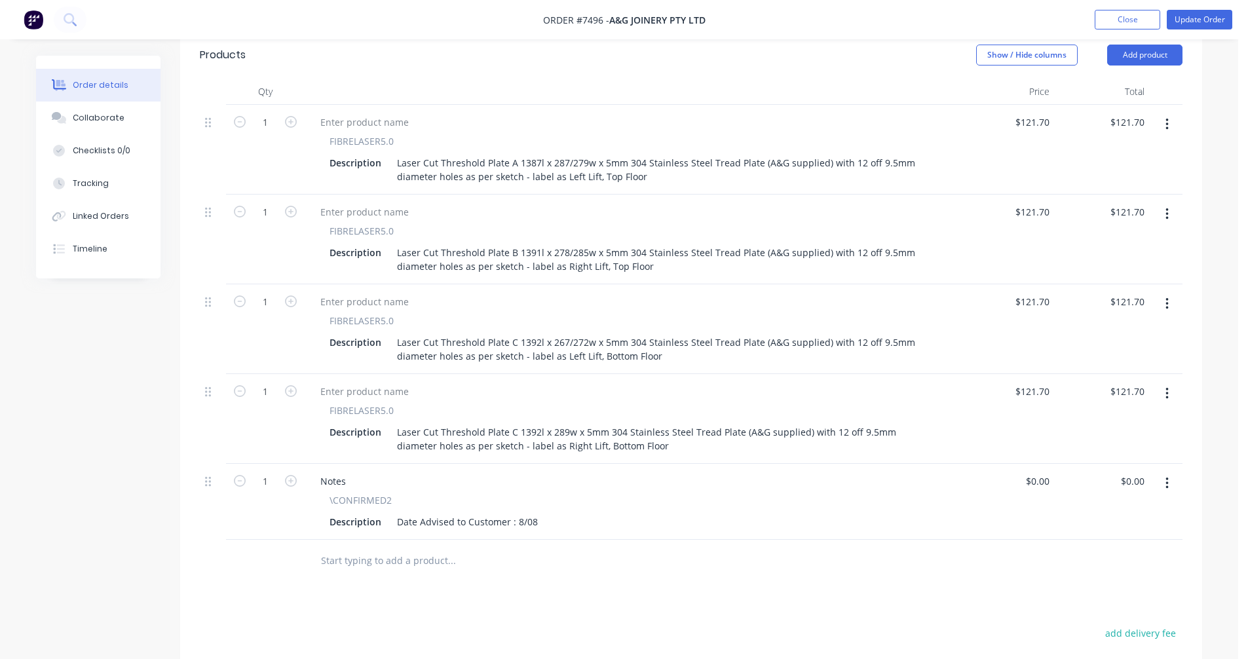
scroll to position [590, 0]
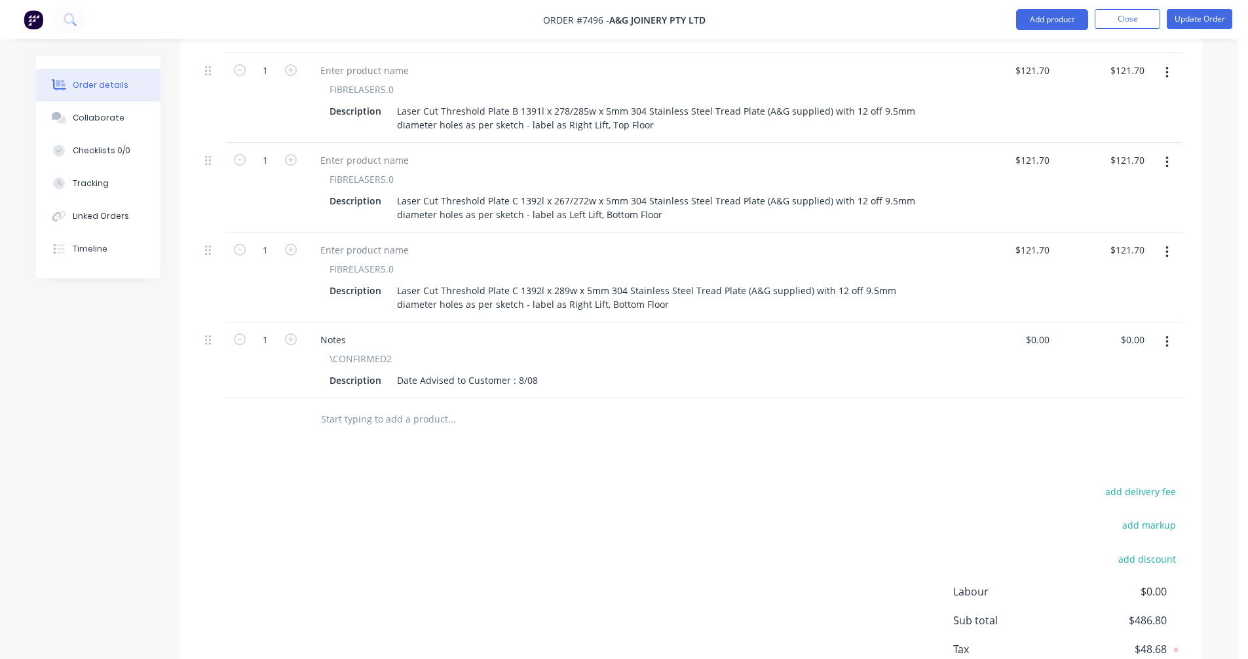
click at [371, 407] on input "text" at bounding box center [451, 419] width 262 height 26
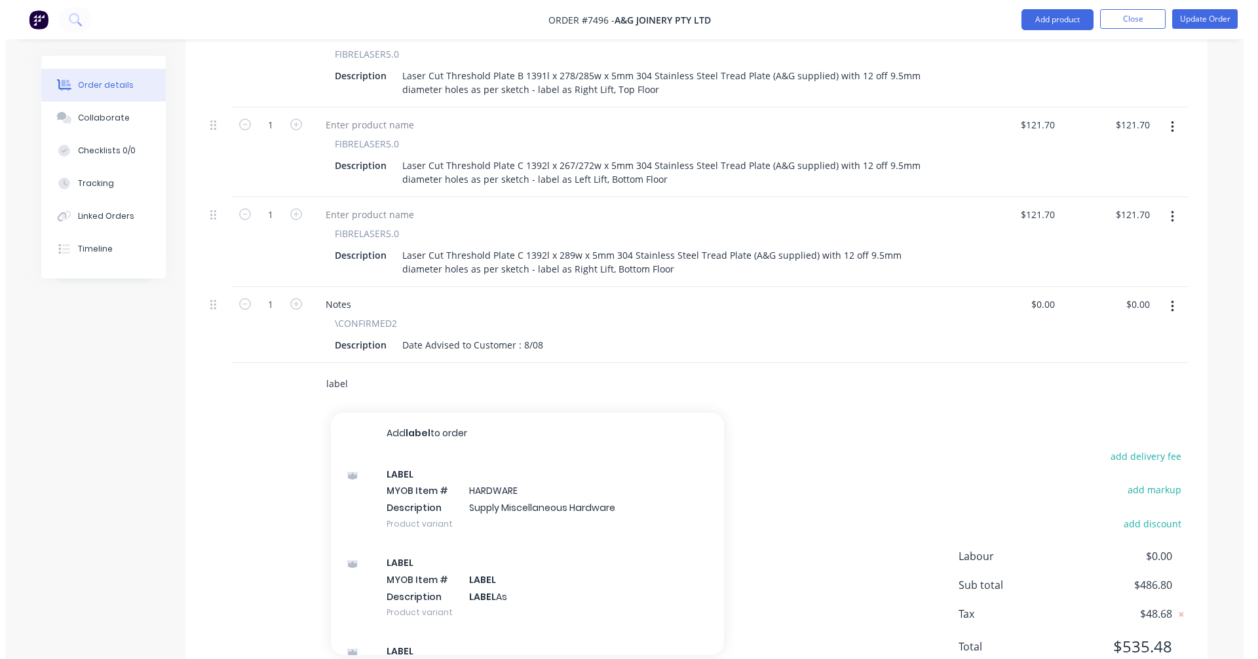
scroll to position [658, 0]
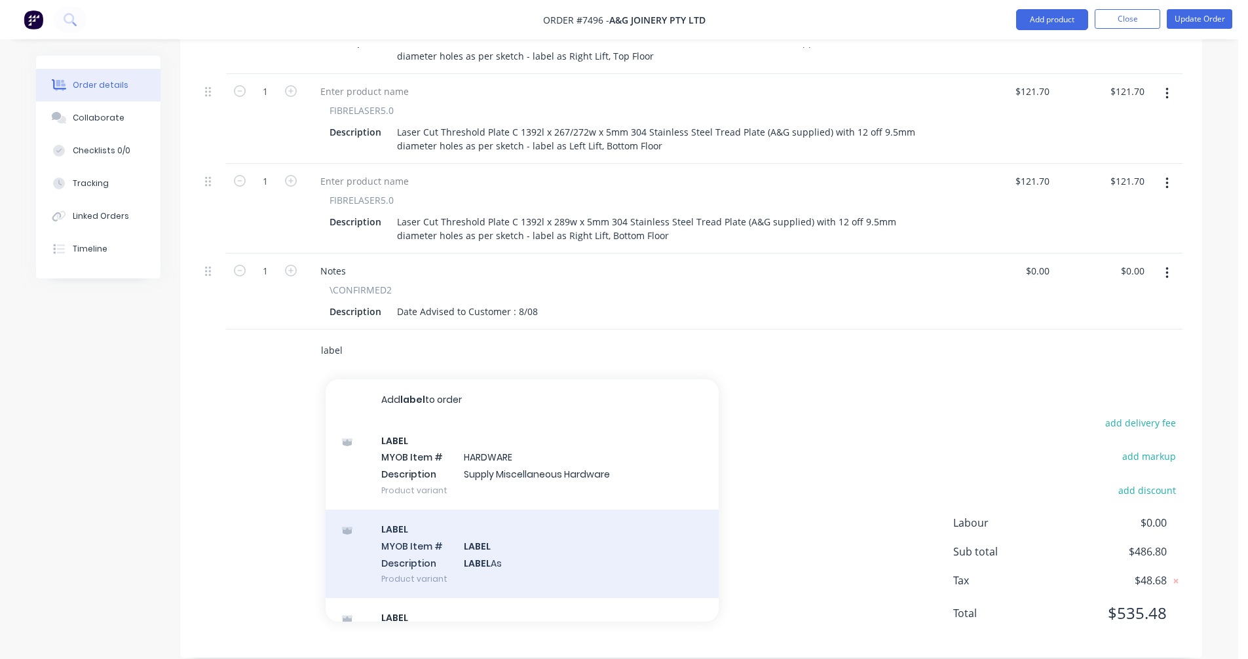
type input "label"
click at [444, 543] on div "LABEL MYOB Item # LABEL Description LABEL As Product variant" at bounding box center [522, 554] width 393 height 88
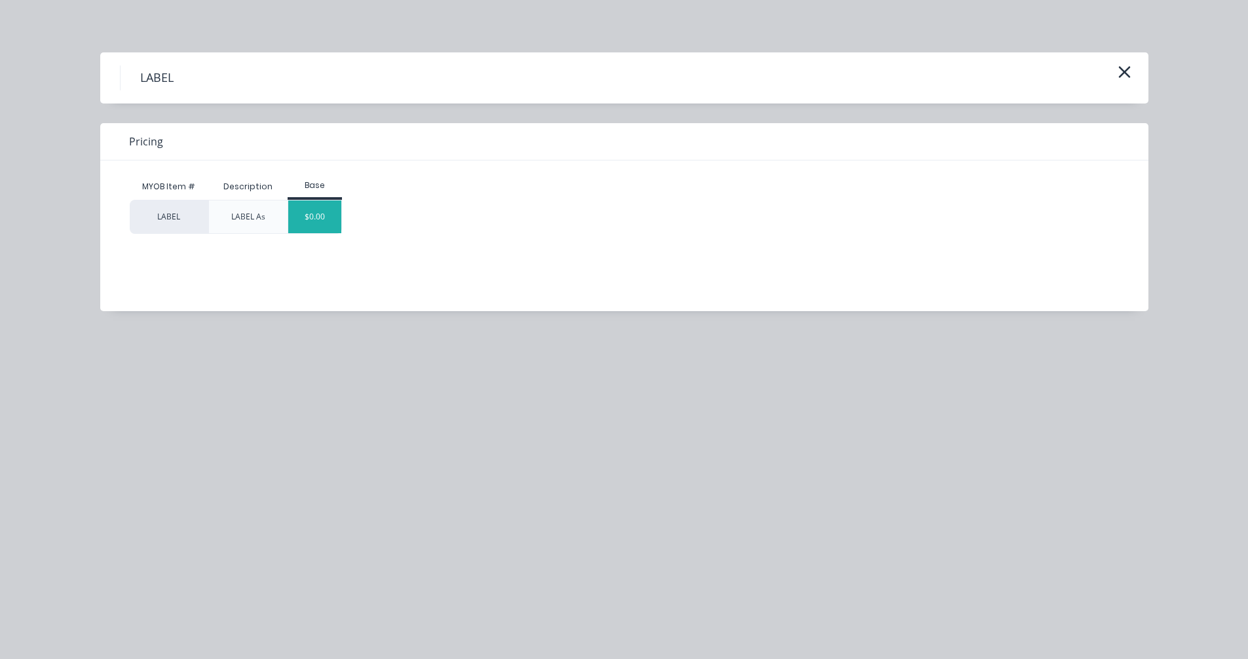
drag, startPoint x: 335, startPoint y: 213, endPoint x: 383, endPoint y: 252, distance: 62.4
click at [334, 213] on div "$0.00" at bounding box center [314, 216] width 53 height 33
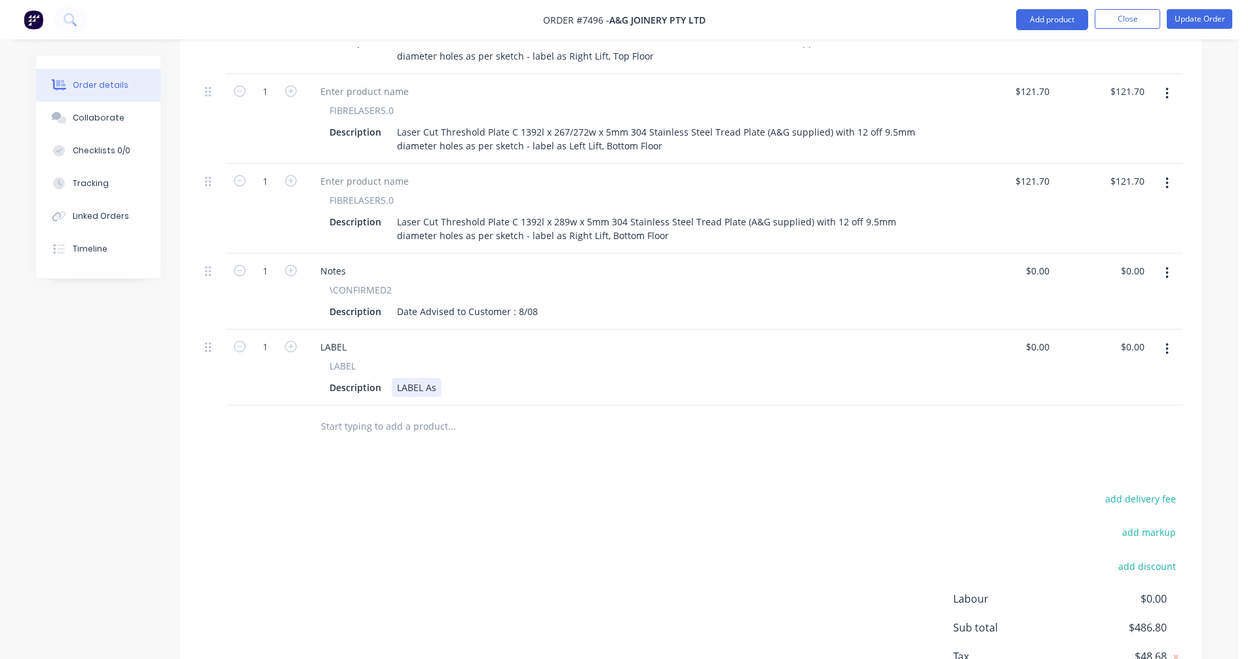
click at [439, 378] on div "LABEL As" at bounding box center [417, 387] width 50 height 19
type input "$0.00"
click at [1200, 18] on button "Update Order" at bounding box center [1200, 19] width 66 height 20
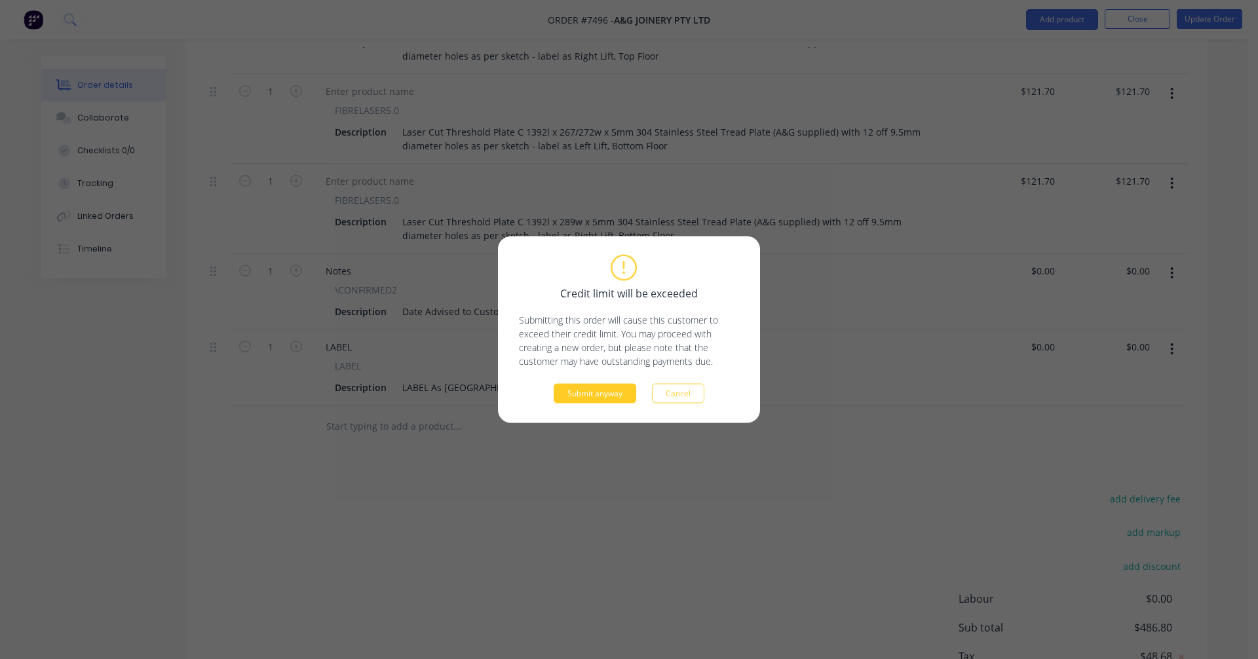
click at [601, 396] on button "Submit anyway" at bounding box center [595, 394] width 83 height 20
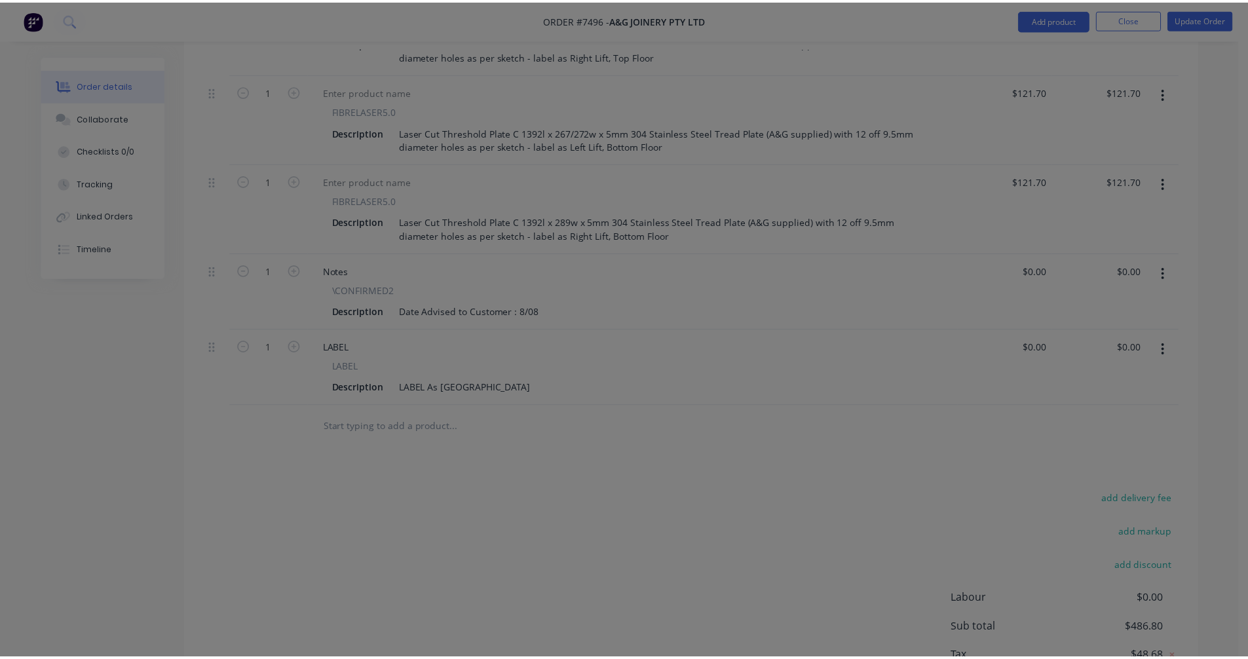
scroll to position [504, 0]
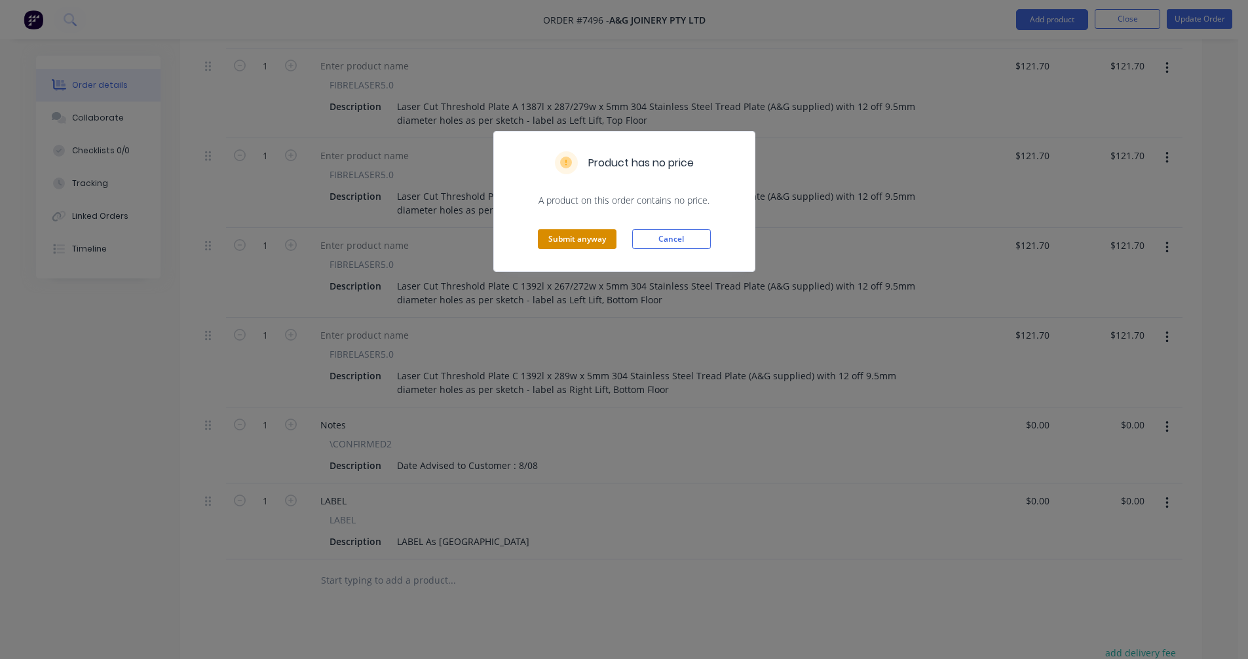
click at [582, 243] on button "Submit anyway" at bounding box center [577, 239] width 79 height 20
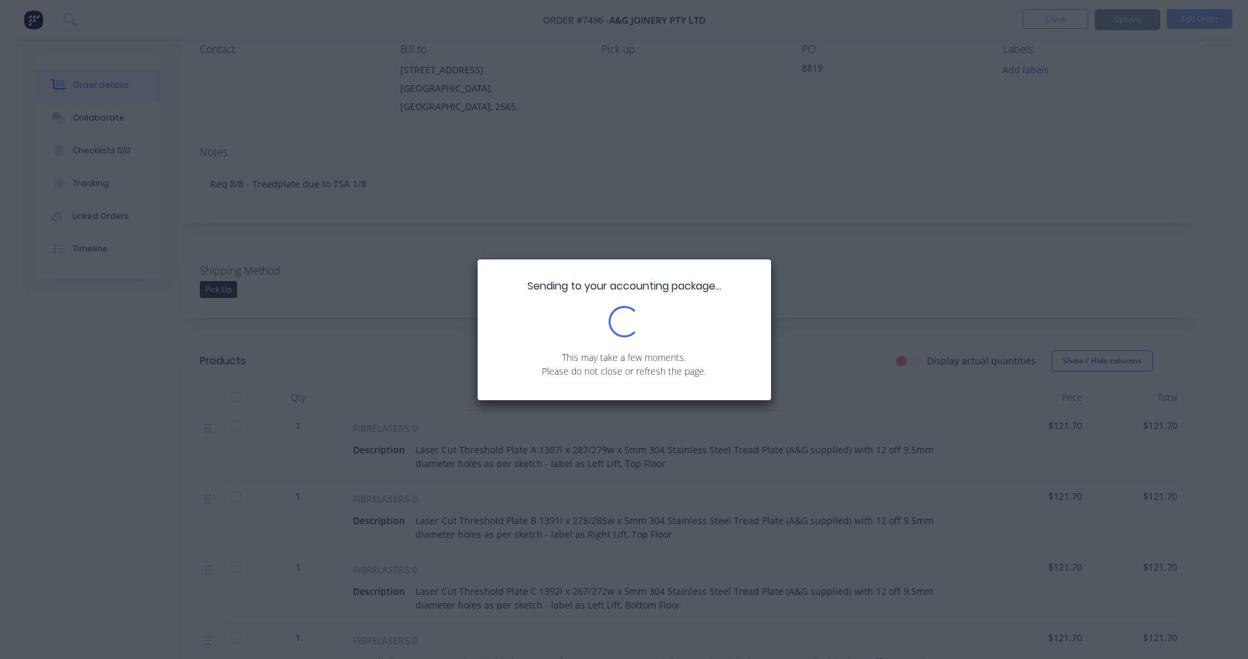
scroll to position [0, 0]
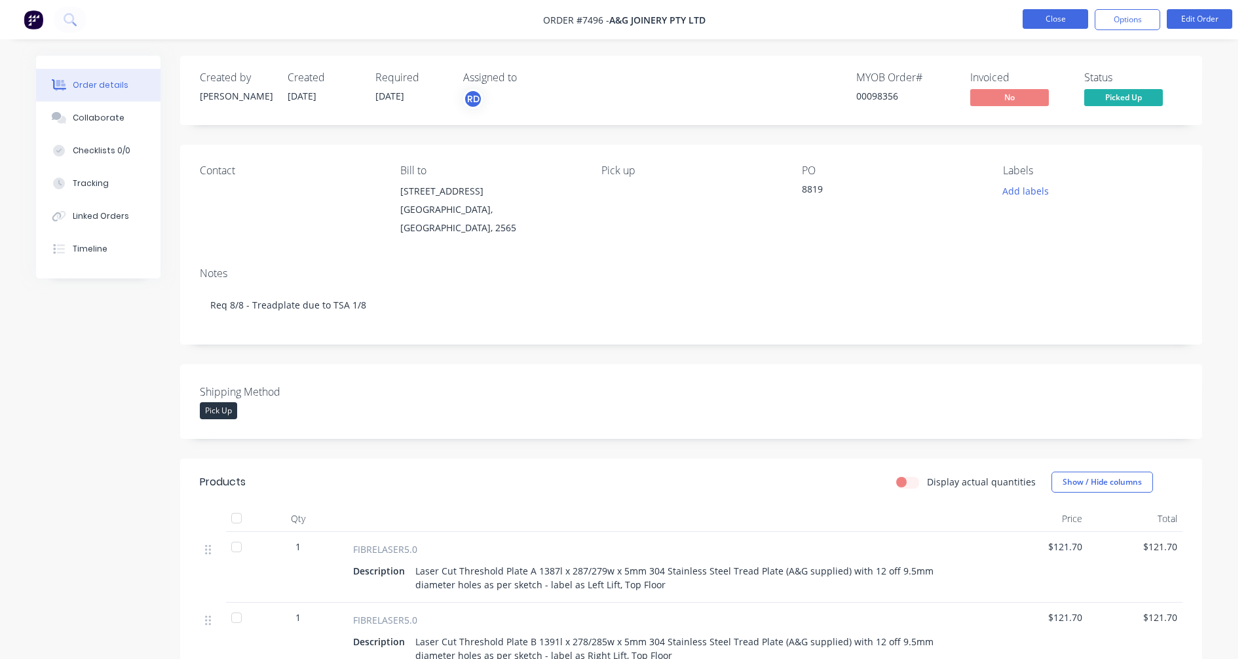
click at [1056, 16] on button "Close" at bounding box center [1056, 19] width 66 height 20
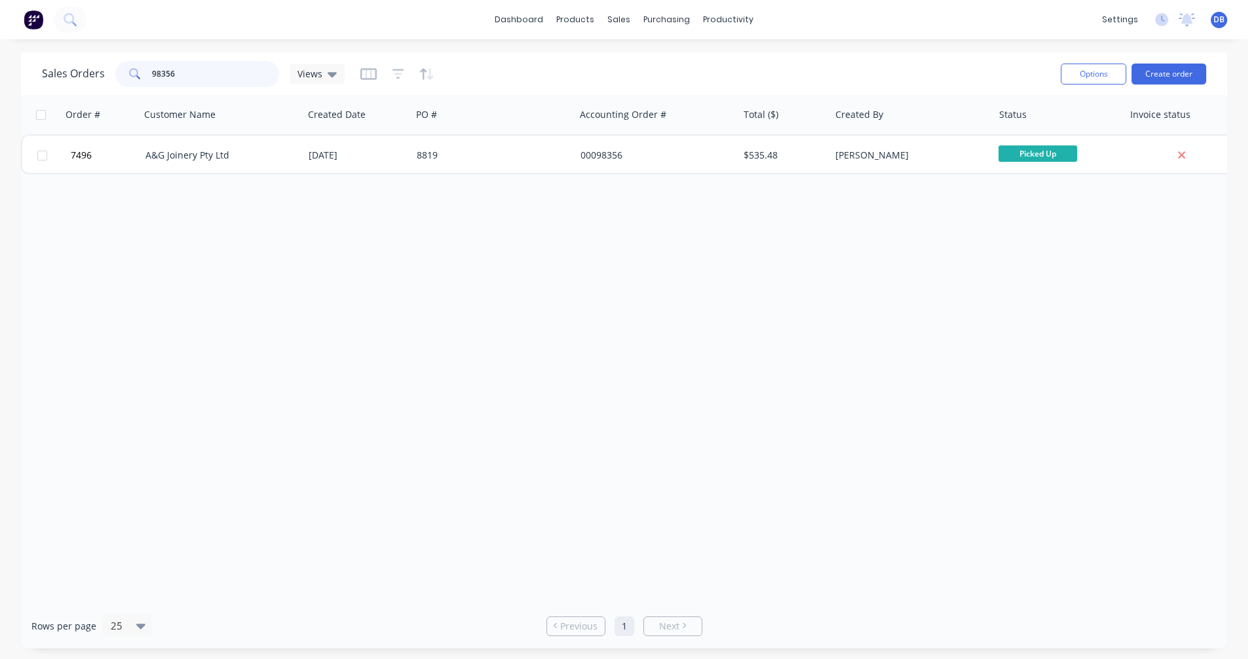
drag, startPoint x: 178, startPoint y: 71, endPoint x: 116, endPoint y: 71, distance: 61.6
click at [116, 71] on div "98356" at bounding box center [197, 74] width 164 height 26
type input "97229"
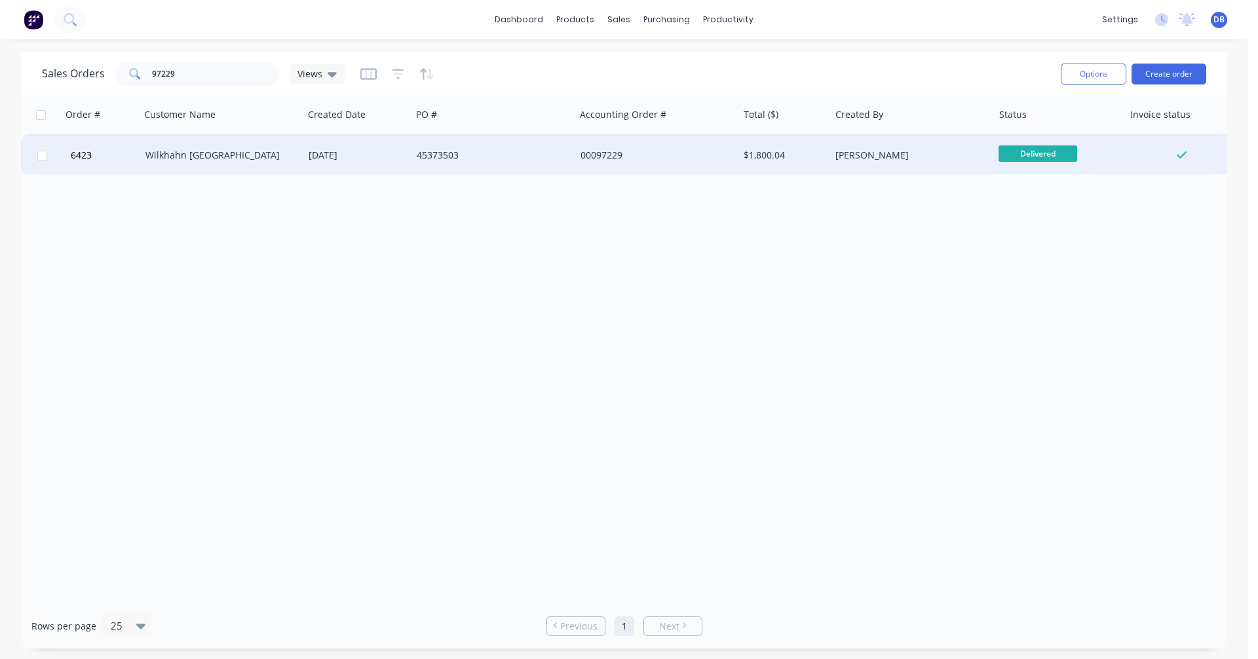
click at [172, 158] on div "Wilkhahn [GEOGRAPHIC_DATA]" at bounding box center [217, 155] width 145 height 13
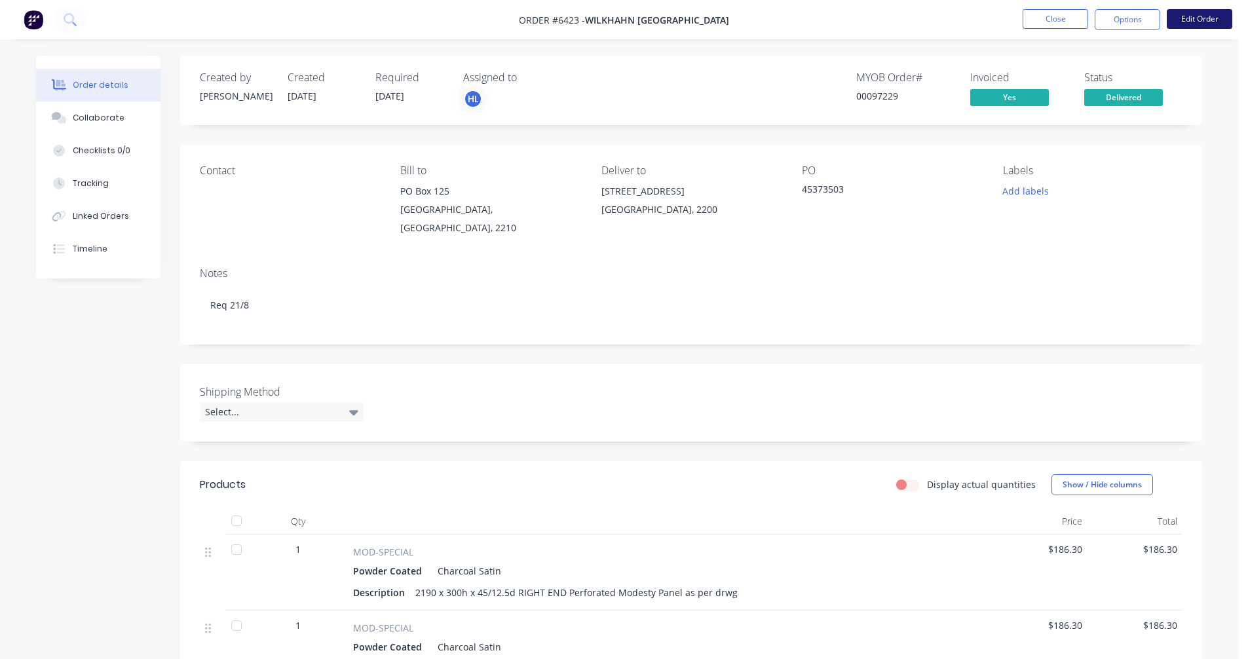
click at [1209, 18] on button "Edit Order" at bounding box center [1200, 19] width 66 height 20
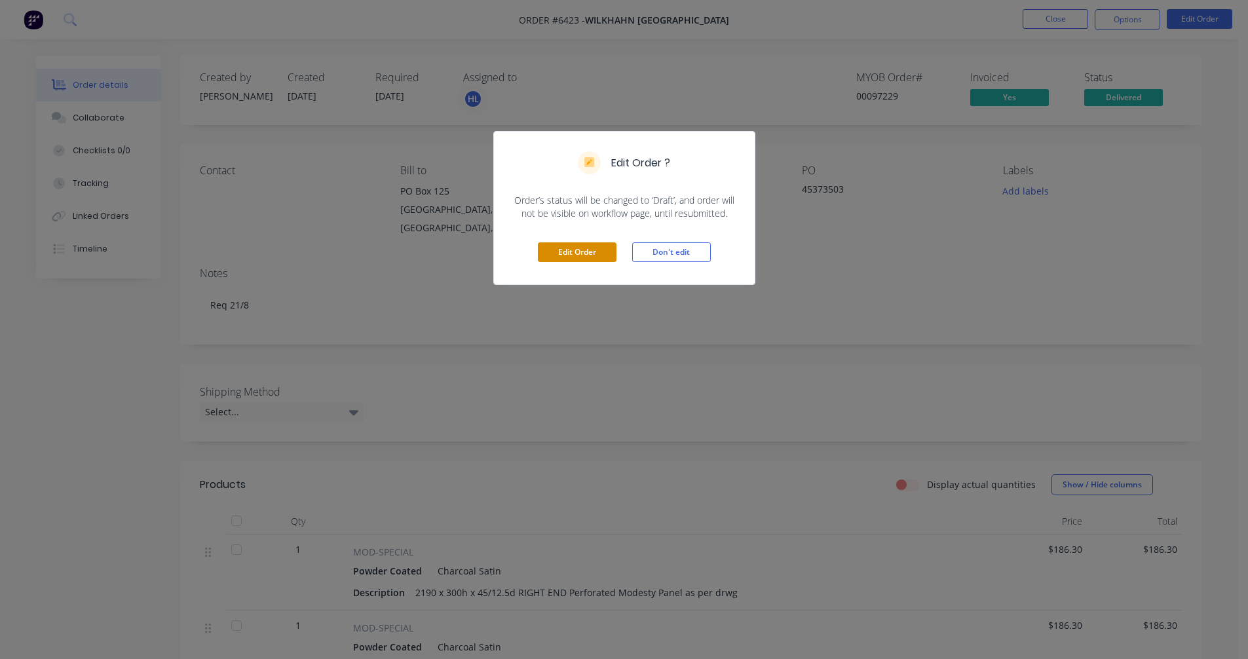
click at [574, 252] on button "Edit Order" at bounding box center [577, 252] width 79 height 20
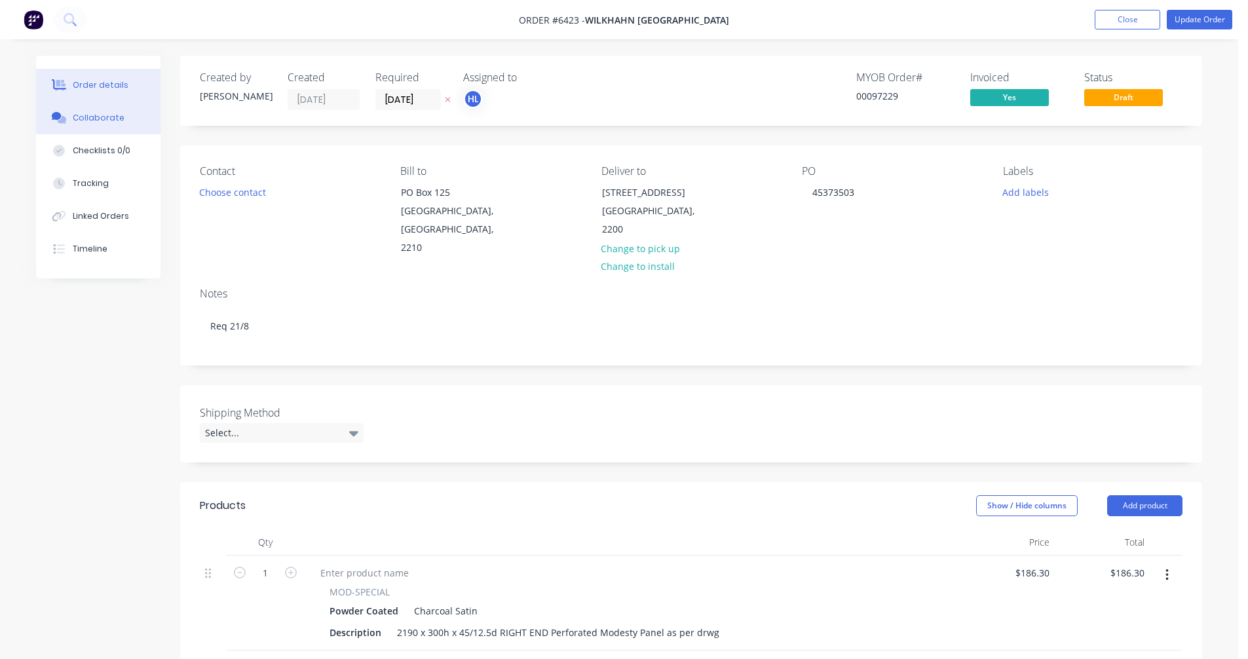
click at [90, 121] on div "Collaborate" at bounding box center [99, 118] width 52 height 12
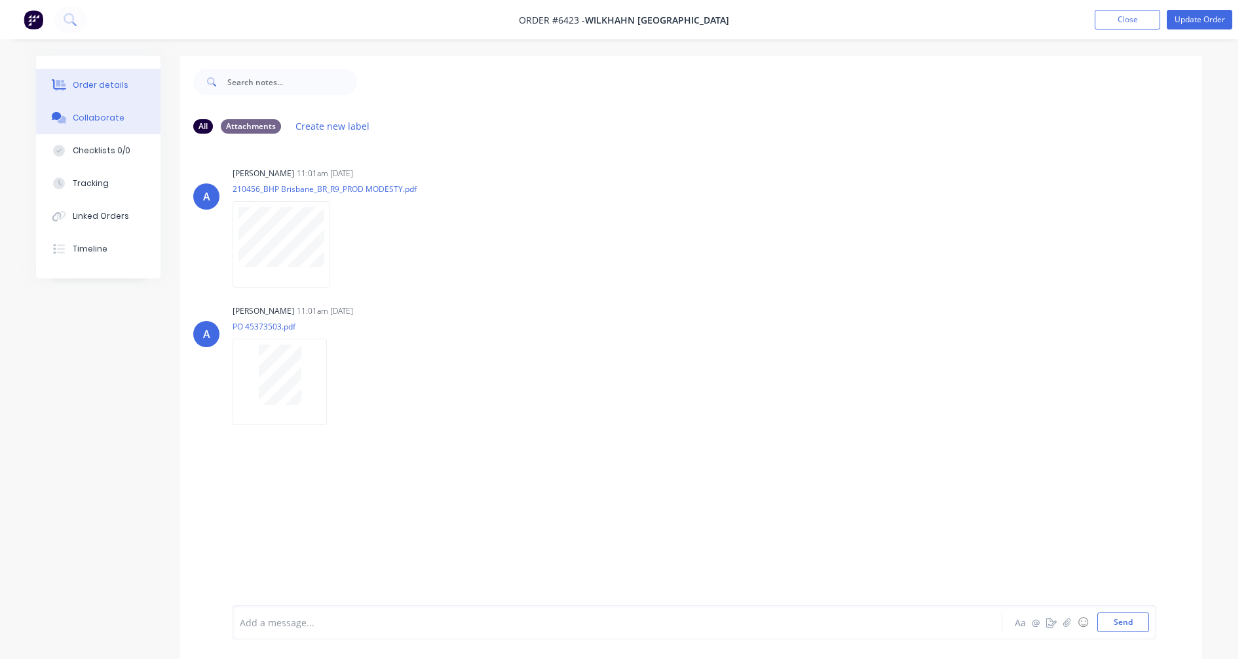
click at [86, 85] on div "Order details" at bounding box center [101, 85] width 56 height 12
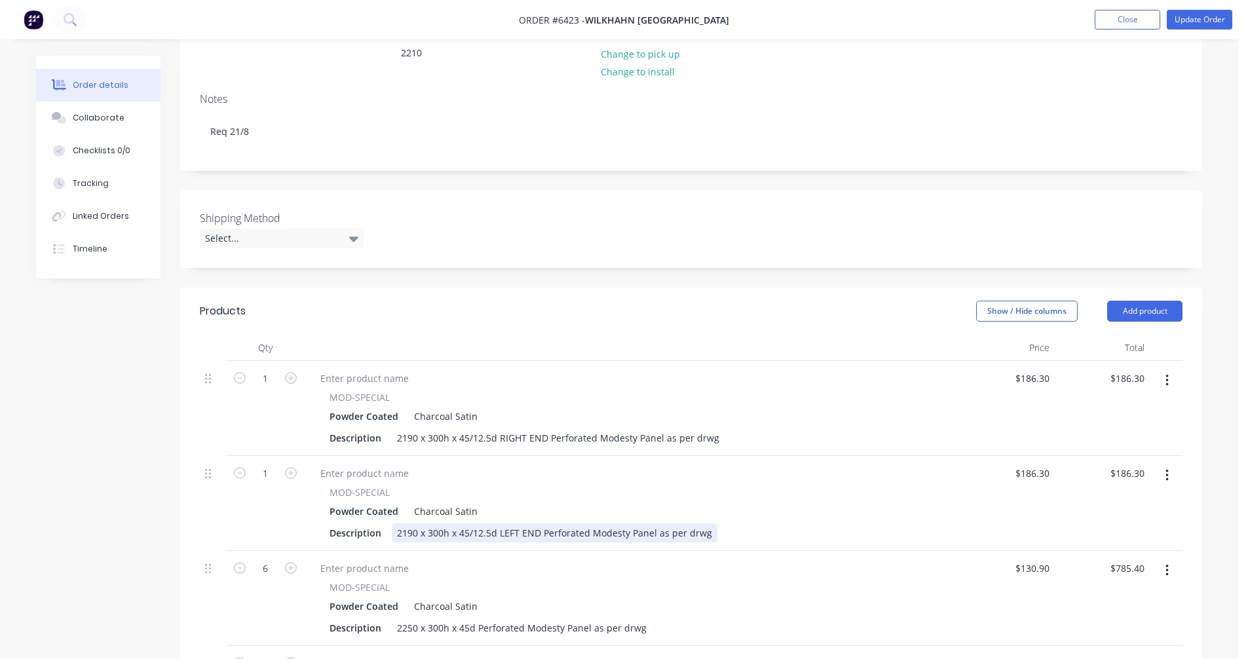
scroll to position [262, 0]
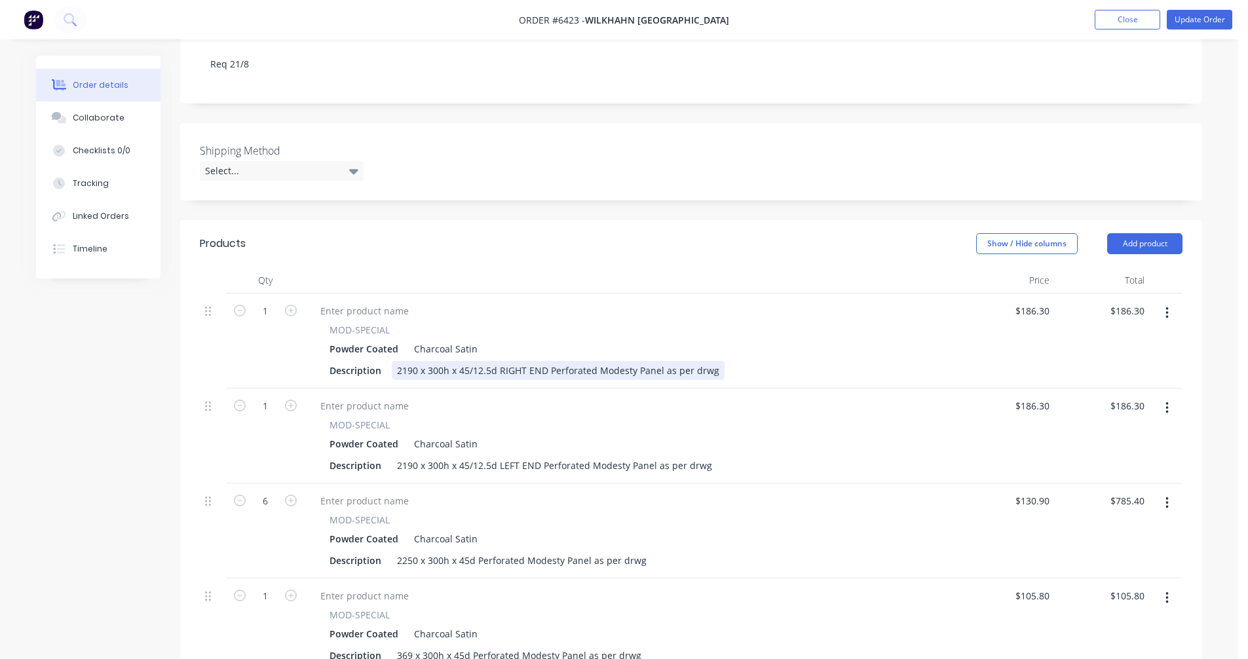
click at [415, 361] on div "2190 x 300h x 45/12.5d RIGHT END Perforated Modesty Panel as per drwg" at bounding box center [558, 370] width 333 height 19
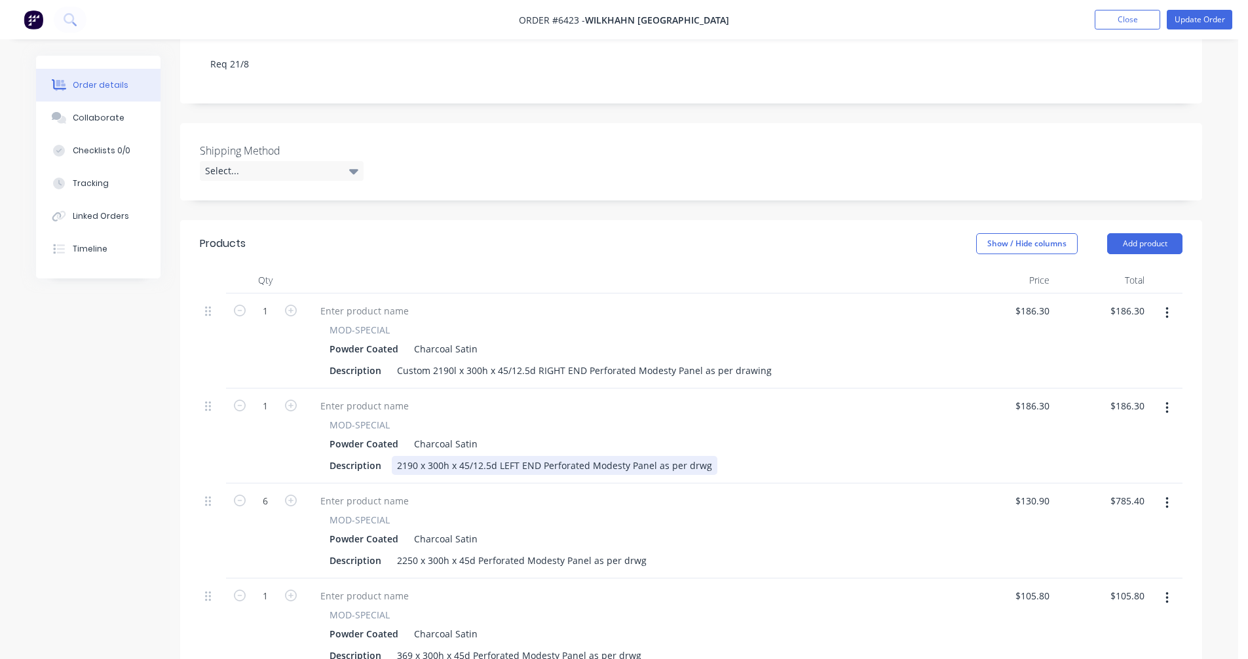
drag, startPoint x: 398, startPoint y: 446, endPoint x: 448, endPoint y: 448, distance: 50.5
click at [400, 456] on div "2190 x 300h x 45/12.5d LEFT END Perforated Modesty Panel as per drwg" at bounding box center [555, 465] width 326 height 19
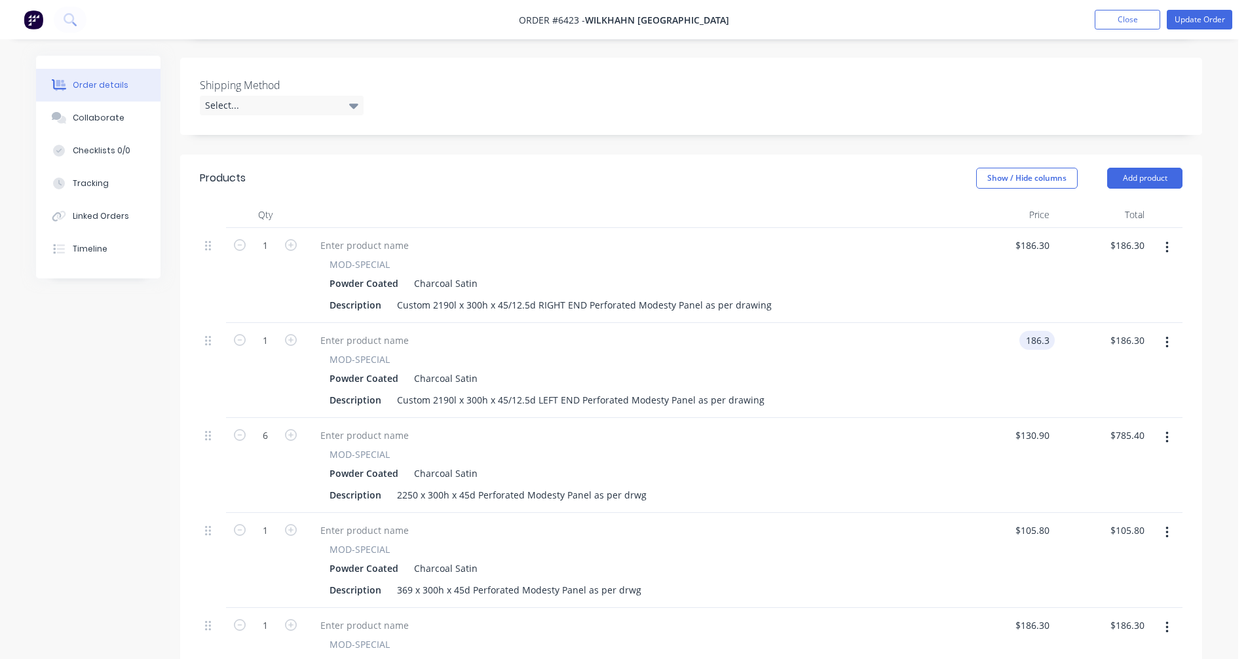
scroll to position [393, 0]
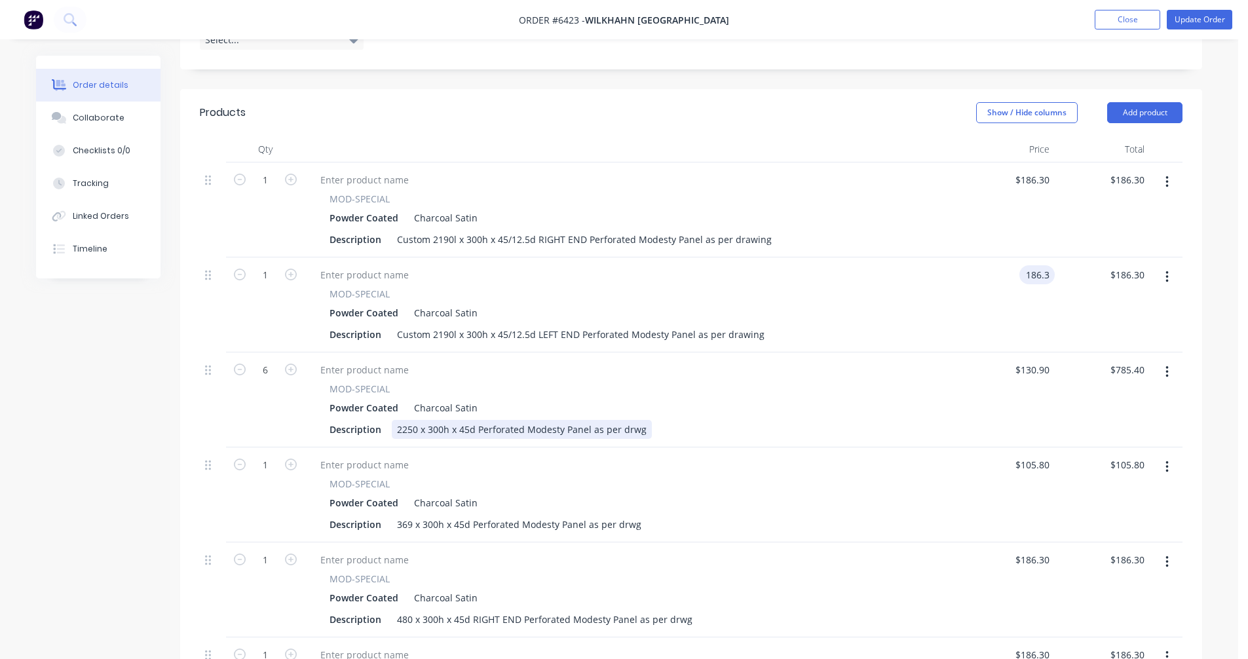
type input "$186.30"
click at [395, 420] on div "2250 x 300h x 45d Perforated Modesty Panel as per drwg" at bounding box center [522, 429] width 260 height 19
type input "$130.90"
click at [423, 515] on div "369 x 300h x 45d Perforated Modesty Panel as per drwg" at bounding box center [519, 524] width 255 height 19
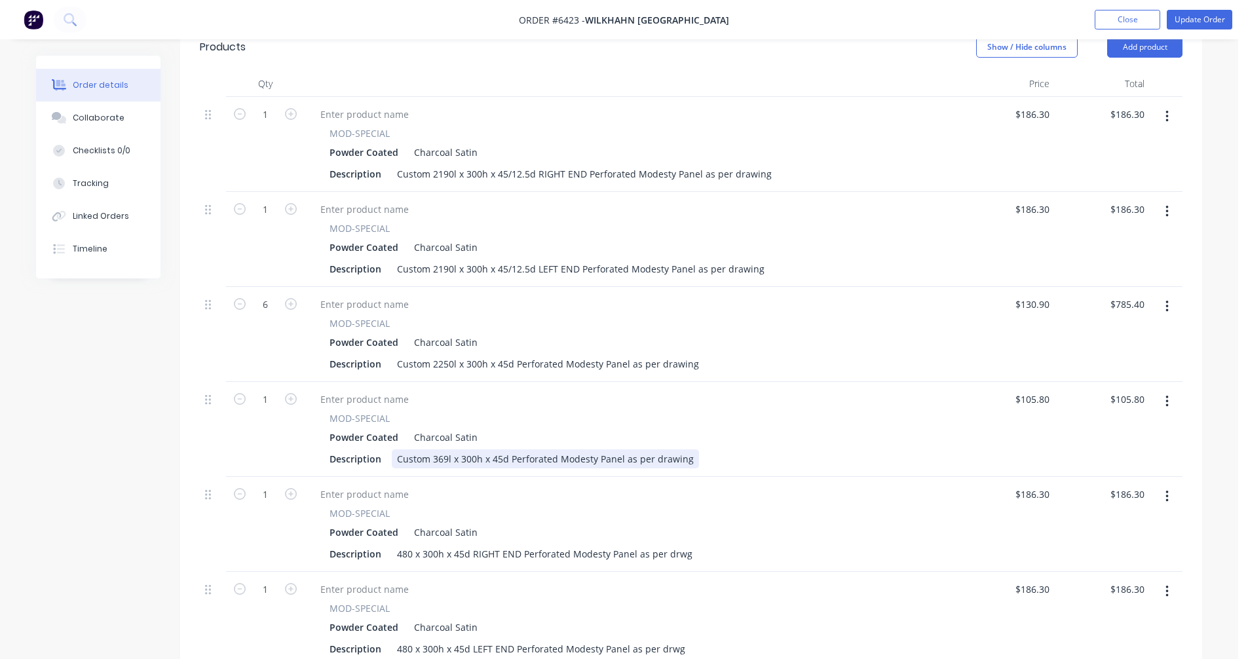
scroll to position [524, 0]
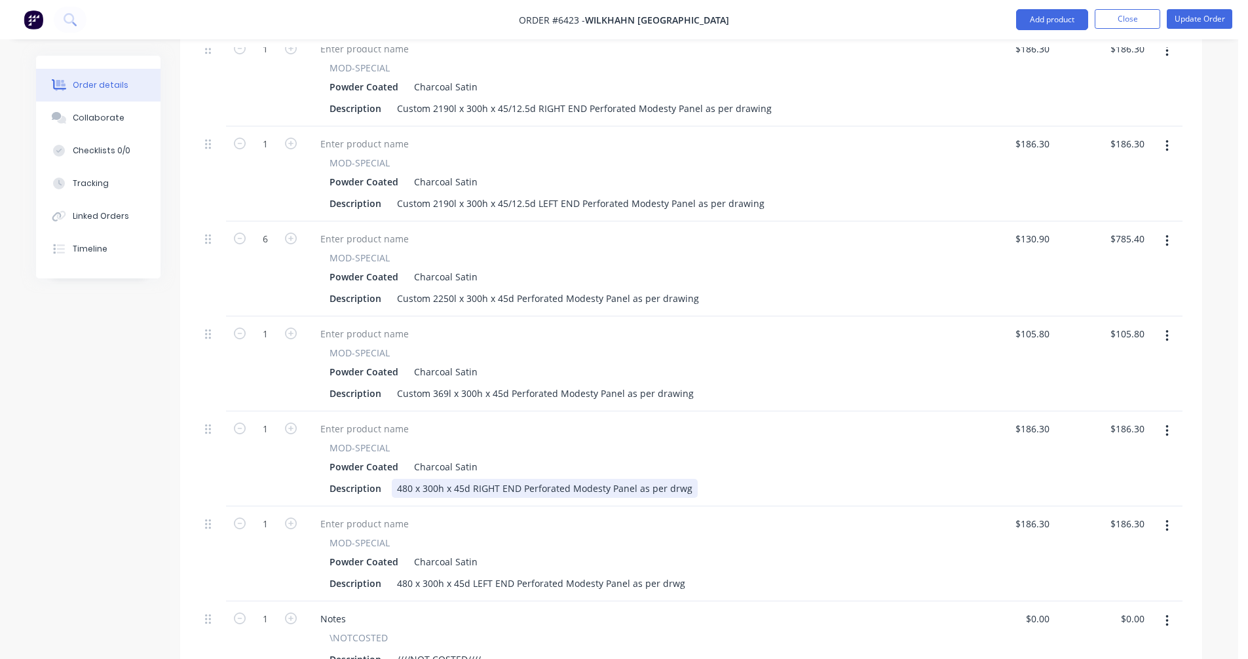
click at [450, 479] on div "480 x 300h x 45d RIGHT END Perforated Modesty Panel as per drwg" at bounding box center [545, 488] width 306 height 19
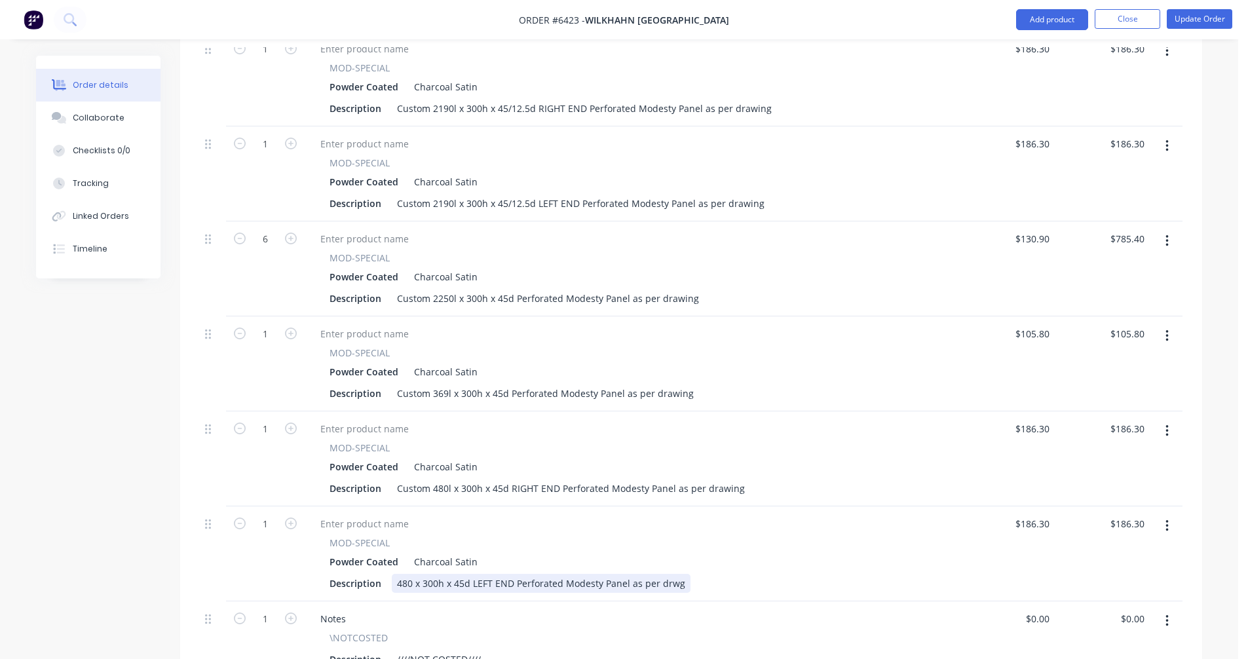
click at [396, 574] on div "480 x 300h x 45d LEFT END Perforated Modesty Panel as per drwg" at bounding box center [541, 583] width 299 height 19
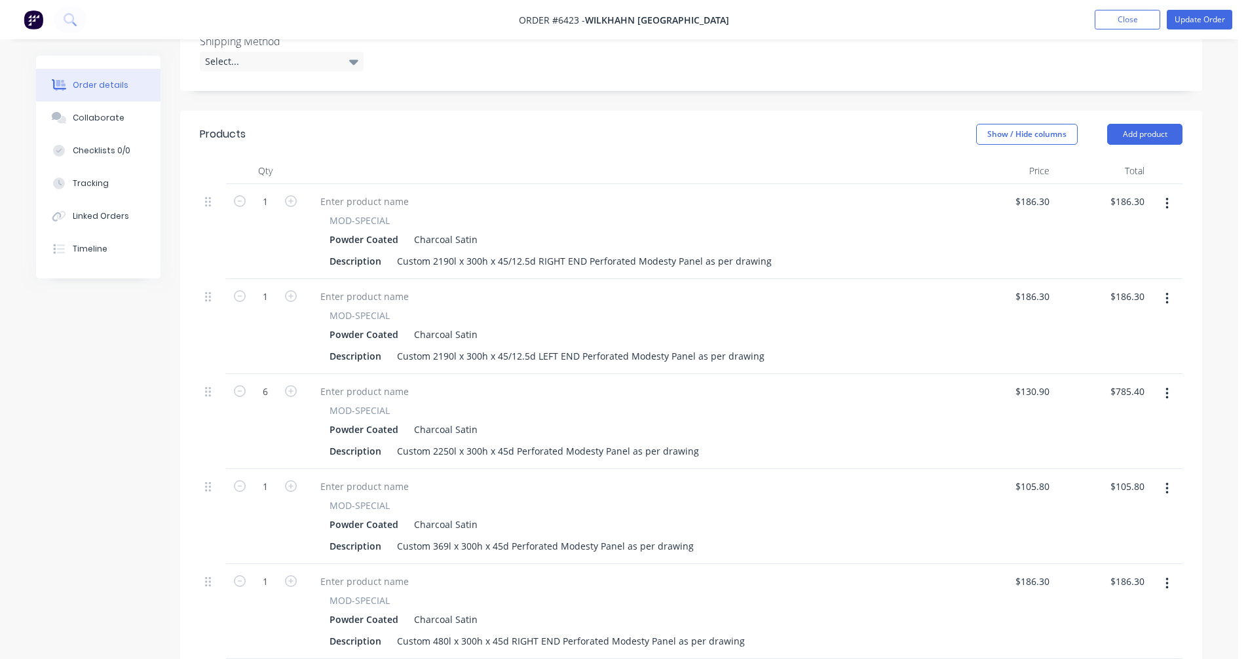
scroll to position [328, 0]
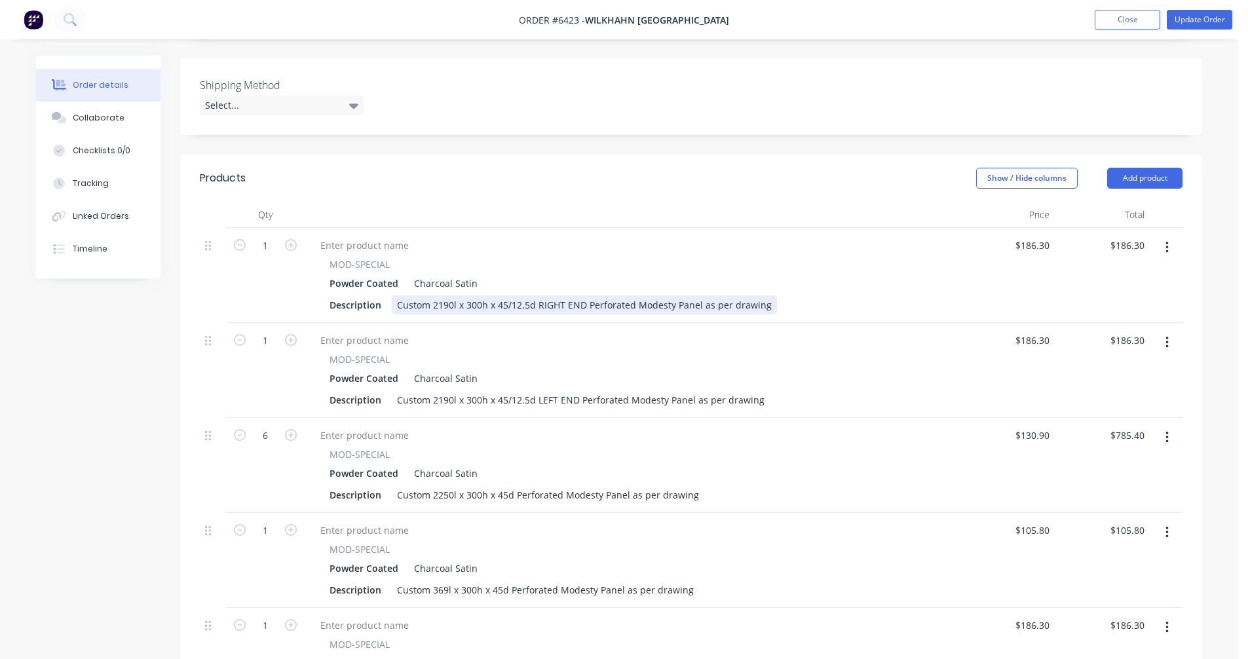
type input "$186.30"
click at [649, 295] on div "Custom 2190l x 300h x 45/12.5d RIGHT END Perforated Modesty Panel as per drawing" at bounding box center [584, 304] width 385 height 19
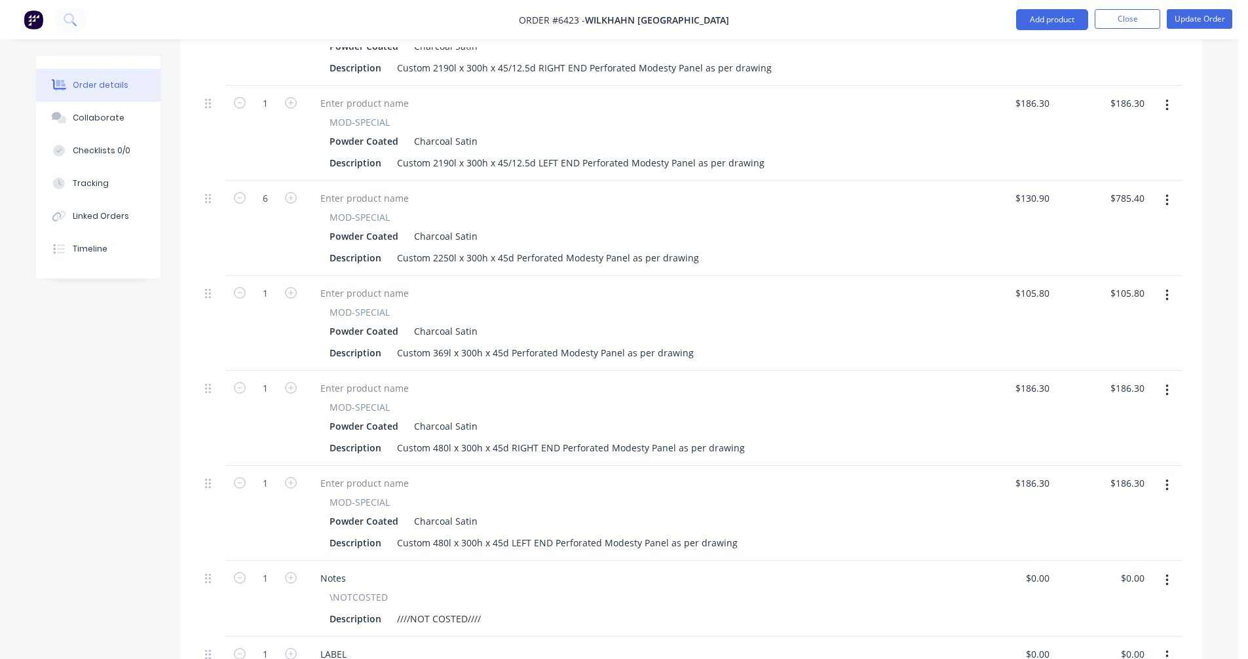
scroll to position [524, 0]
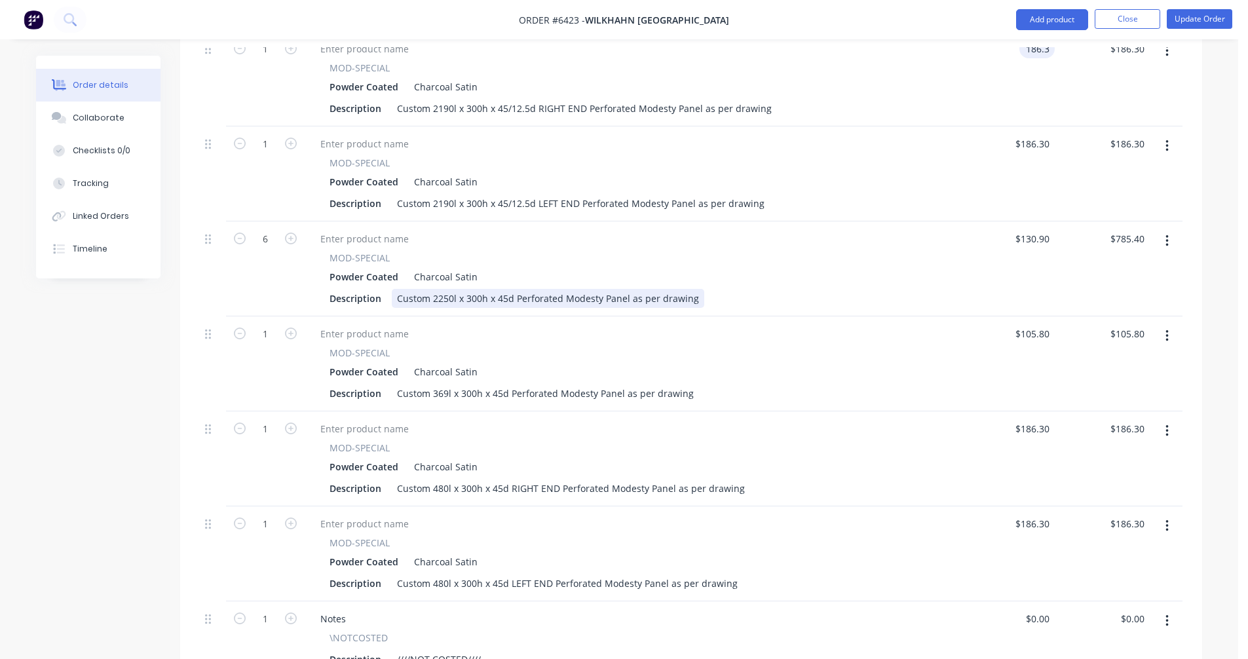
type input "$186.30"
click at [533, 289] on div "Custom 2250l x 300h x 45d Perforated Modesty Panel as per drawing" at bounding box center [548, 298] width 312 height 19
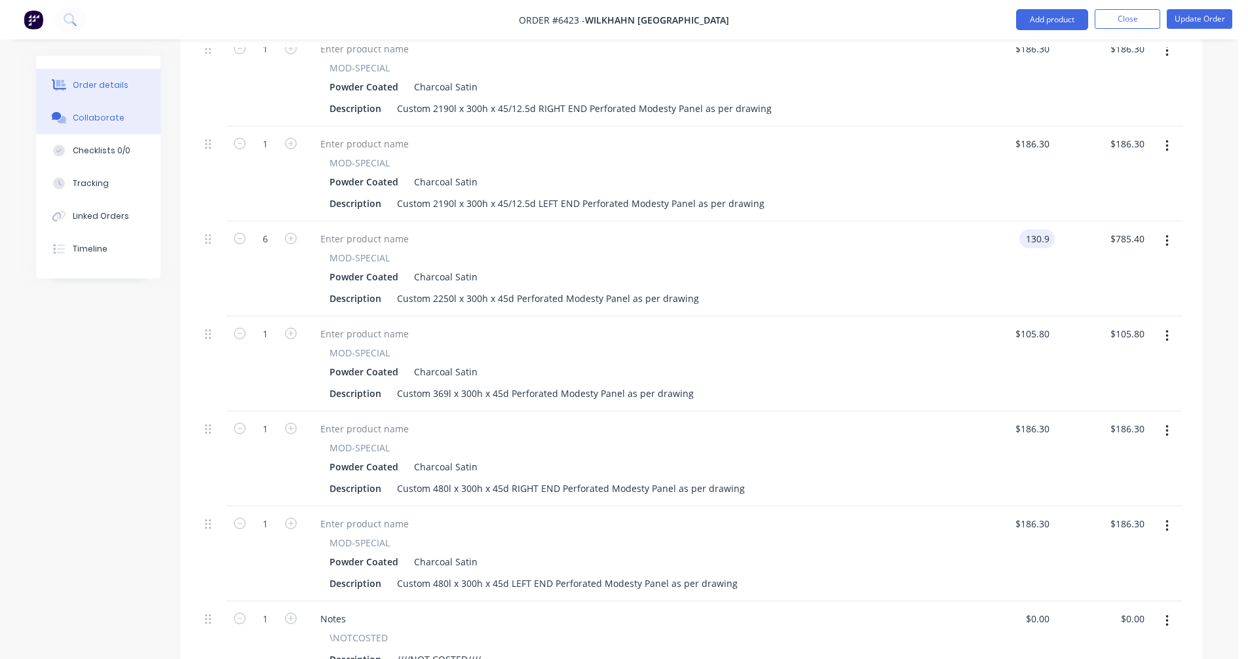
type input "$130.90"
click at [106, 122] on div "Collaborate" at bounding box center [99, 118] width 52 height 12
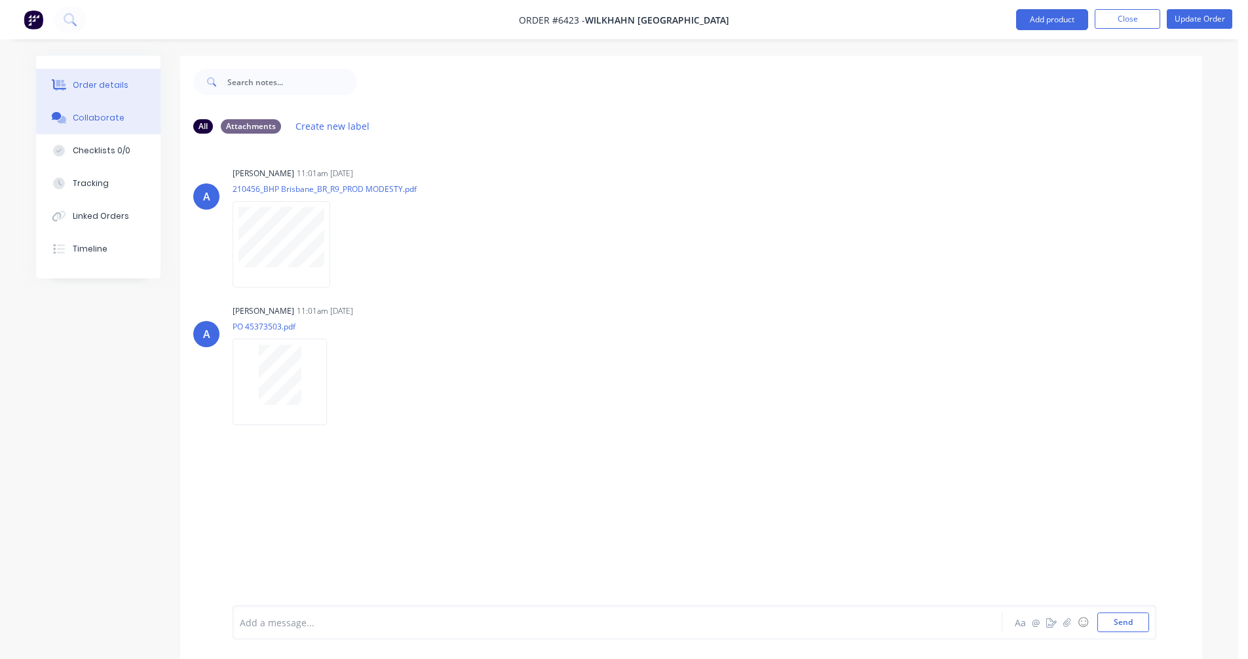
click at [78, 85] on div "Order details" at bounding box center [101, 85] width 56 height 12
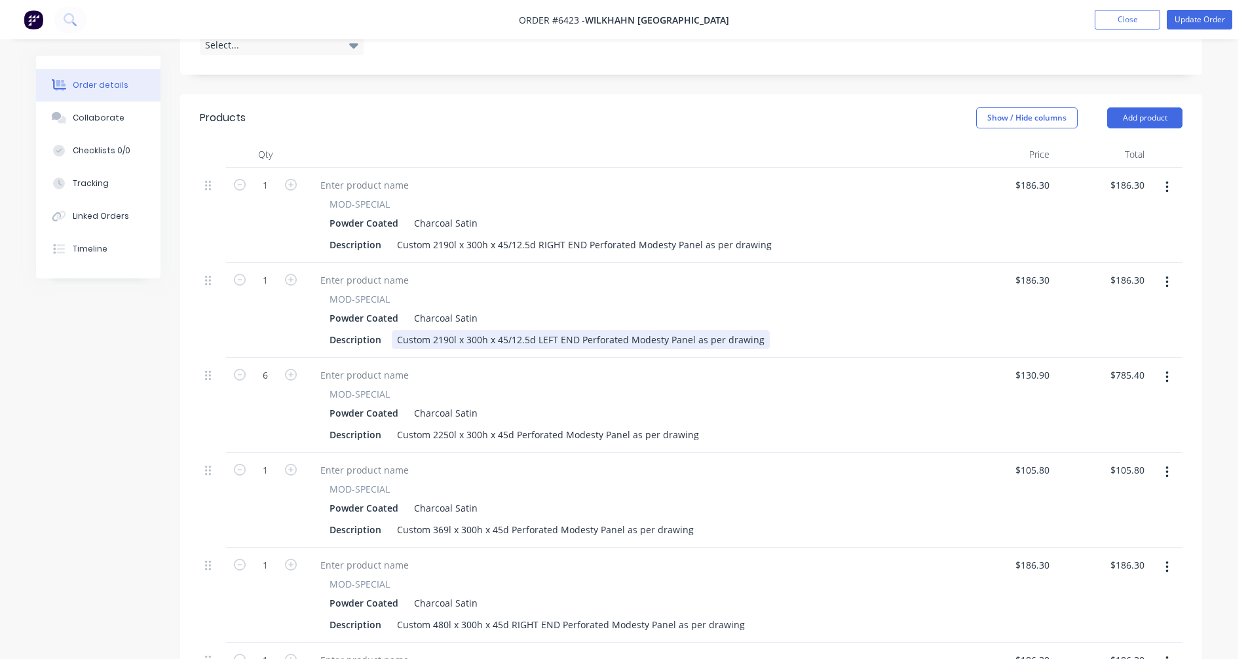
scroll to position [393, 0]
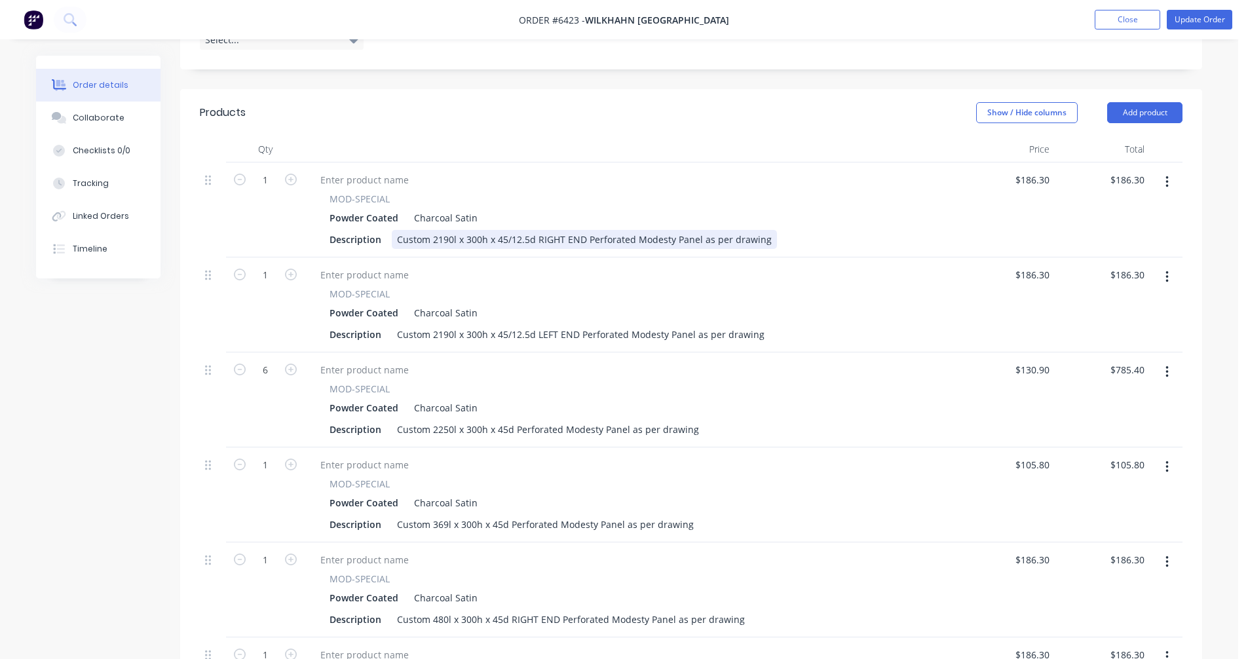
click at [615, 230] on div "Custom 2190l x 300h x 45/12.5d RIGHT END Perforated Modesty Panel as per drawing" at bounding box center [584, 239] width 385 height 19
type input "$171.00"
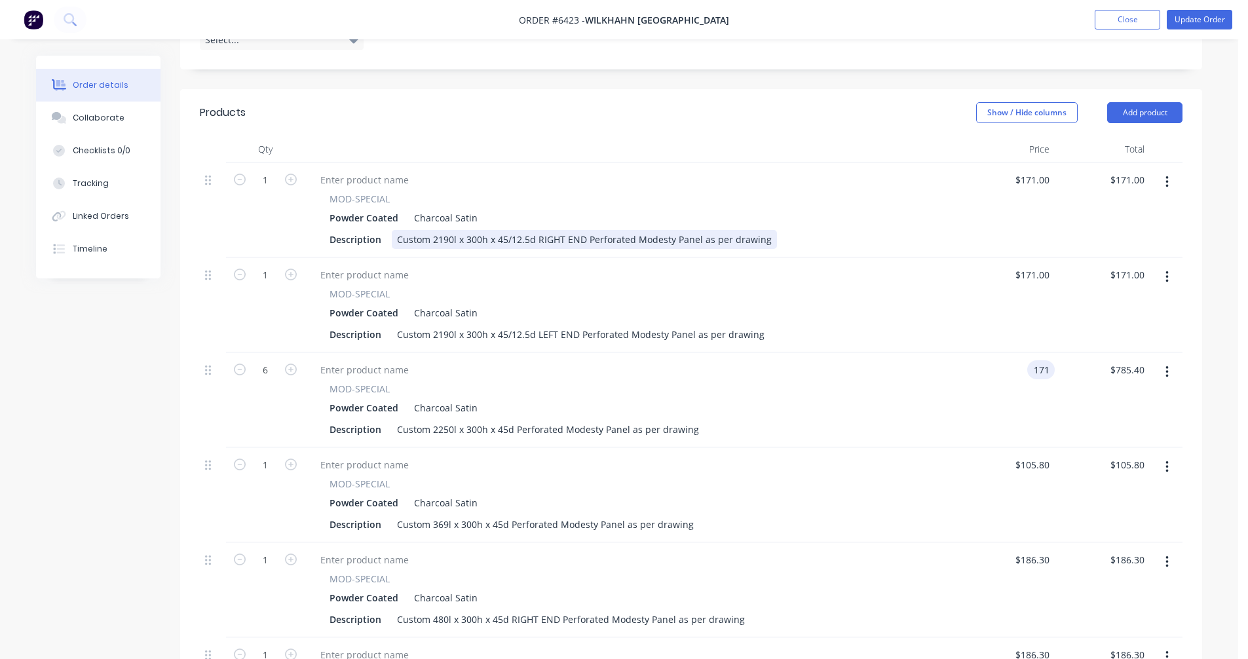
type input "$171.00"
type input "$1,026.00"
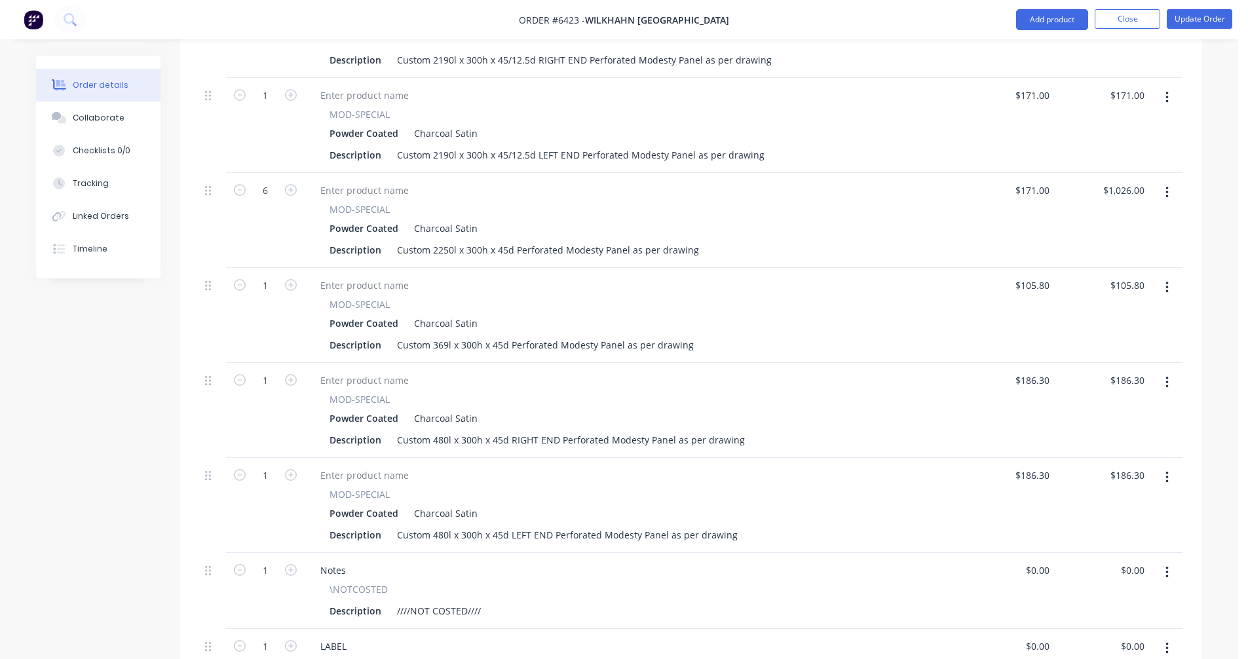
scroll to position [590, 0]
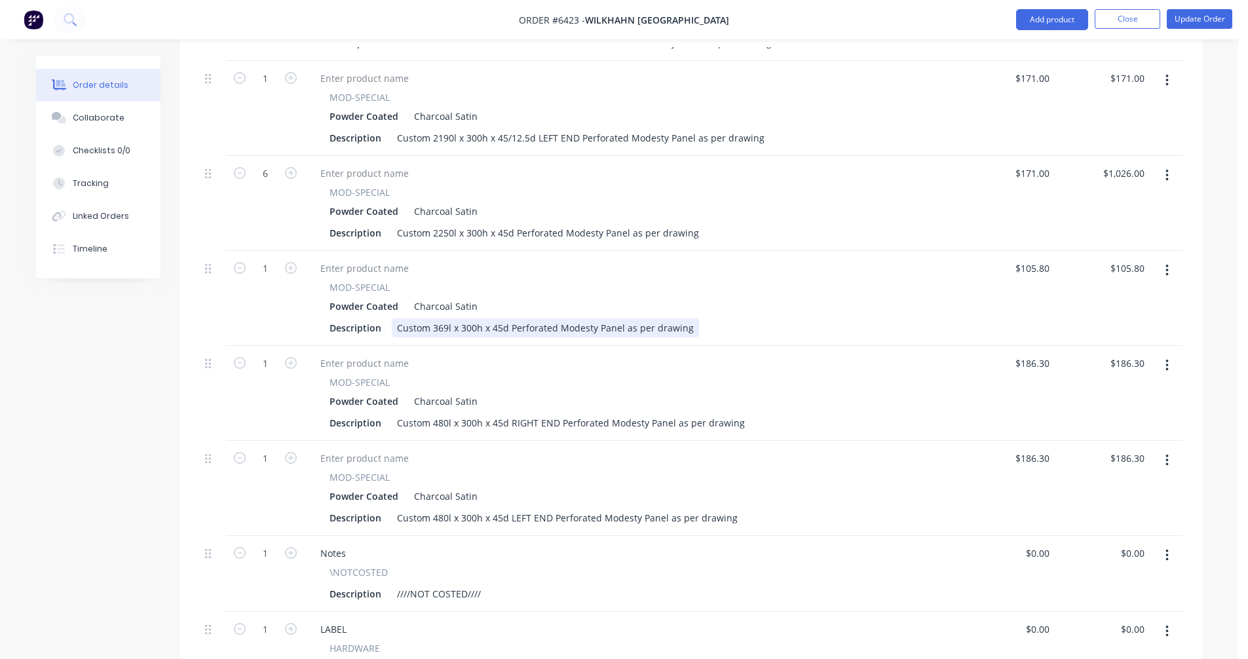
click at [495, 318] on div "Custom 369l x 300h x 45d Perforated Modesty Panel as per drawing" at bounding box center [545, 327] width 307 height 19
type input "$74.50"
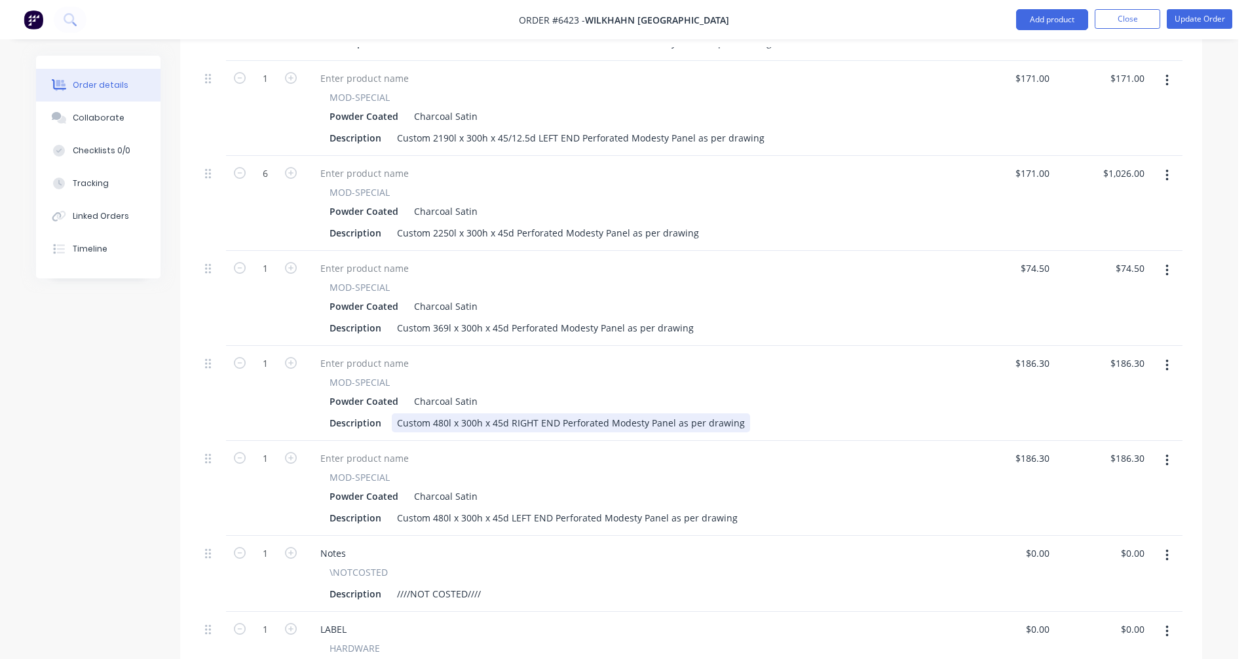
click at [460, 413] on div "Custom 480l x 300h x 45d RIGHT END Perforated Modesty Panel as per drawing" at bounding box center [571, 422] width 358 height 19
type input "$81.90"
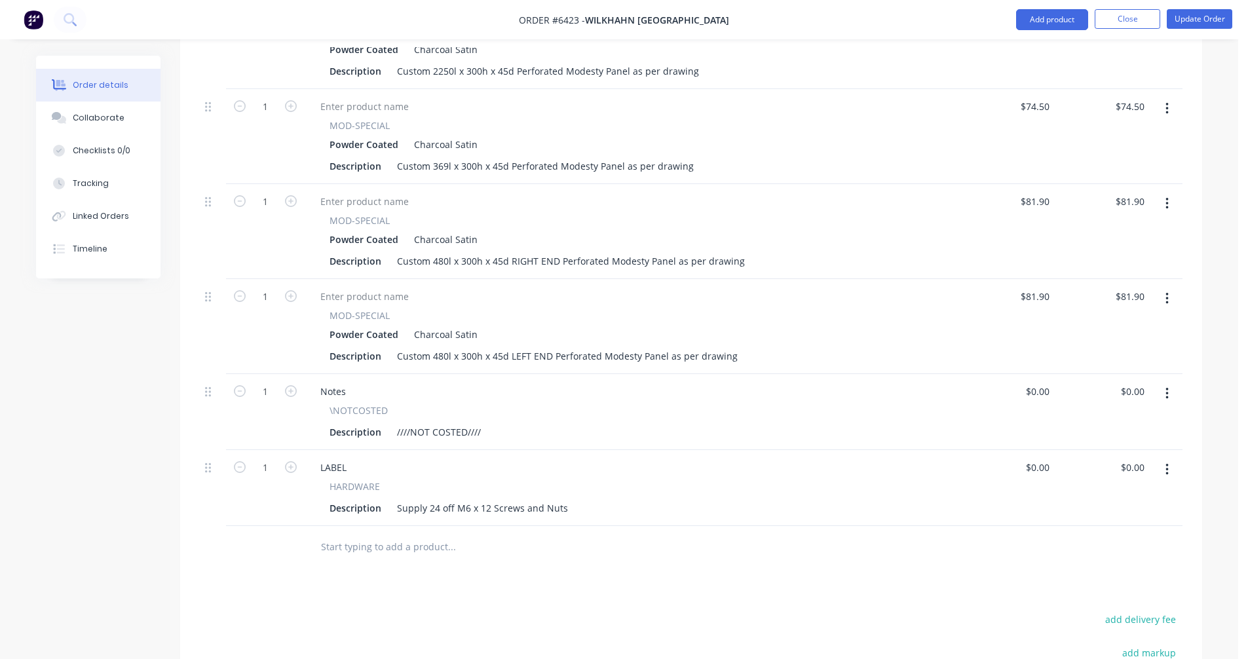
scroll to position [786, 0]
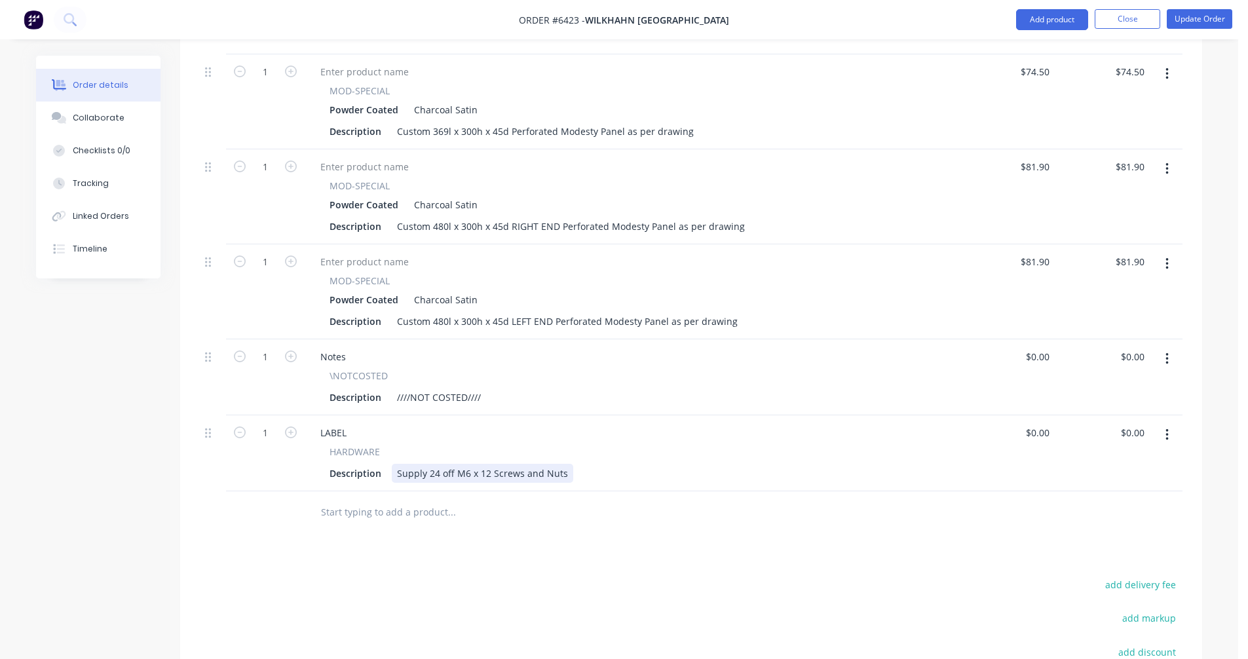
click at [487, 464] on div "Supply 24 off M6 x 12 Screws and Nuts" at bounding box center [482, 473] width 181 height 19
type input "$0.00"
click at [1164, 347] on button "button" at bounding box center [1167, 359] width 31 height 24
click at [1102, 462] on div "Delete" at bounding box center [1120, 471] width 101 height 19
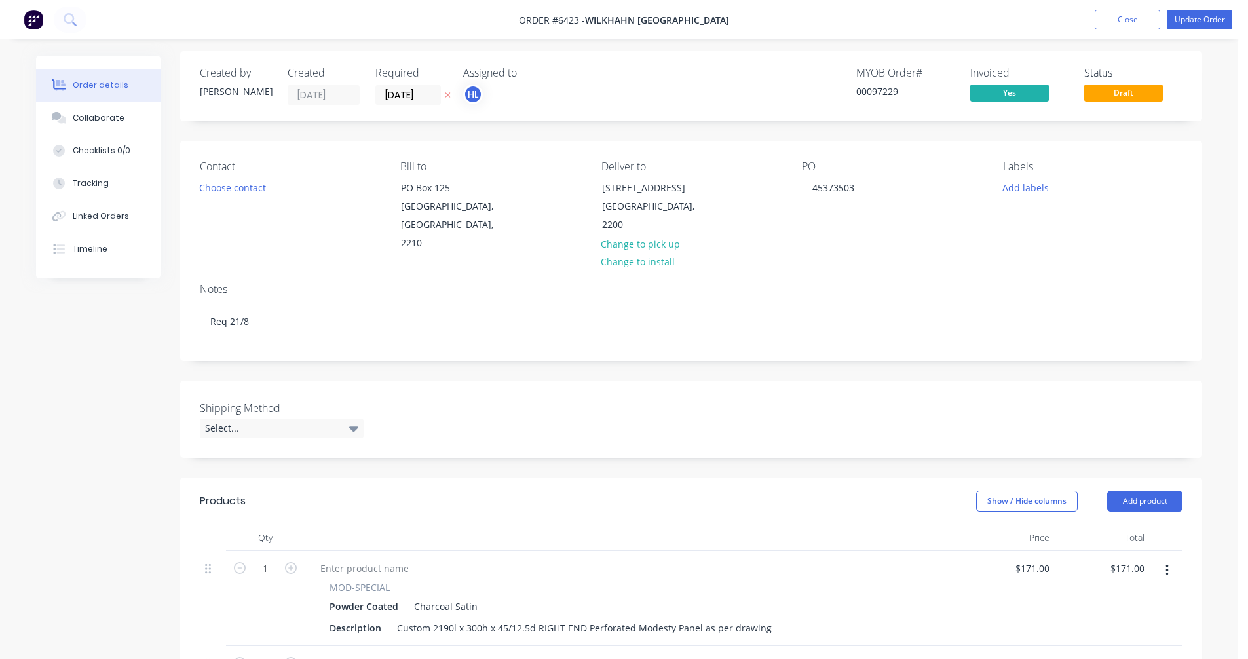
scroll to position [0, 0]
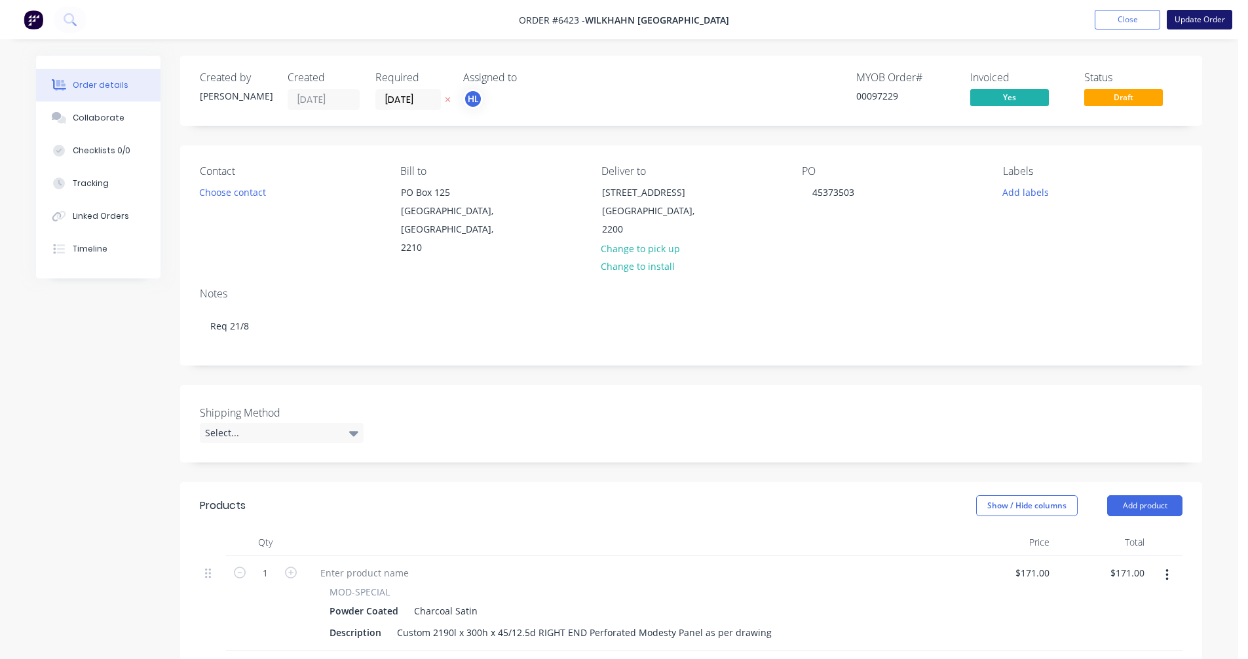
click at [1209, 22] on button "Update Order" at bounding box center [1200, 20] width 66 height 20
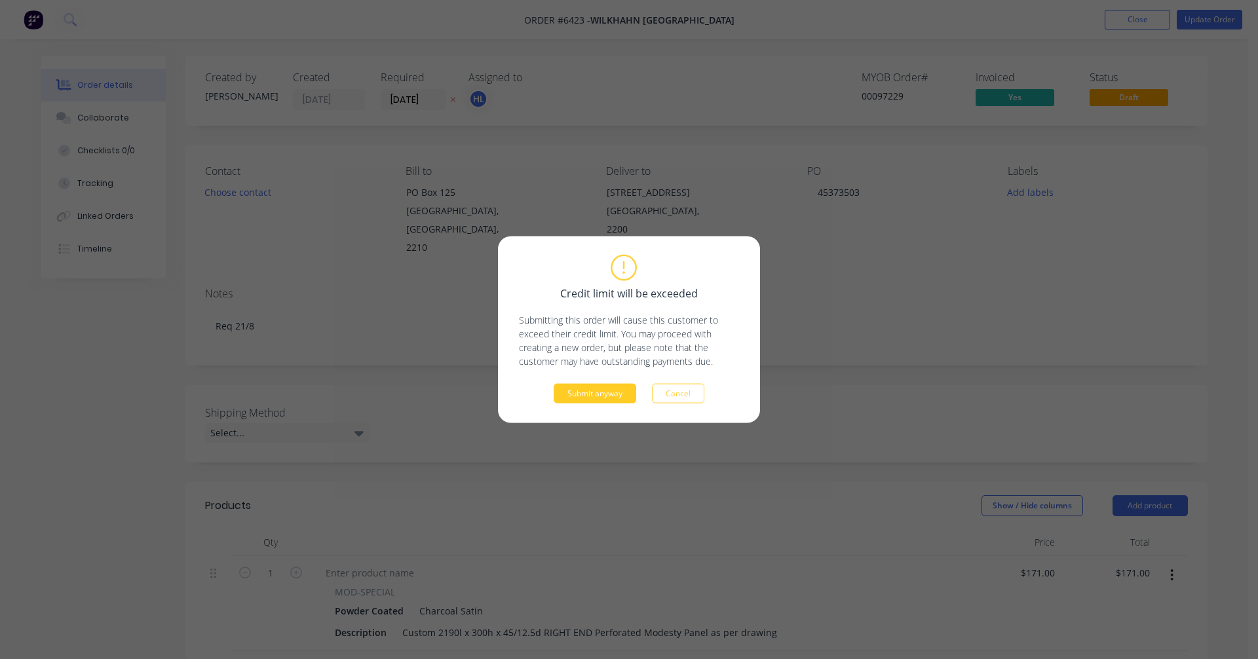
click at [598, 394] on button "Submit anyway" at bounding box center [595, 394] width 83 height 20
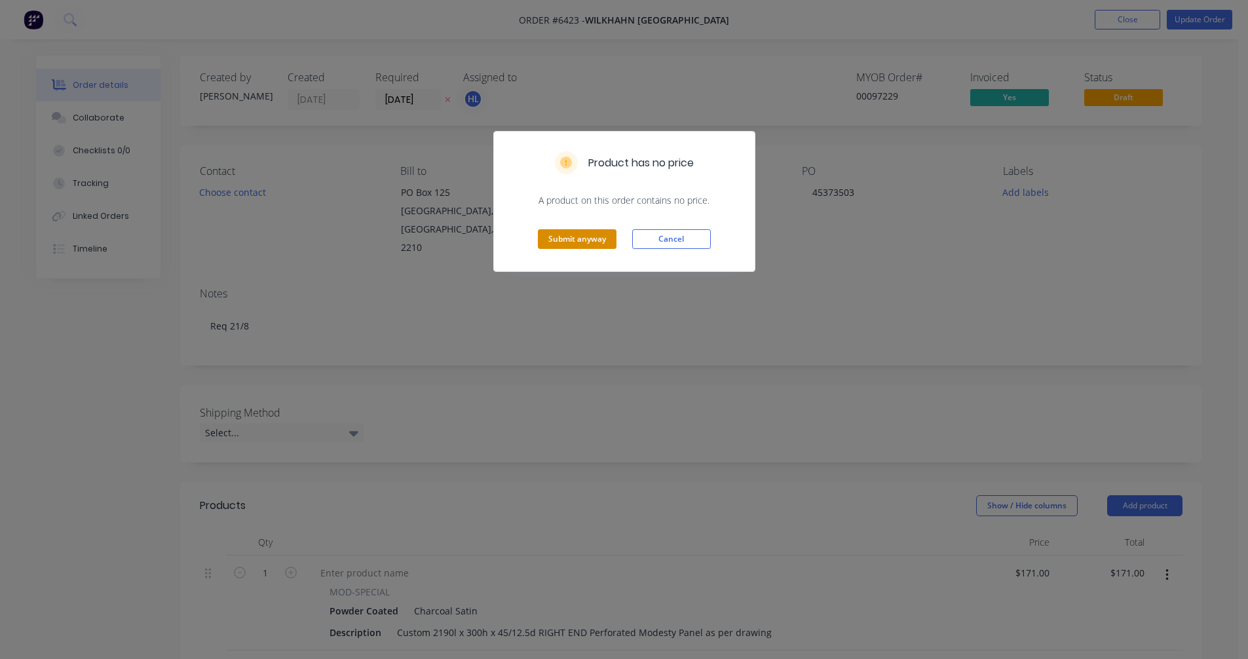
click at [588, 243] on button "Submit anyway" at bounding box center [577, 239] width 79 height 20
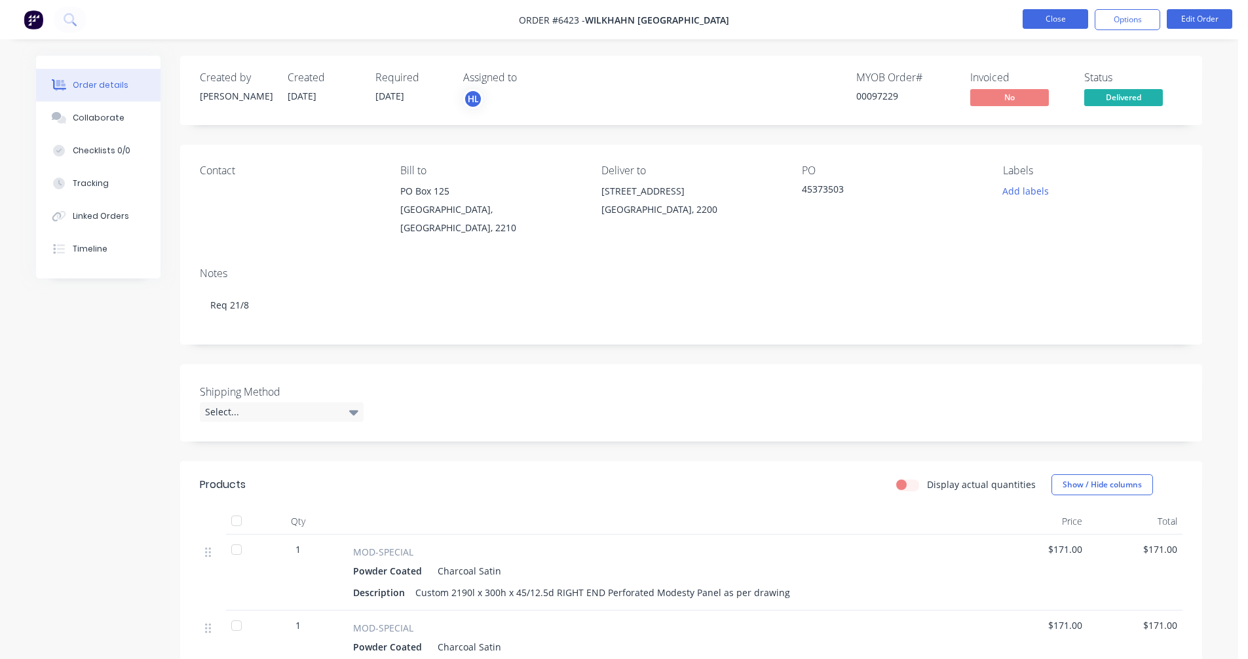
click at [1040, 22] on button "Close" at bounding box center [1056, 19] width 66 height 20
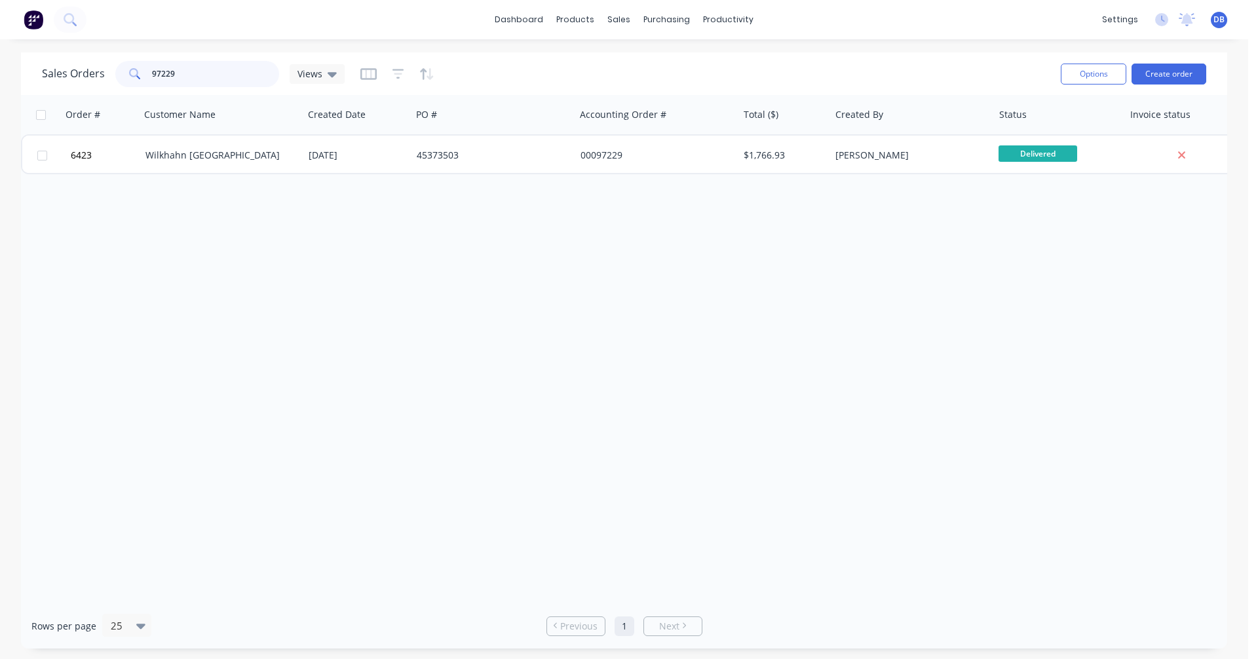
drag, startPoint x: 193, startPoint y: 73, endPoint x: 122, endPoint y: 75, distance: 70.1
click at [122, 75] on div "97229" at bounding box center [197, 74] width 164 height 26
type input "672263"
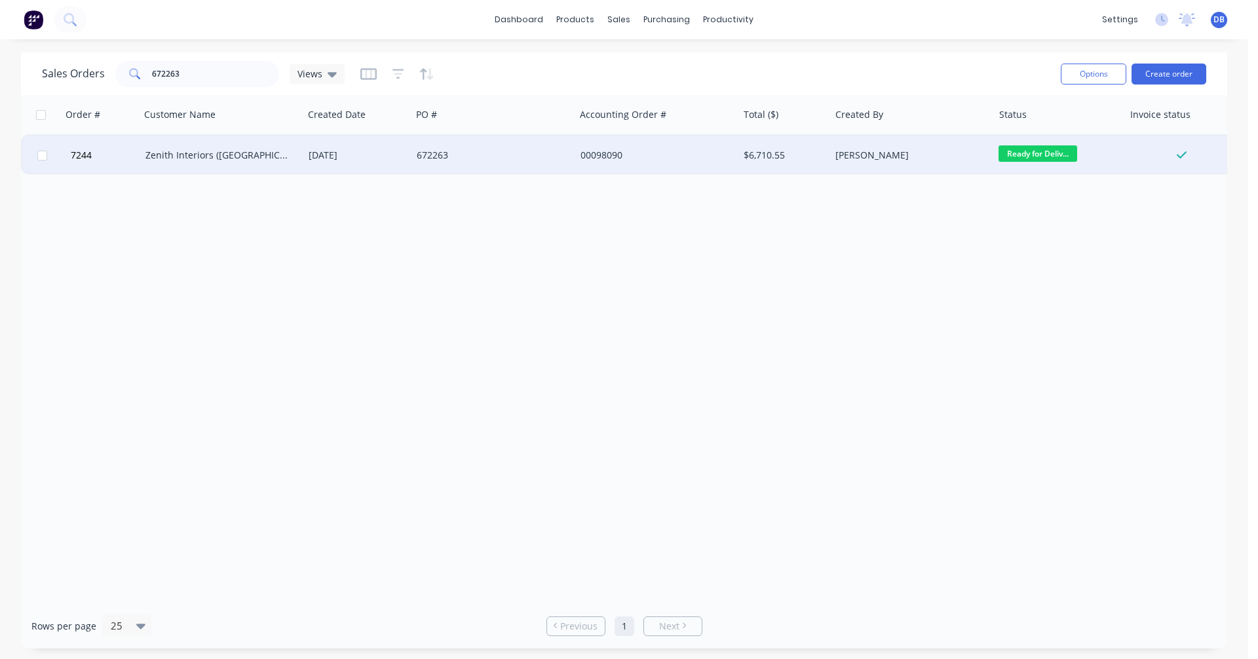
click at [202, 155] on div "Zenith Interiors ([GEOGRAPHIC_DATA]) Pty Ltd" at bounding box center [217, 155] width 145 height 13
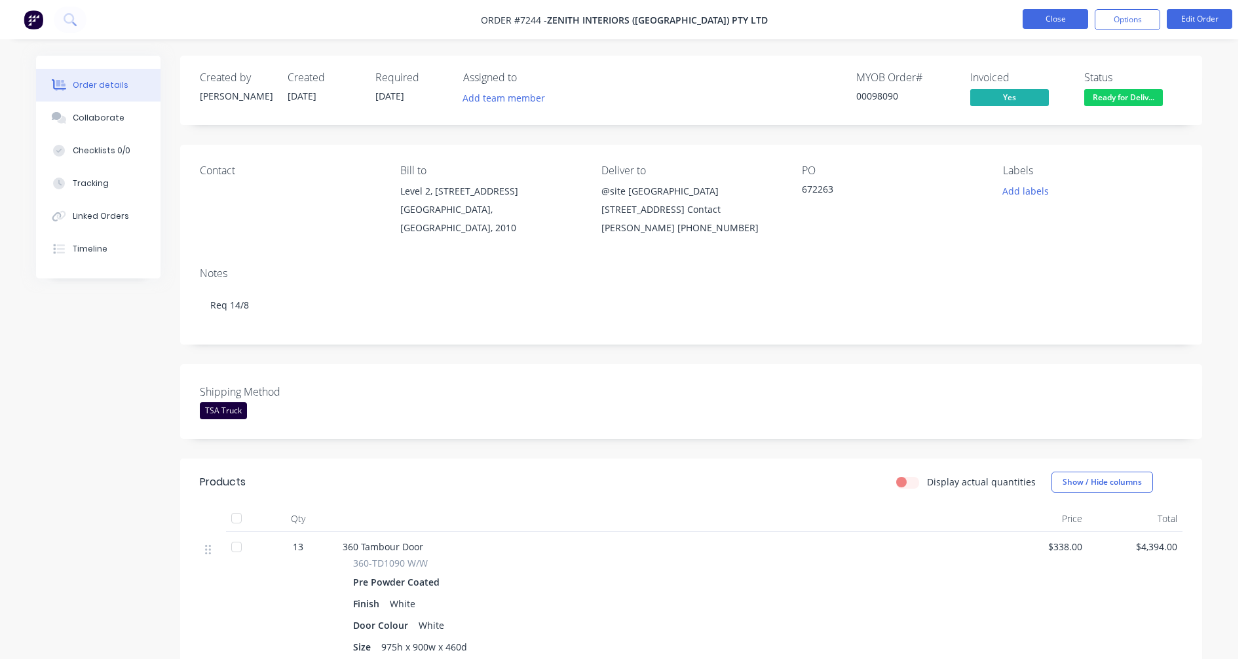
click at [1066, 20] on button "Close" at bounding box center [1056, 19] width 66 height 20
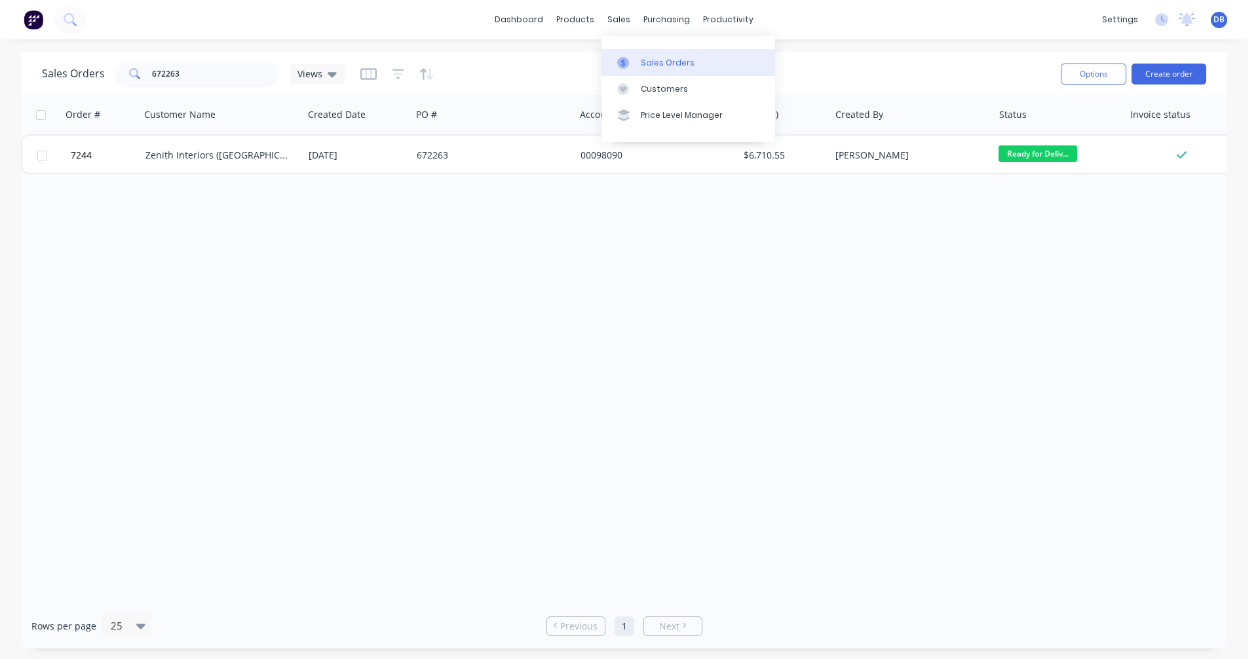
click at [650, 60] on div "Sales Orders" at bounding box center [668, 63] width 54 height 12
drag, startPoint x: 189, startPoint y: 71, endPoint x: 99, endPoint y: 71, distance: 89.7
click at [99, 71] on div "Sales Orders 672263 Views" at bounding box center [193, 74] width 303 height 26
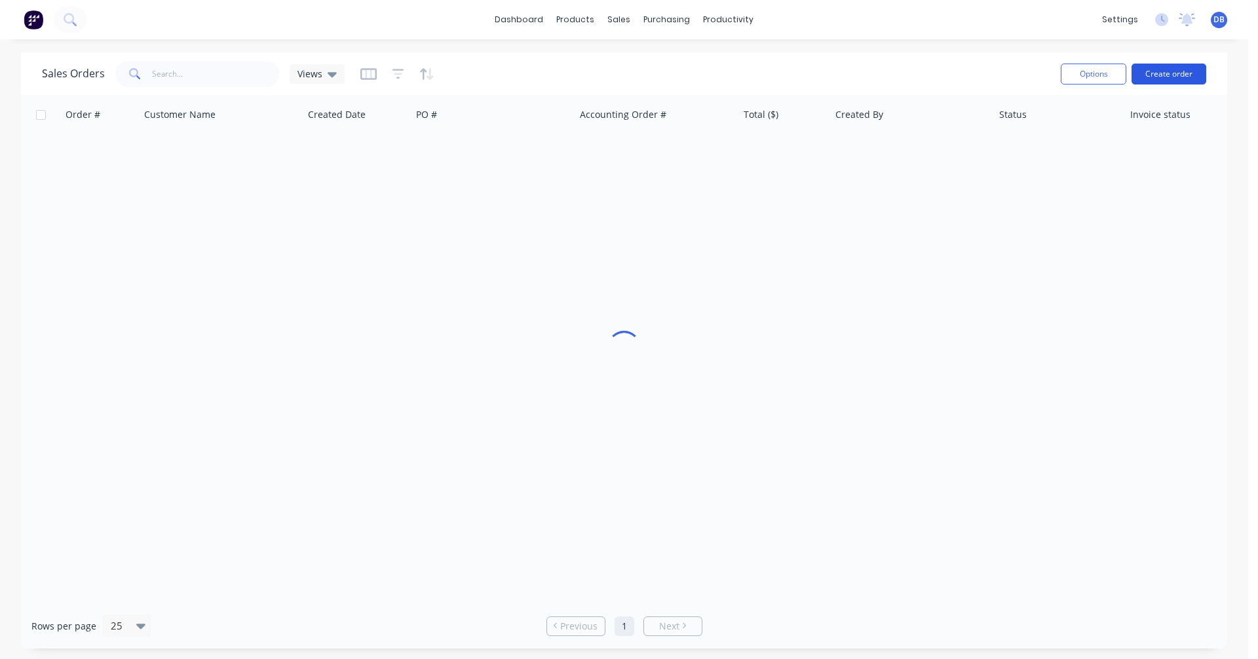
click at [1159, 71] on button "Create order" at bounding box center [1168, 74] width 75 height 21
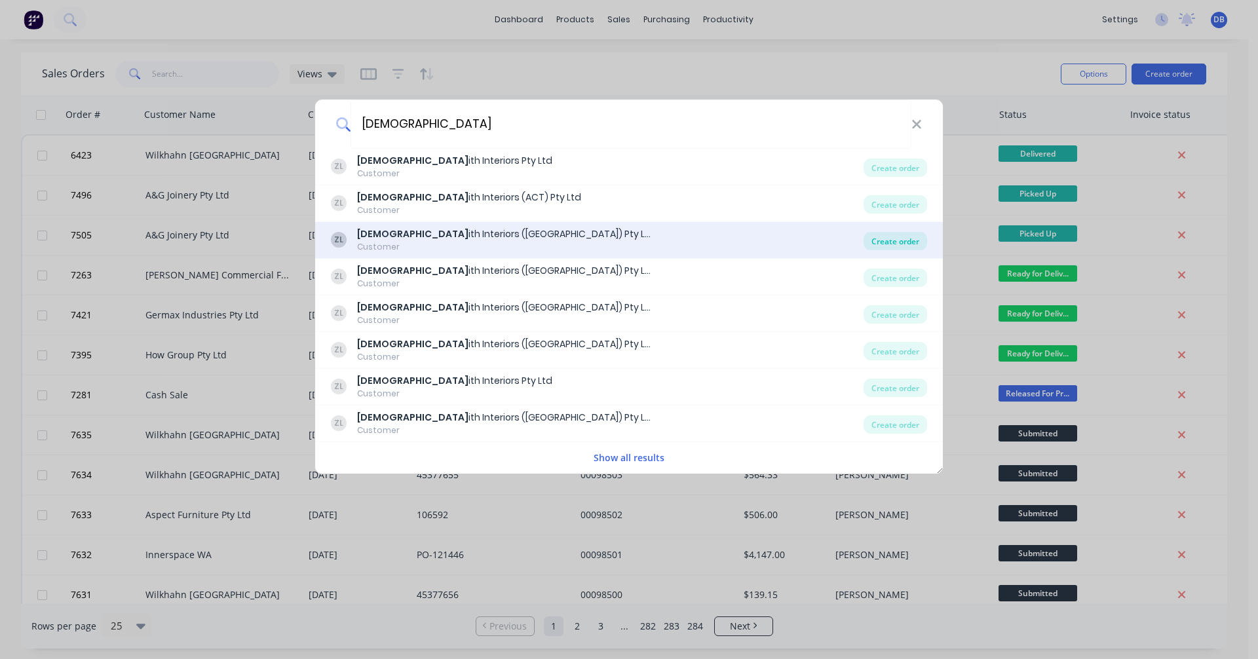
type input "[DEMOGRAPHIC_DATA]"
click at [905, 238] on div "Create order" at bounding box center [895, 241] width 64 height 18
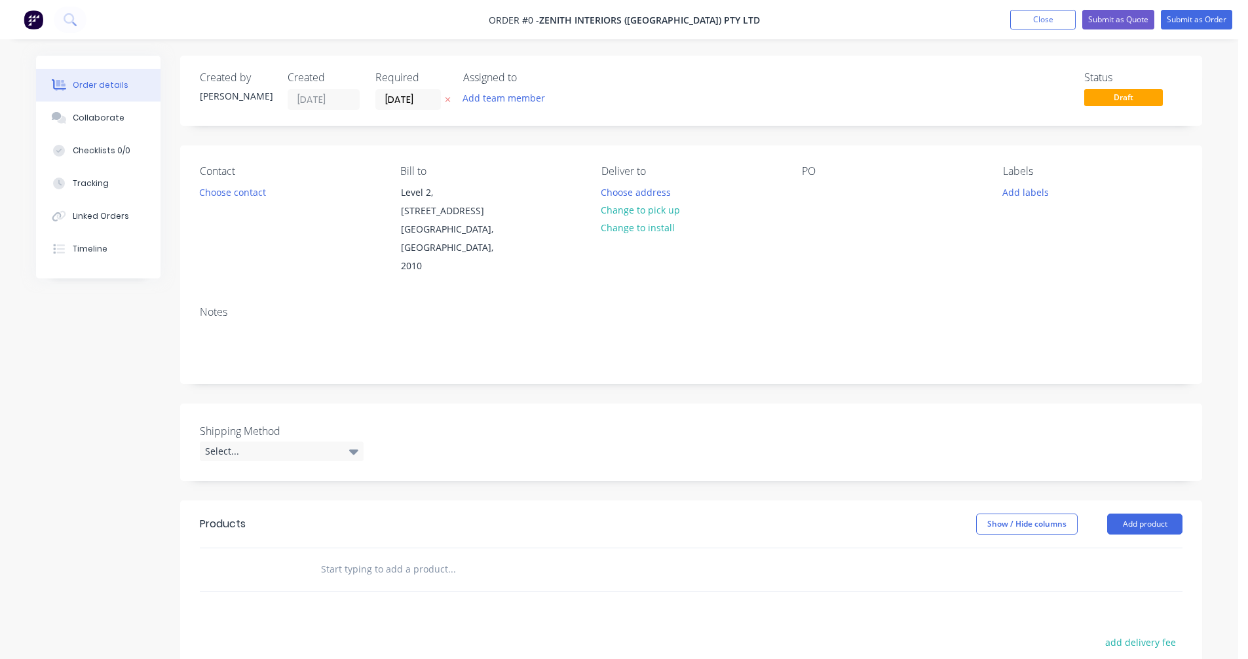
click at [340, 556] on input "text" at bounding box center [451, 569] width 262 height 26
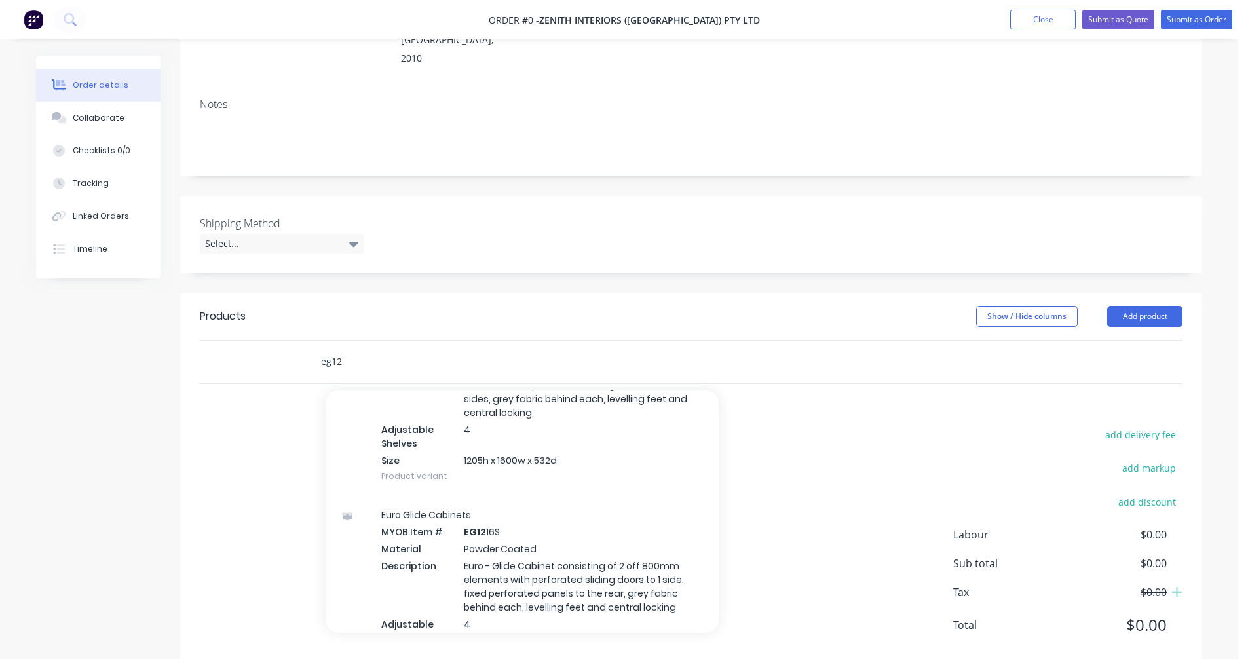
scroll to position [219, 0]
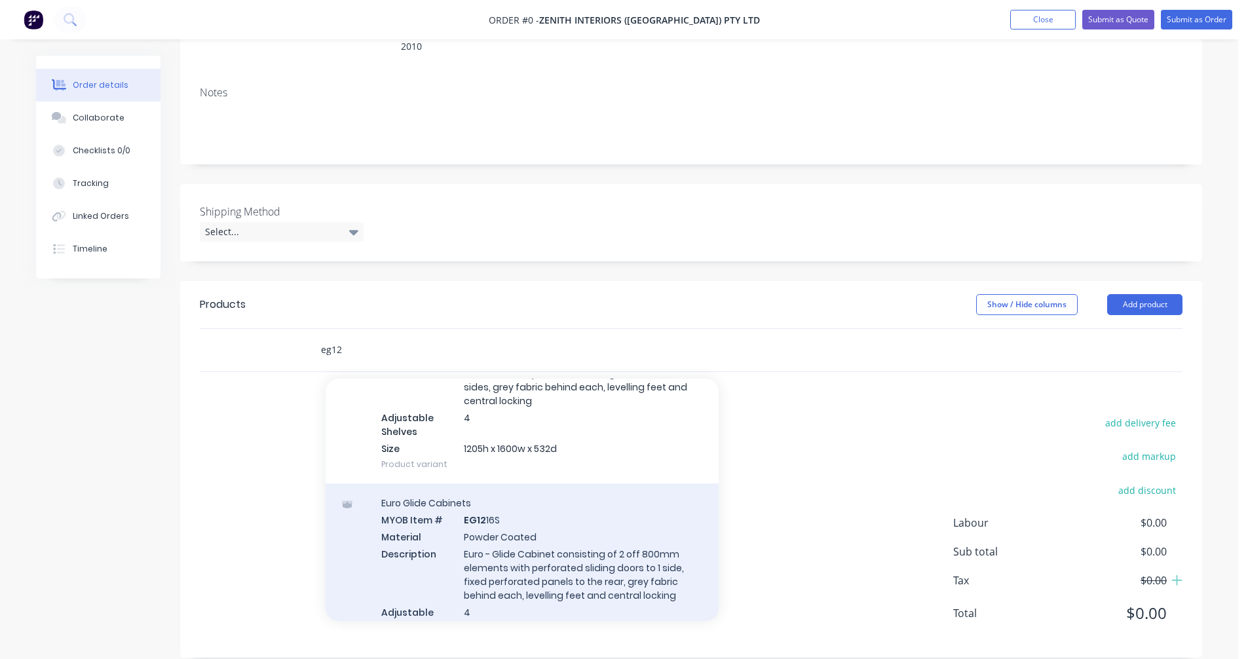
type input "eg12"
click at [529, 550] on div "Euro Glide Cabinets MYOB Item # EG12 16S Material Powder Coated Description Eur…" at bounding box center [522, 580] width 393 height 195
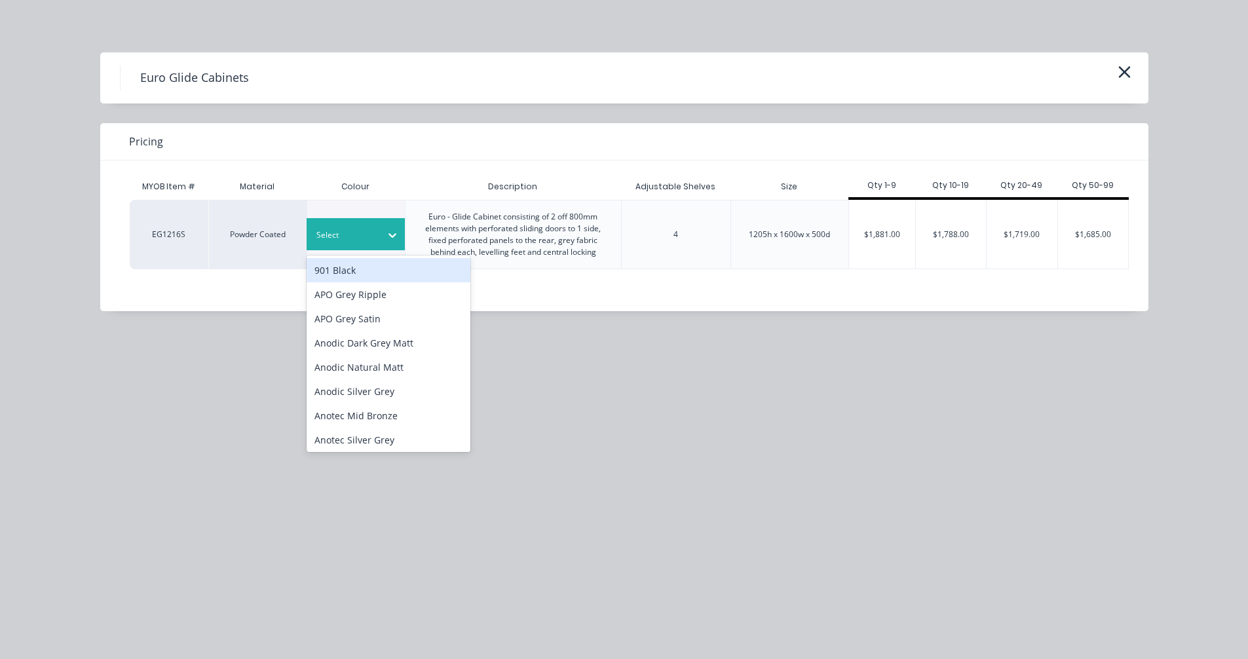
click at [380, 238] on div "Select" at bounding box center [343, 235] width 73 height 17
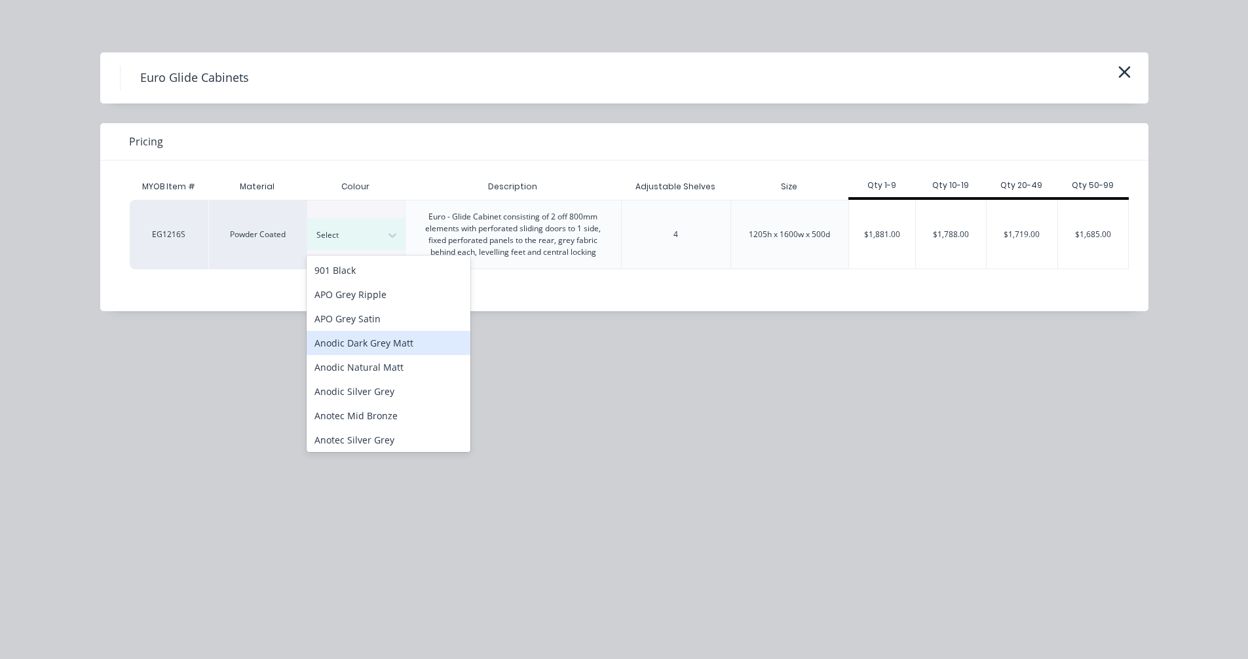
click at [369, 347] on div "Anodic Dark Grey Matt" at bounding box center [389, 343] width 164 height 24
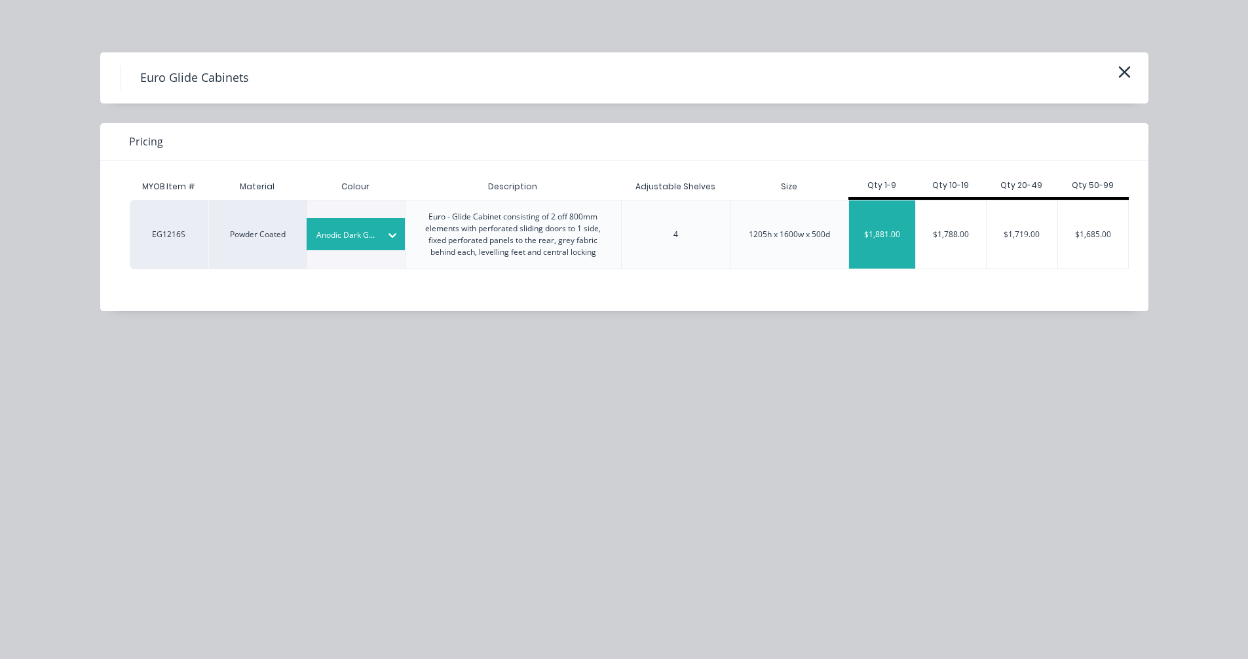
click at [897, 238] on div "$1,881.00" at bounding box center [882, 234] width 66 height 68
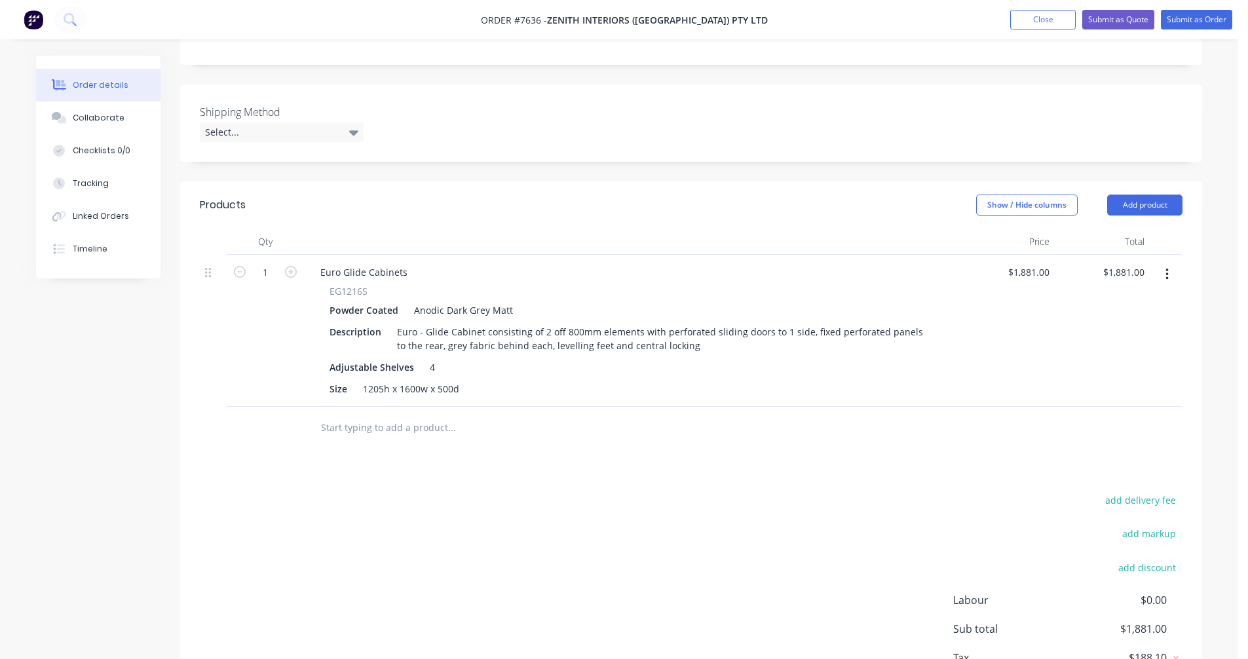
scroll to position [350, 0]
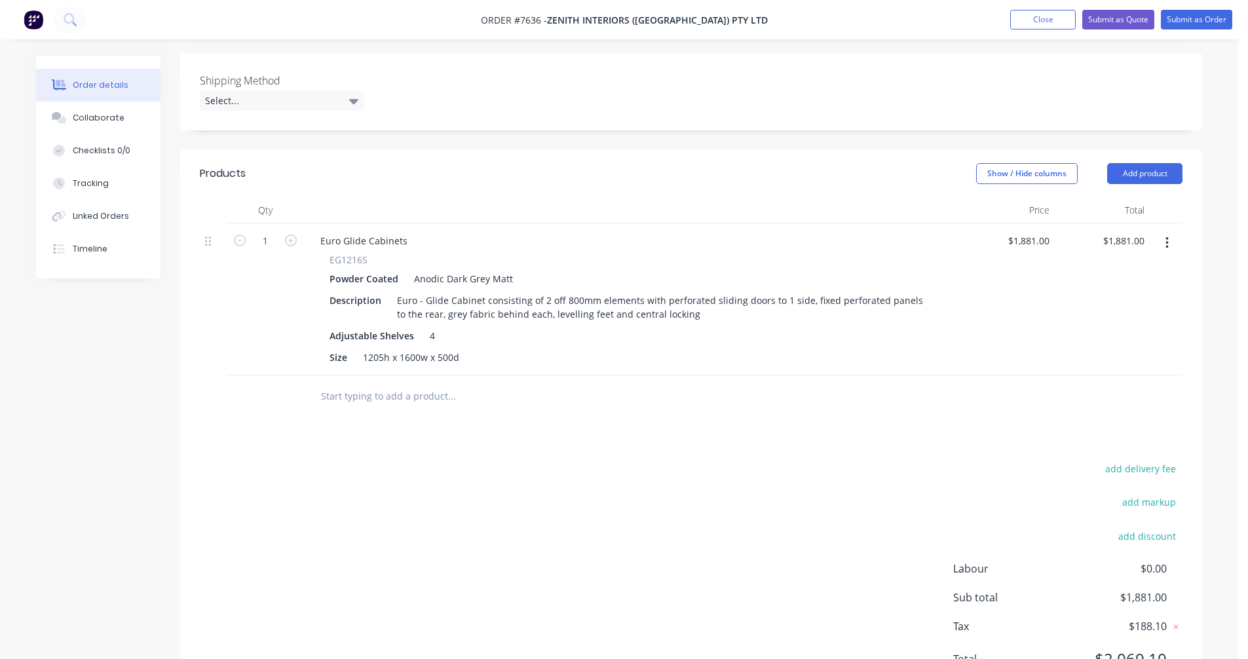
click at [354, 383] on input "text" at bounding box center [451, 396] width 262 height 26
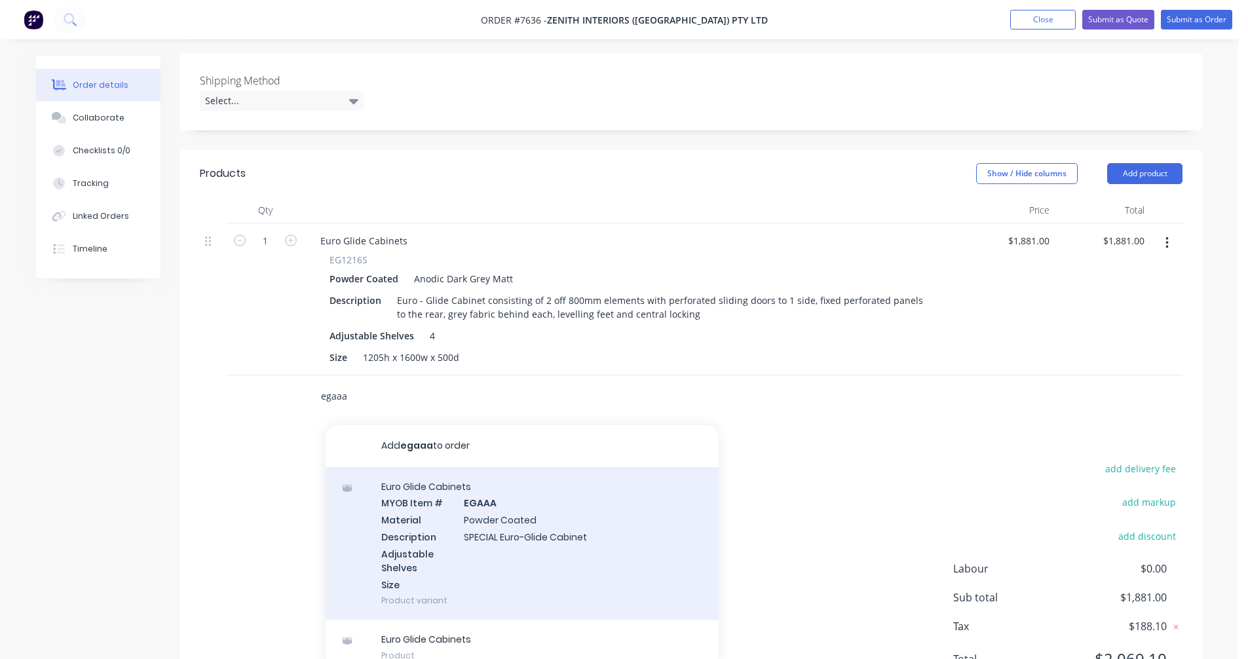
type input "egaaa"
click at [497, 502] on div "Euro Glide Cabinets MYOB Item # EGAAA Material Powder Coated Description SPECIA…" at bounding box center [522, 543] width 393 height 153
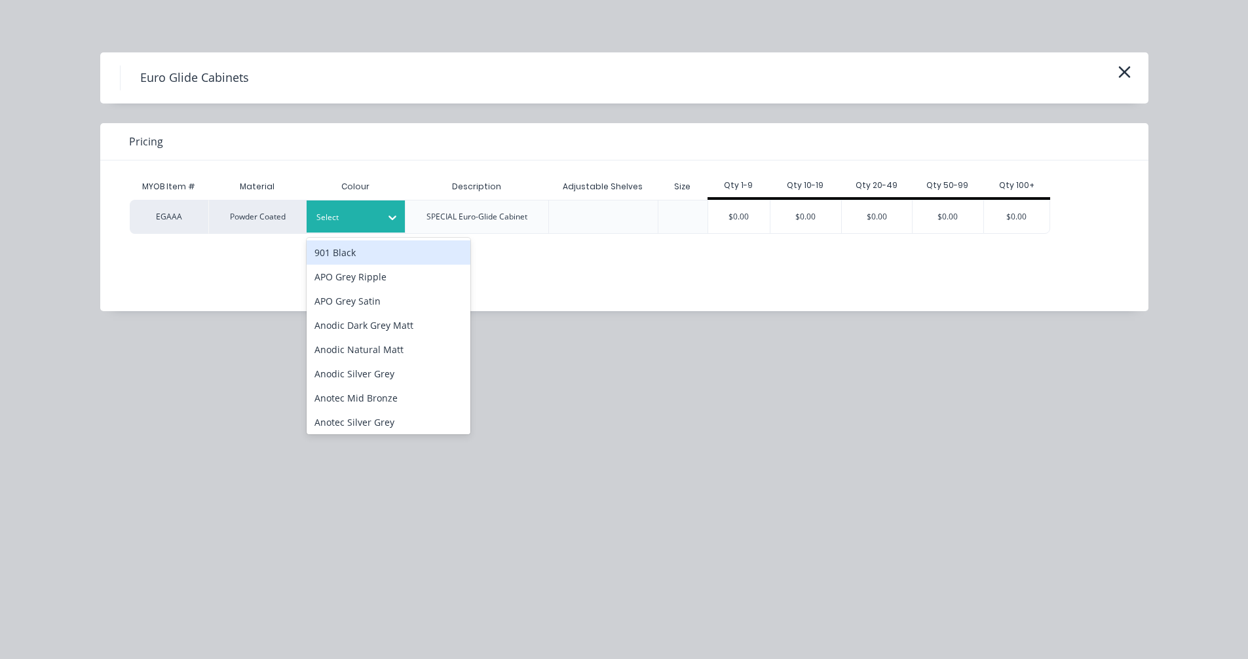
click at [369, 223] on div at bounding box center [345, 217] width 59 height 14
type input "char"
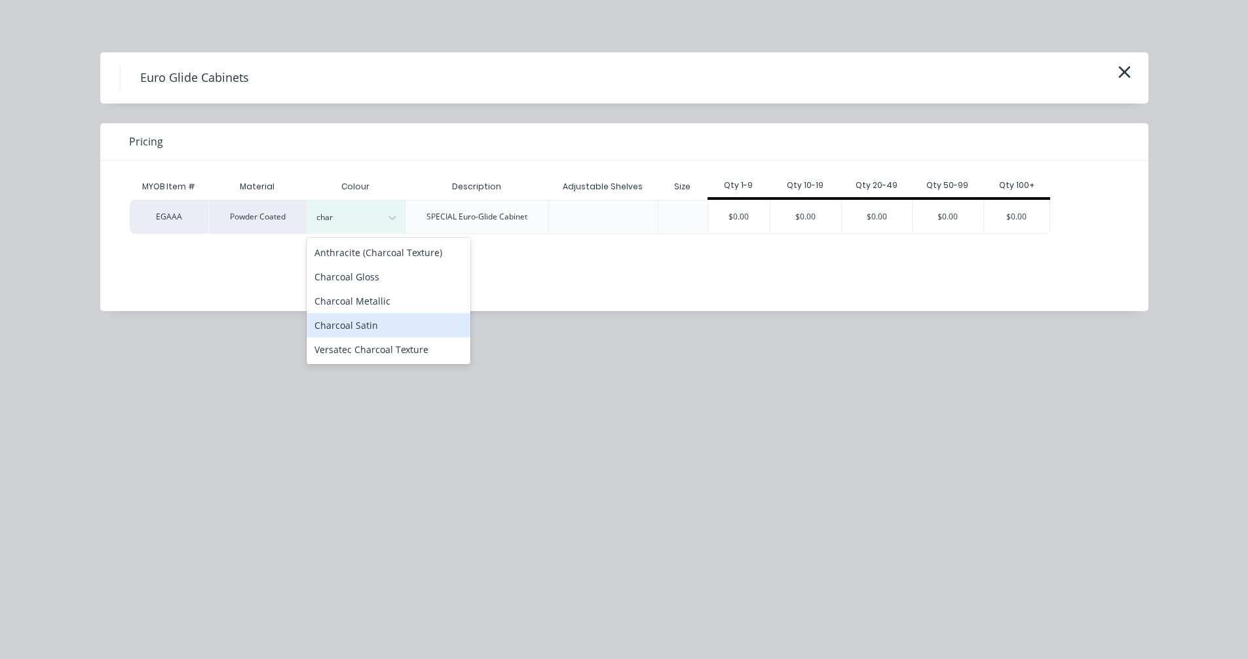
click at [374, 326] on div "Charcoal Satin" at bounding box center [389, 325] width 164 height 24
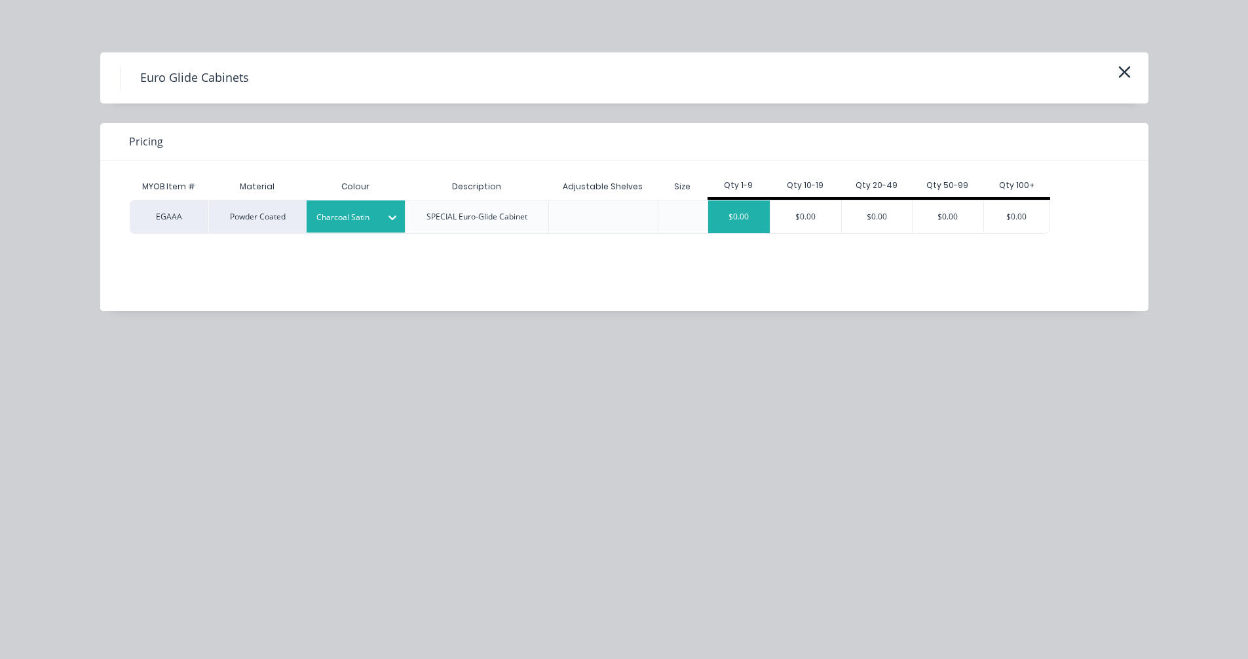
click at [743, 211] on div "$0.00" at bounding box center [739, 216] width 62 height 33
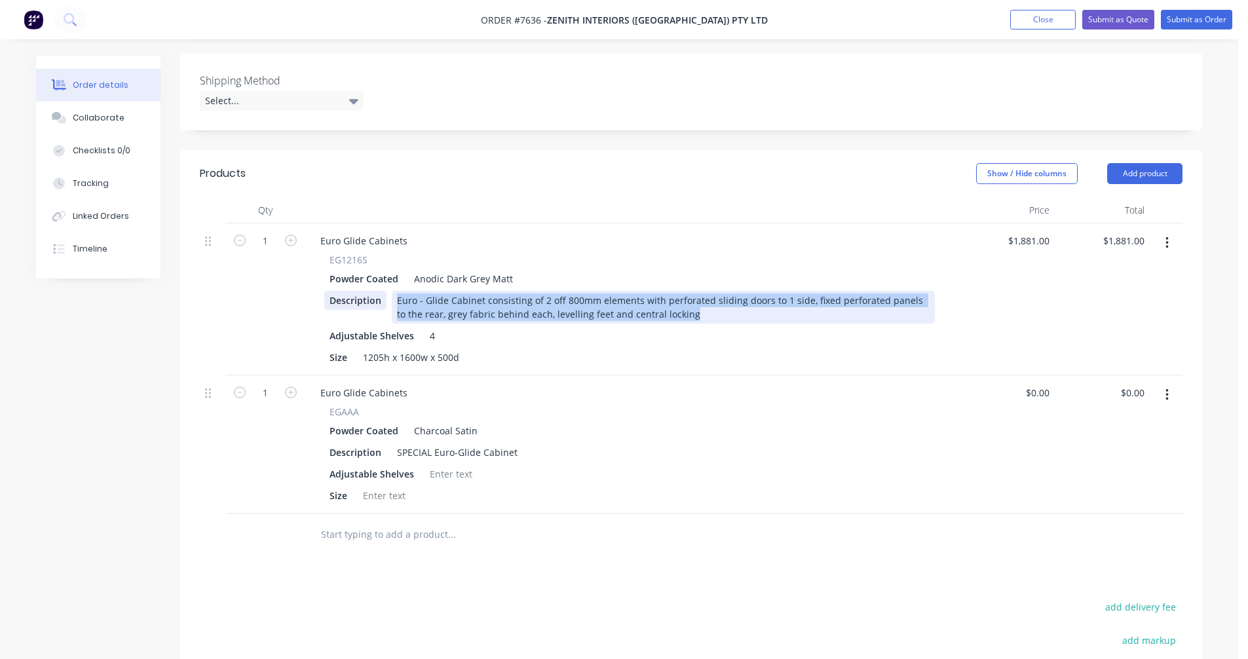
drag, startPoint x: 645, startPoint y: 296, endPoint x: 385, endPoint y: 278, distance: 260.1
click at [385, 291] on div "Description Euro - Glide Cabinet consisting of 2 off 800mm elements with perfor…" at bounding box center [629, 307] width 611 height 33
copy div "Euro - Glide Cabinet consisting of 2 off 800mm elements with perforated sliding…"
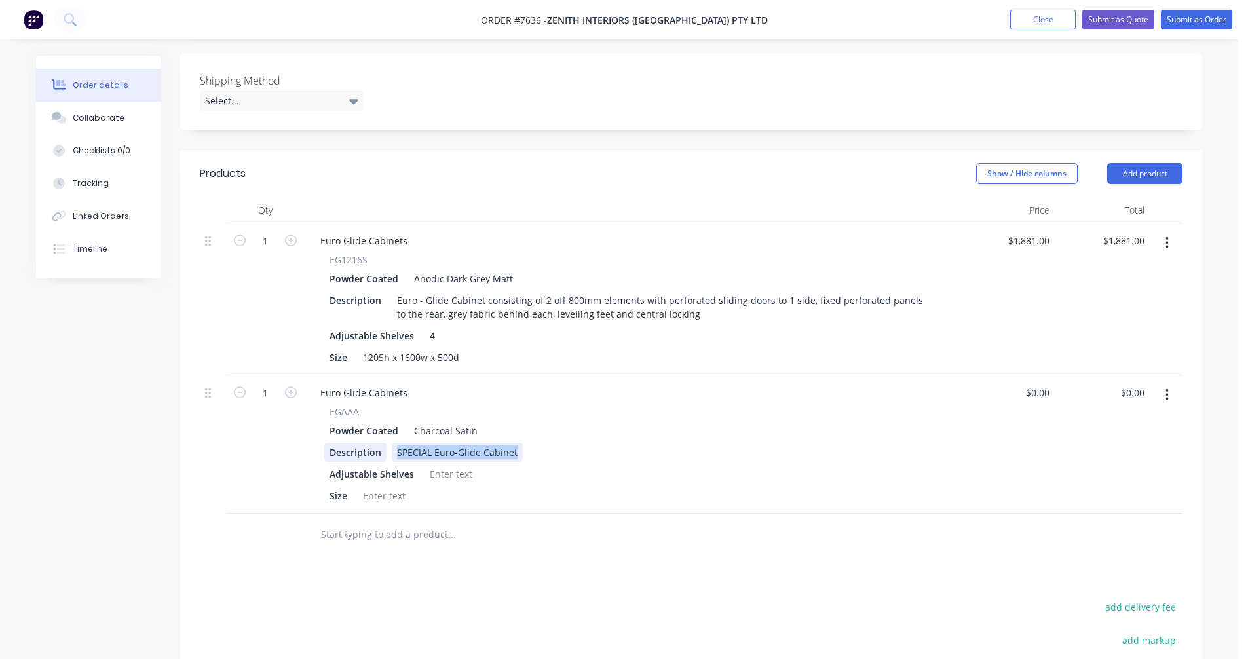
drag, startPoint x: 514, startPoint y: 433, endPoint x: 375, endPoint y: 437, distance: 138.9
click at [375, 443] on div "Description SPECIAL Euro-Glide Cabinet" at bounding box center [629, 452] width 611 height 19
paste div
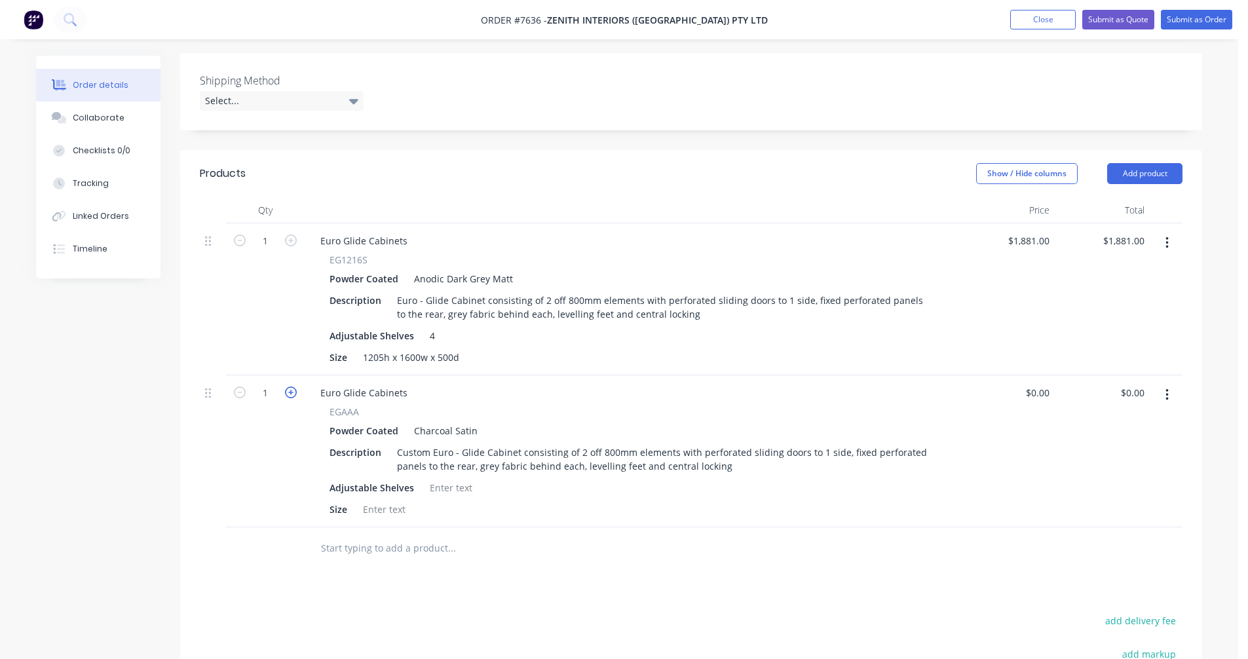
click at [295, 386] on icon "button" at bounding box center [291, 392] width 12 height 12
type input "4"
drag, startPoint x: 400, startPoint y: 375, endPoint x: 310, endPoint y: 375, distance: 90.4
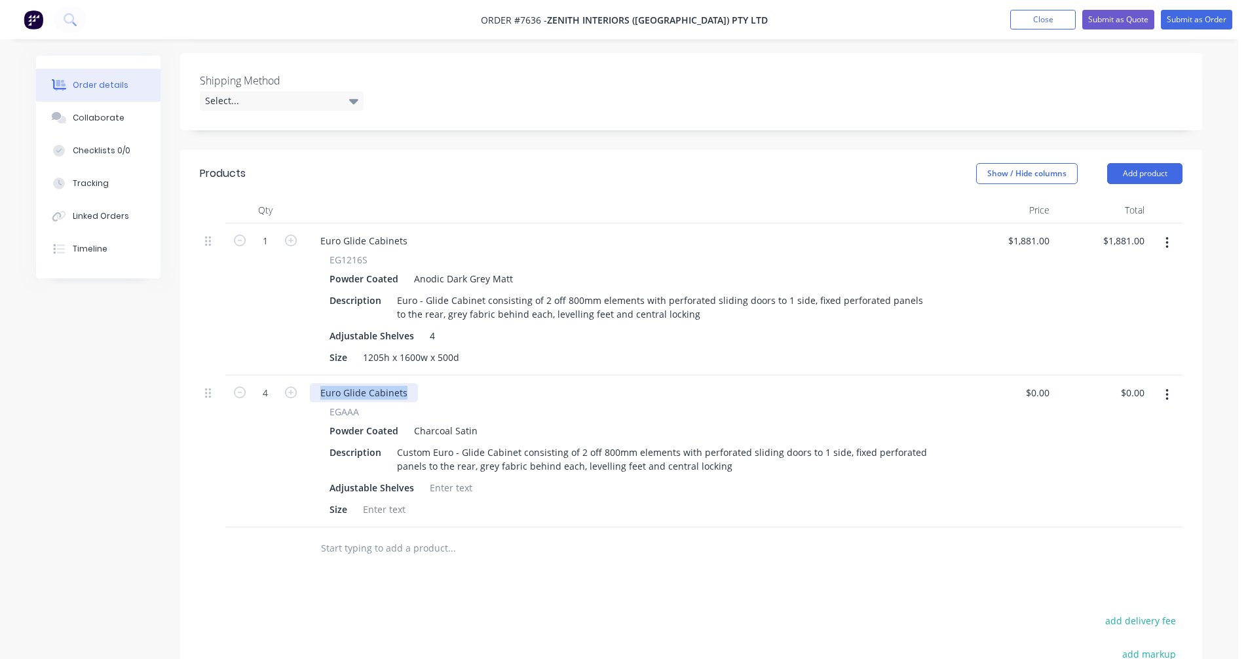
click at [310, 383] on div "Euro Glide Cabinets" at bounding box center [364, 392] width 108 height 19
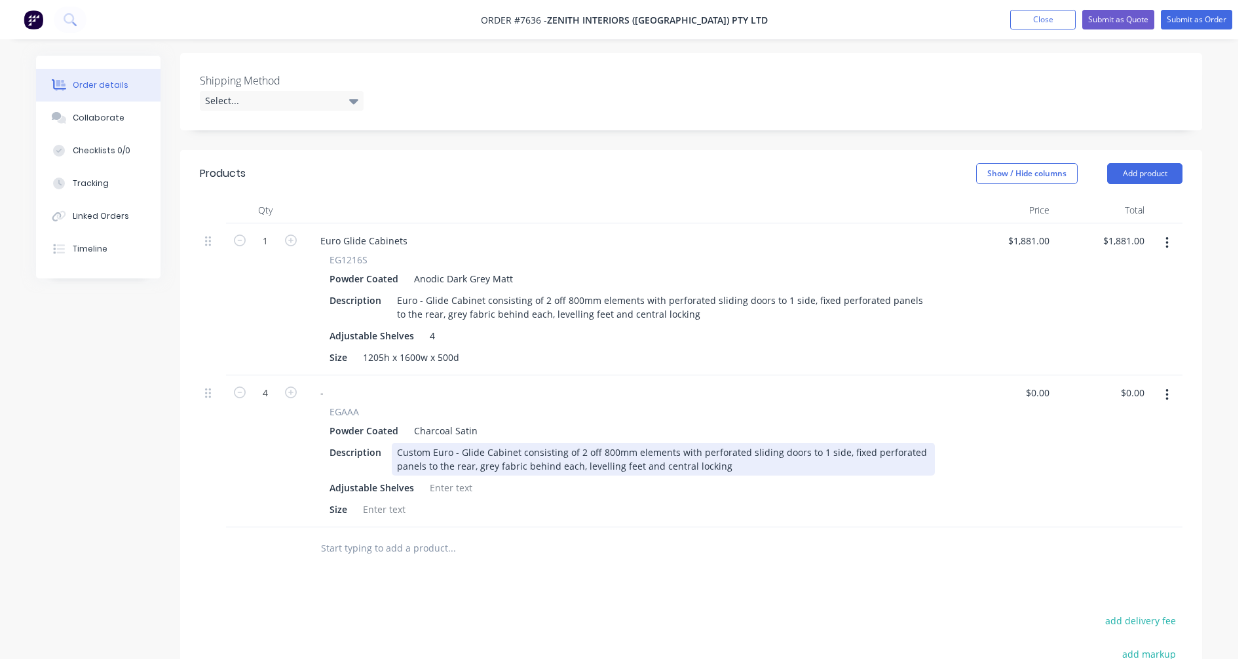
click at [580, 443] on div "Custom Euro - Glide Cabinet consisting of 2 off 800mm elements with perforated …" at bounding box center [663, 459] width 543 height 33
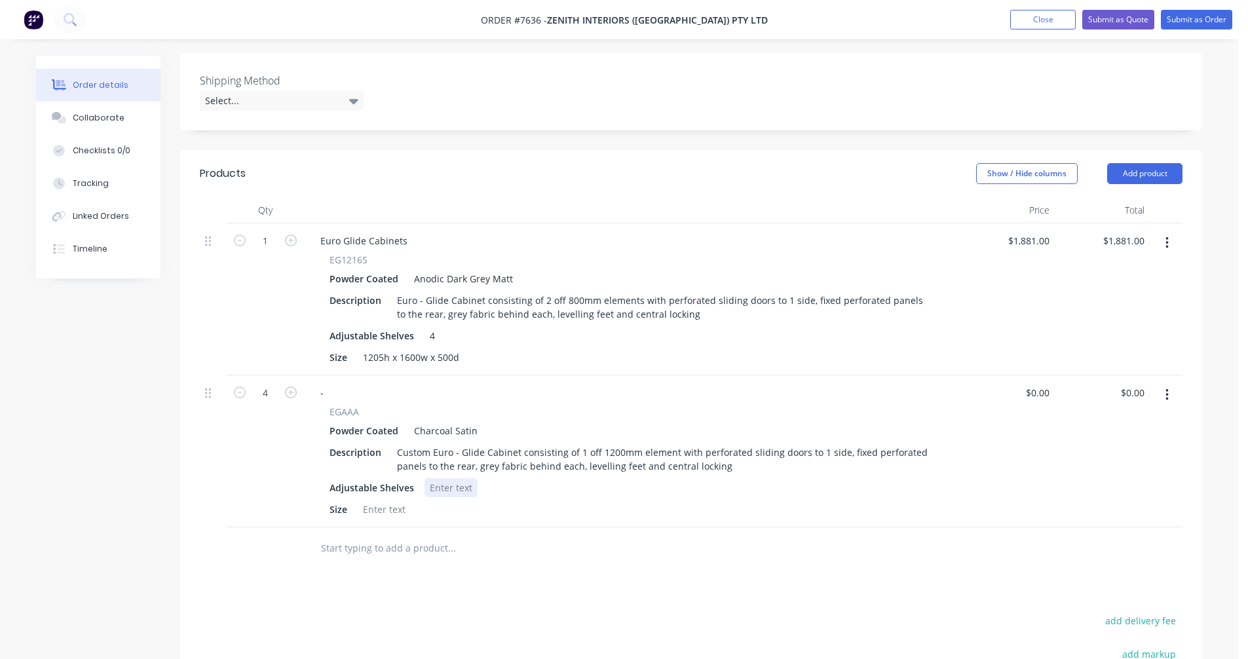
click at [440, 478] on div at bounding box center [450, 487] width 53 height 19
click at [371, 500] on div at bounding box center [384, 509] width 53 height 19
click at [456, 478] on div at bounding box center [450, 487] width 53 height 19
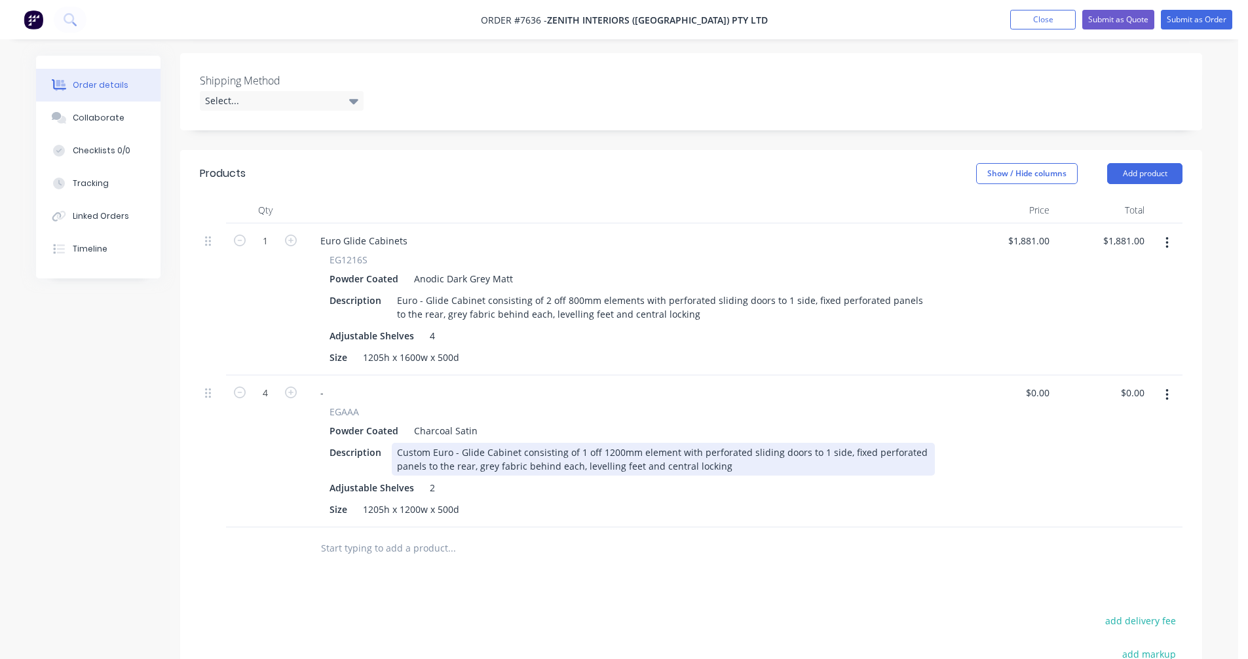
click at [573, 443] on div "Custom Euro - Glide Cabinet consisting of 1 off 1200mm element with perforated …" at bounding box center [663, 459] width 543 height 33
type input "$1,738.00"
type input "$6,952.00"
click at [591, 443] on div "Custom Euro - Glide Cabinet consisting of 1 off 1200mm element with perforated …" at bounding box center [663, 459] width 543 height 33
type input "$1,685.00"
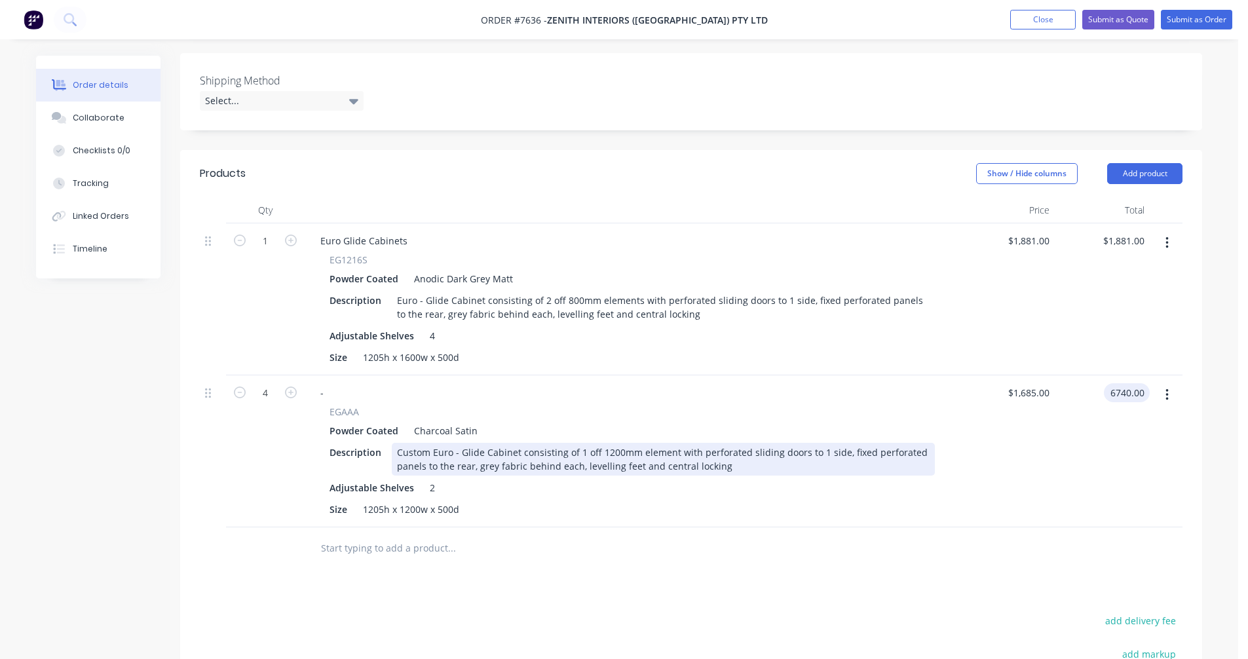
type input "$6,740.00"
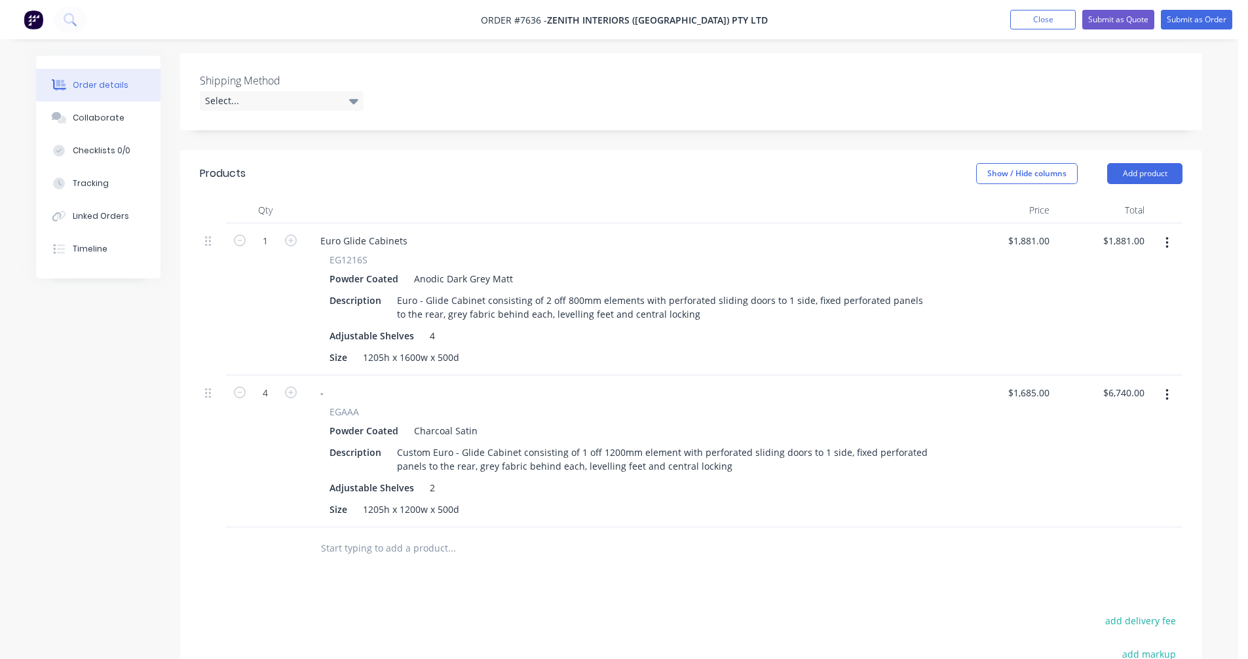
click at [1170, 231] on button "button" at bounding box center [1167, 243] width 31 height 24
click at [1106, 347] on div "Delete" at bounding box center [1120, 356] width 101 height 19
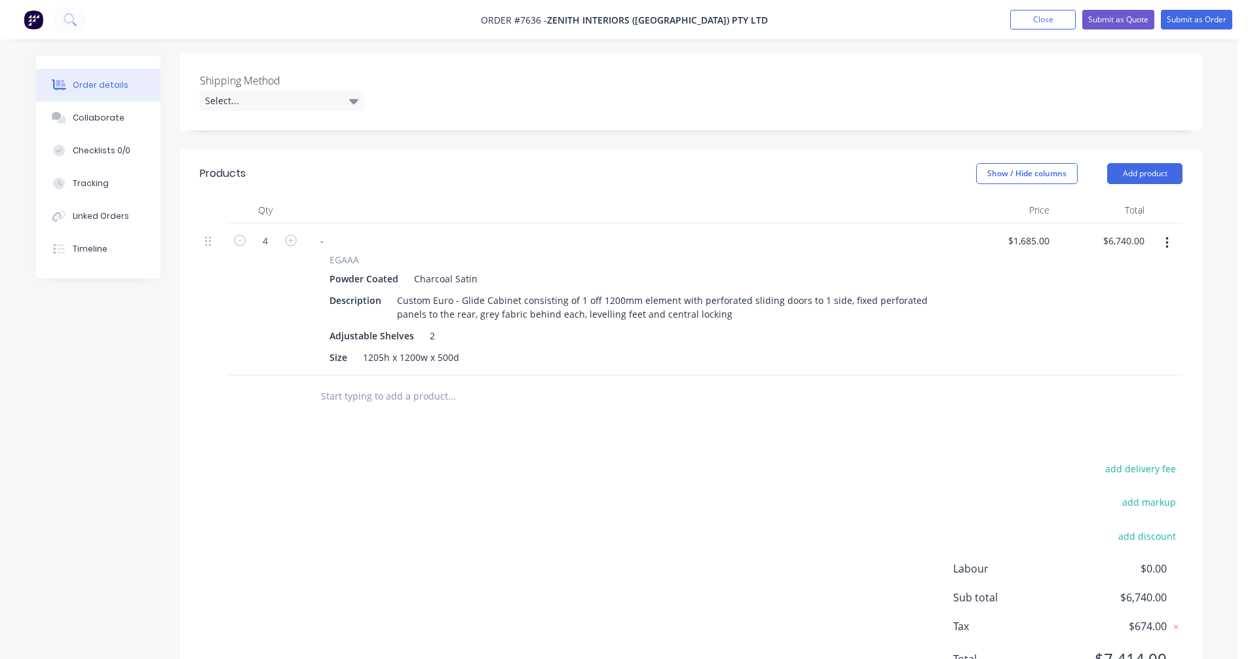
click at [339, 383] on input "text" at bounding box center [451, 396] width 262 height 26
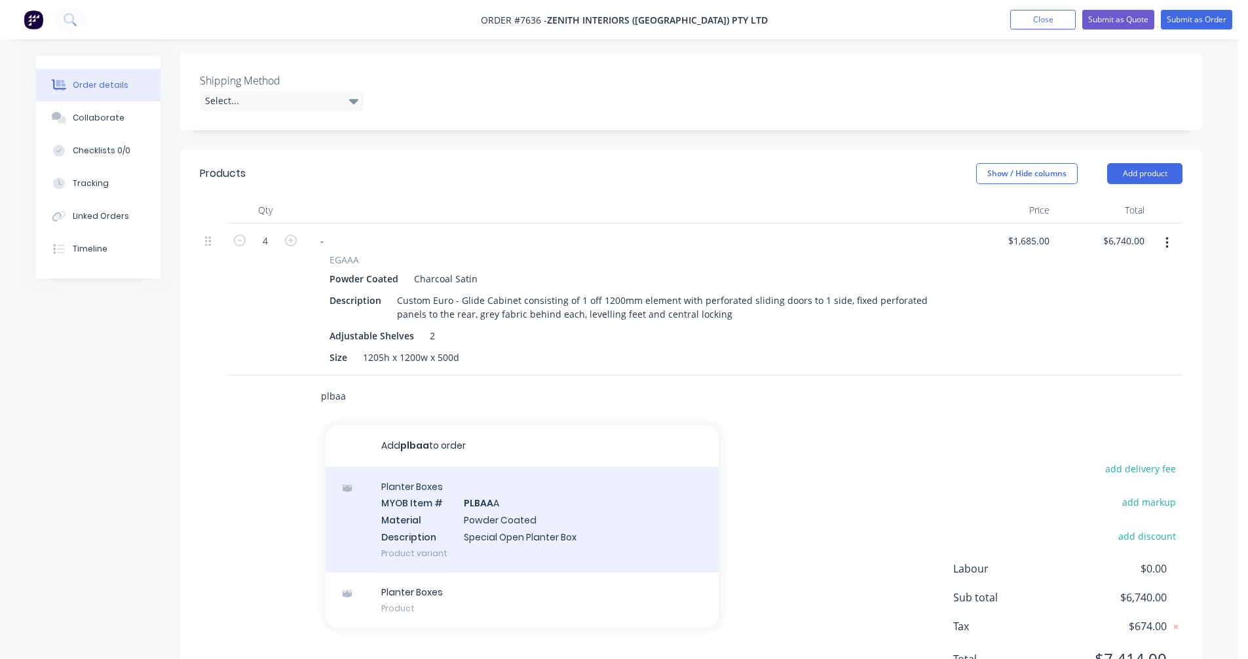
type input "plbaa"
click at [492, 504] on div "Planter Boxes MYOB Item # PLBAA A Material Powder Coated Description Special Op…" at bounding box center [522, 519] width 393 height 105
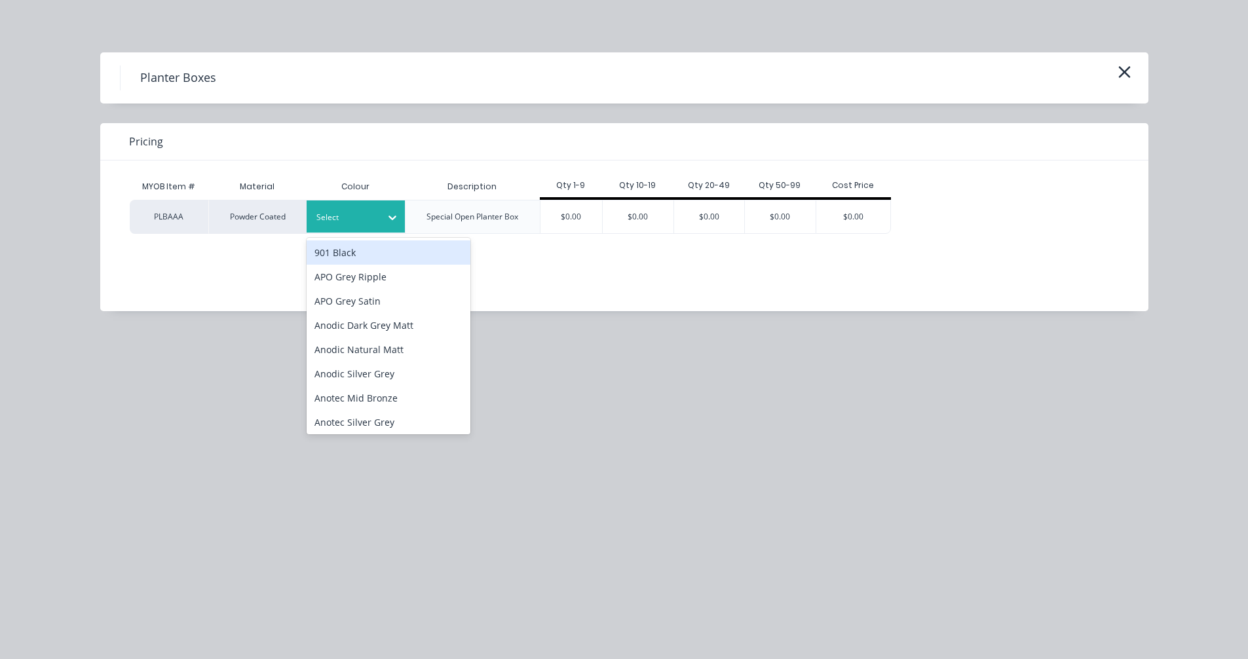
click at [375, 221] on div at bounding box center [345, 217] width 59 height 14
type input "char"
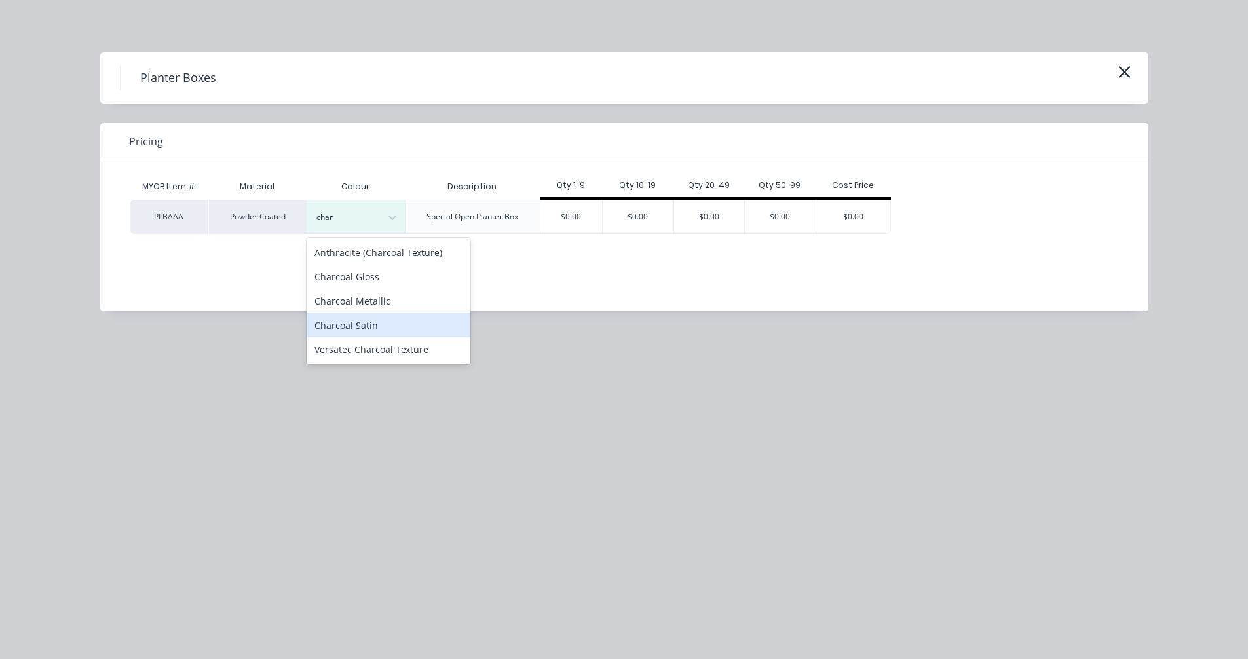
click at [364, 328] on div "Charcoal Satin" at bounding box center [389, 325] width 164 height 24
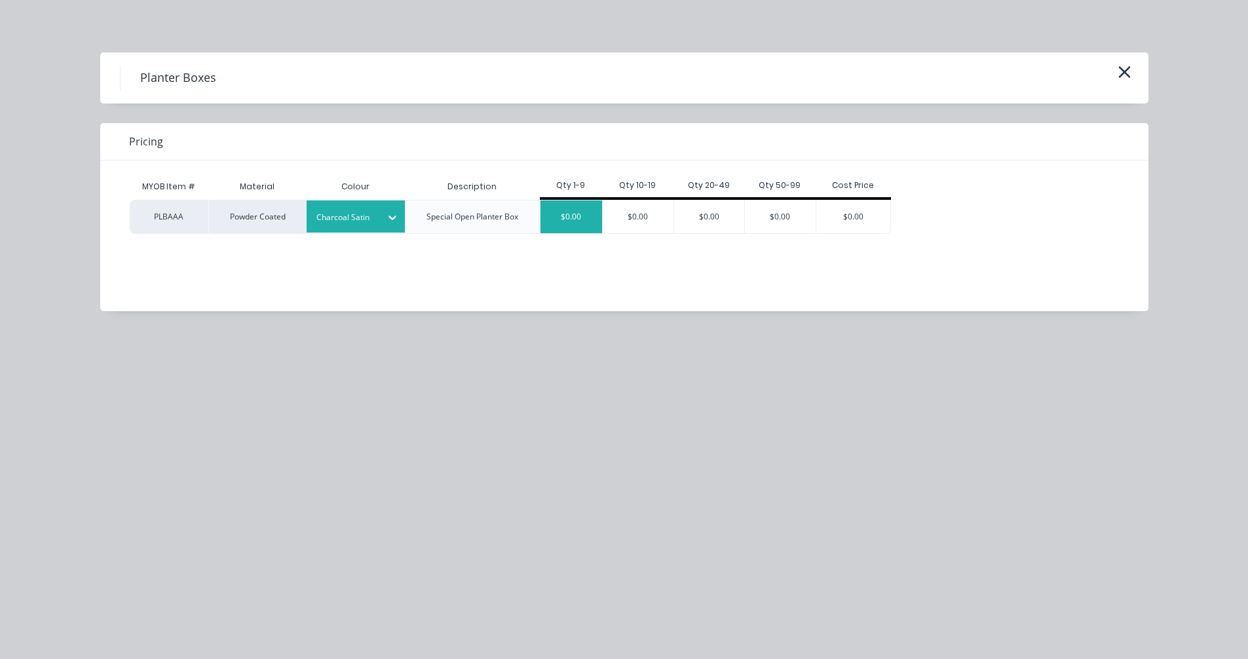
click at [561, 221] on div "$0.00" at bounding box center [571, 216] width 62 height 33
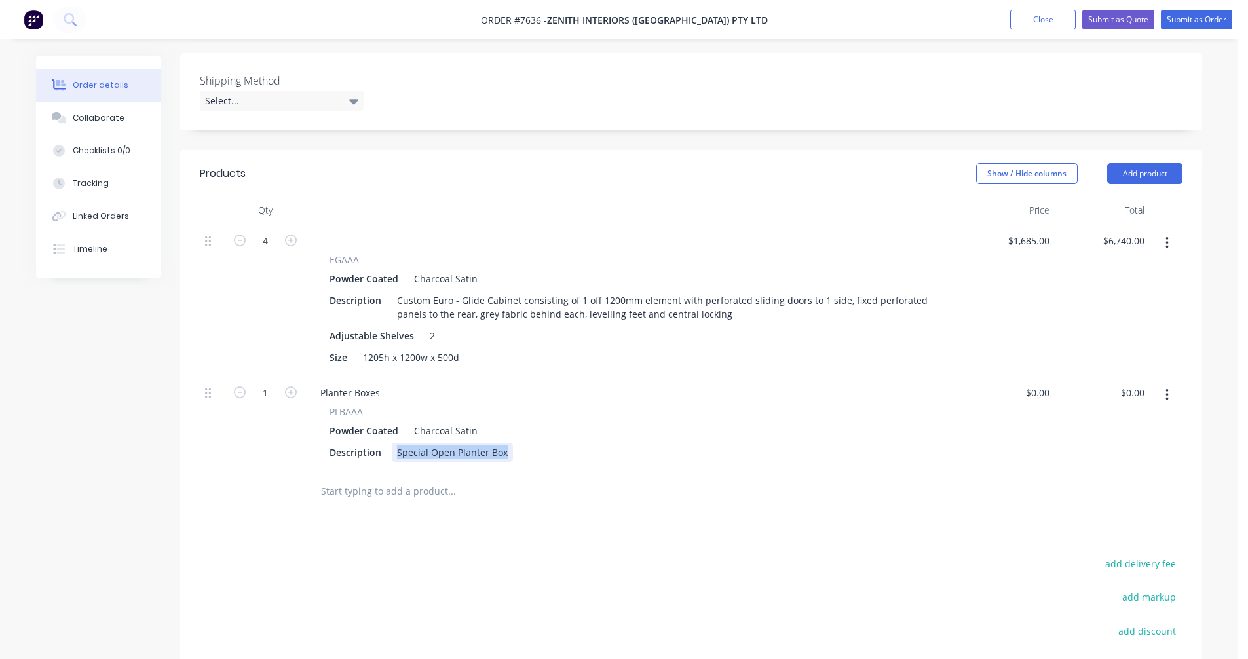
drag, startPoint x: 508, startPoint y: 434, endPoint x: 388, endPoint y: 432, distance: 119.2
click at [388, 443] on div "Description Special Open Planter Box" at bounding box center [629, 452] width 611 height 19
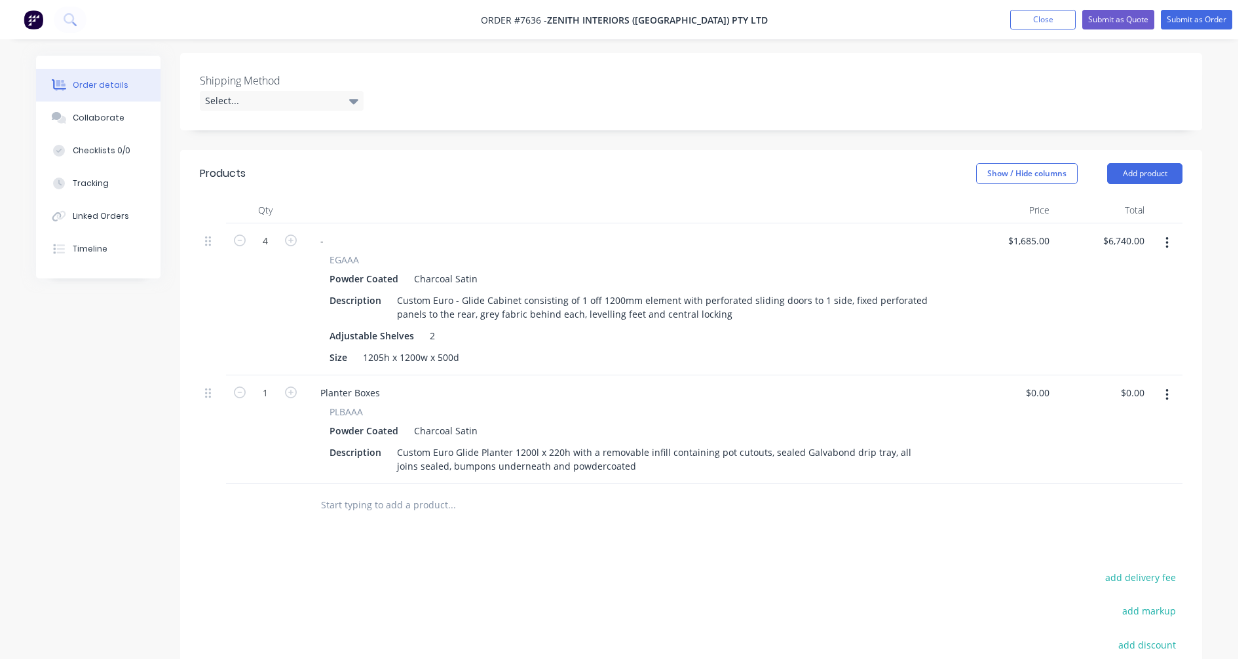
click at [298, 385] on button "button" at bounding box center [290, 392] width 17 height 14
type input "4"
drag, startPoint x: 379, startPoint y: 375, endPoint x: 302, endPoint y: 376, distance: 77.3
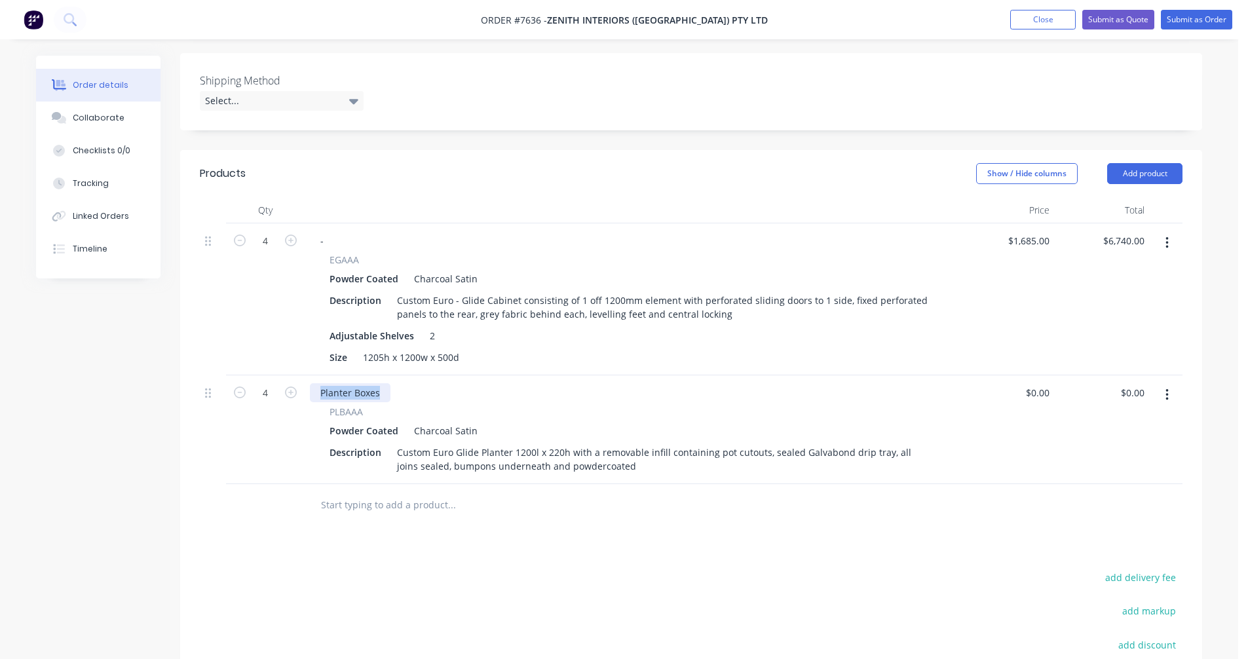
click at [302, 376] on div "4 Planter Boxes PLBAAA Powder Coated Charcoal Satin Description Custom Euro Gli…" at bounding box center [691, 429] width 983 height 109
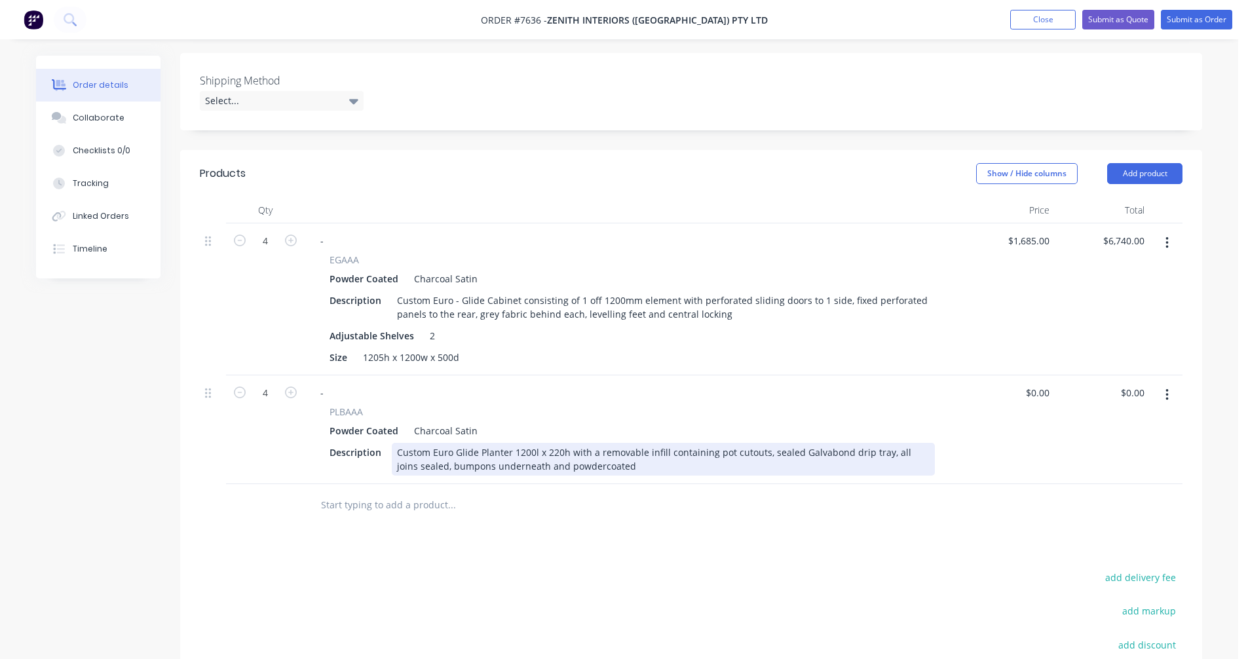
click at [749, 443] on div "Custom Euro Glide Planter 1200l x 220h with a removable infill containing pot c…" at bounding box center [663, 459] width 543 height 33
type input "$332.00"
type input "$1,328.00"
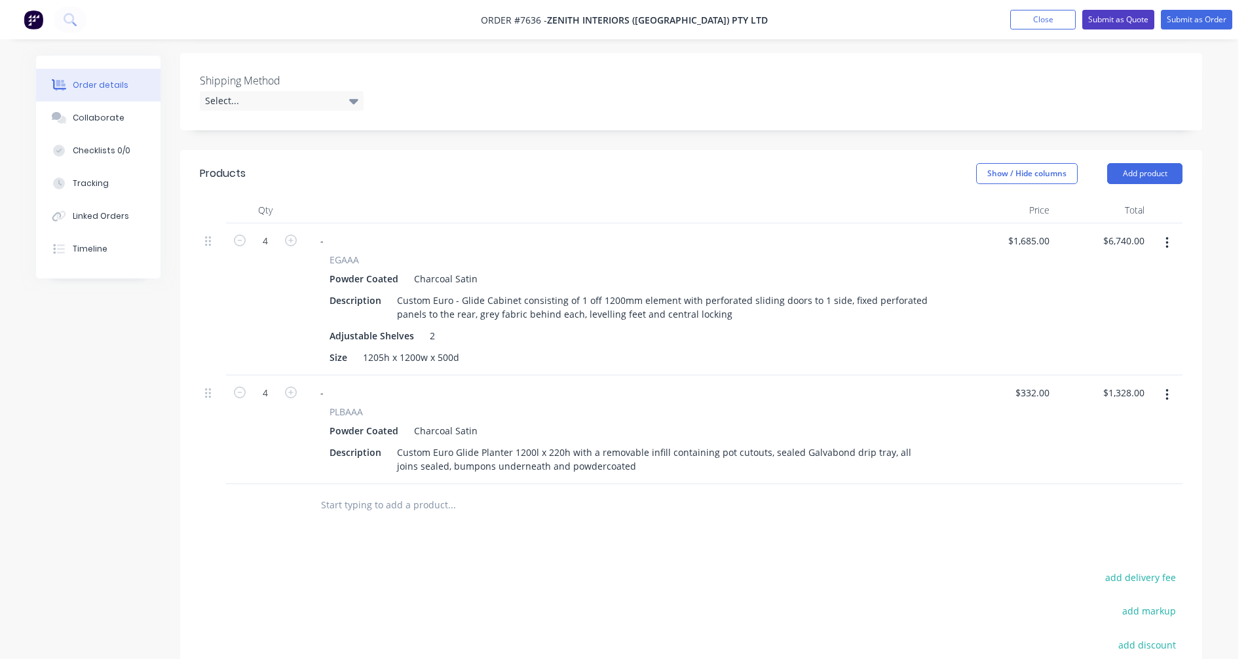
click at [1110, 21] on button "Submit as Quote" at bounding box center [1118, 20] width 72 height 20
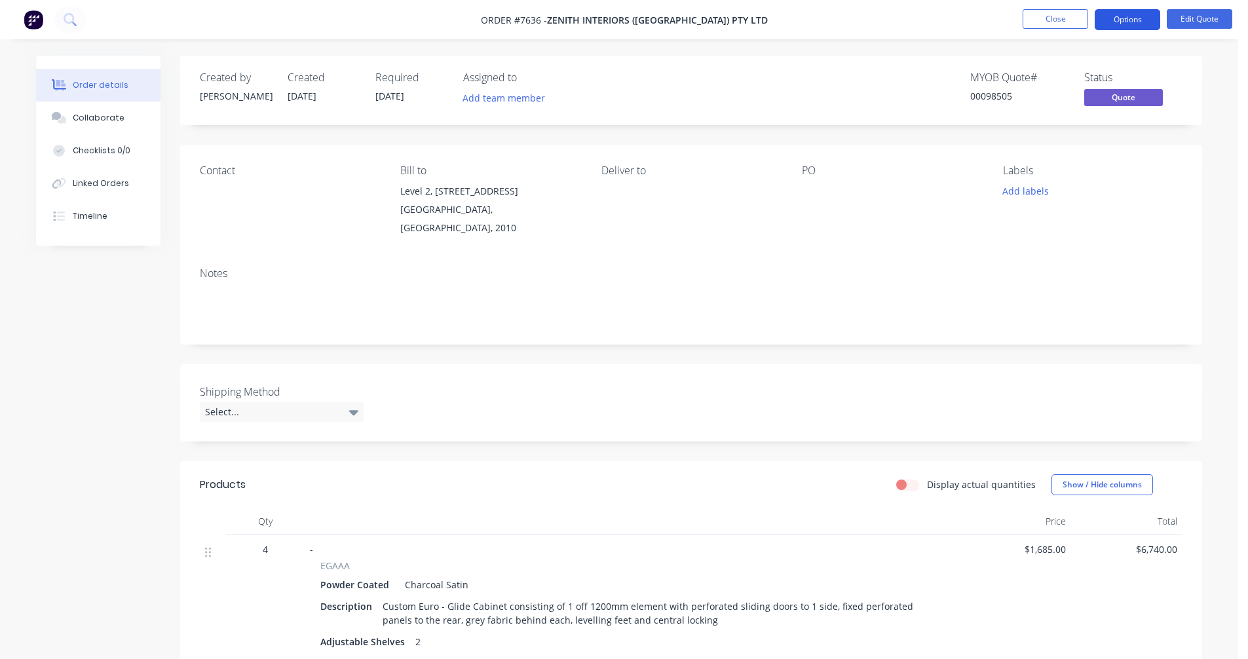
click at [1119, 16] on button "Options" at bounding box center [1128, 19] width 66 height 21
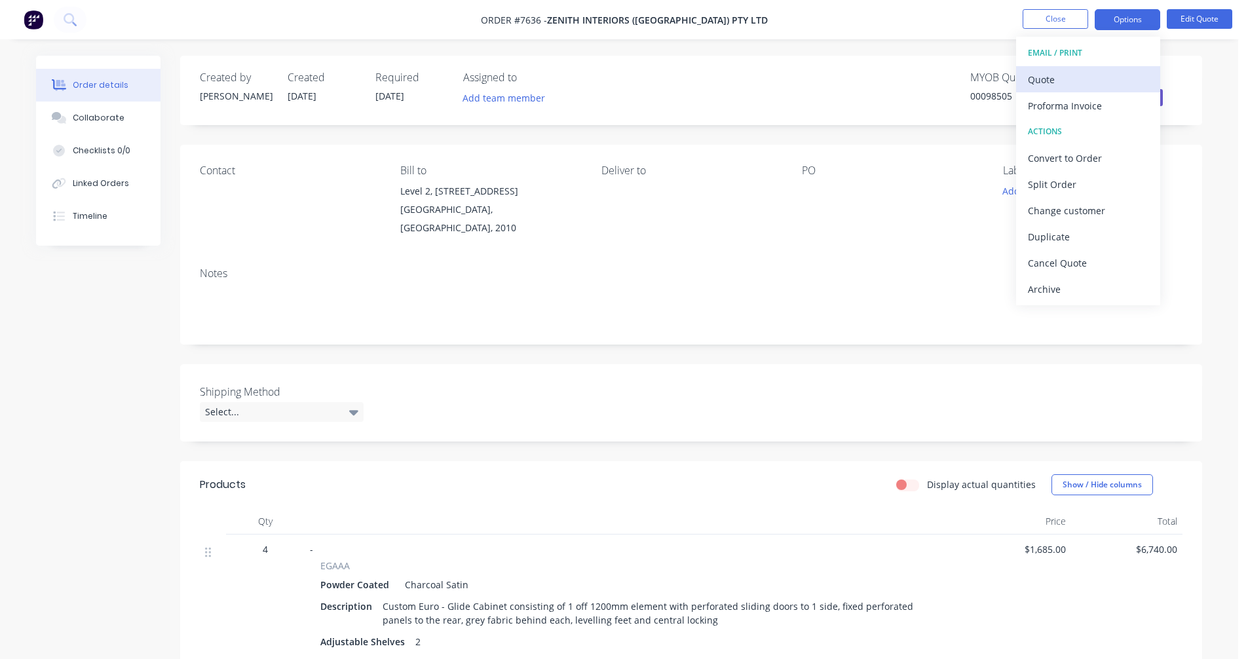
click at [1040, 79] on div "Quote" at bounding box center [1088, 79] width 121 height 19
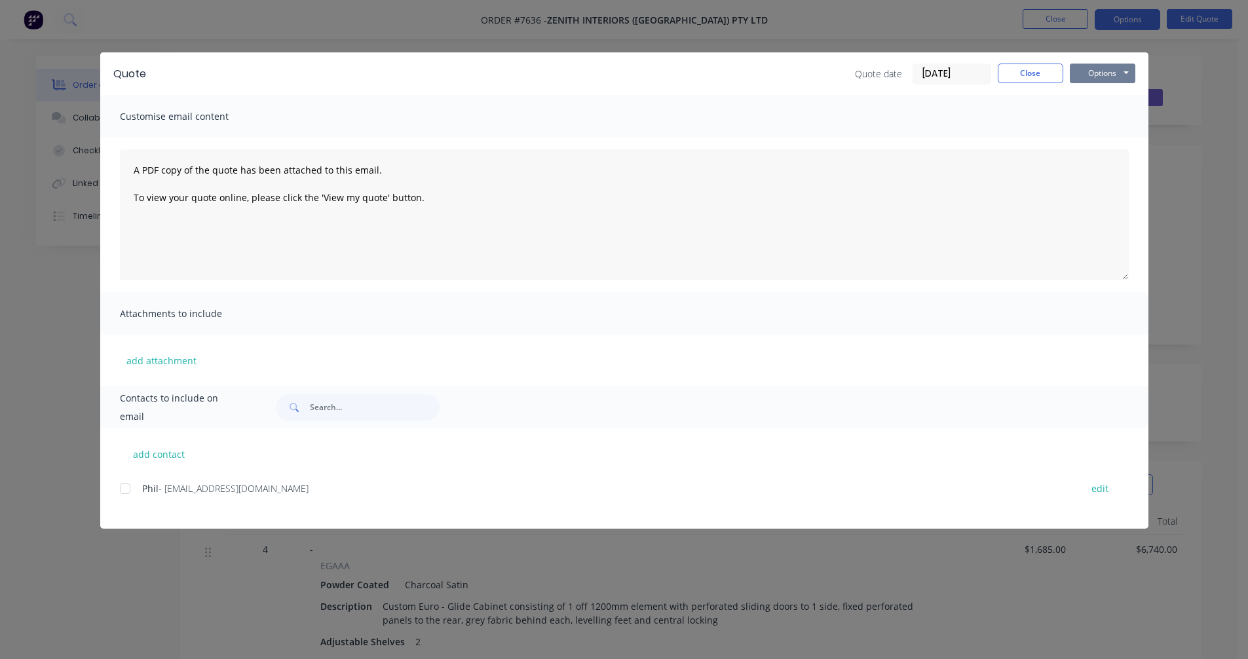
click at [1102, 74] on button "Options" at bounding box center [1103, 74] width 66 height 20
click at [1103, 98] on button "Preview" at bounding box center [1112, 97] width 84 height 22
click at [1028, 77] on button "Close" at bounding box center [1031, 74] width 66 height 20
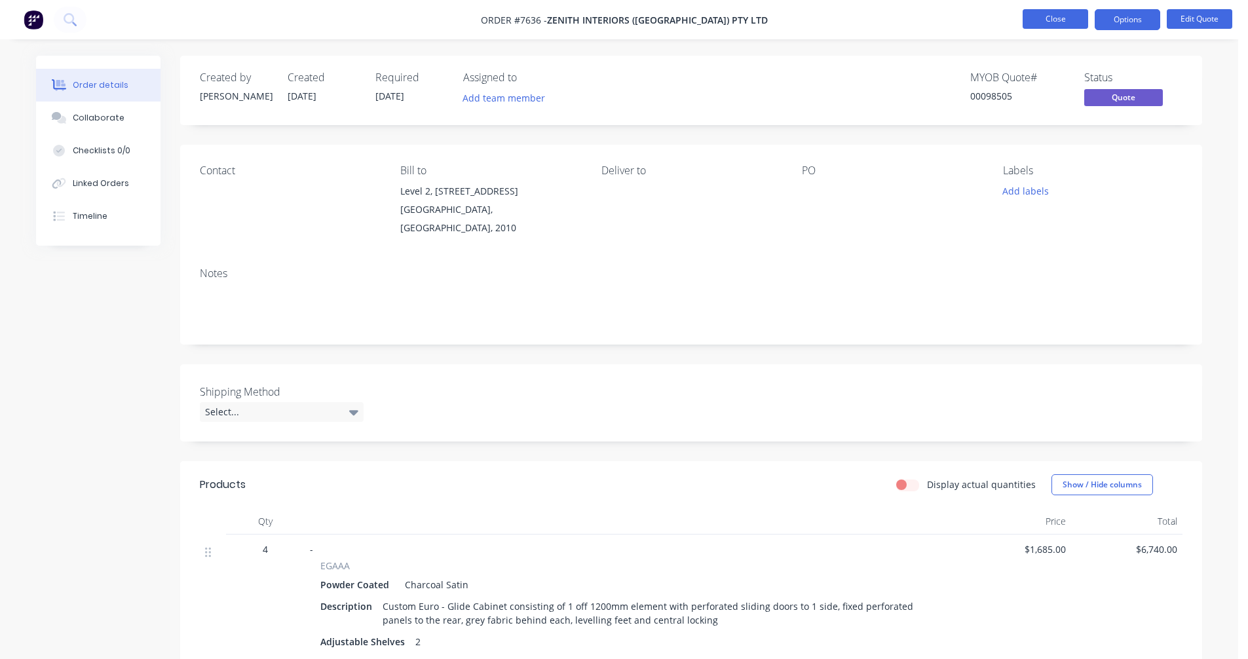
click at [1049, 25] on button "Close" at bounding box center [1056, 19] width 66 height 20
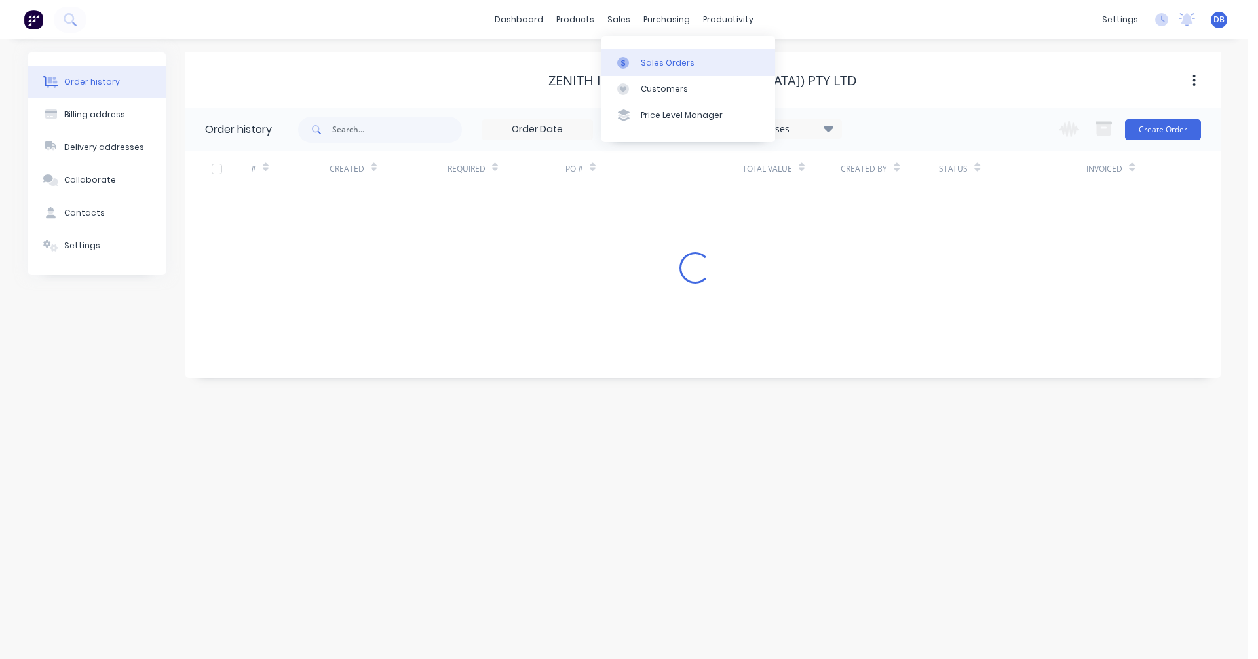
click at [633, 54] on link "Sales Orders" at bounding box center [688, 62] width 174 height 26
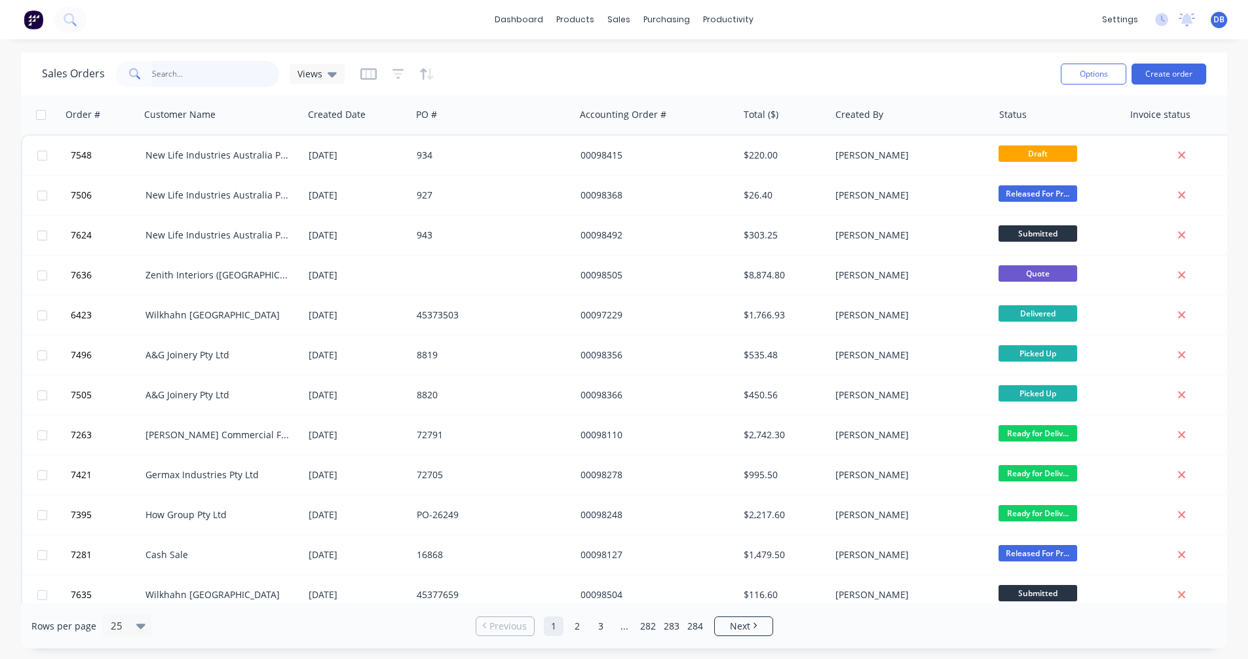
click at [178, 73] on input "text" at bounding box center [216, 74] width 128 height 26
type input "97125"
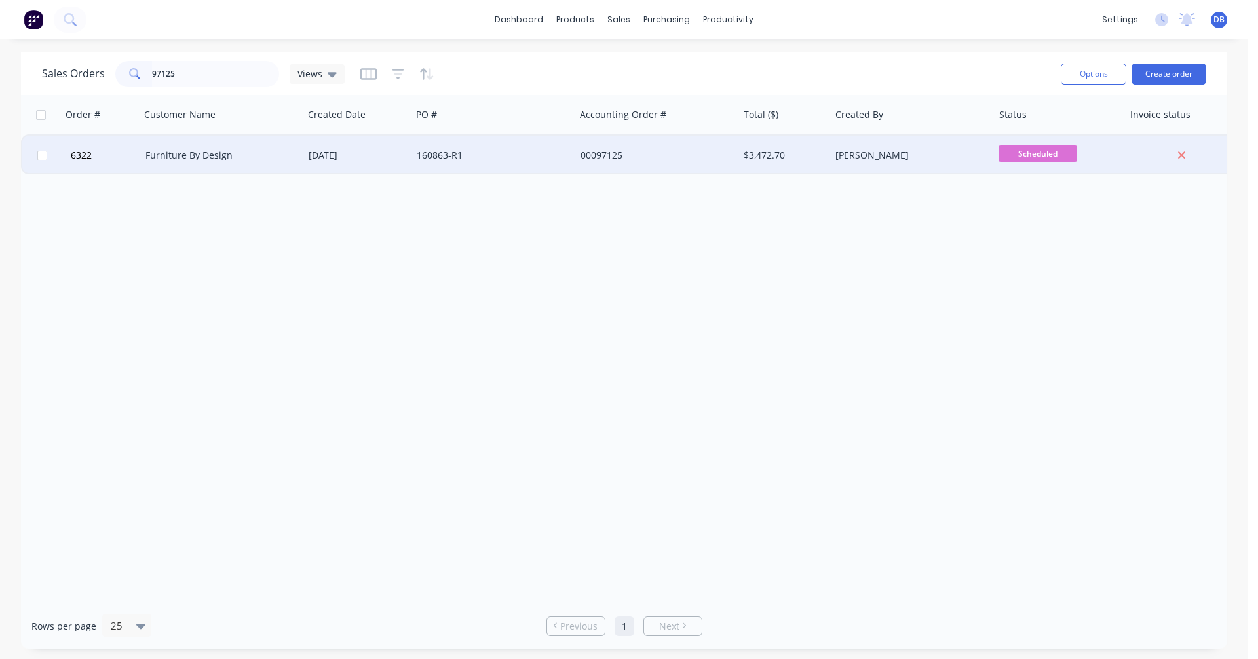
click at [184, 160] on div "Furniture By Design" at bounding box center [217, 155] width 145 height 13
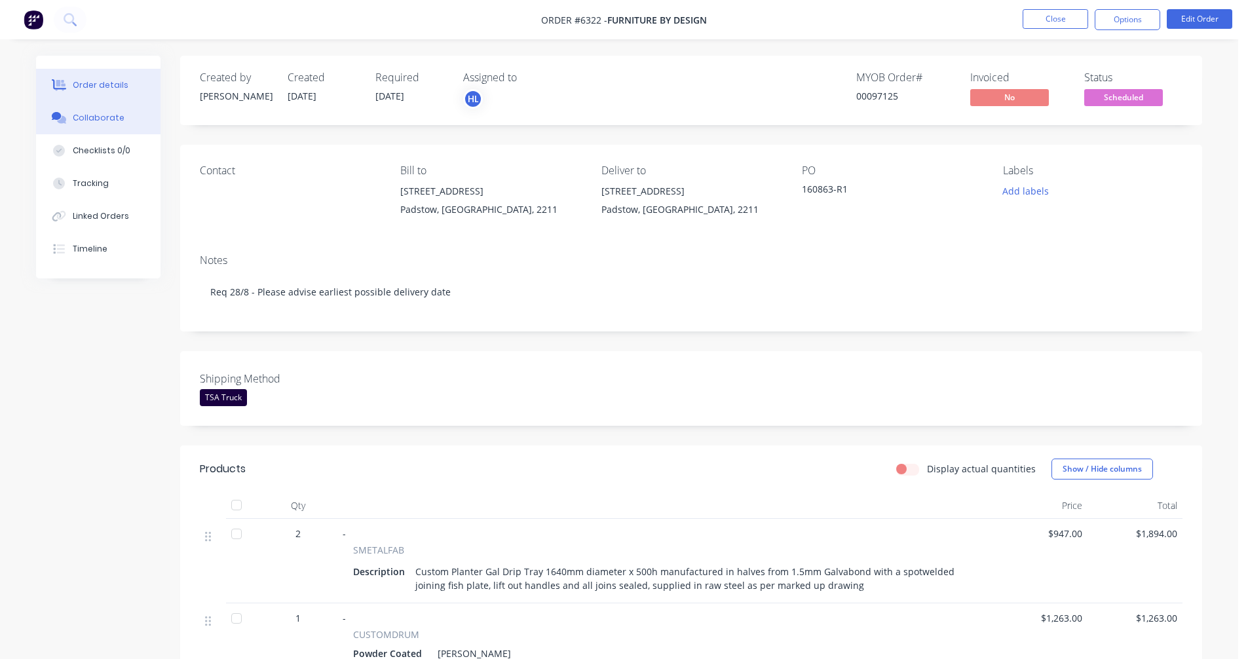
click at [103, 123] on div "Collaborate" at bounding box center [99, 118] width 52 height 12
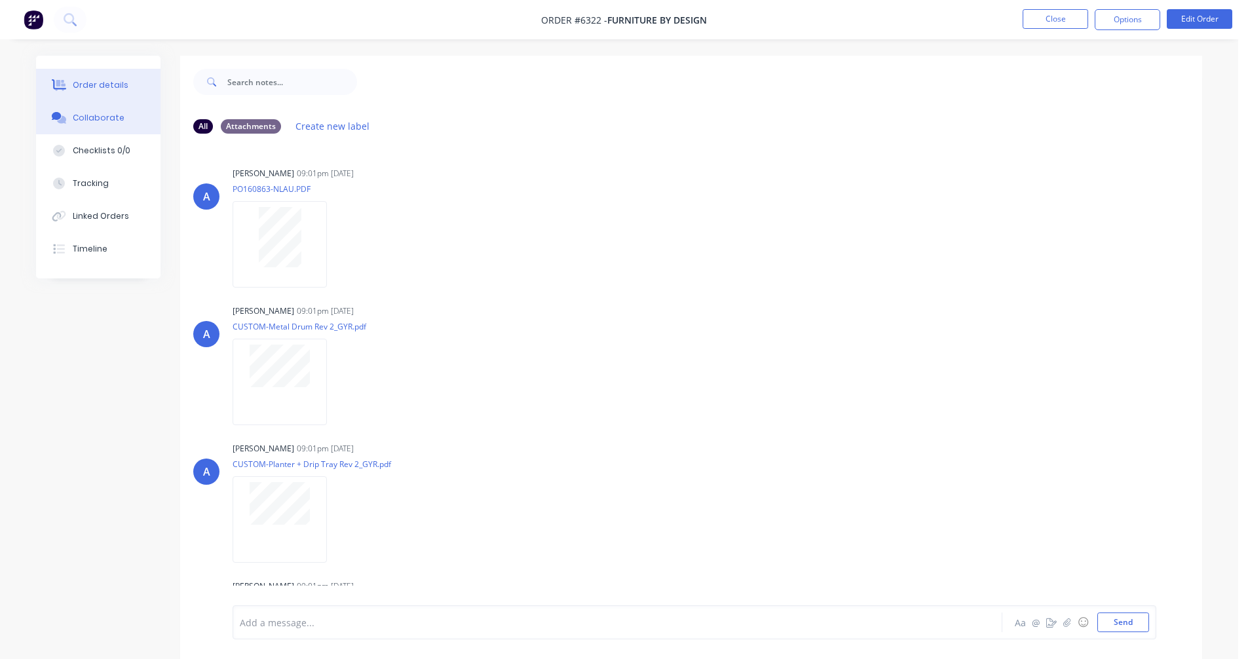
click at [106, 90] on div "Order details" at bounding box center [101, 85] width 56 height 12
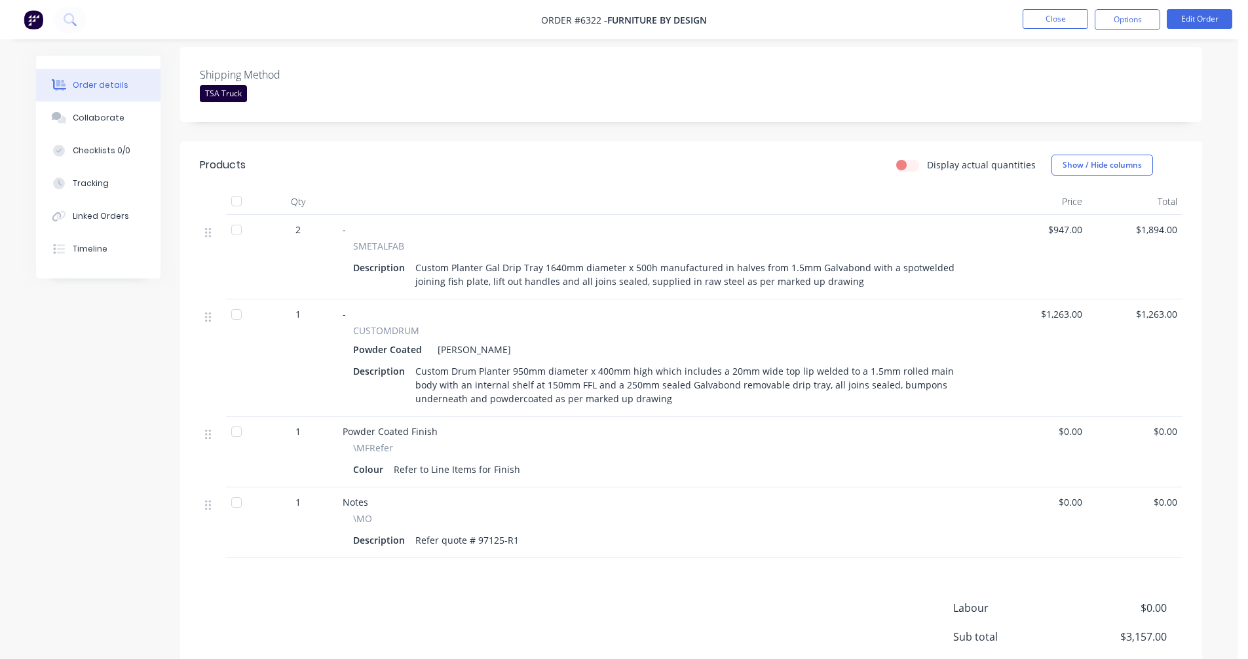
scroll to position [328, 0]
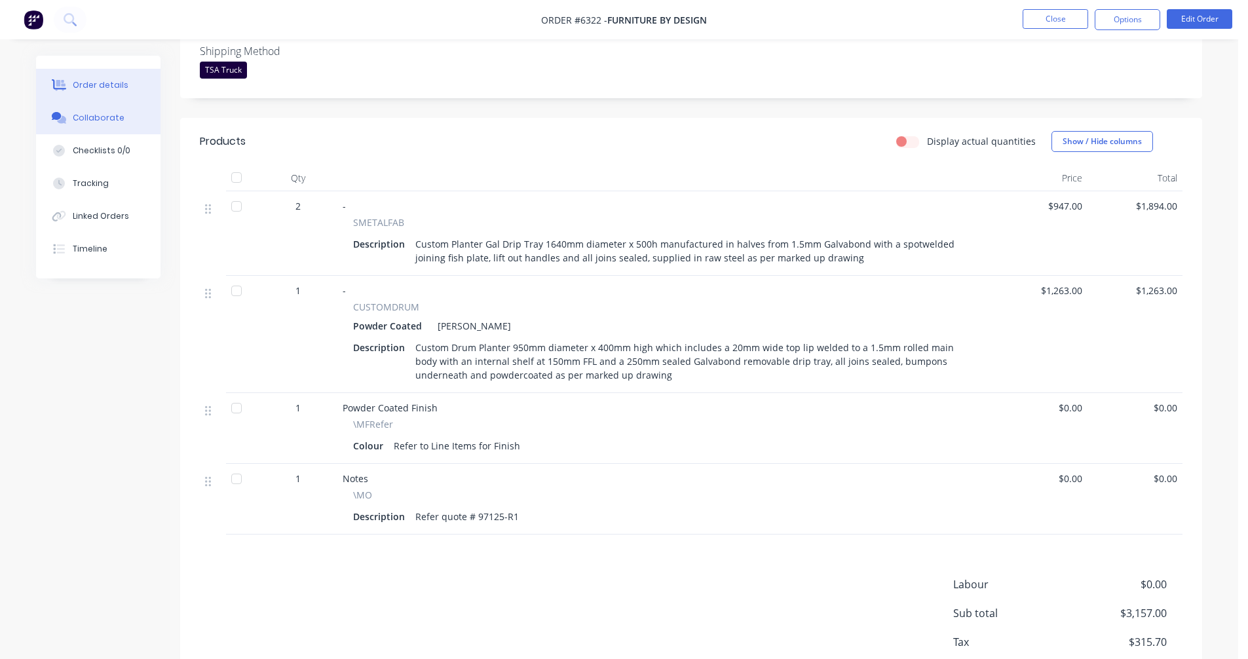
click at [99, 121] on div "Collaborate" at bounding box center [99, 118] width 52 height 12
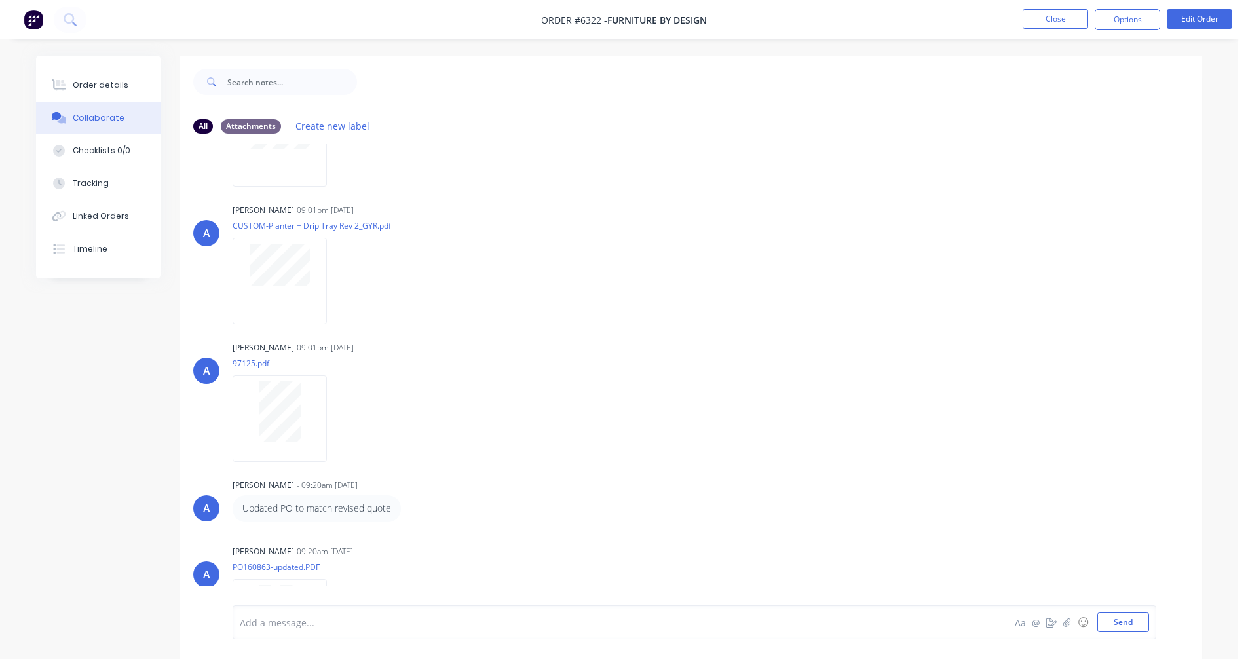
scroll to position [304, 0]
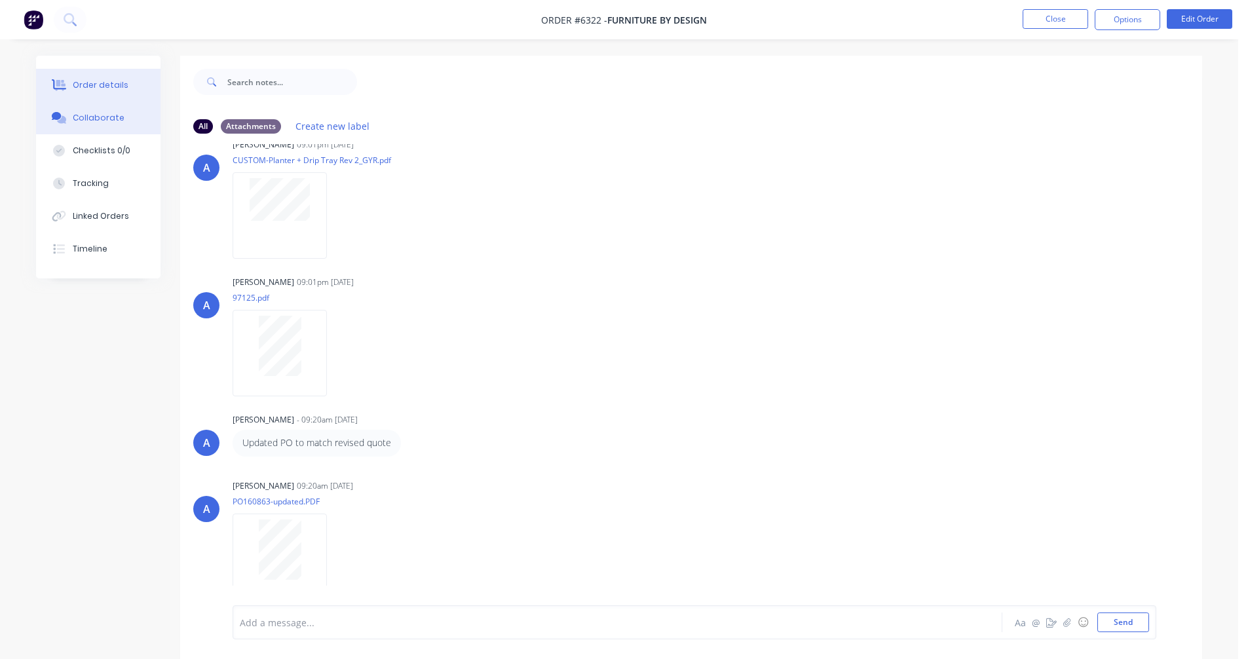
click at [99, 85] on div "Order details" at bounding box center [101, 85] width 56 height 12
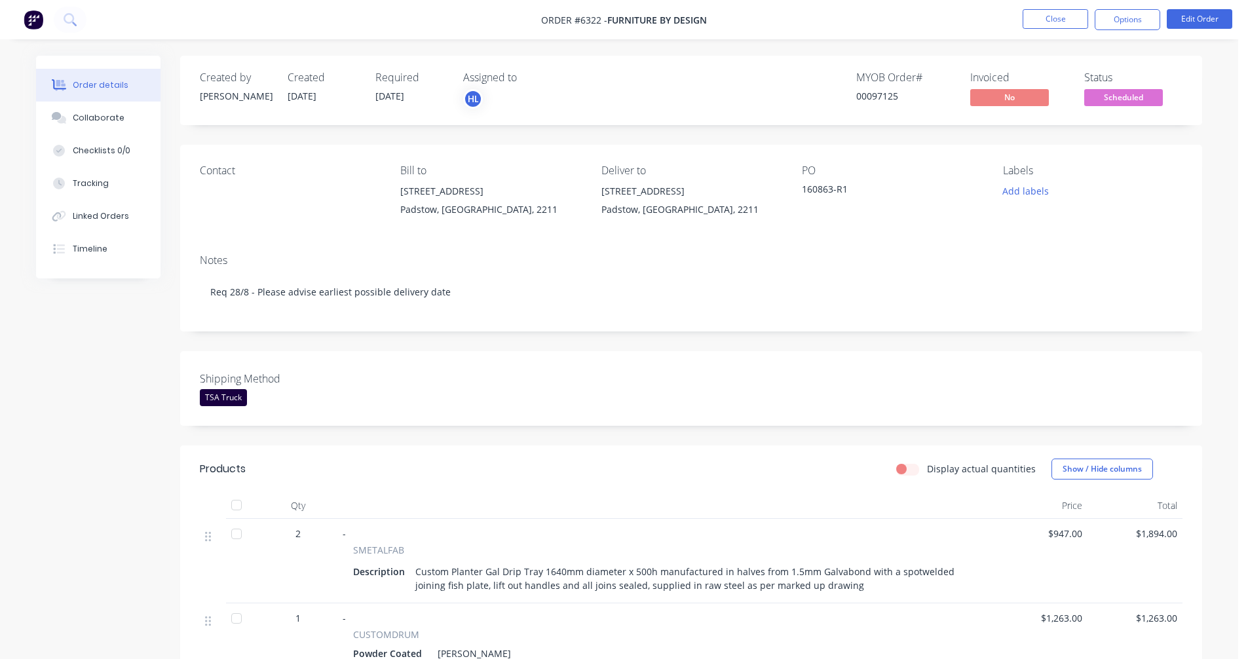
scroll to position [328, 0]
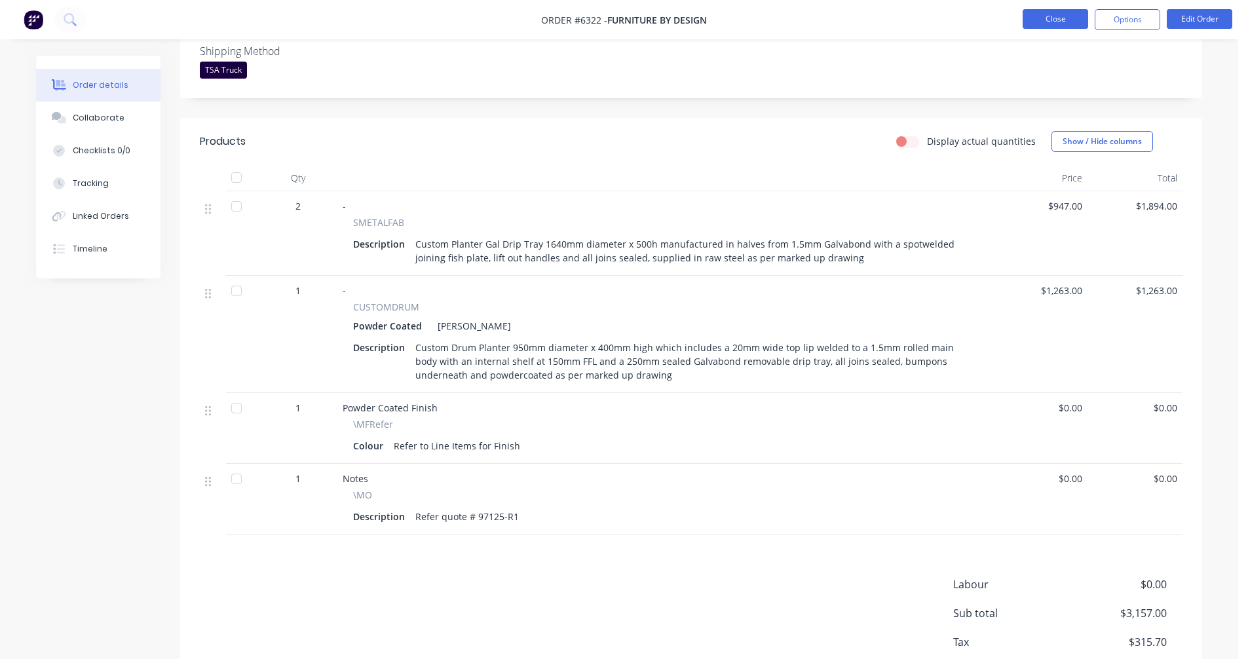
click at [1040, 18] on button "Close" at bounding box center [1056, 19] width 66 height 20
